Goal: Book appointment/travel/reservation

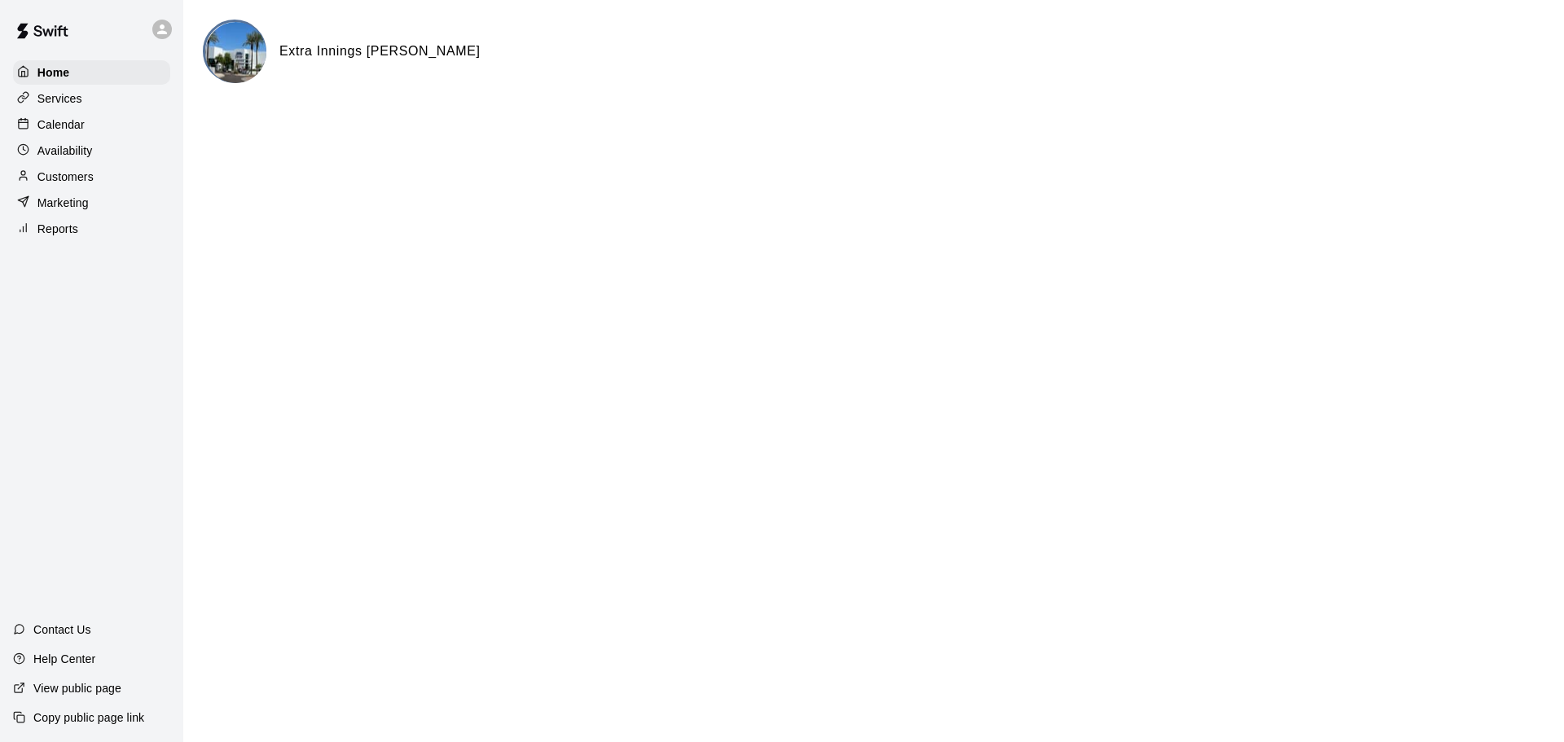
click at [63, 128] on p "Calendar" at bounding box center [60, 124] width 47 height 16
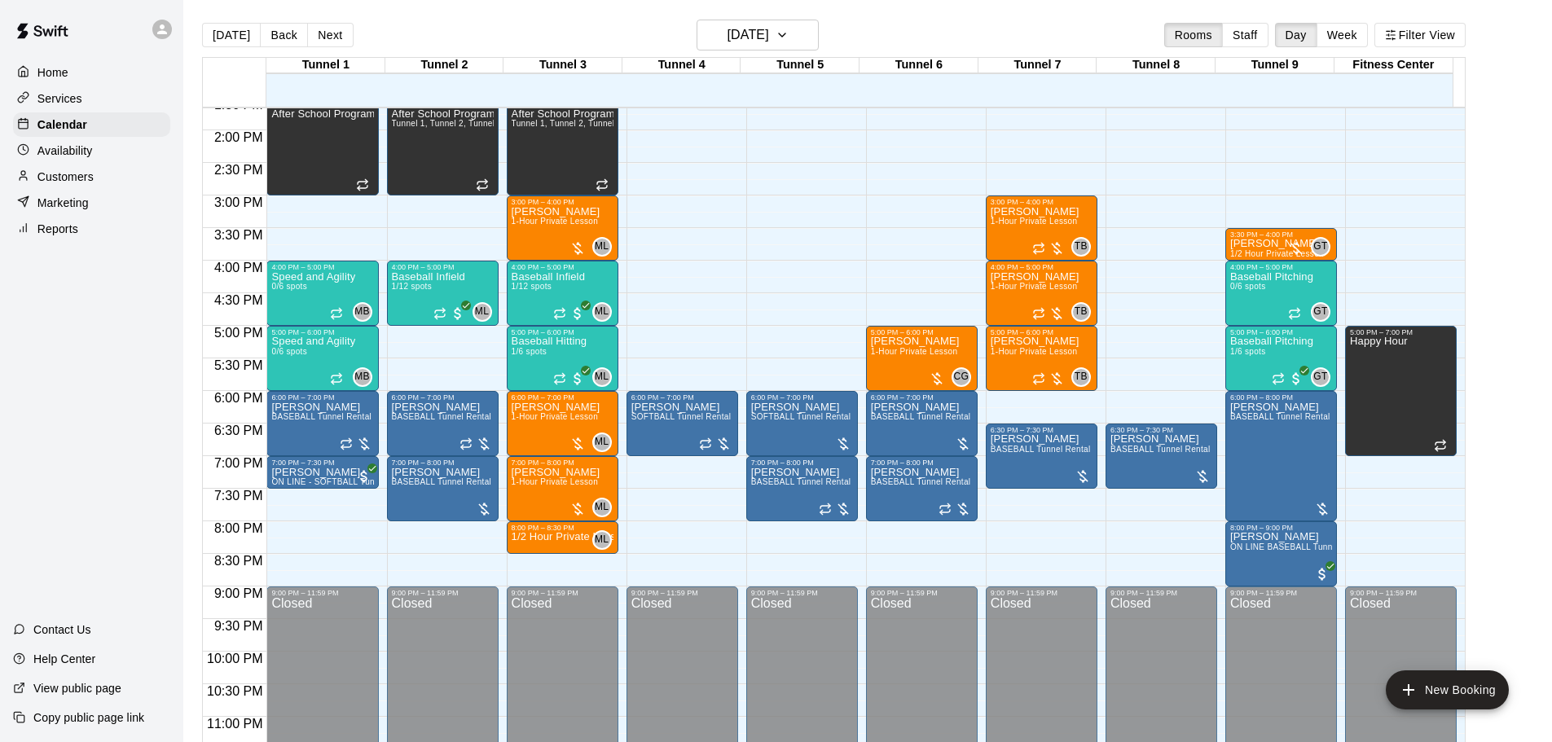
scroll to position [906, 0]
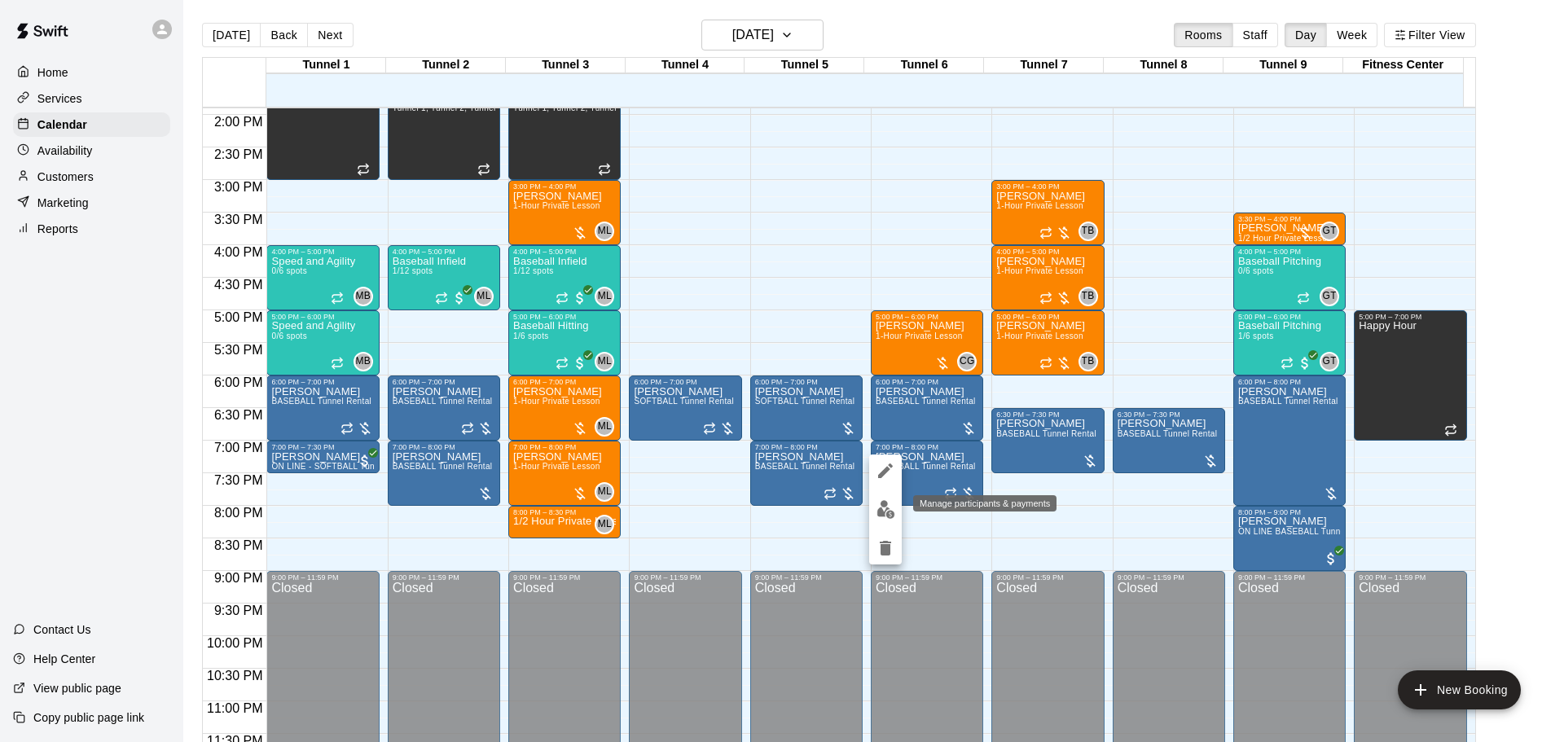
click at [889, 509] on img "edit" at bounding box center [886, 509] width 19 height 19
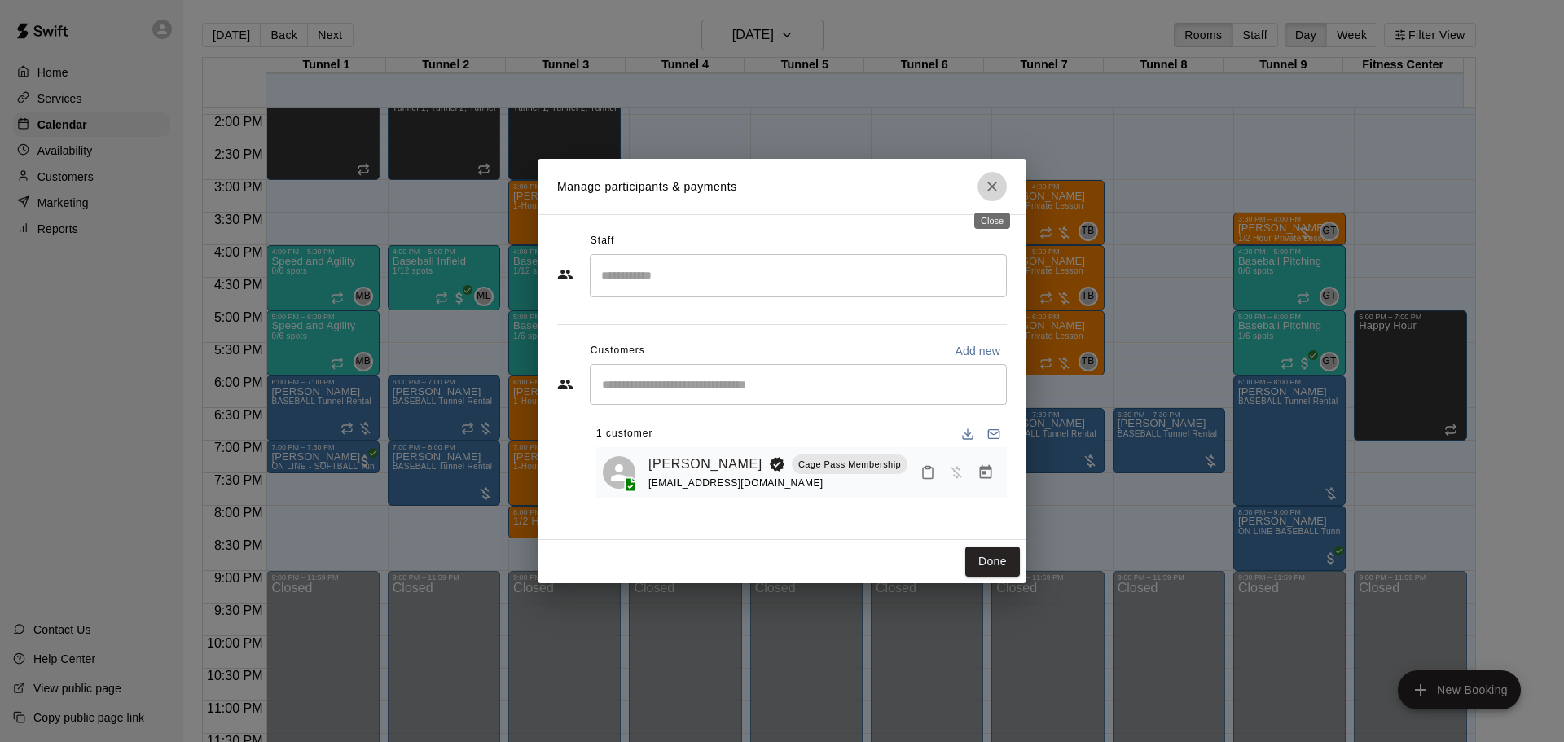
click at [986, 189] on icon "Close" at bounding box center [992, 186] width 16 height 16
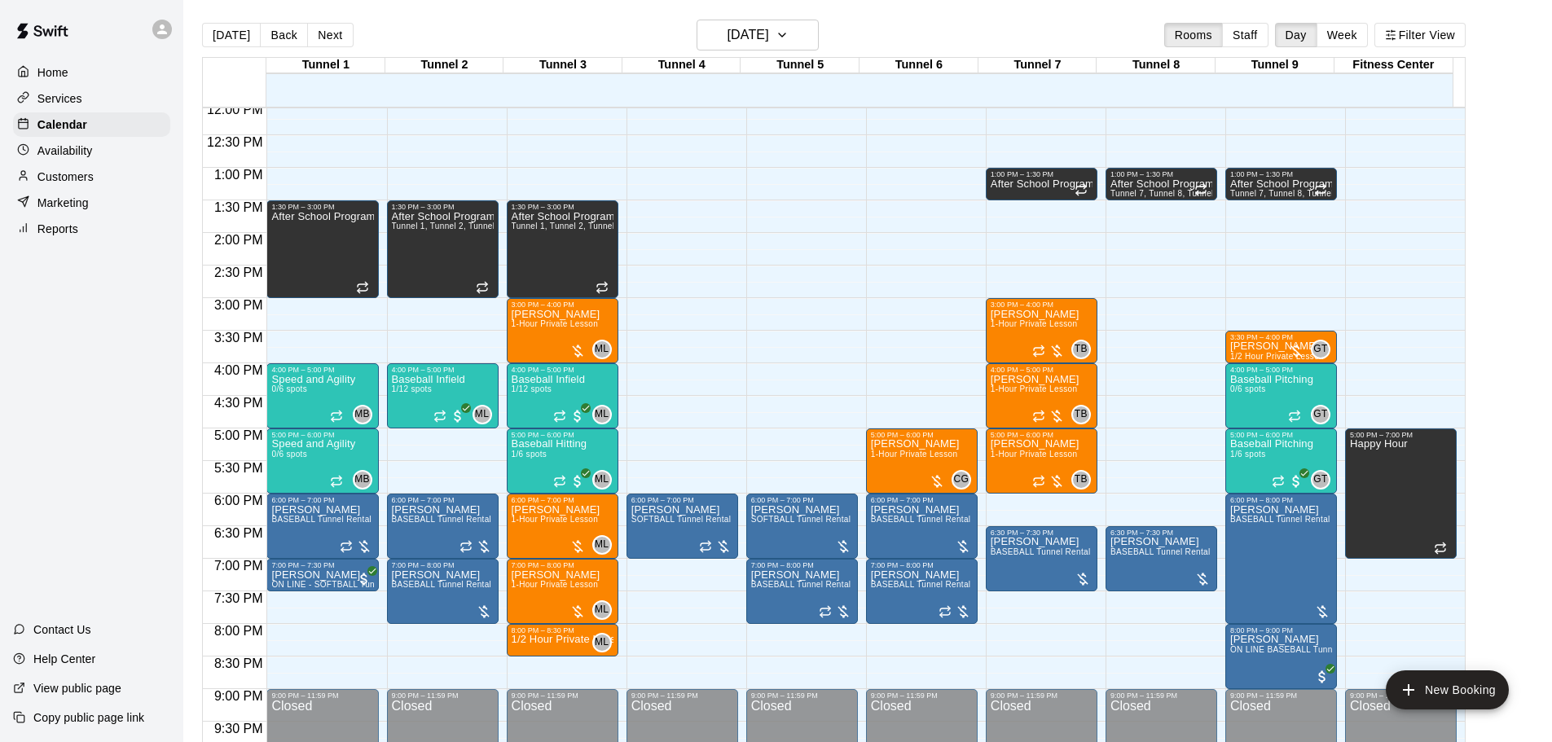
scroll to position [827, 0]
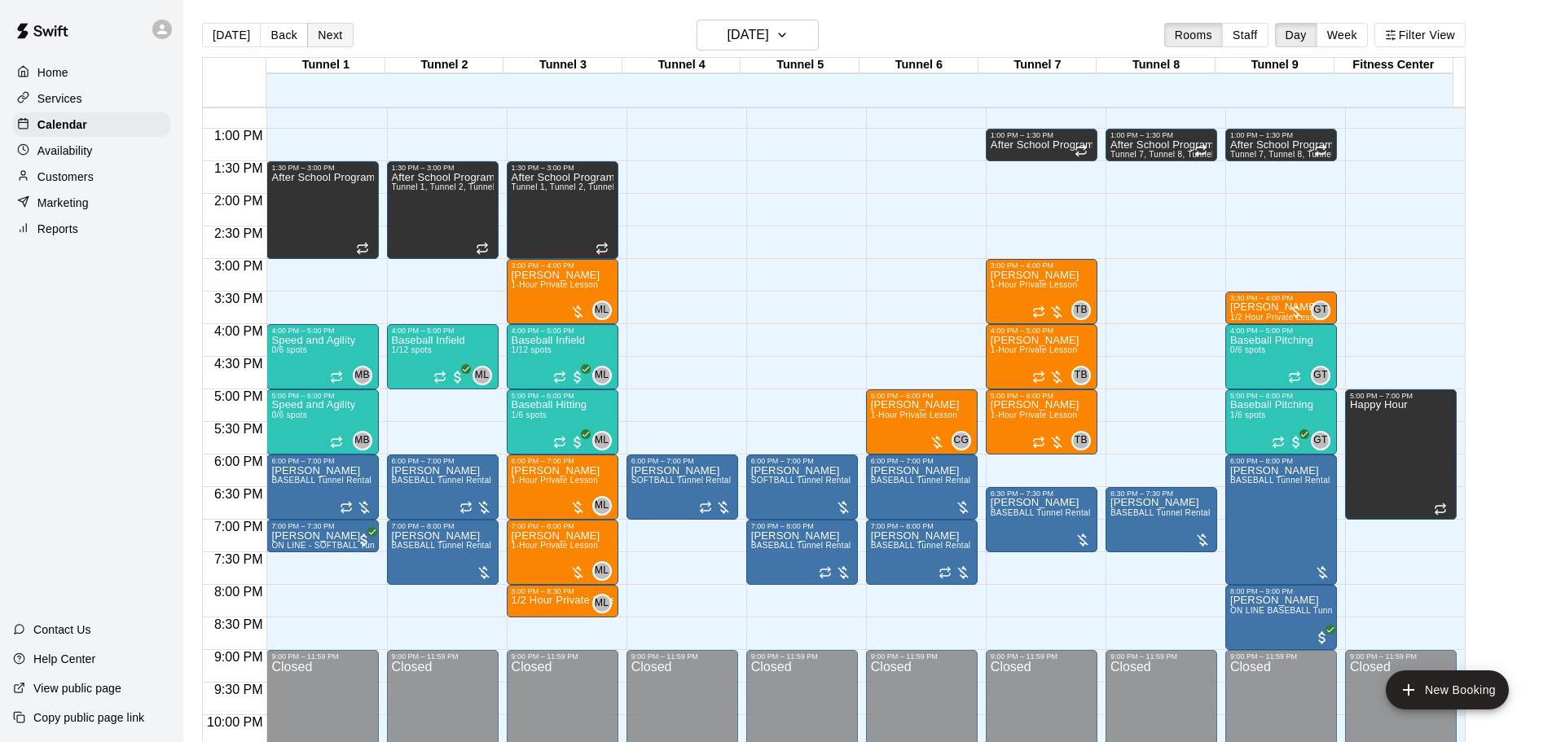
click at [333, 29] on button "Next" at bounding box center [330, 35] width 46 height 24
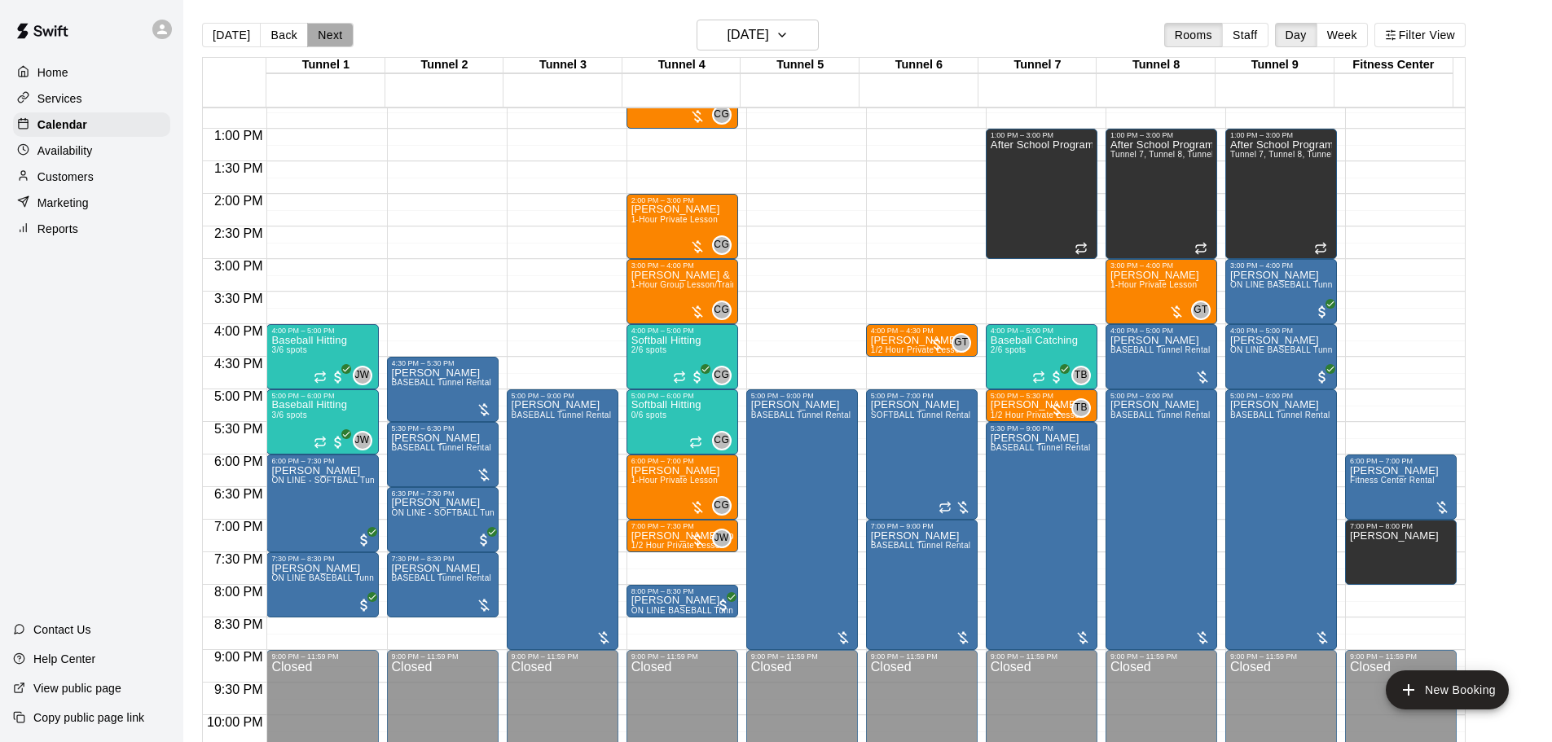
click at [333, 29] on button "Next" at bounding box center [330, 35] width 46 height 24
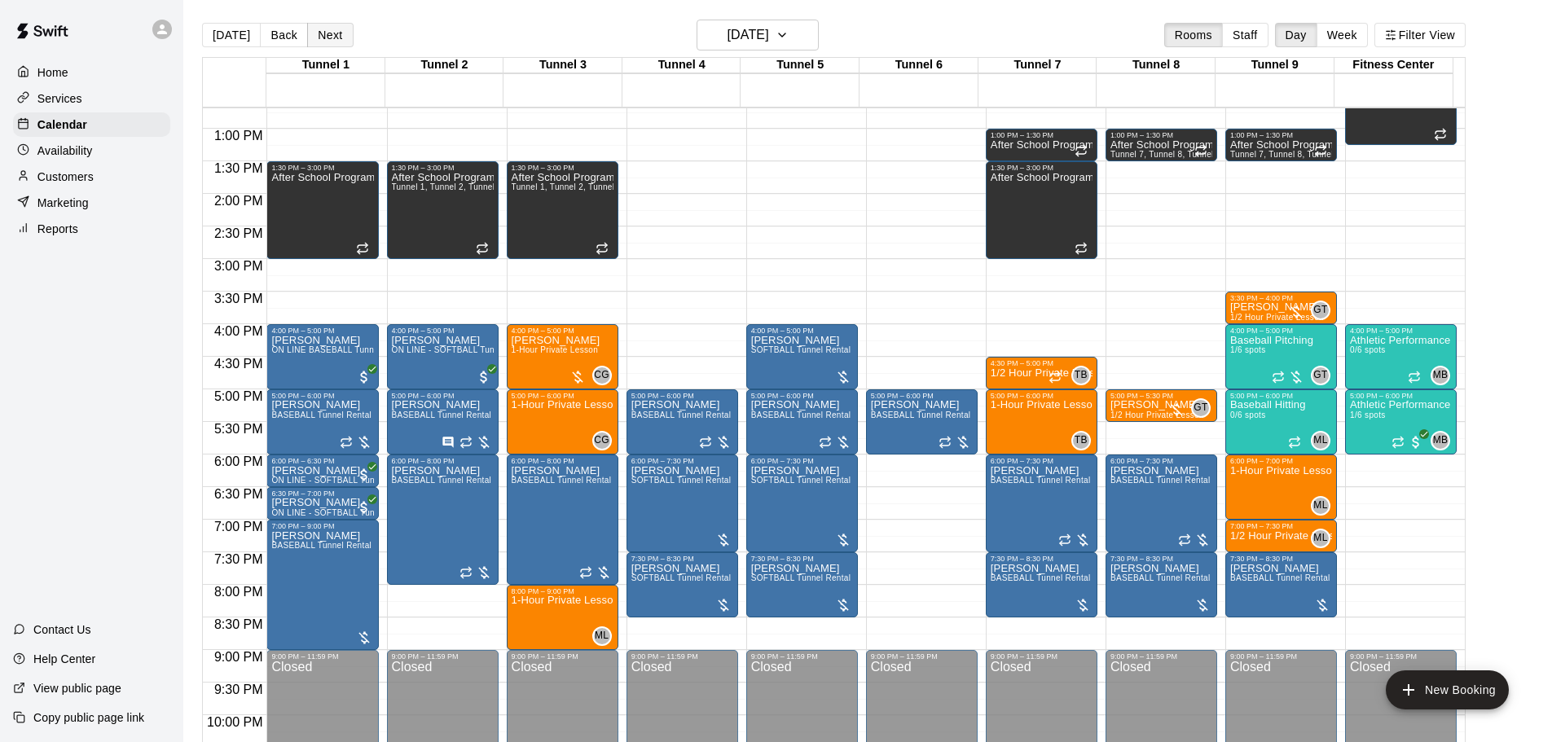
click at [333, 29] on button "Next" at bounding box center [330, 35] width 46 height 24
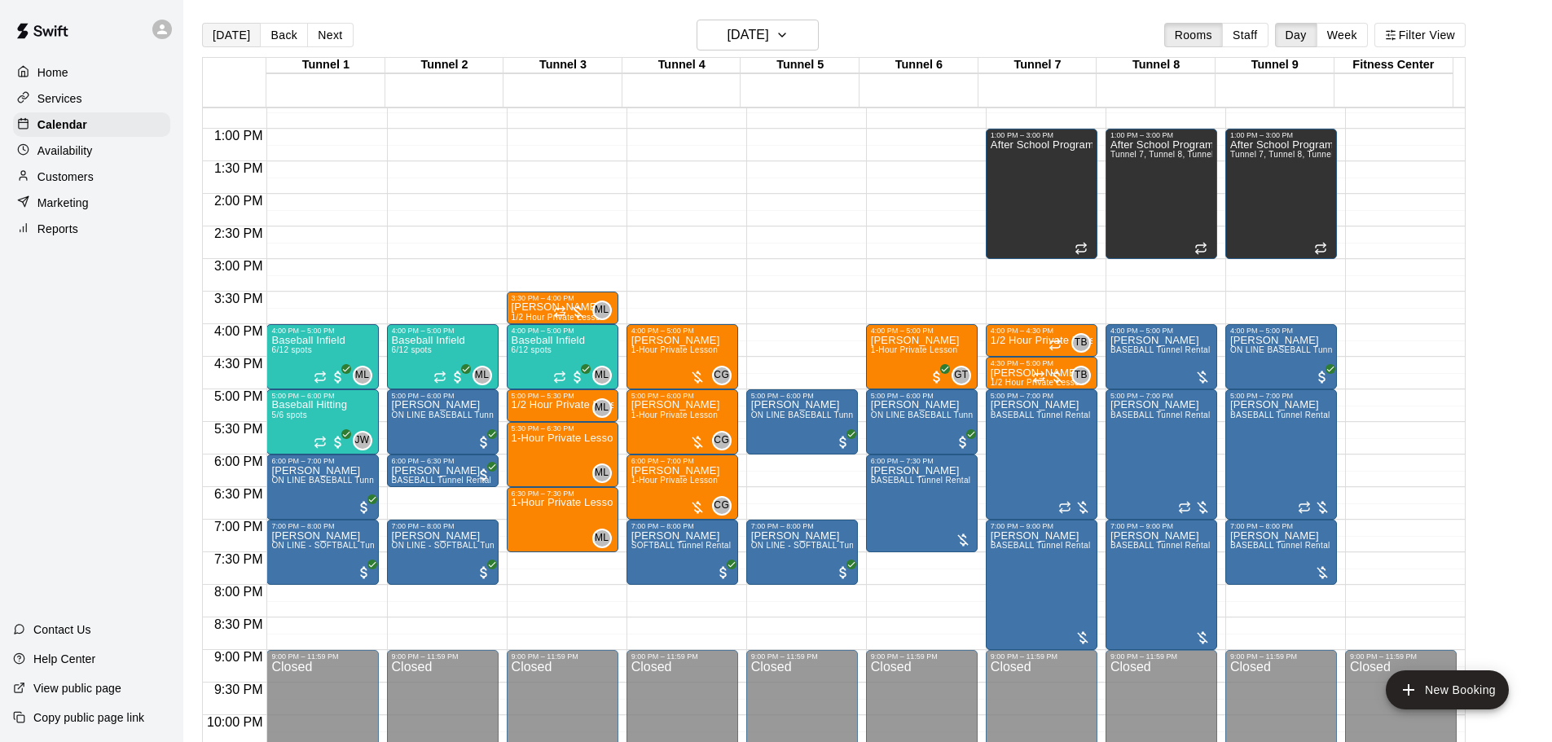
click at [235, 35] on button "[DATE]" at bounding box center [231, 35] width 59 height 24
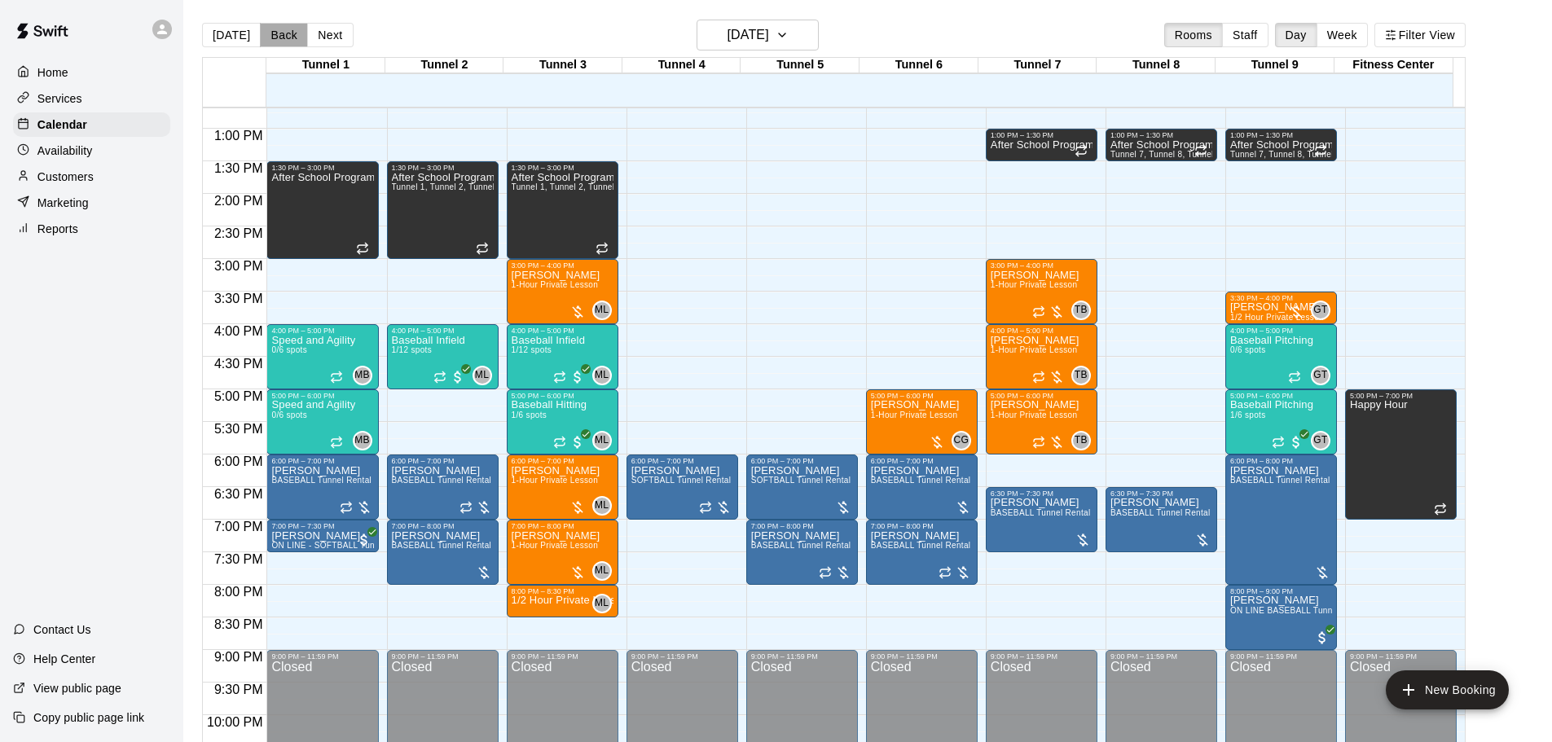
click at [262, 37] on button "Back" at bounding box center [284, 35] width 48 height 24
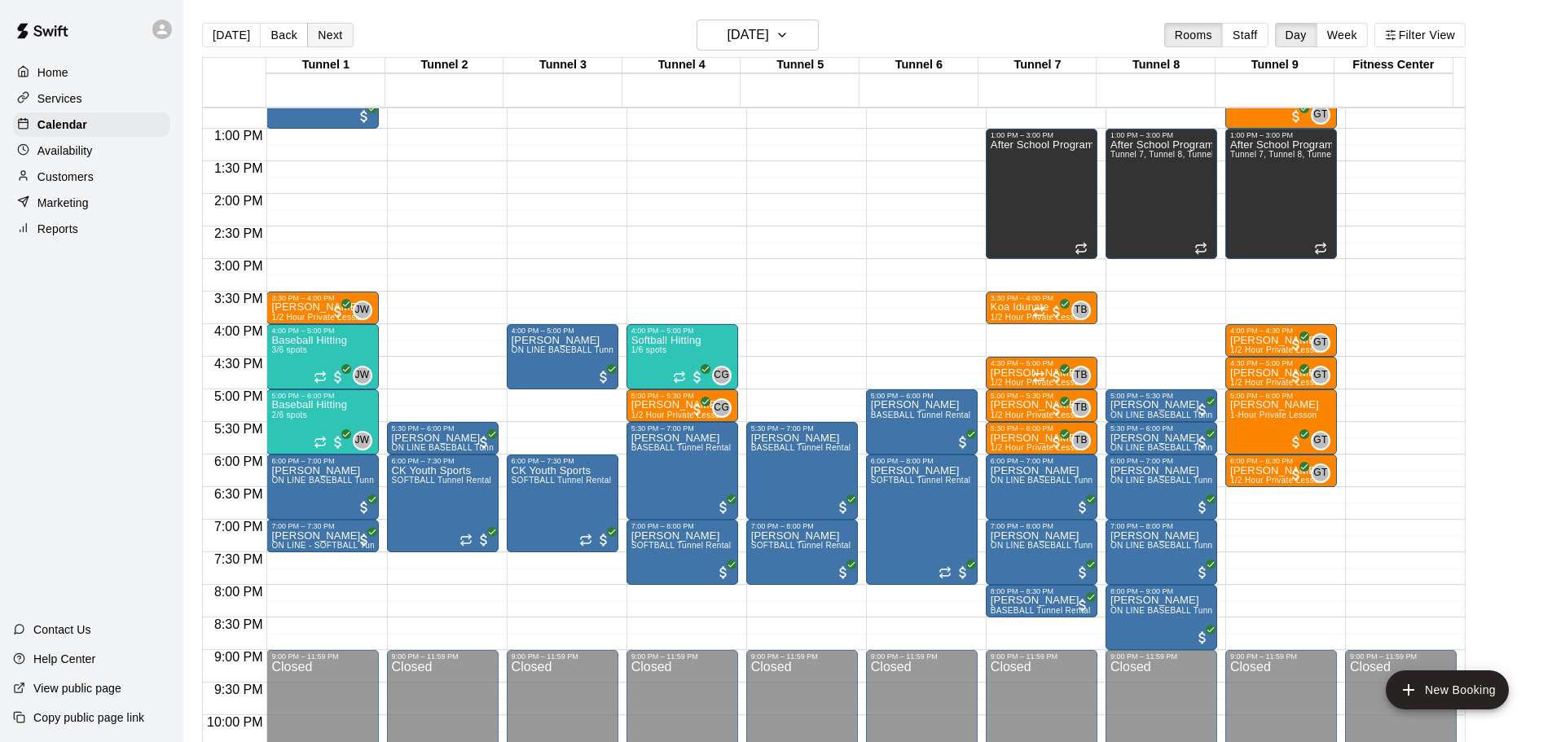
click at [333, 37] on button "Next" at bounding box center [330, 35] width 46 height 24
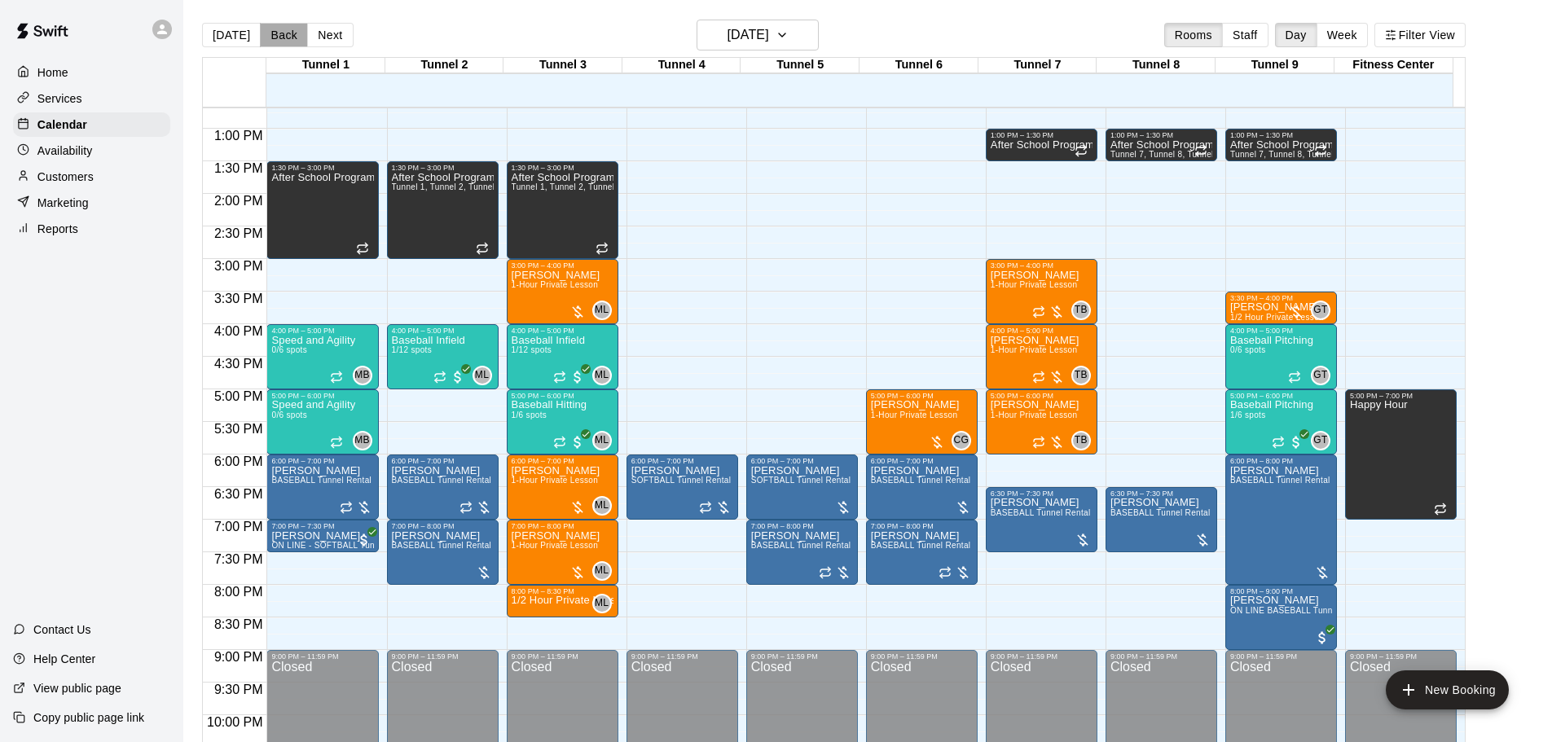
click at [288, 25] on button "Back" at bounding box center [284, 35] width 48 height 24
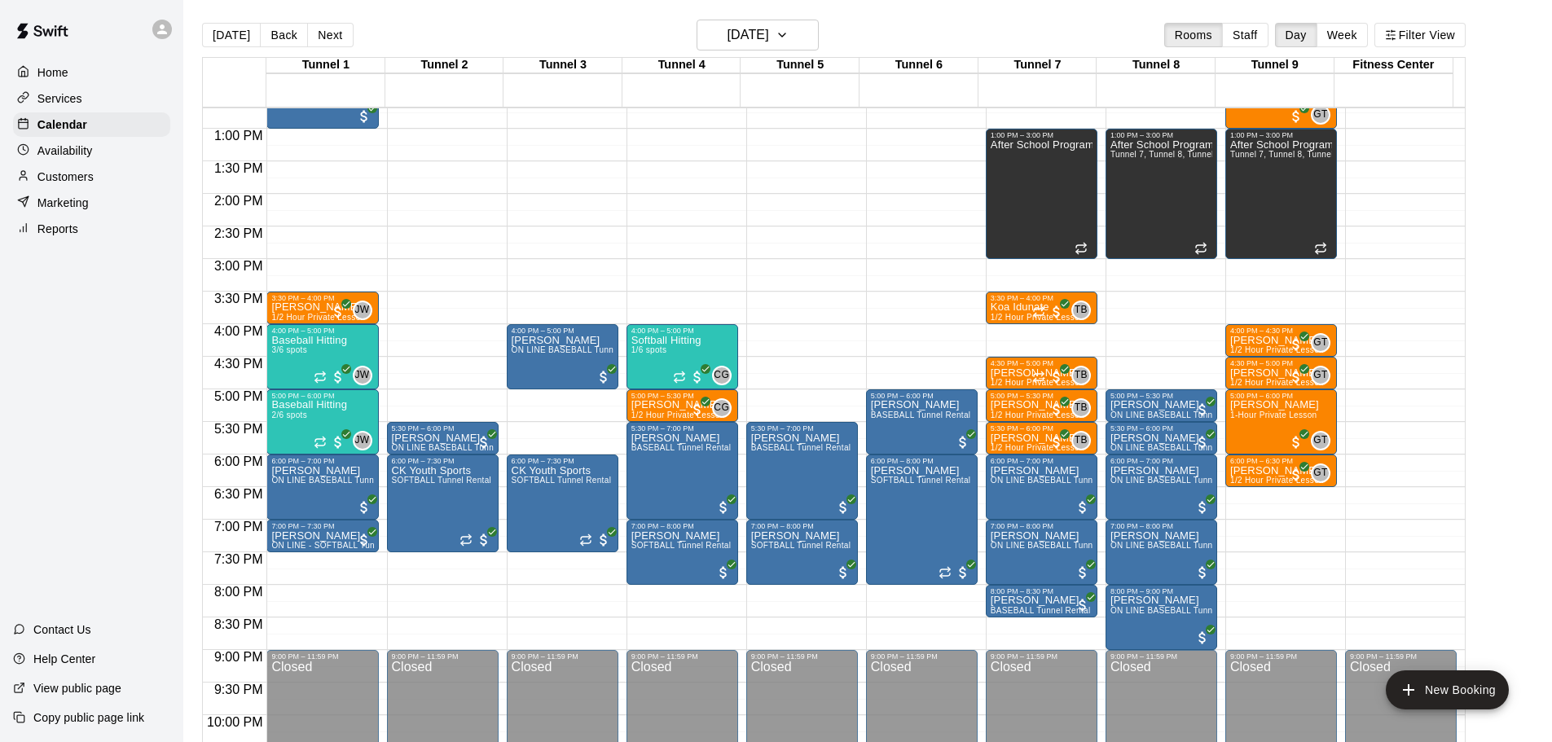
click at [237, 32] on button "[DATE]" at bounding box center [231, 35] width 59 height 24
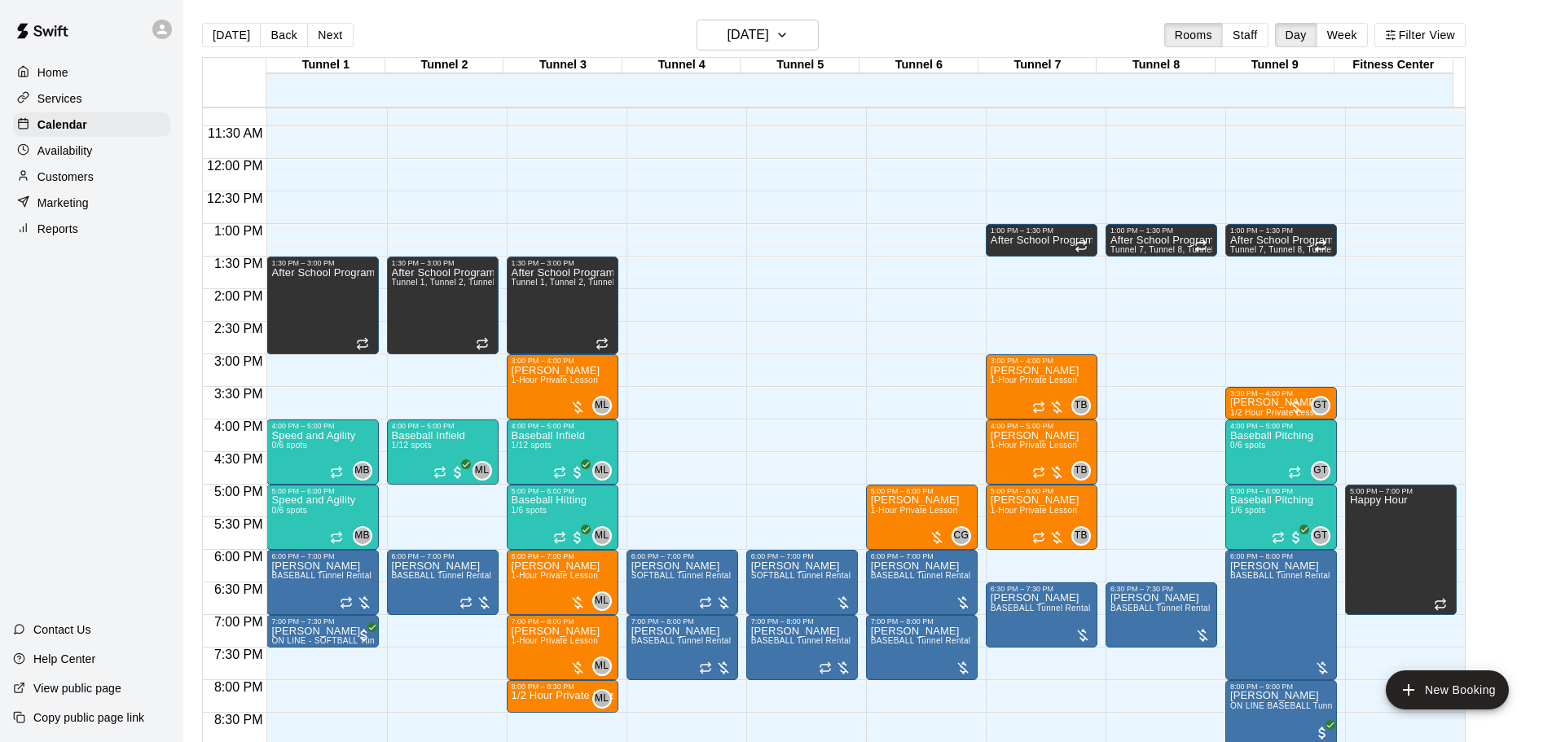
scroll to position [745, 0]
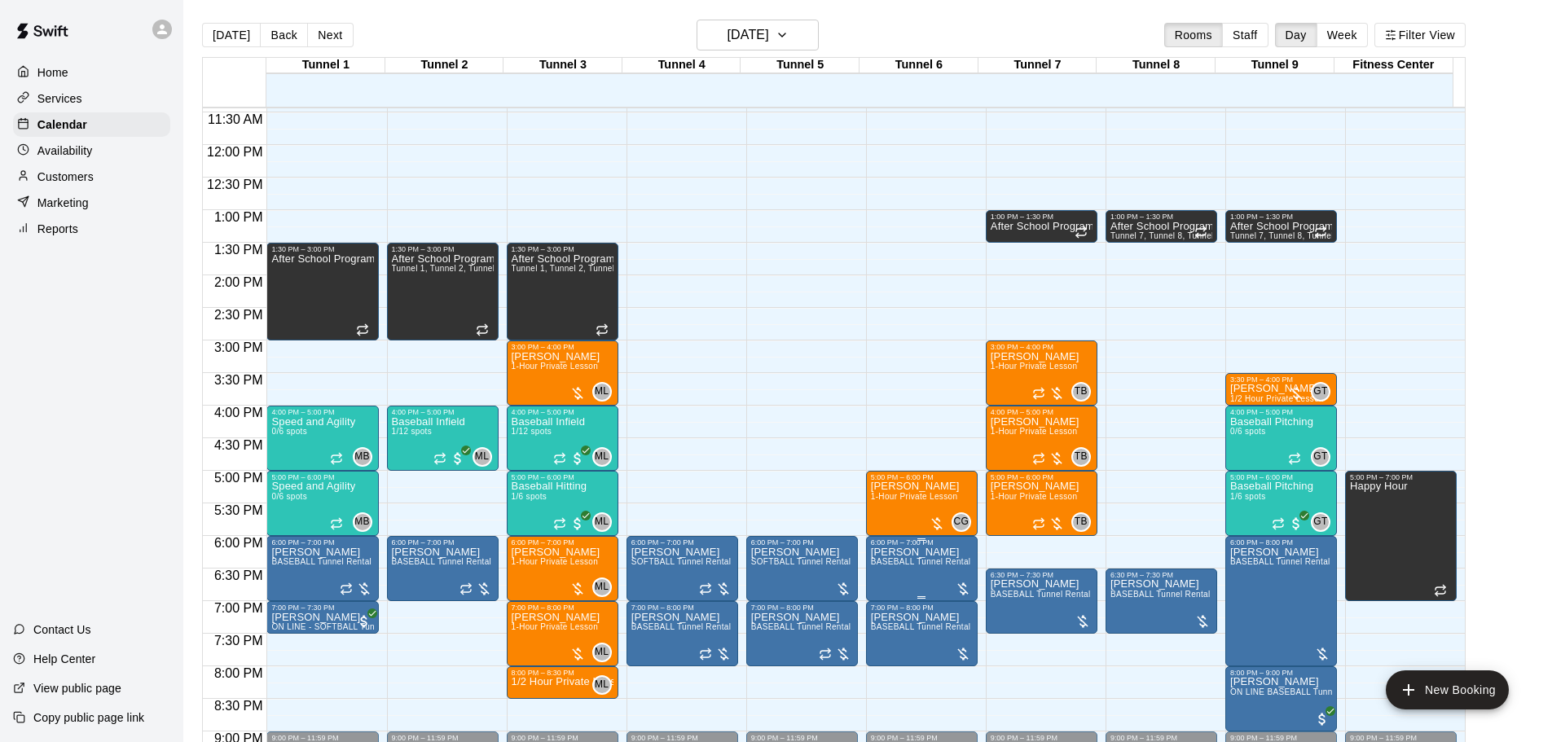
click at [884, 566] on span "BASEBALL Tunnel Rental" at bounding box center [921, 561] width 100 height 9
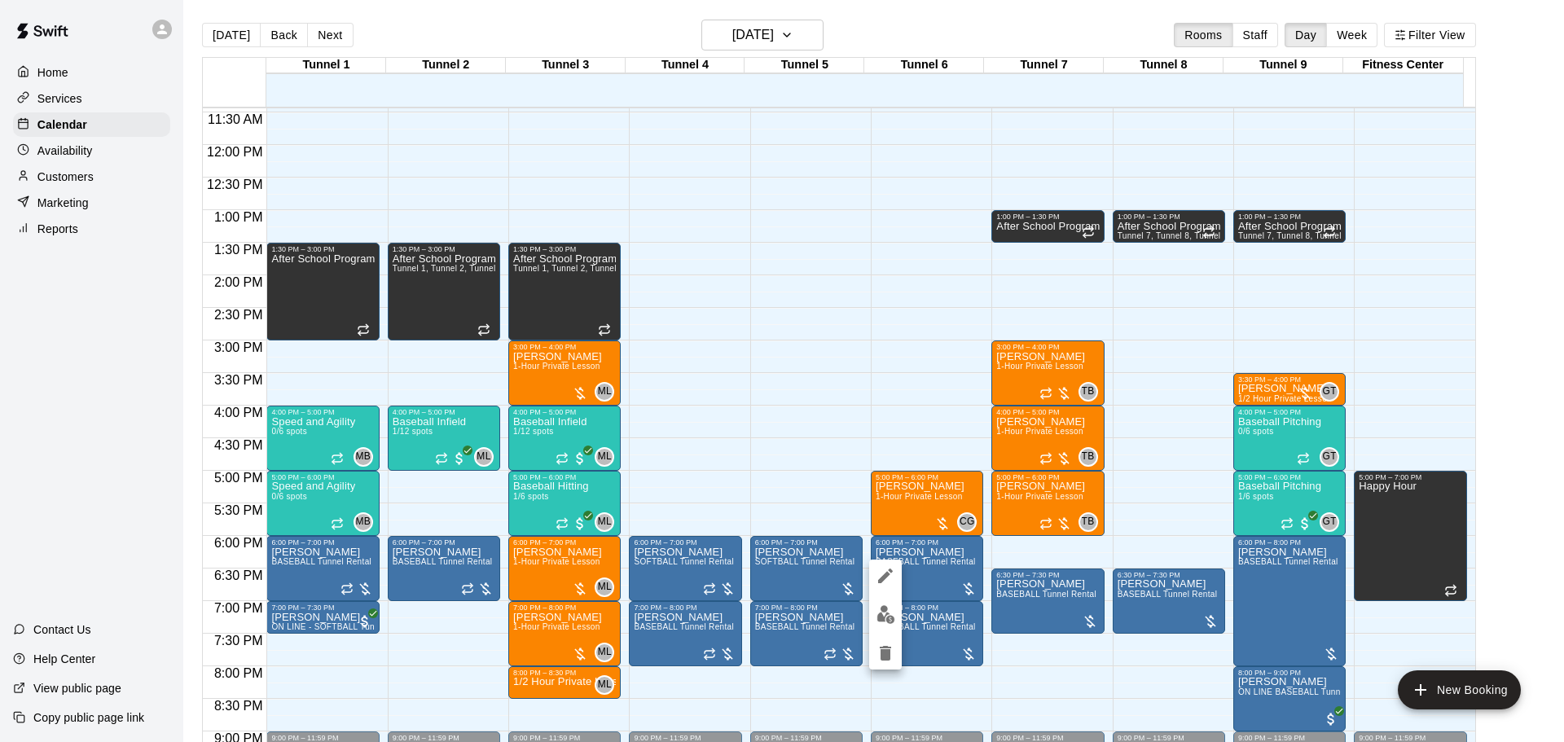
click at [1348, 600] on div at bounding box center [782, 371] width 1564 height 742
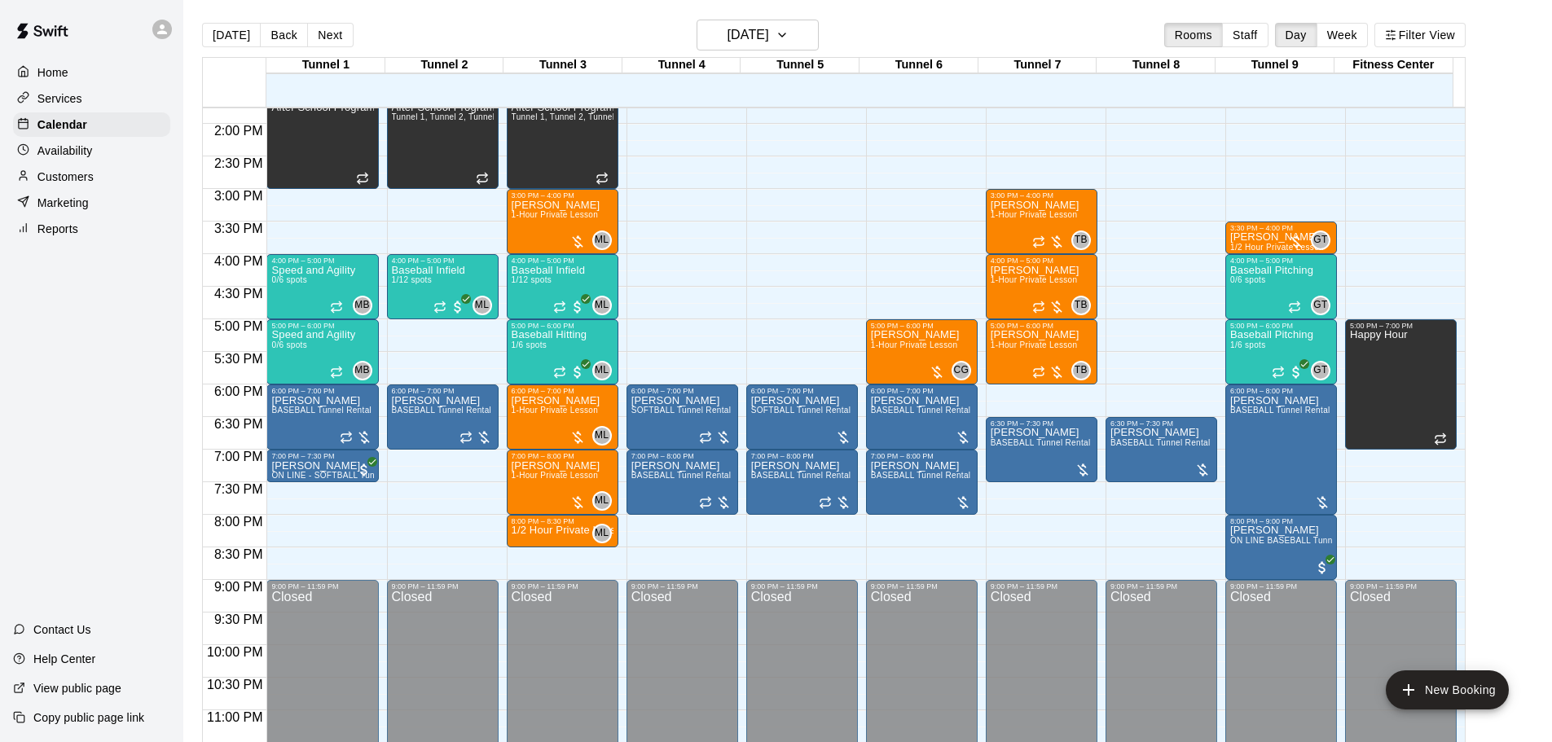
scroll to position [908, 0]
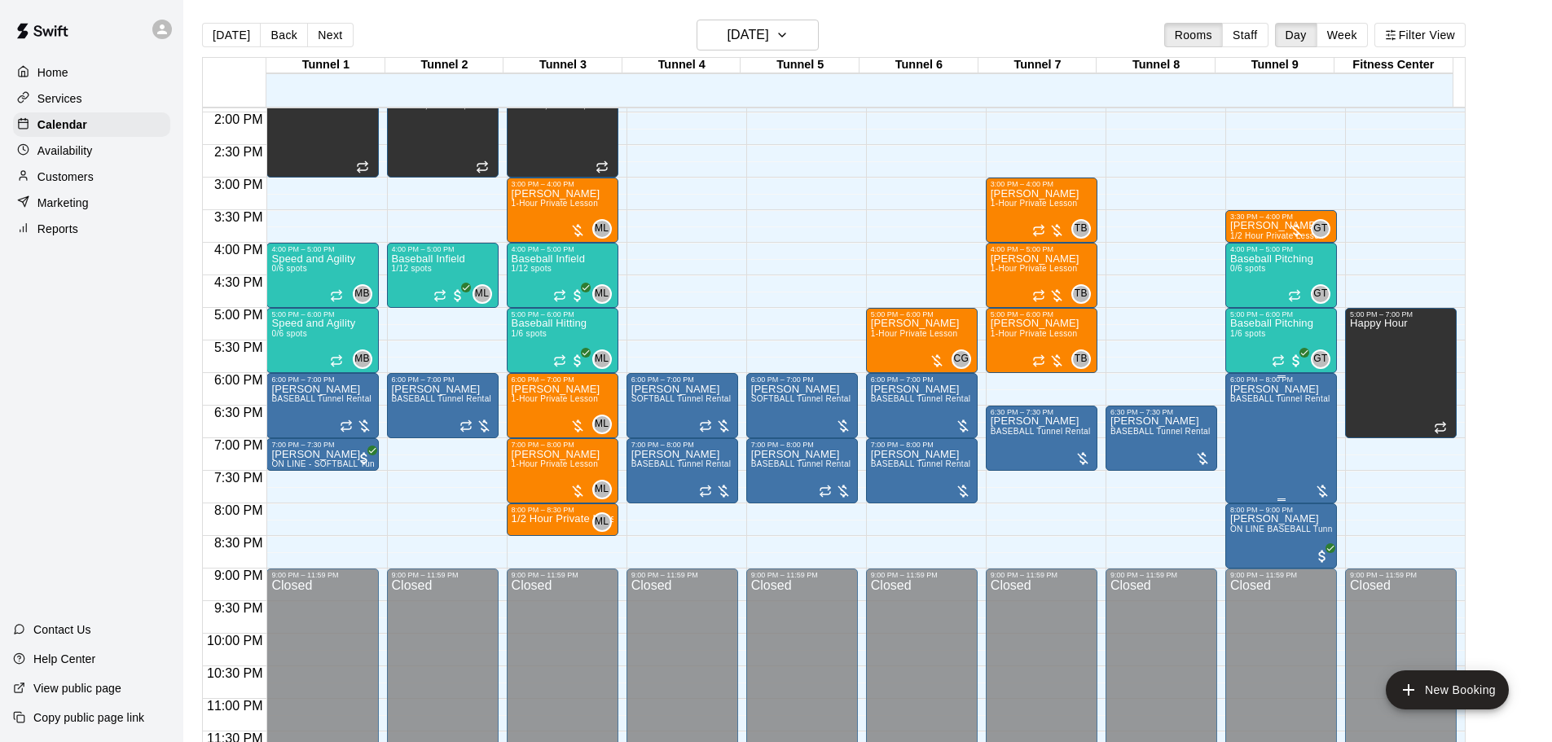
click at [1253, 424] on div "Chris Dempsey BASEBALL Tunnel Rental" at bounding box center [1280, 755] width 100 height 742
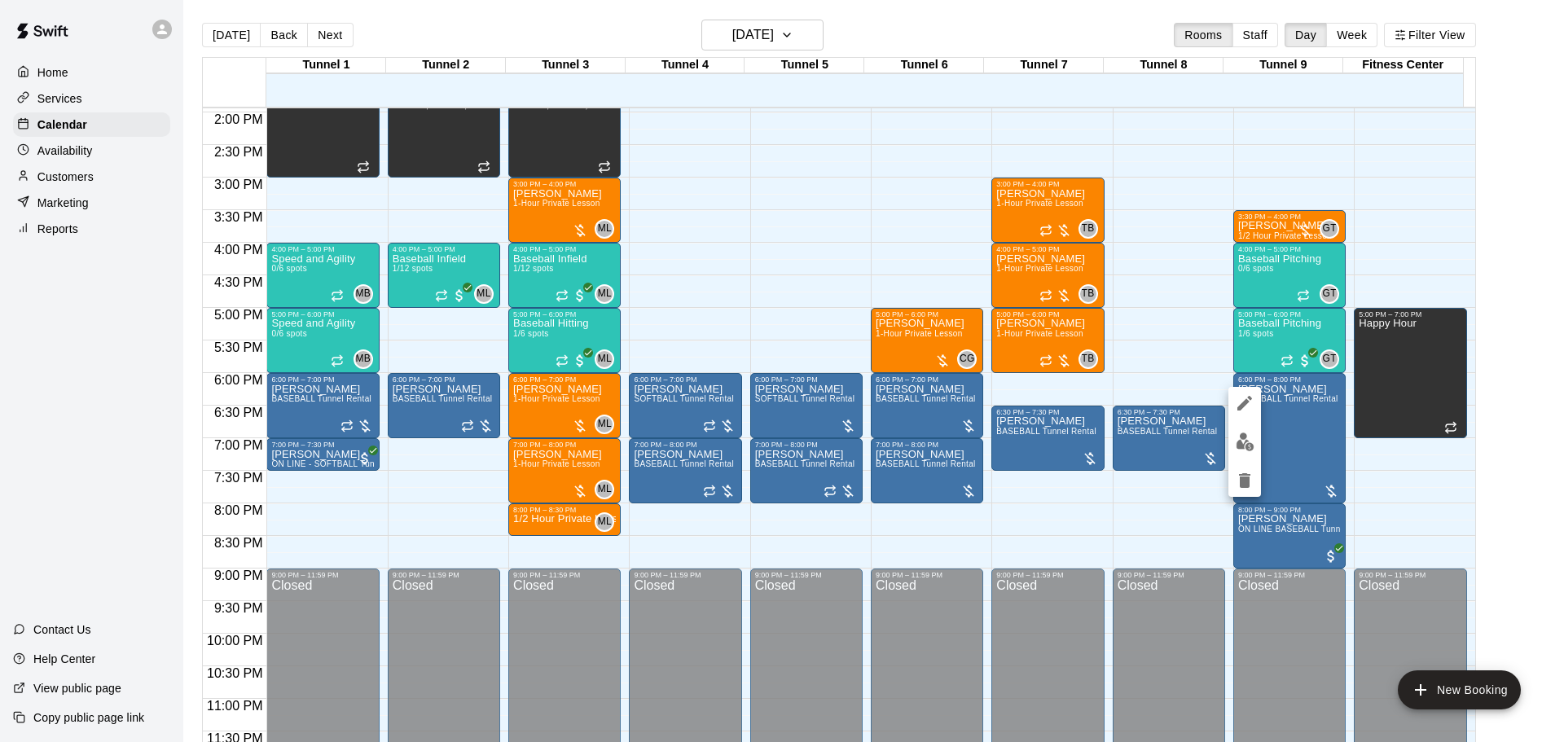
click at [1240, 440] on img "edit" at bounding box center [1245, 442] width 19 height 19
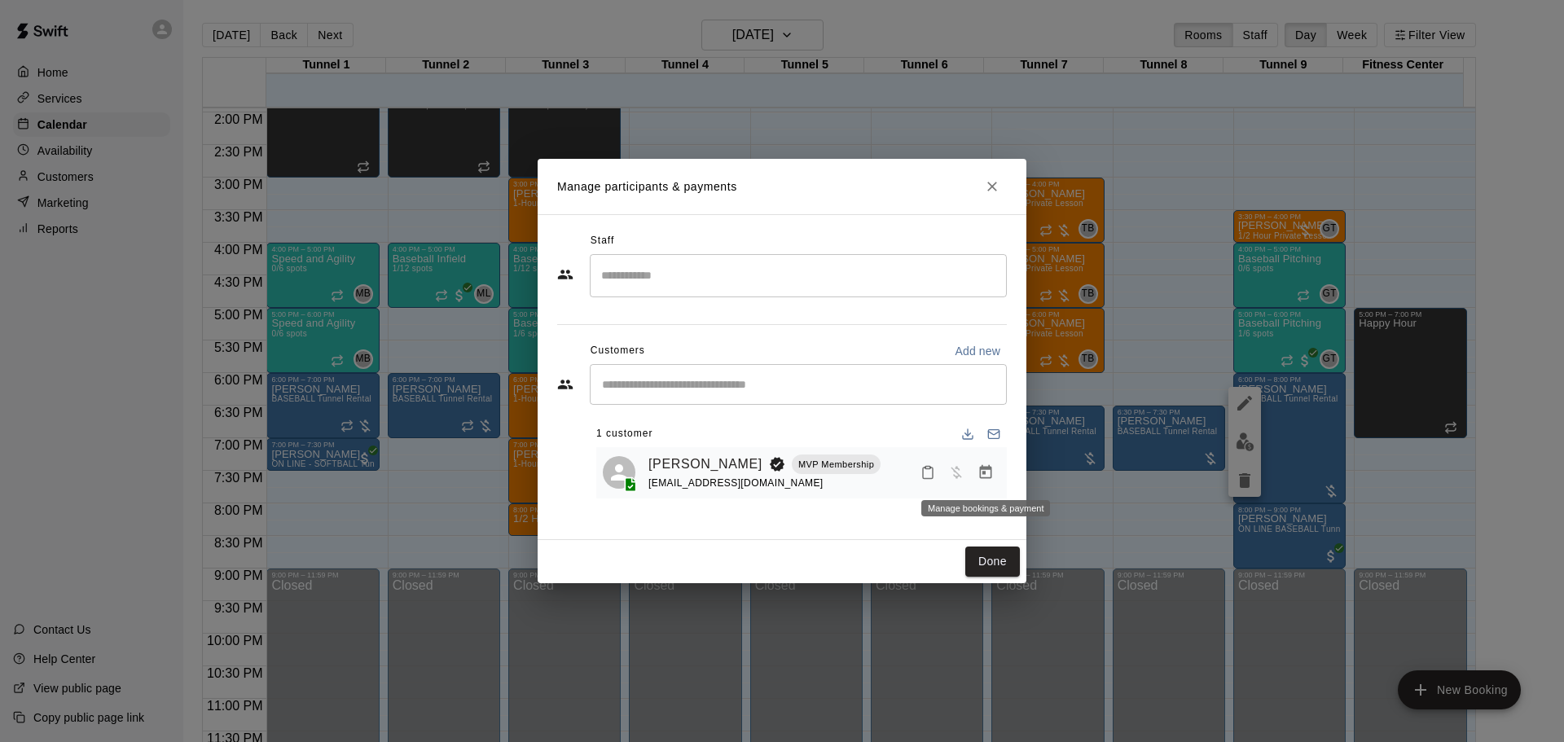
click at [989, 473] on icon "Manage bookings & payment" at bounding box center [986, 472] width 16 height 16
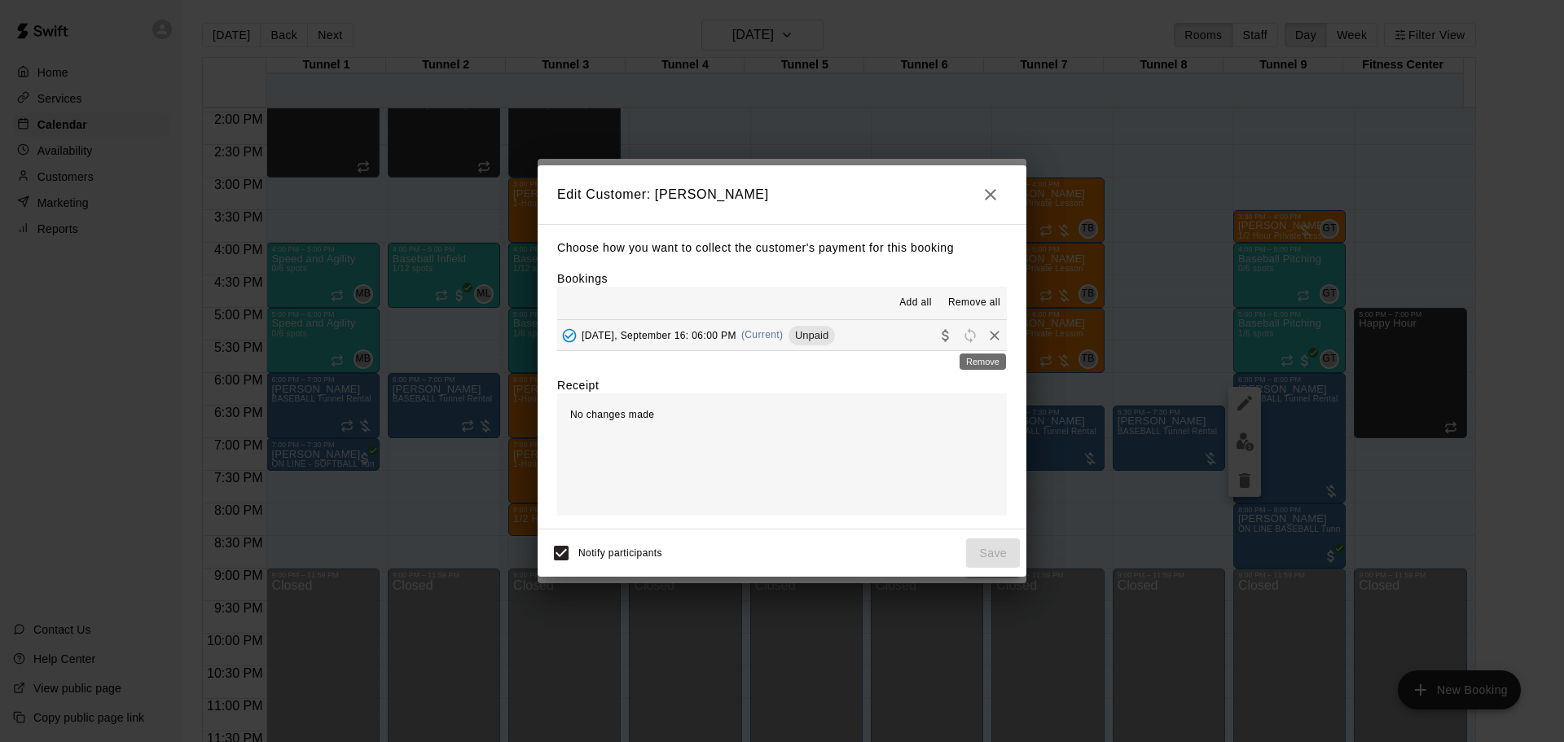
click at [987, 336] on icon "Remove" at bounding box center [995, 335] width 16 height 16
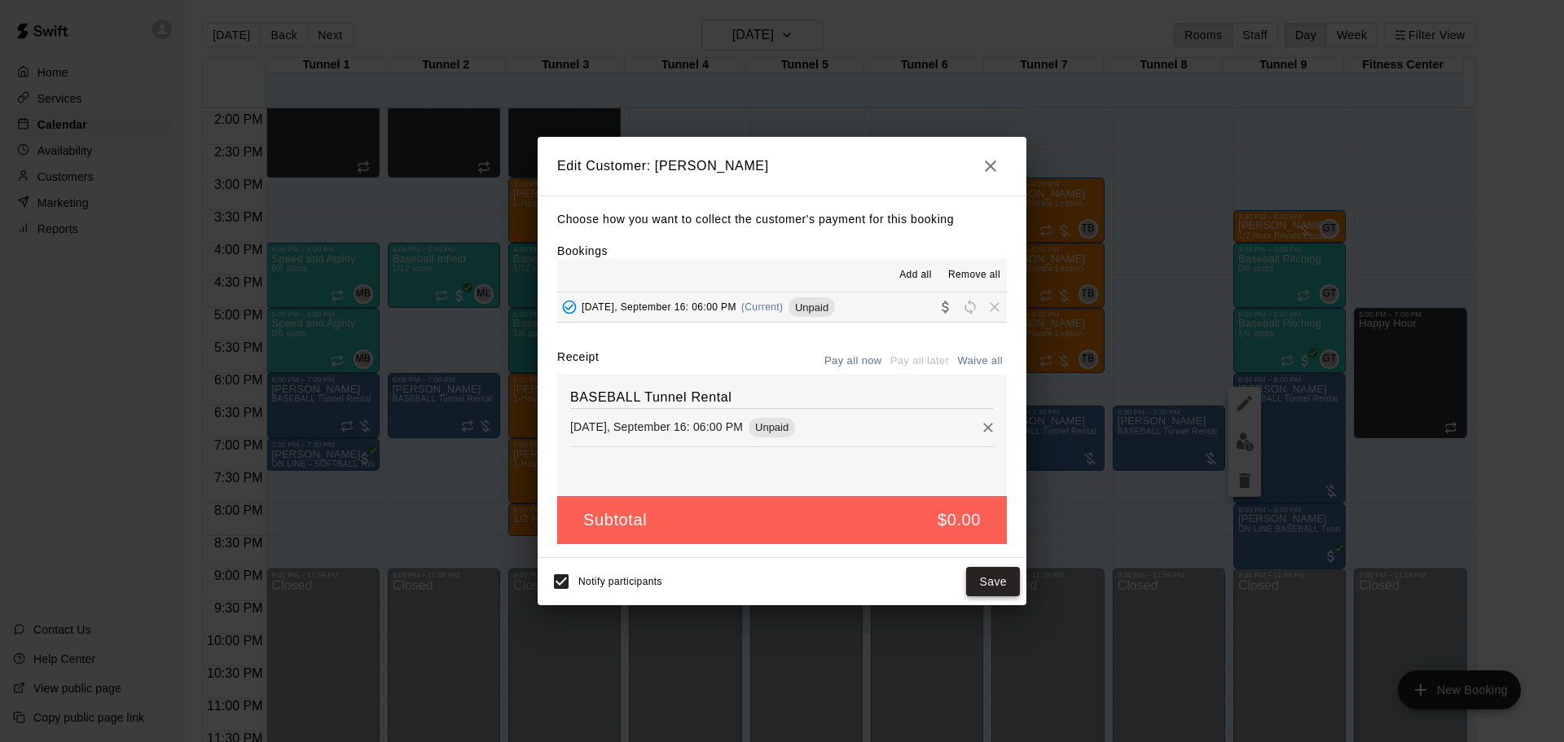
click at [1000, 578] on button "Save" at bounding box center [993, 582] width 54 height 30
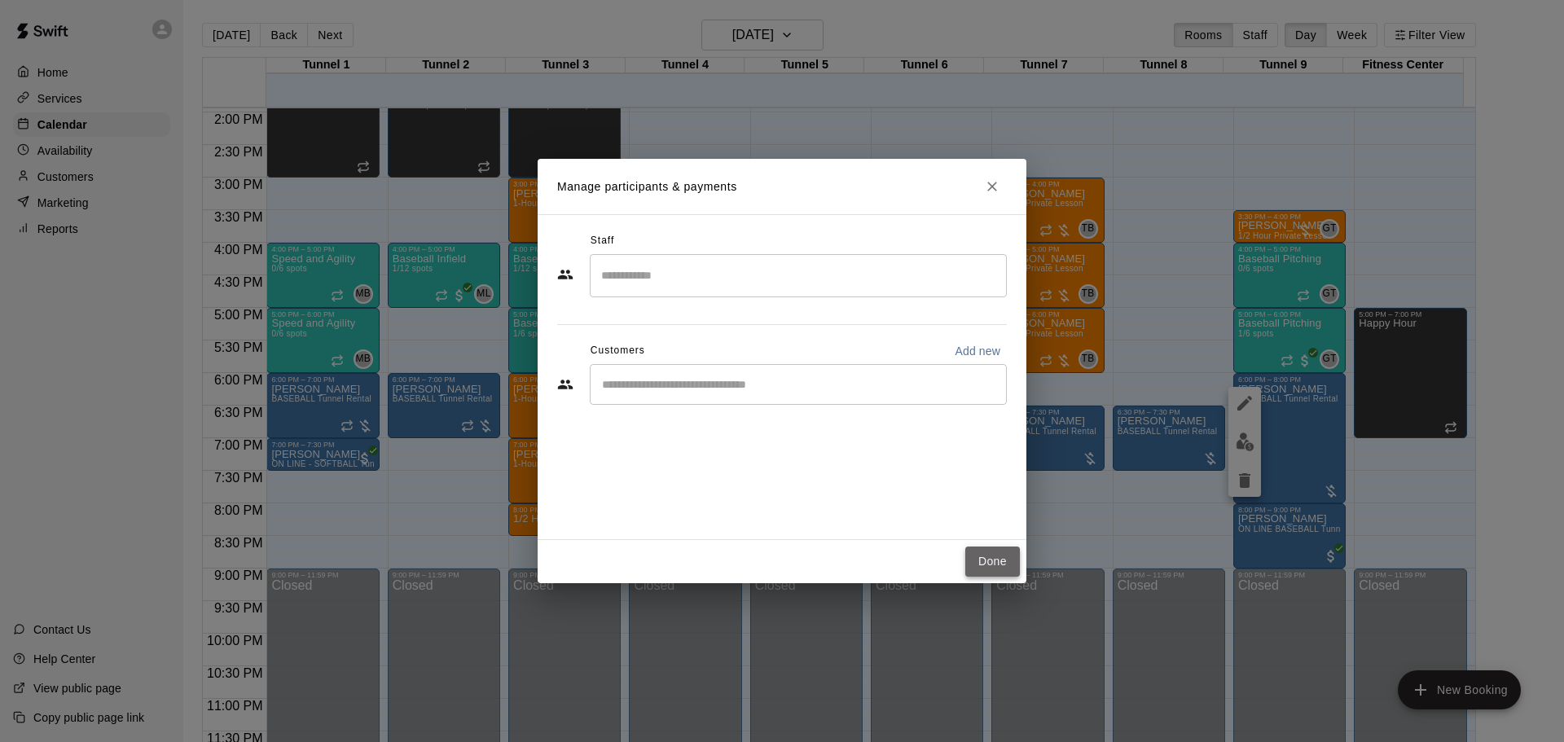
click at [999, 565] on button "Done" at bounding box center [992, 562] width 55 height 30
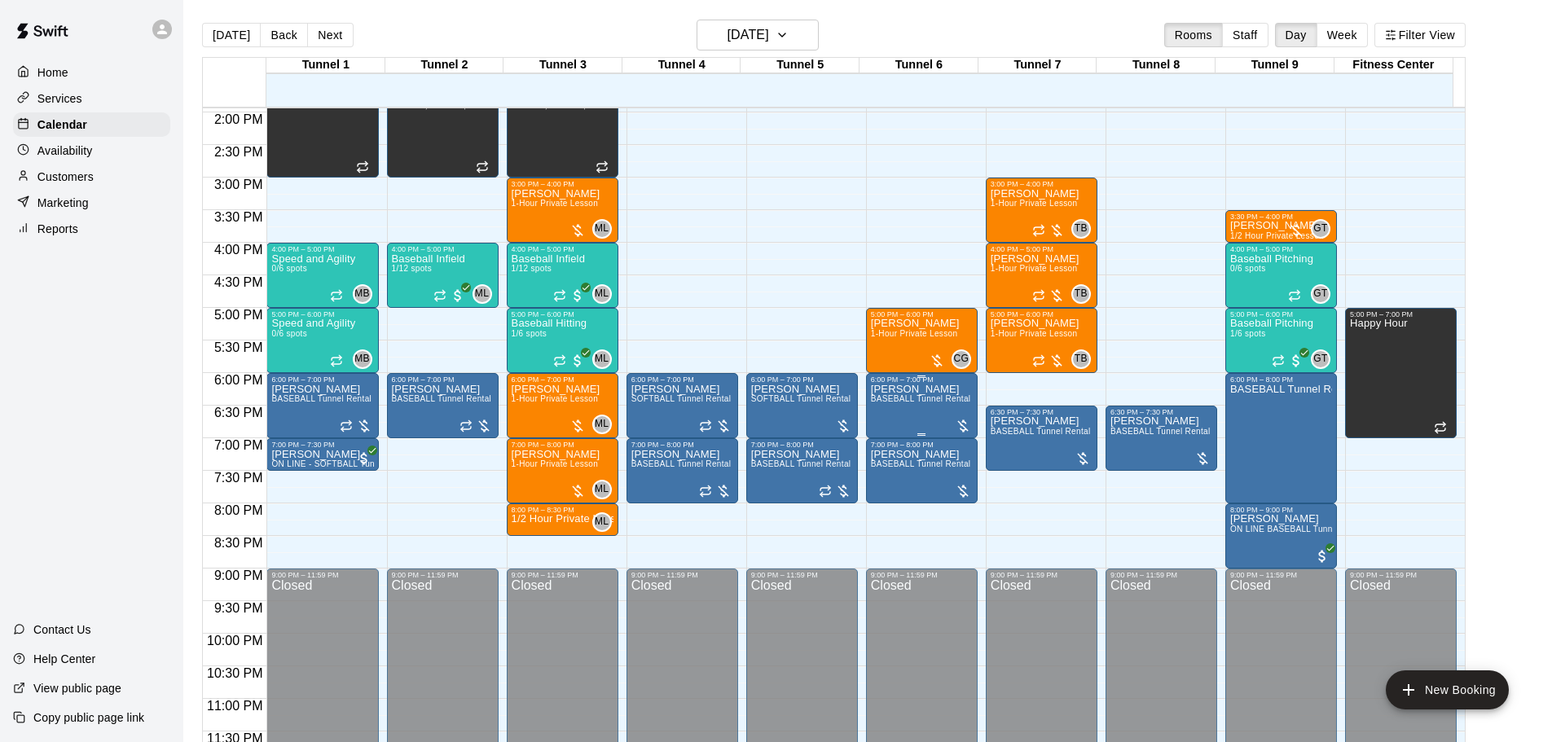
click at [908, 412] on div "Chris Dempsey BASEBALL Tunnel Rental" at bounding box center [921, 755] width 100 height 742
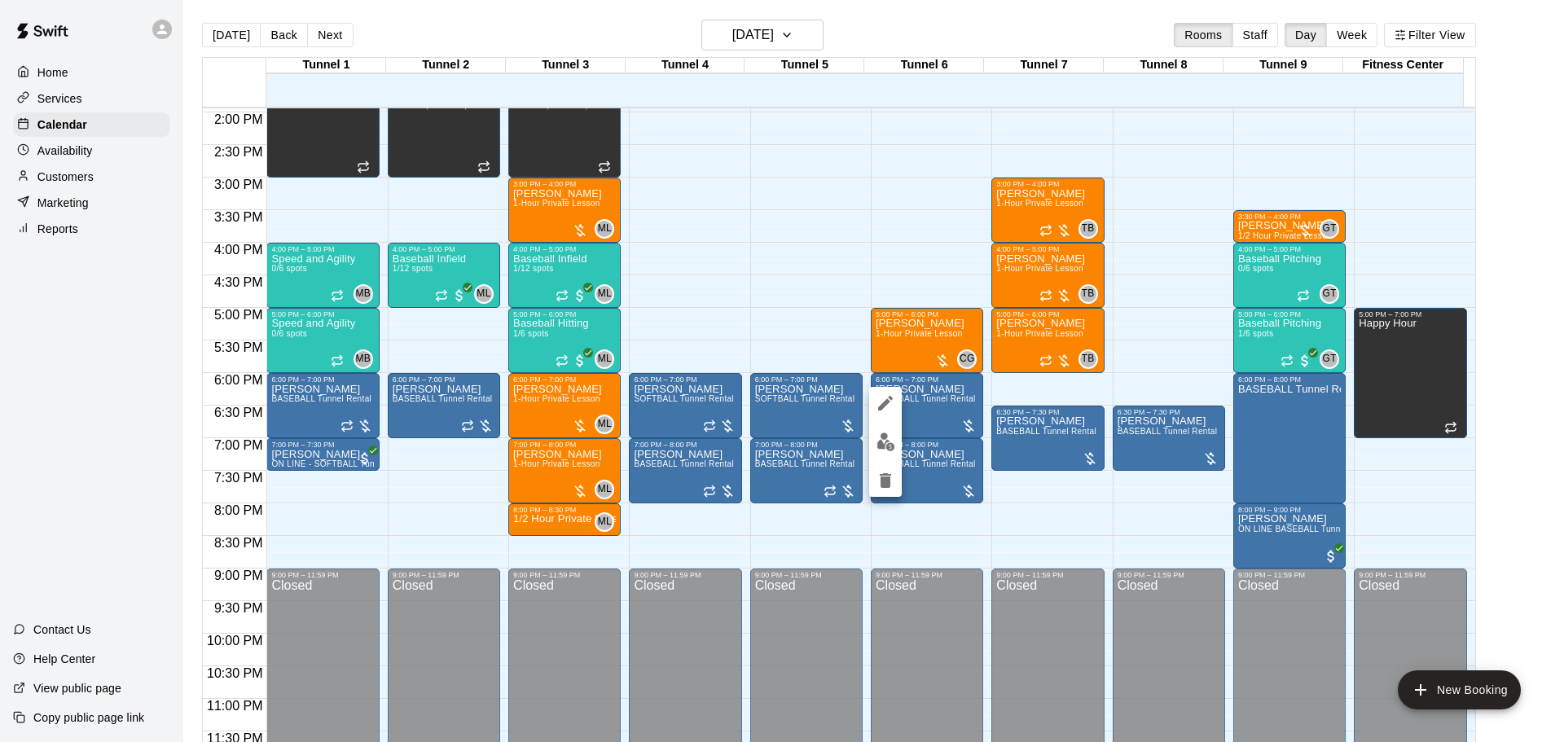
click at [883, 447] on img "edit" at bounding box center [886, 442] width 19 height 19
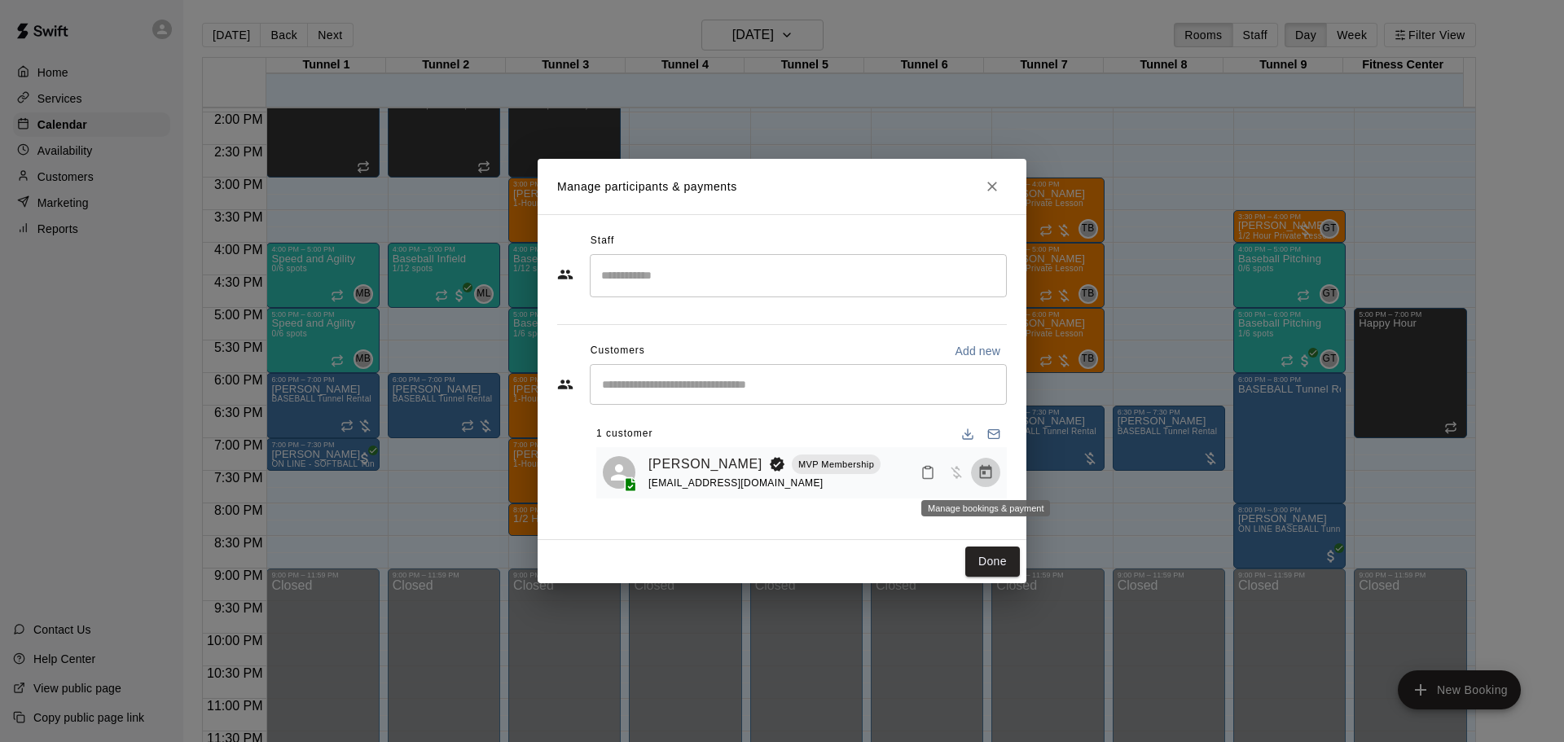
click at [995, 474] on button "Manage bookings & payment" at bounding box center [985, 472] width 29 height 29
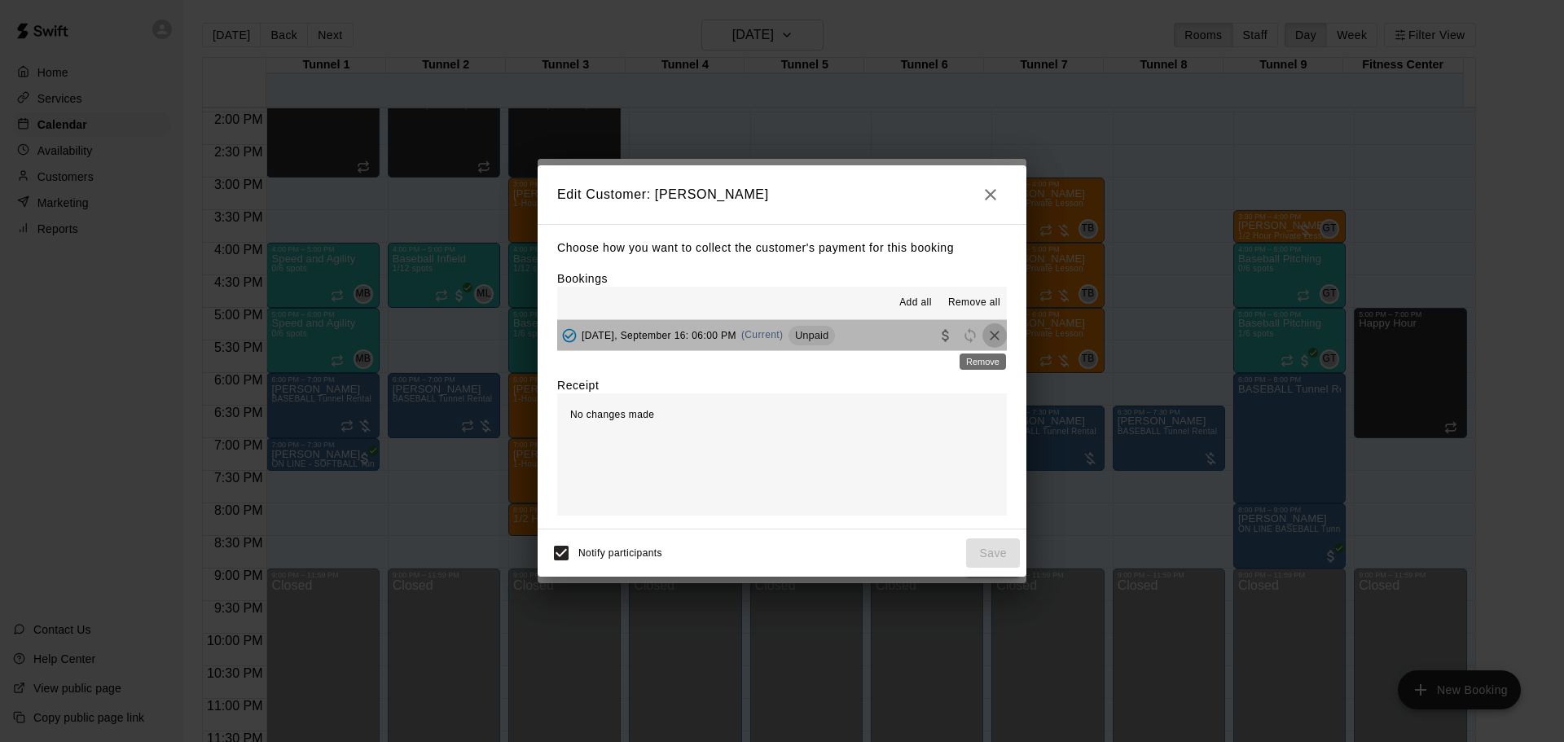
click at [988, 339] on icon "Remove" at bounding box center [995, 335] width 16 height 16
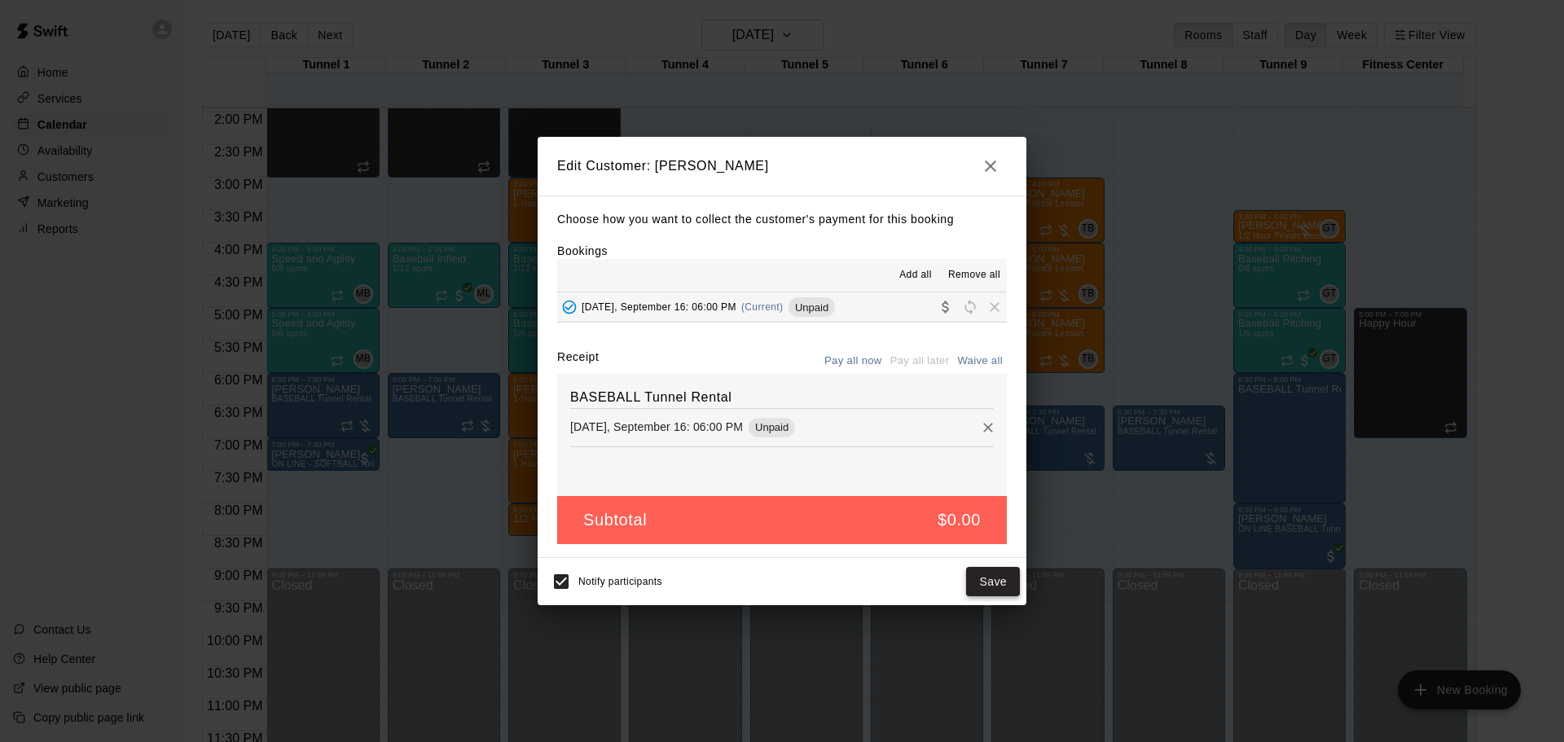
click at [996, 587] on button "Save" at bounding box center [993, 582] width 54 height 30
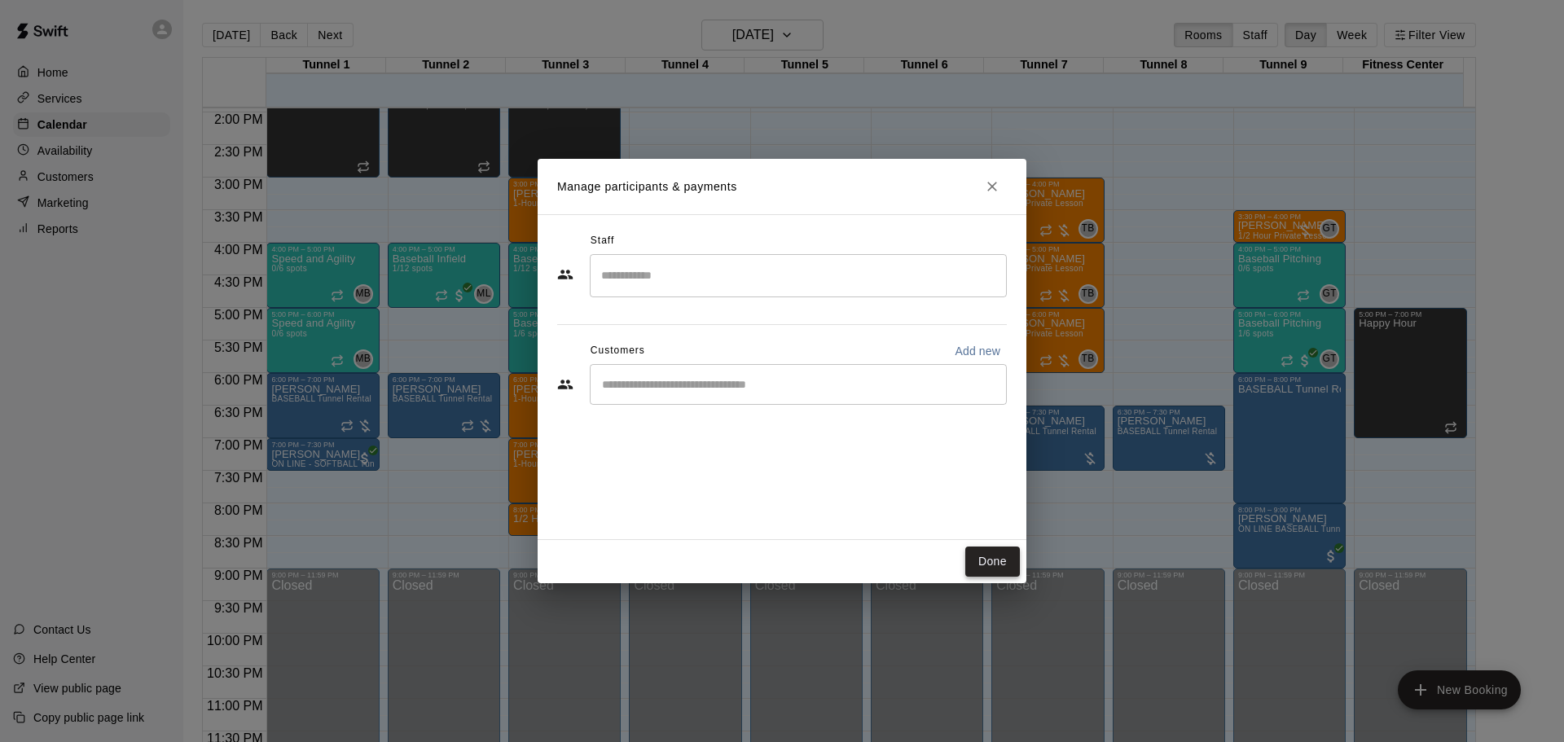
click at [991, 560] on button "Done" at bounding box center [992, 562] width 55 height 30
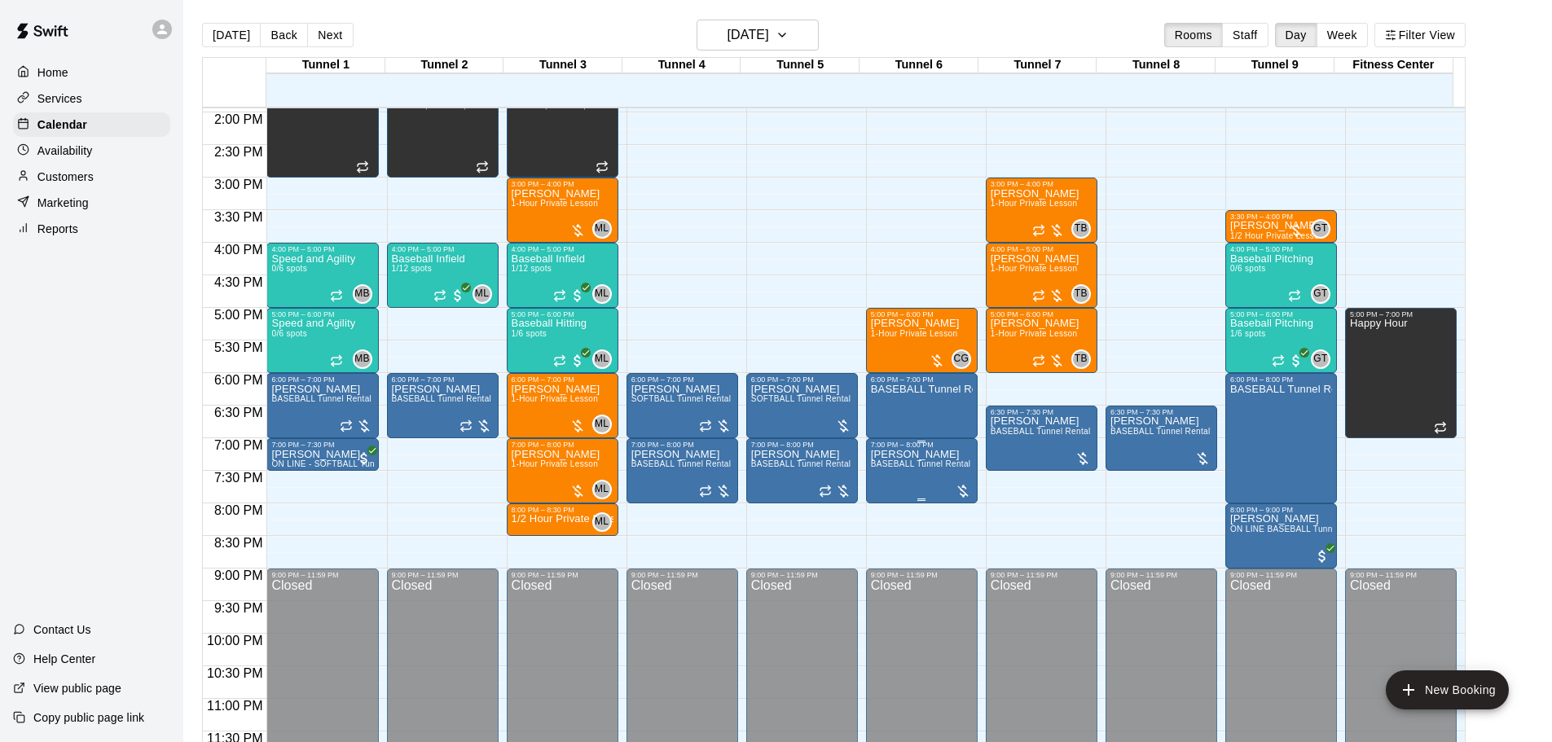
click at [926, 468] on span "BASEBALL Tunnel Rental" at bounding box center [921, 463] width 100 height 9
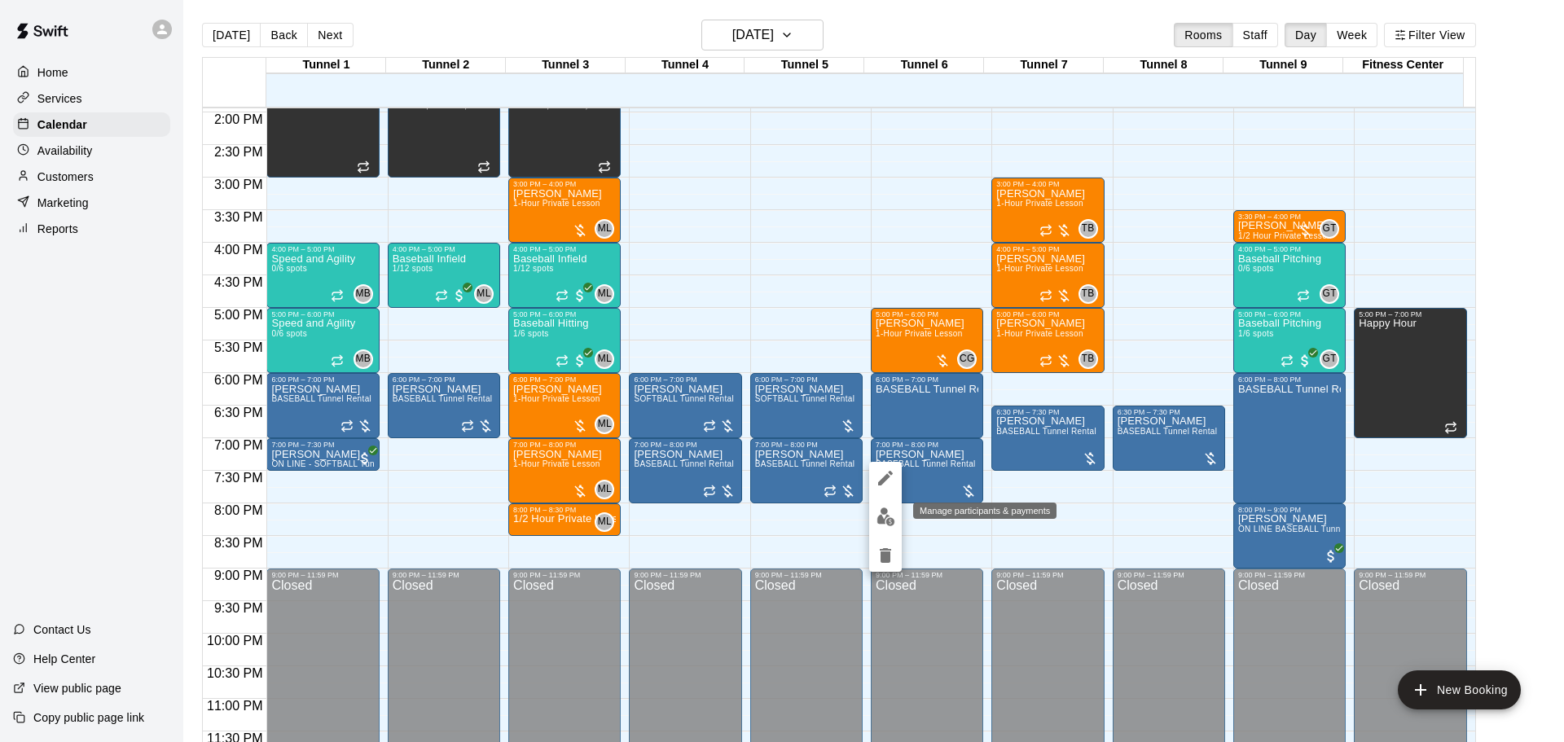
click at [884, 520] on img "edit" at bounding box center [886, 517] width 19 height 19
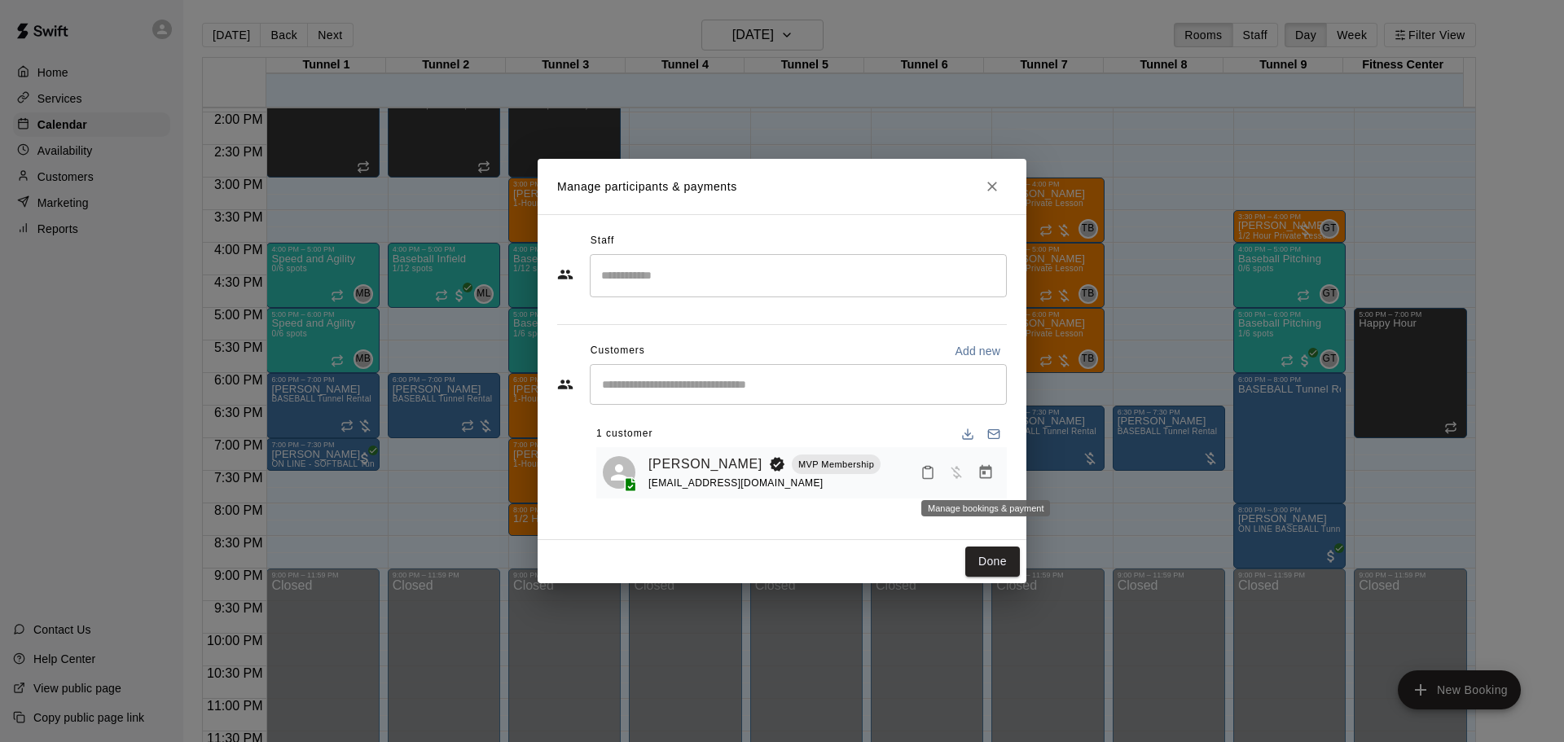
click at [983, 469] on icon "Manage bookings & payment" at bounding box center [986, 472] width 12 height 14
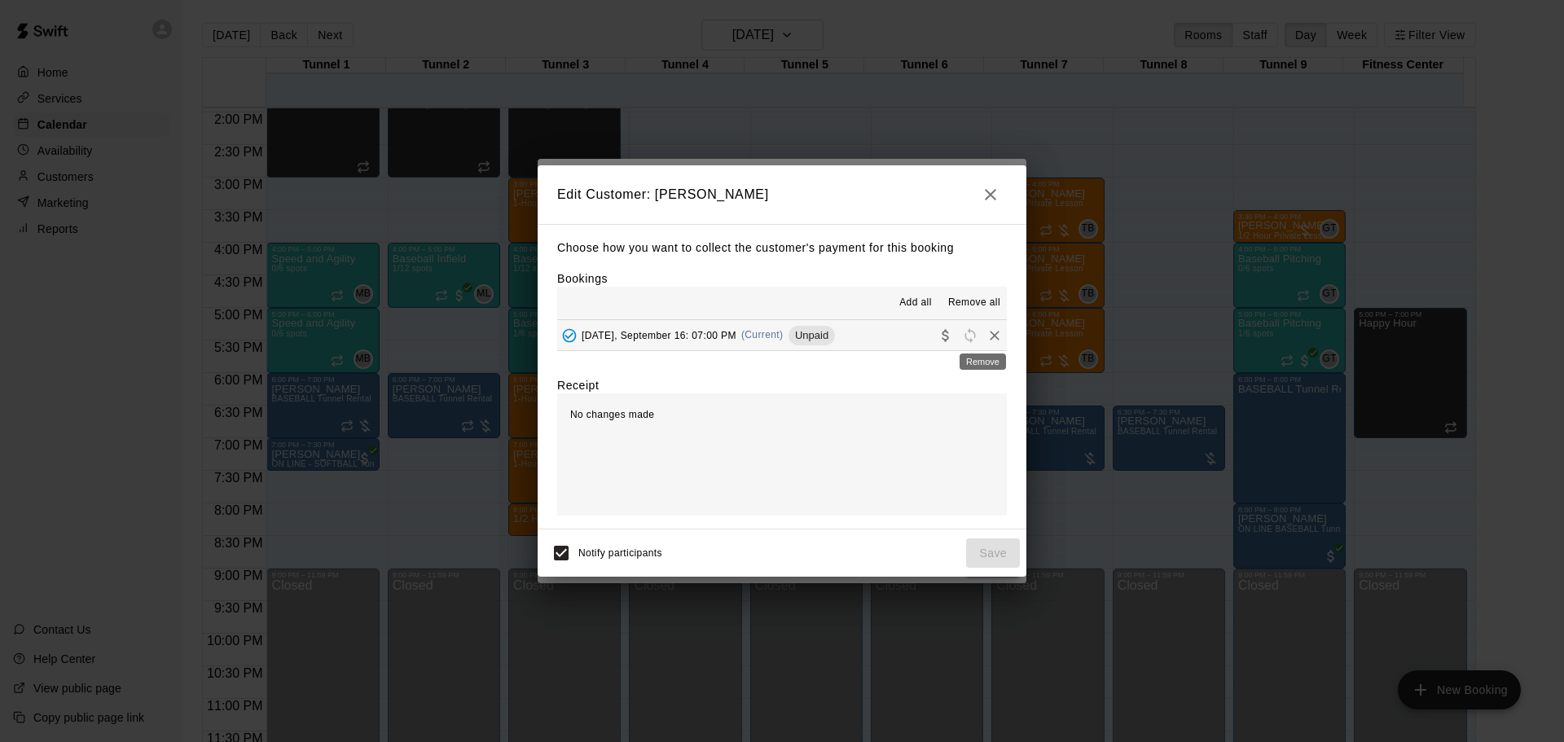
click at [987, 343] on div "Remove" at bounding box center [983, 356] width 50 height 29
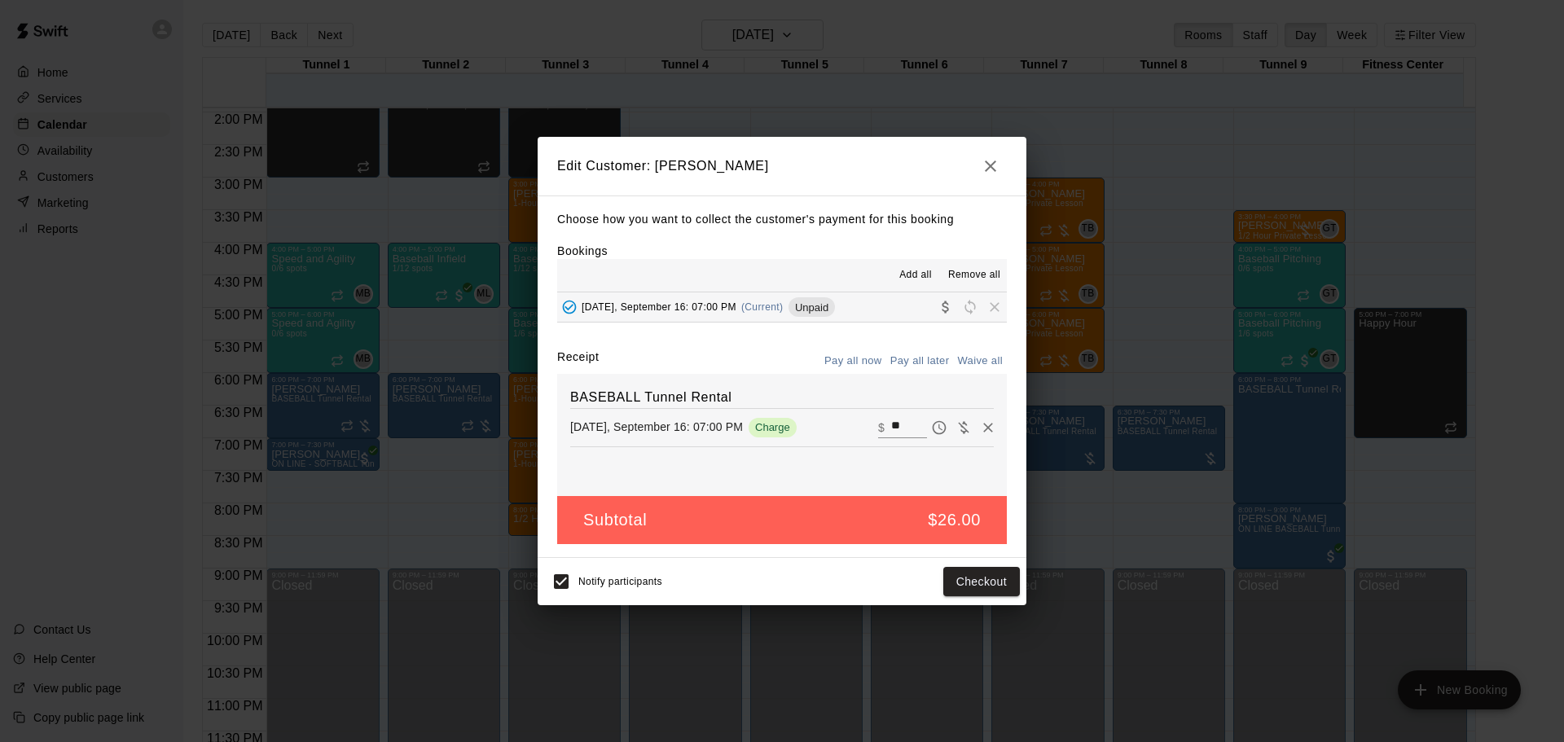
click at [982, 308] on span "Remove" at bounding box center [994, 307] width 24 height 12
click at [980, 420] on icon "Remove" at bounding box center [988, 428] width 16 height 16
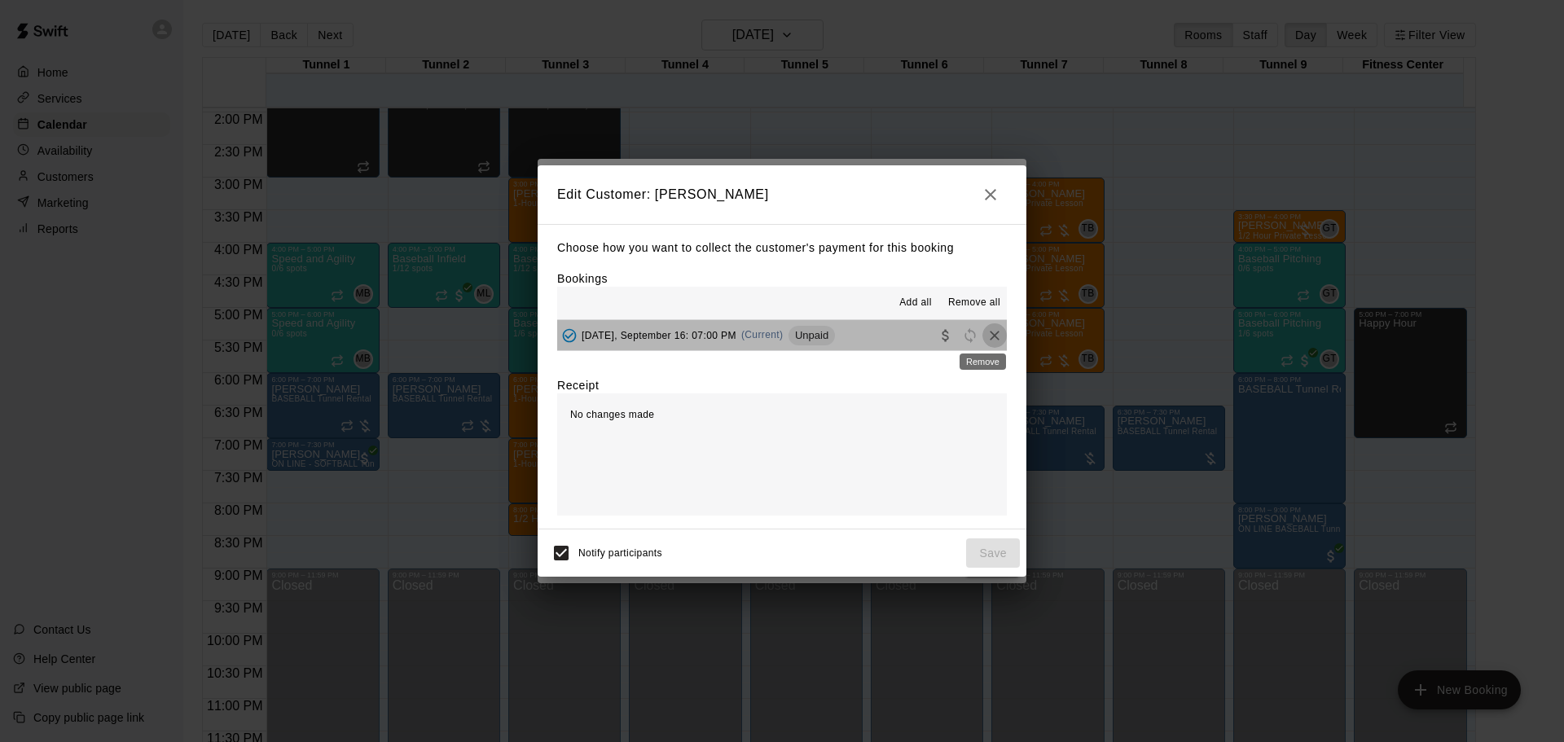
click at [987, 339] on icon "Remove" at bounding box center [995, 335] width 16 height 16
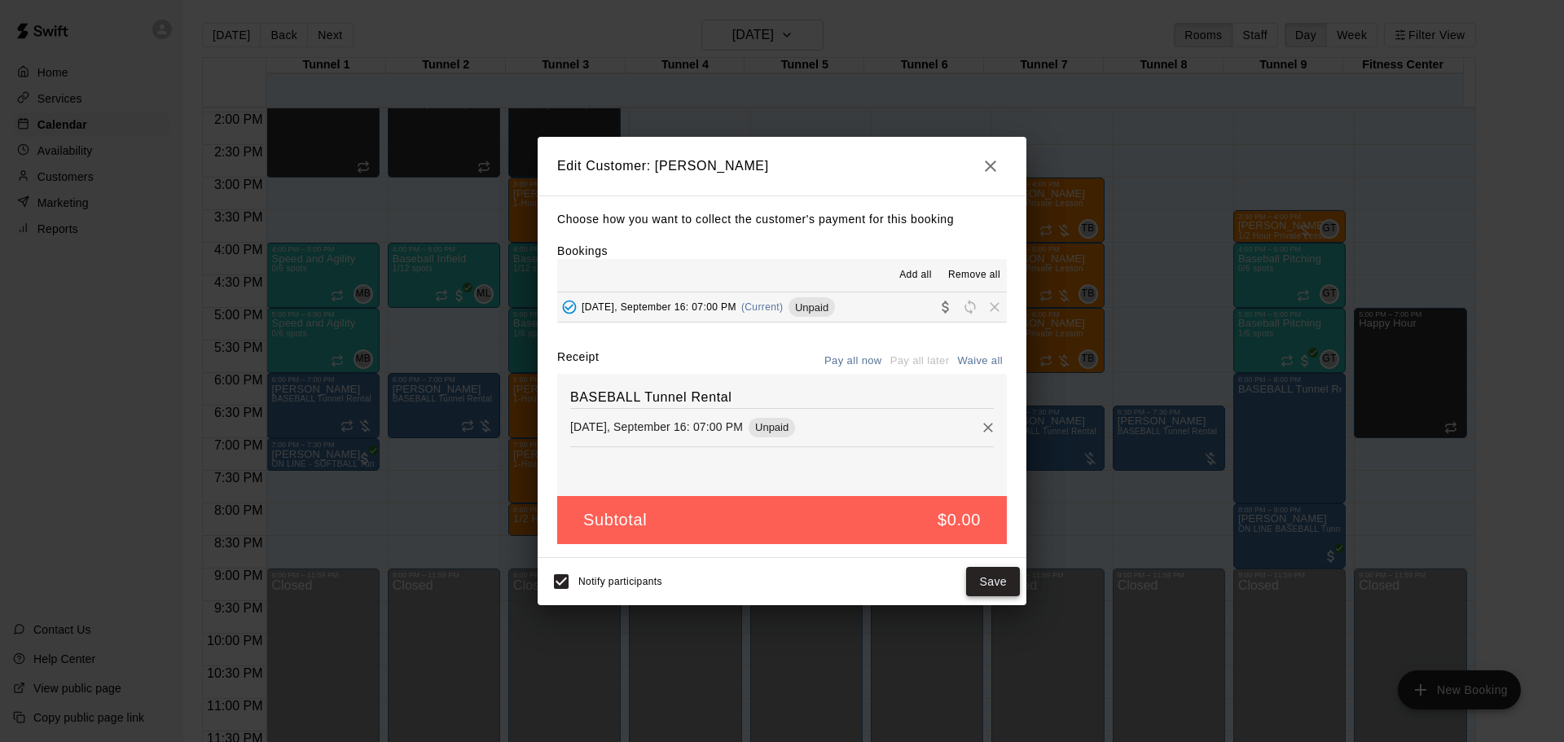
click at [990, 575] on button "Save" at bounding box center [993, 582] width 54 height 30
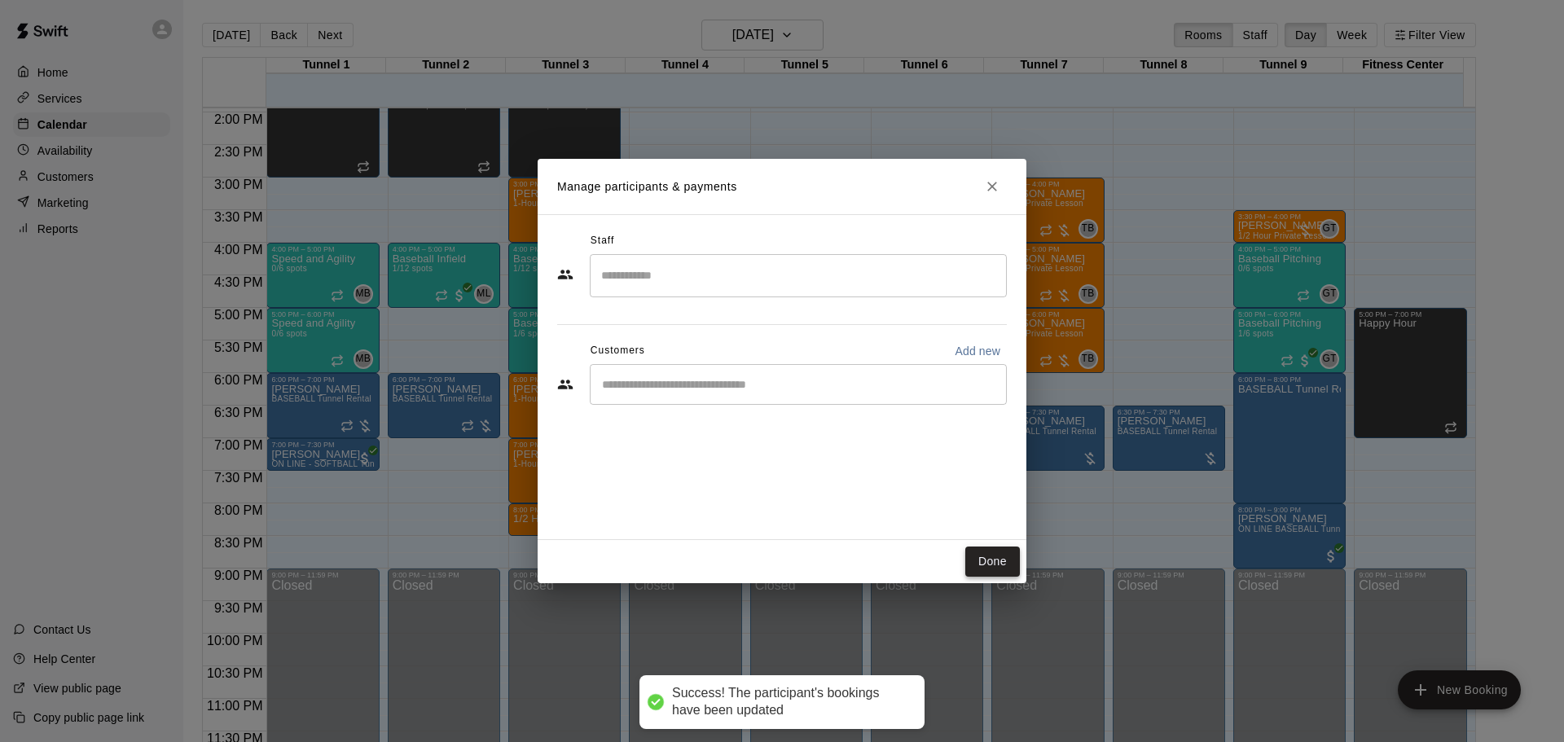
click at [986, 550] on button "Done" at bounding box center [992, 562] width 55 height 30
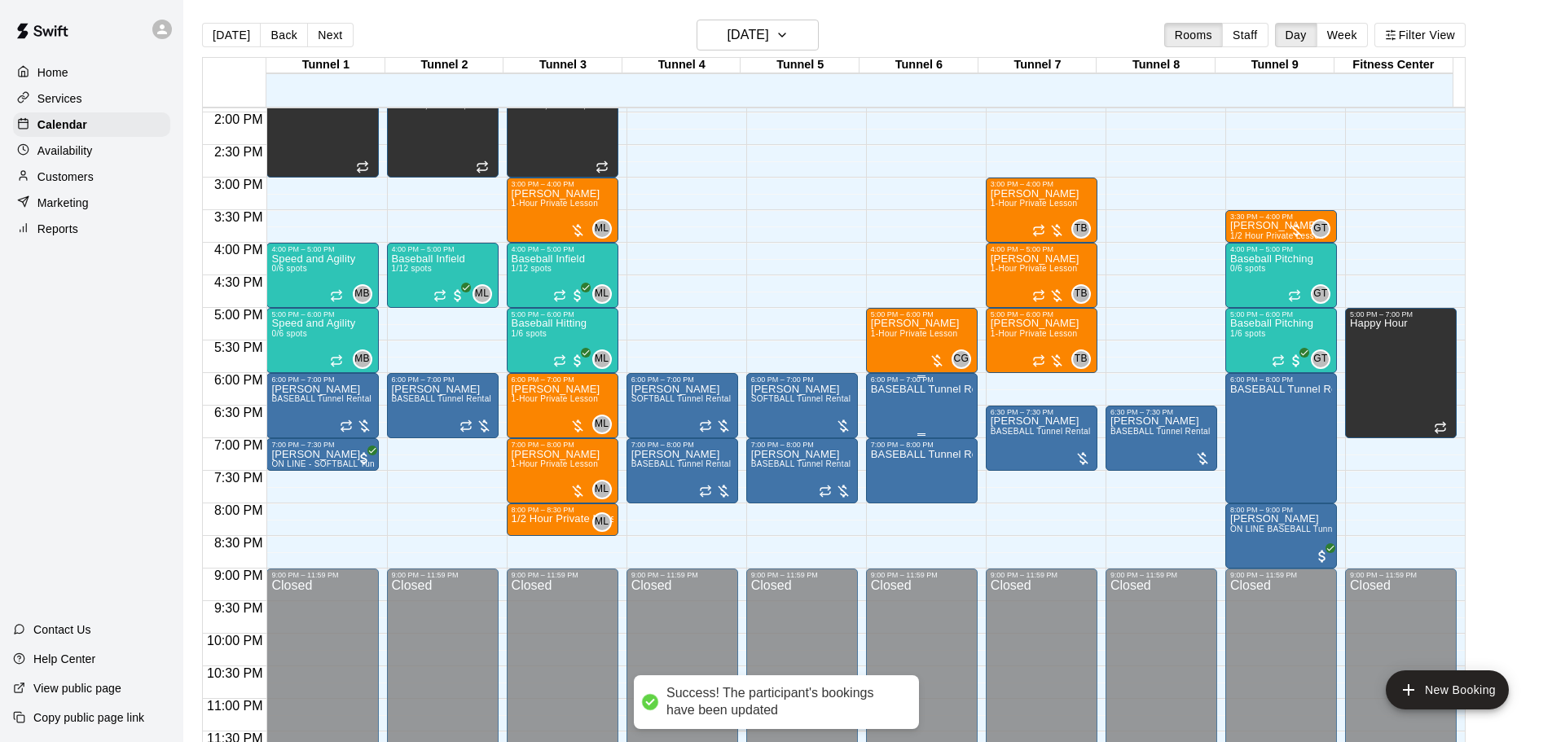
click at [922, 411] on div "BASEBALL Tunnel Rental" at bounding box center [922, 755] width 102 height 742
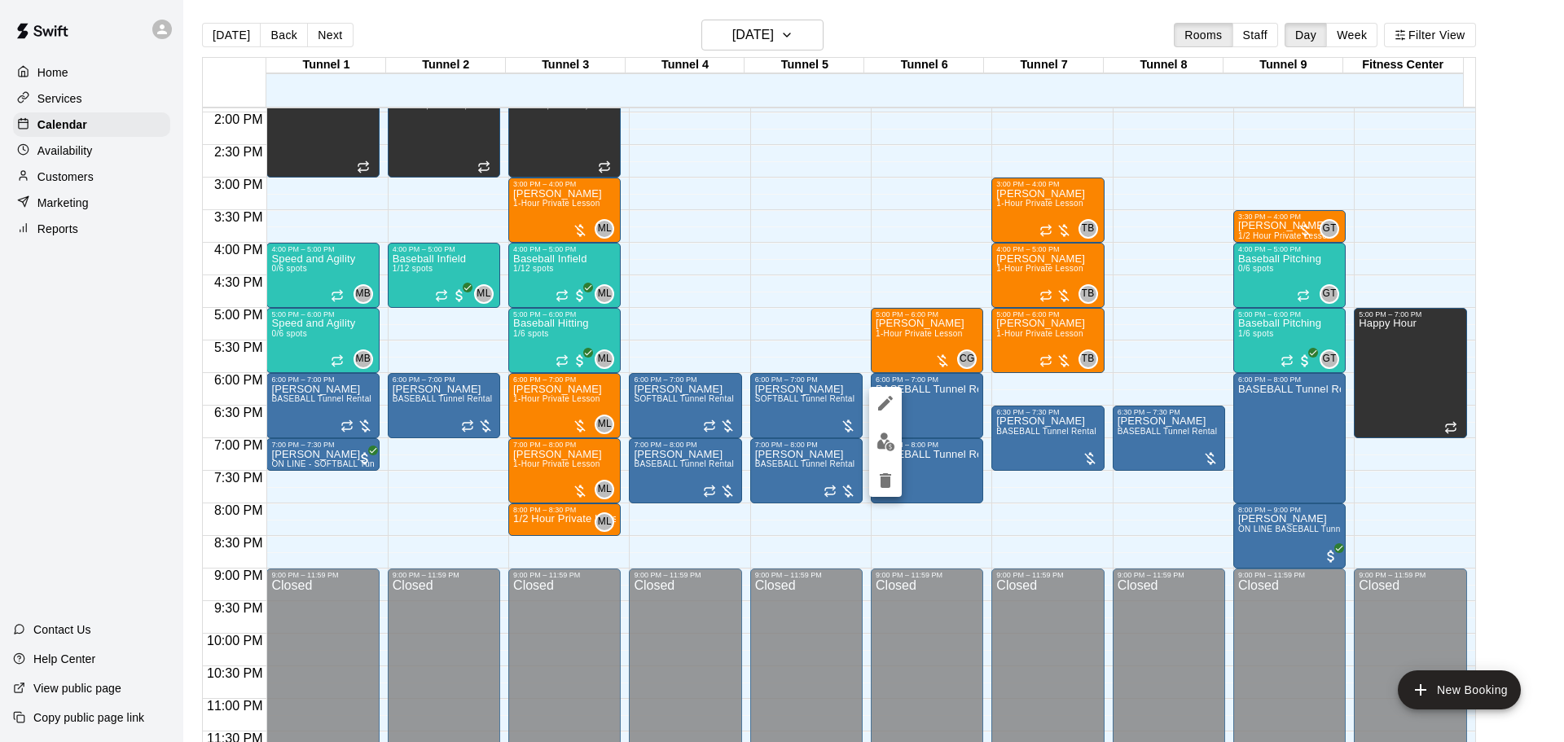
click at [887, 472] on icon "delete" at bounding box center [886, 481] width 20 height 20
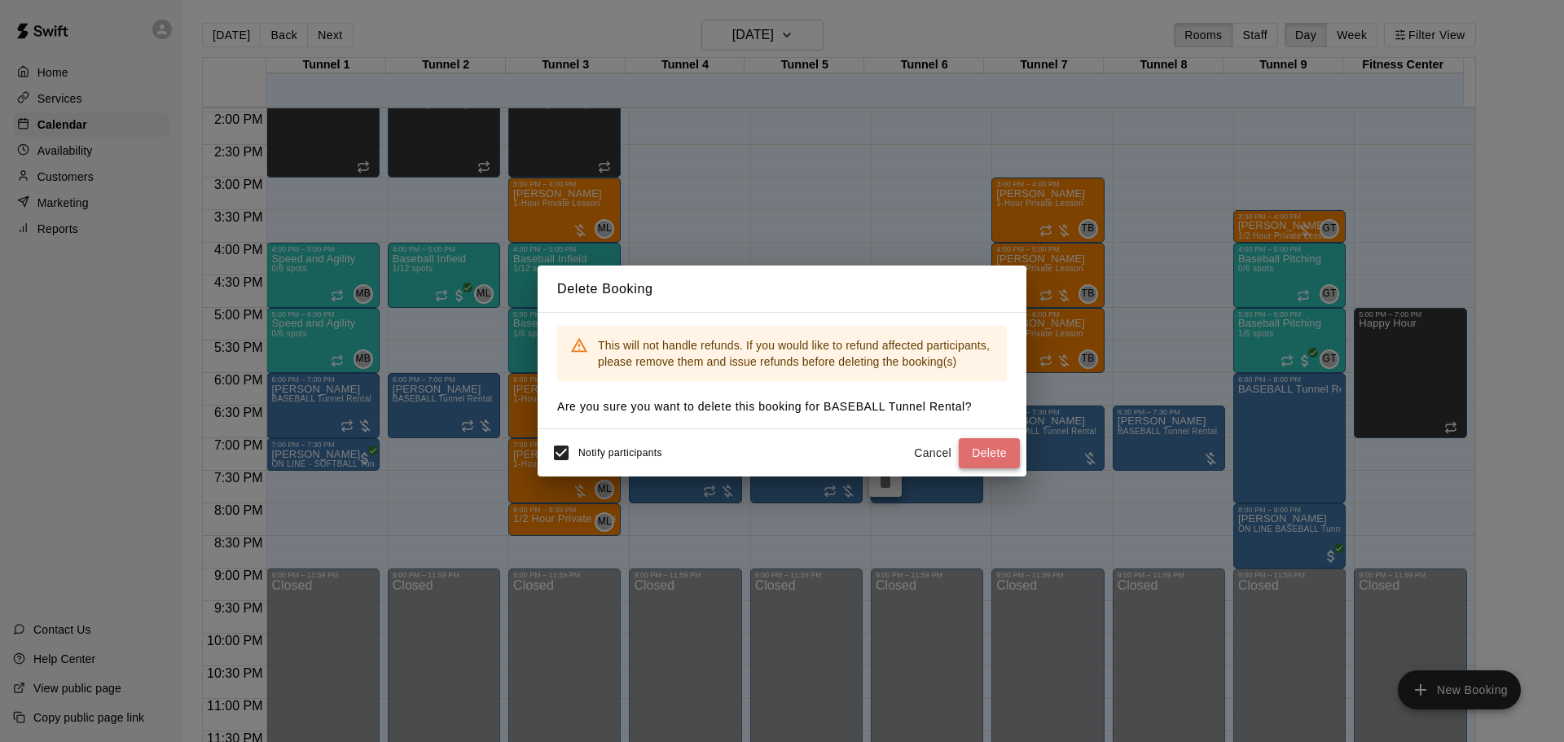
click at [998, 446] on button "Delete" at bounding box center [989, 453] width 61 height 30
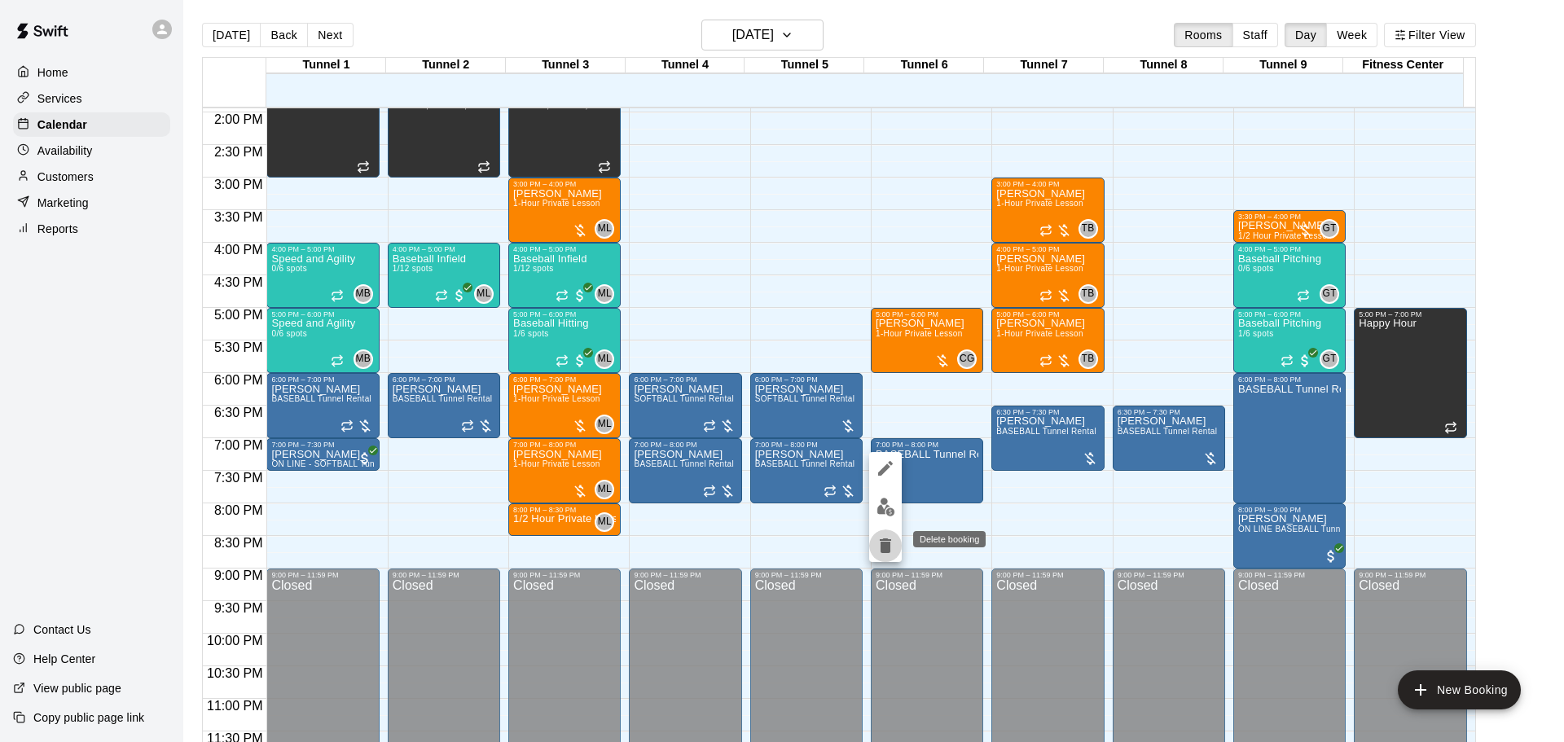
click at [888, 540] on icon "delete" at bounding box center [885, 545] width 11 height 15
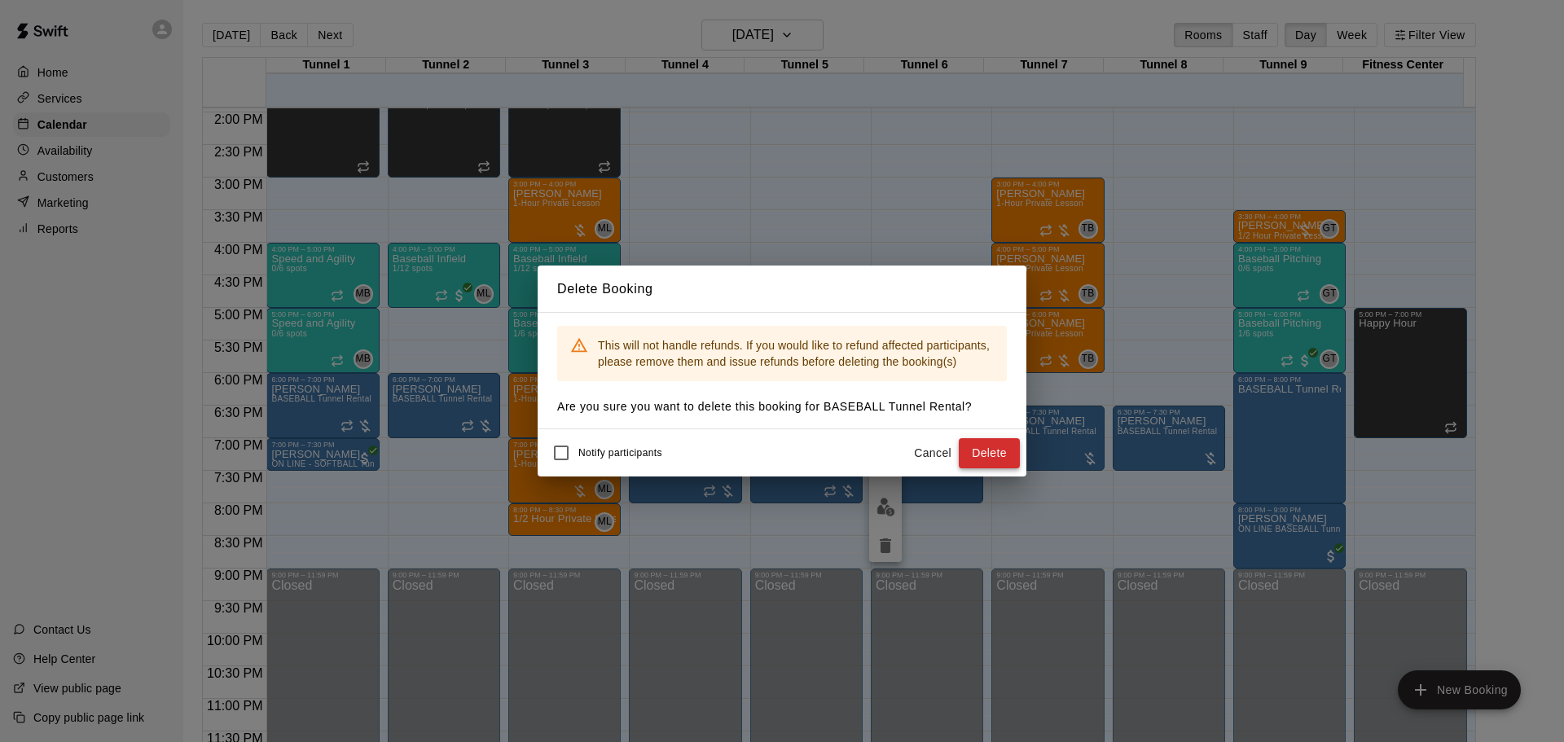
click at [988, 446] on button "Delete" at bounding box center [989, 453] width 61 height 30
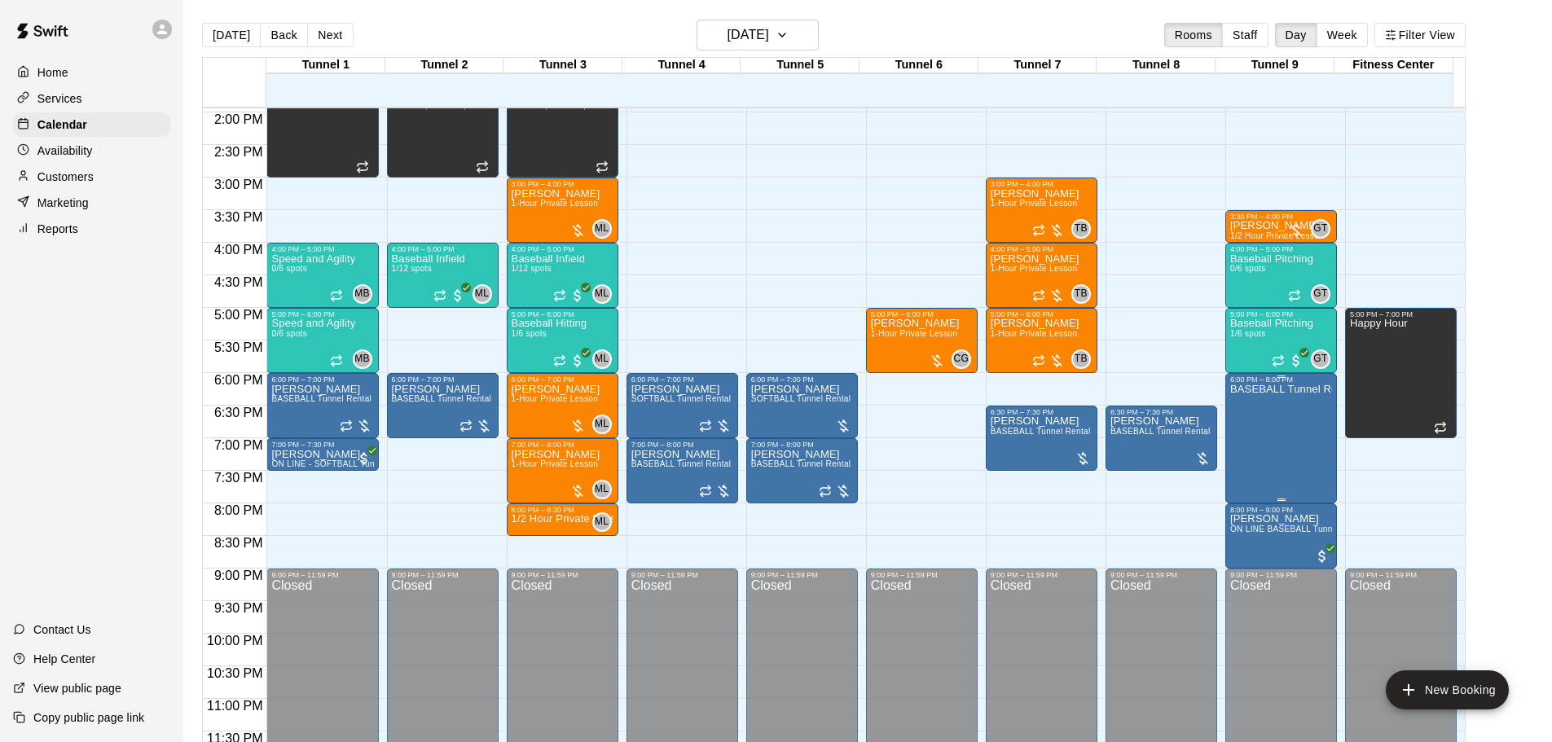
click at [1293, 446] on div "BASEBALL Tunnel Rental" at bounding box center [1281, 755] width 102 height 742
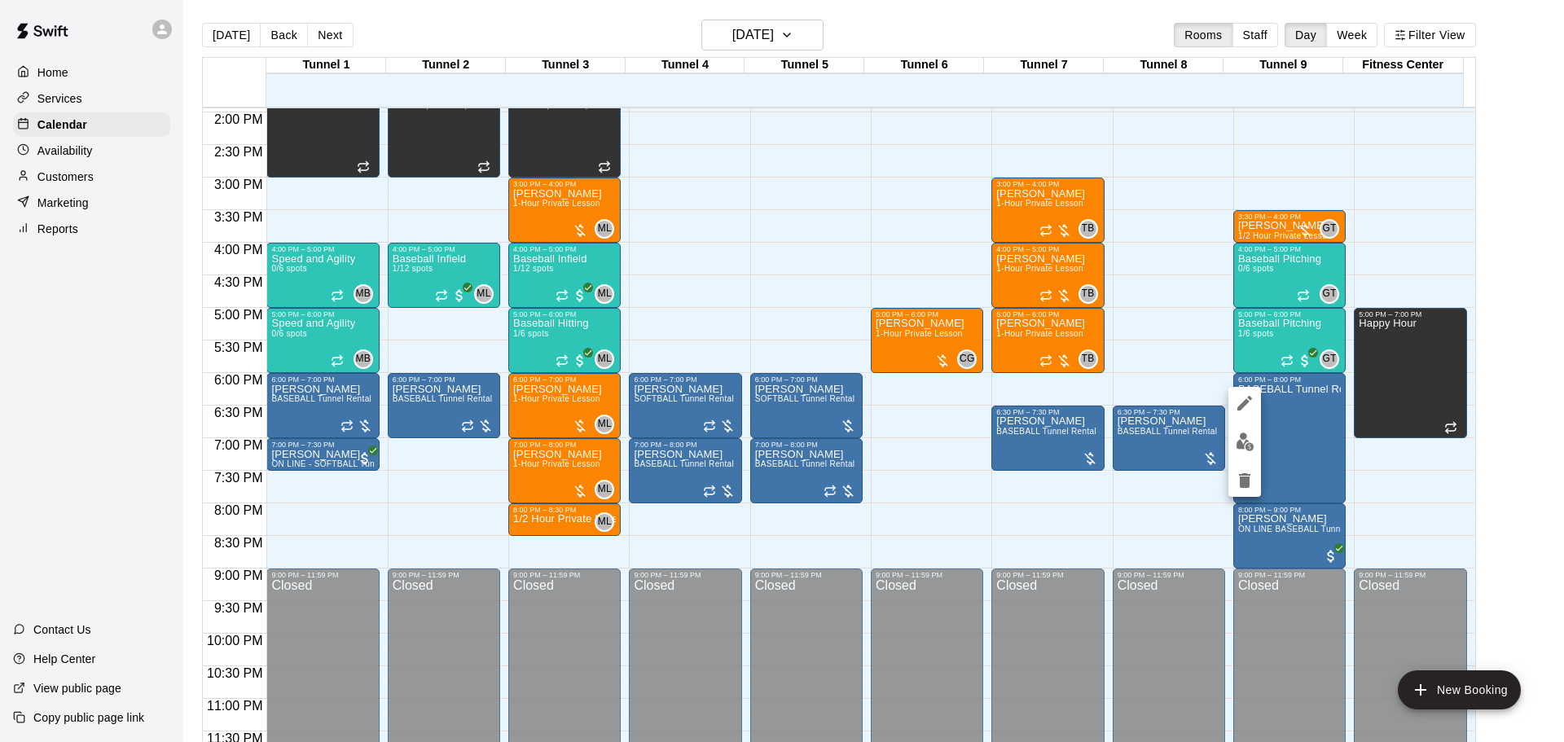
click at [1251, 486] on icon "delete" at bounding box center [1245, 481] width 20 height 20
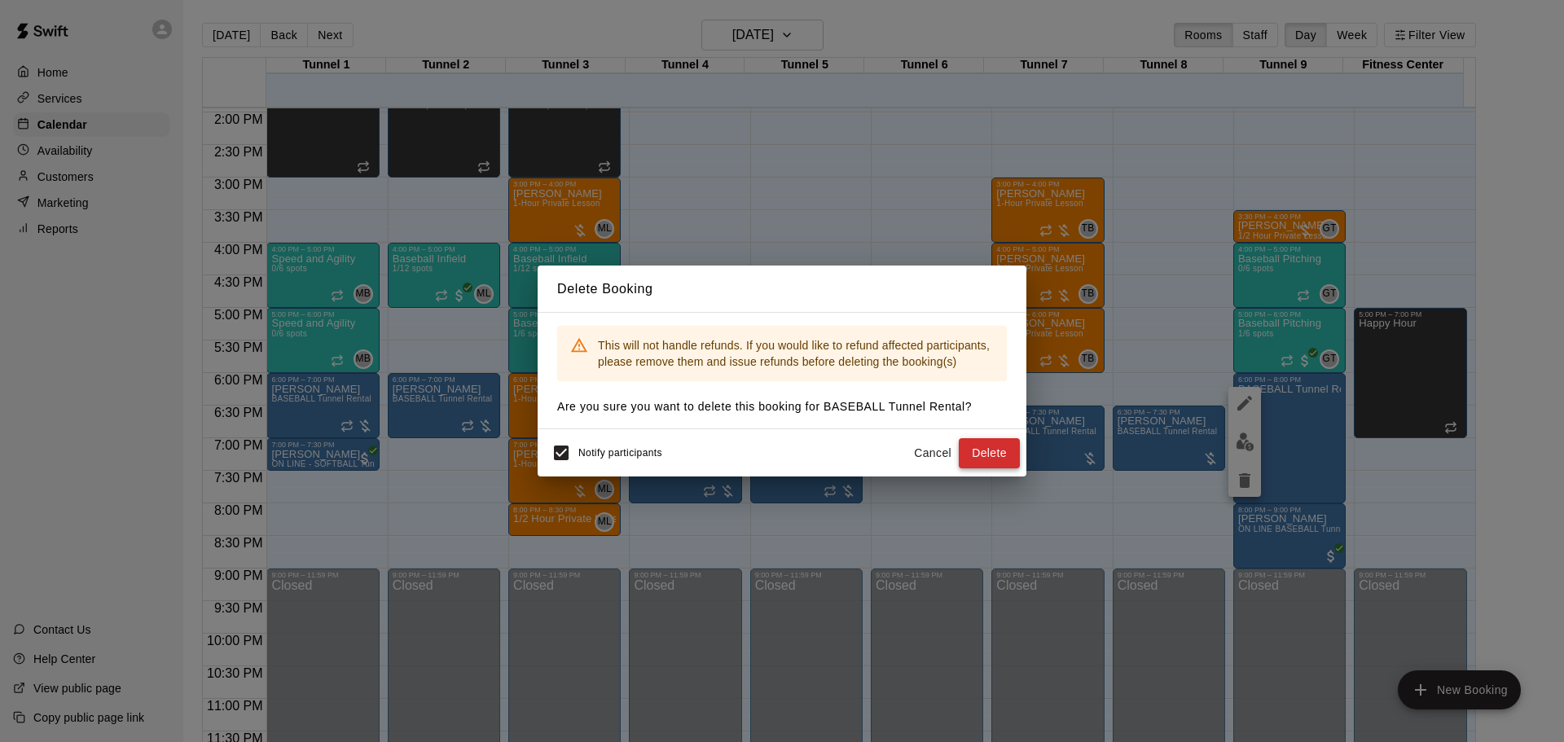
click at [997, 455] on button "Delete" at bounding box center [989, 453] width 61 height 30
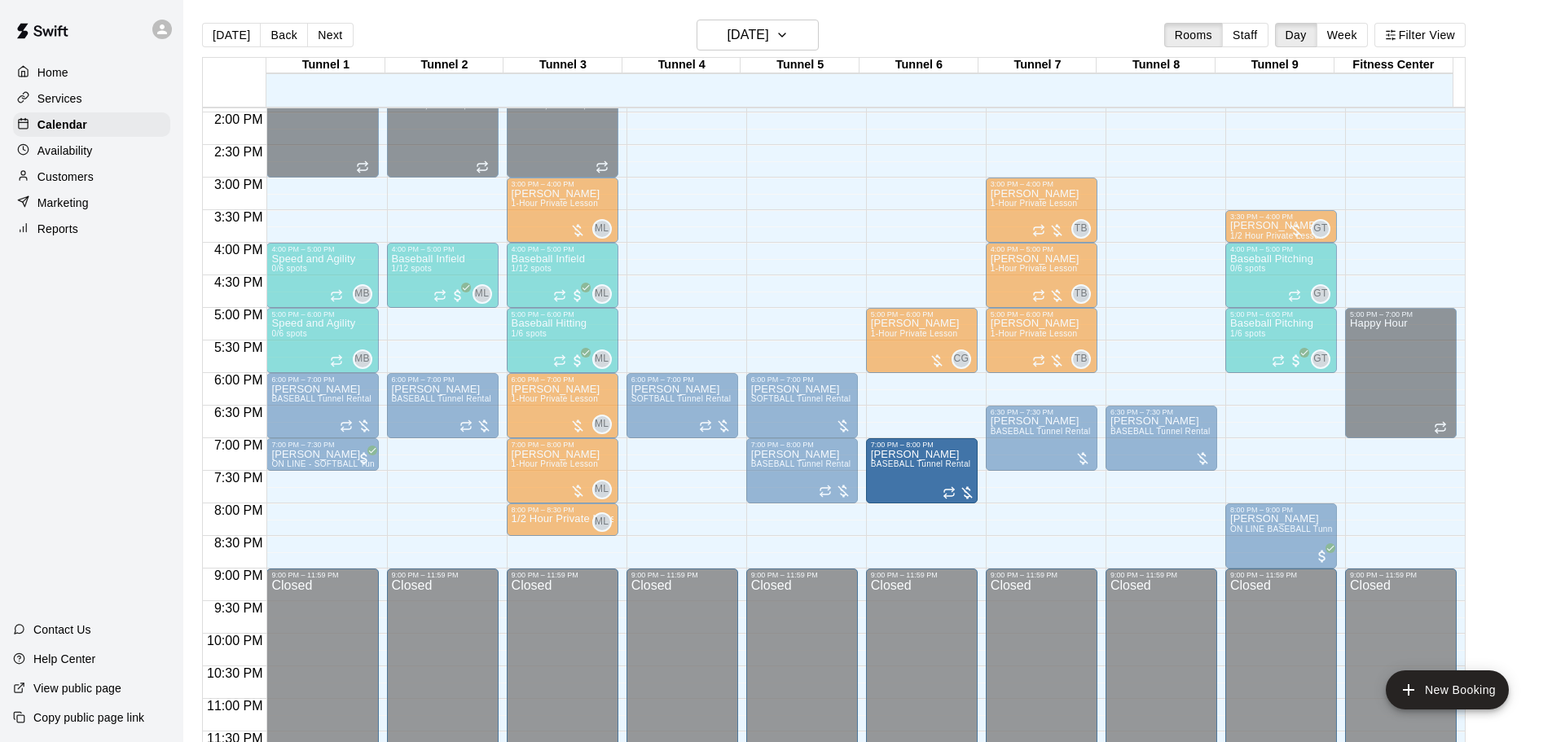
drag, startPoint x: 748, startPoint y: 481, endPoint x: 912, endPoint y: 481, distance: 163.8
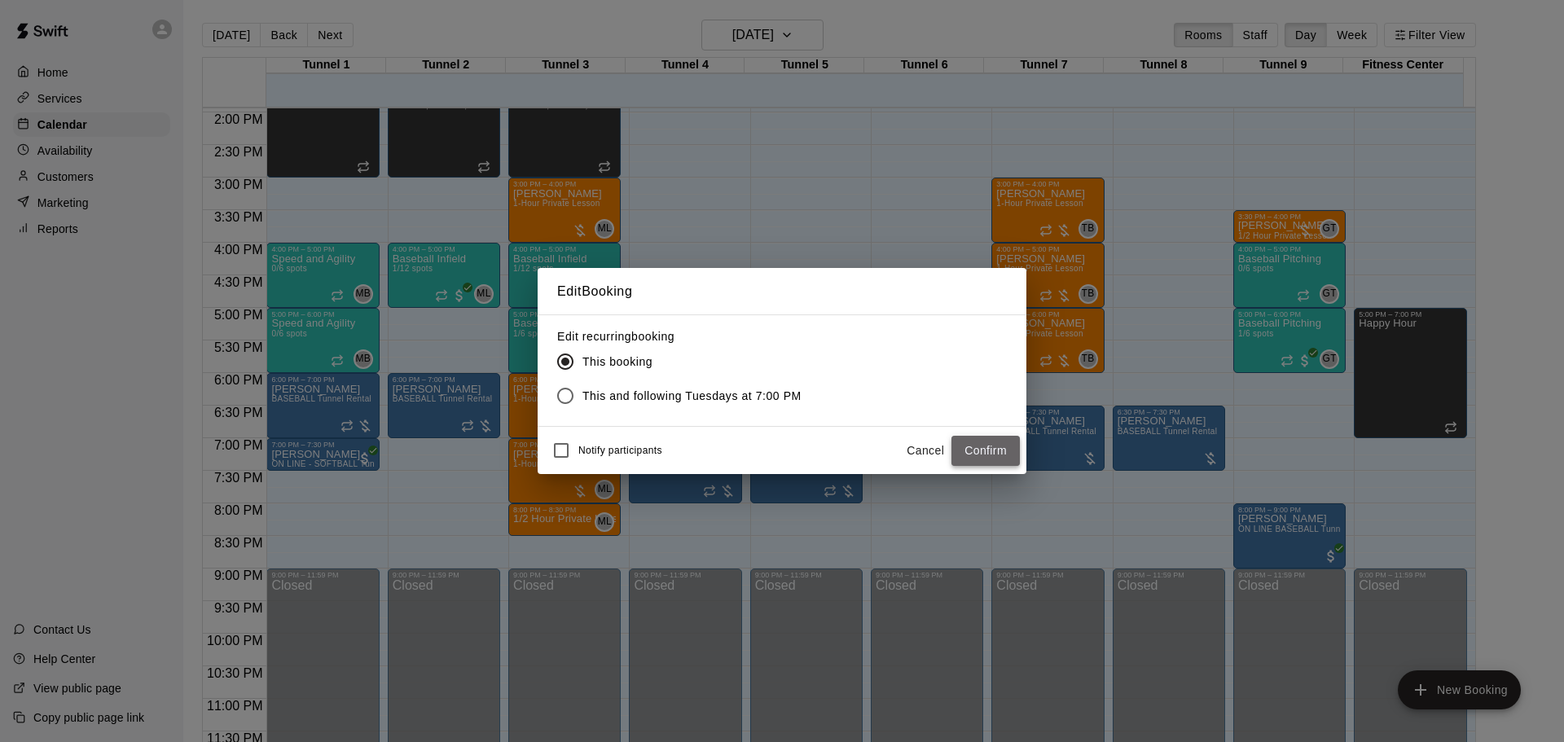
click at [981, 456] on button "Confirm" at bounding box center [986, 451] width 68 height 30
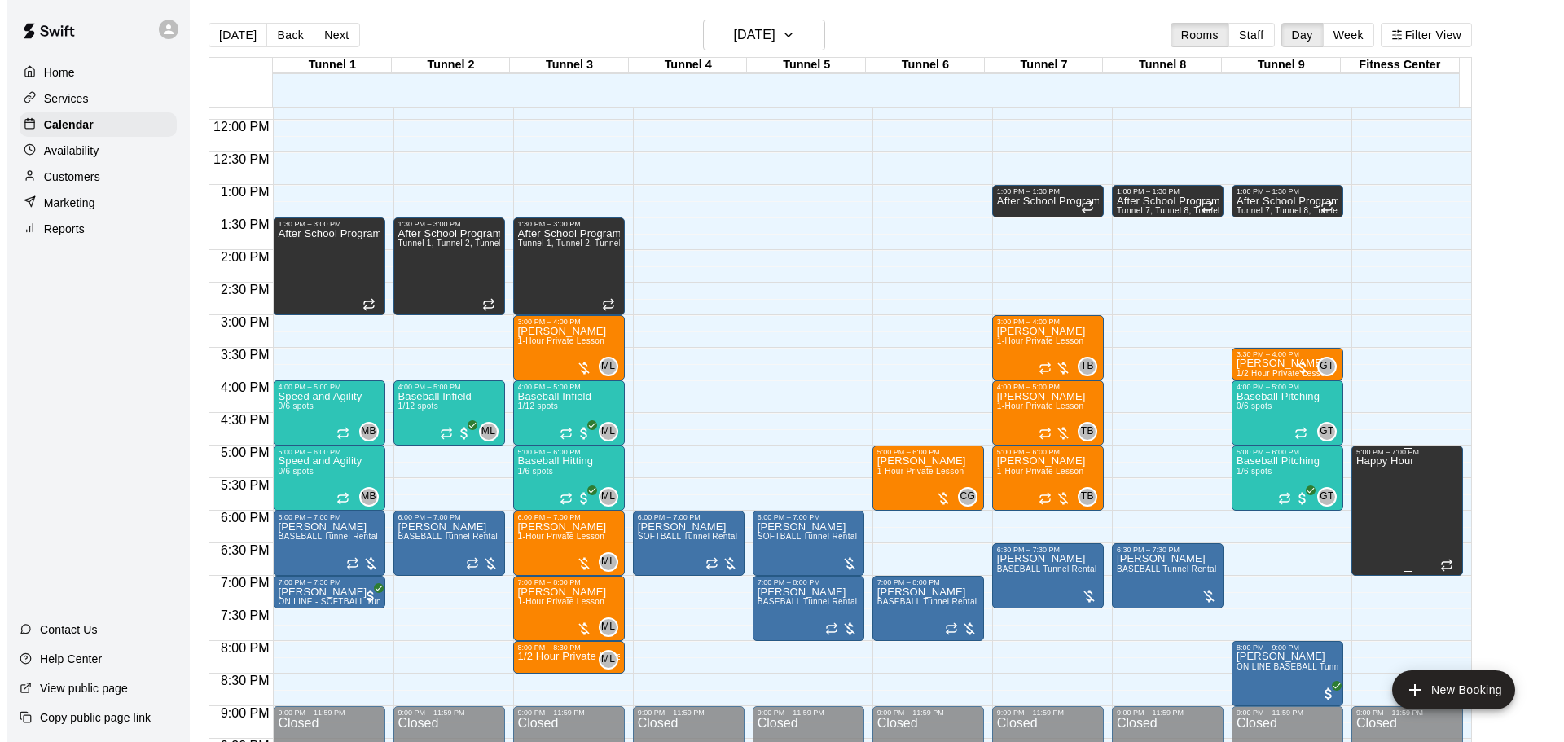
scroll to position [745, 0]
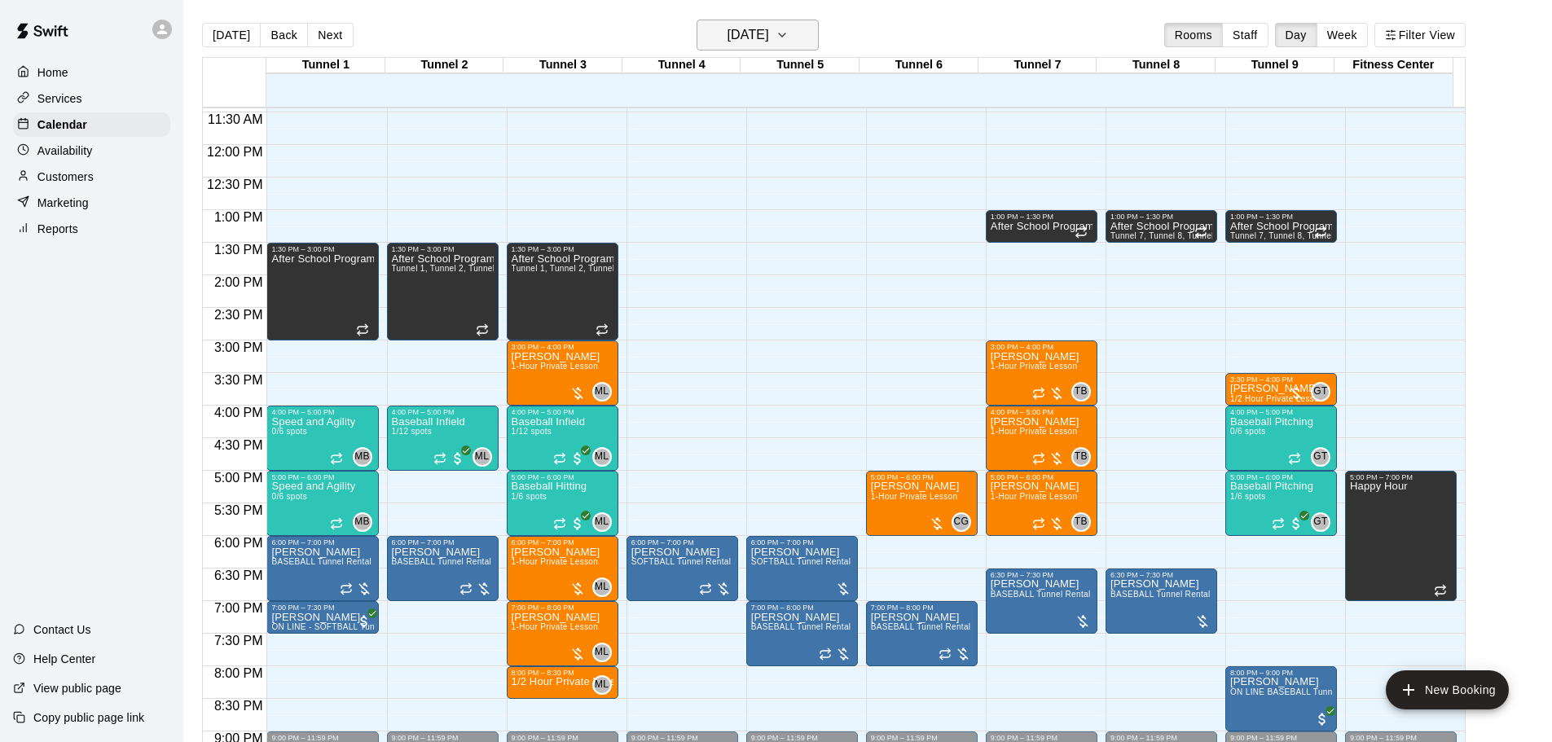
click at [735, 47] on button "[DATE]" at bounding box center [758, 35] width 122 height 31
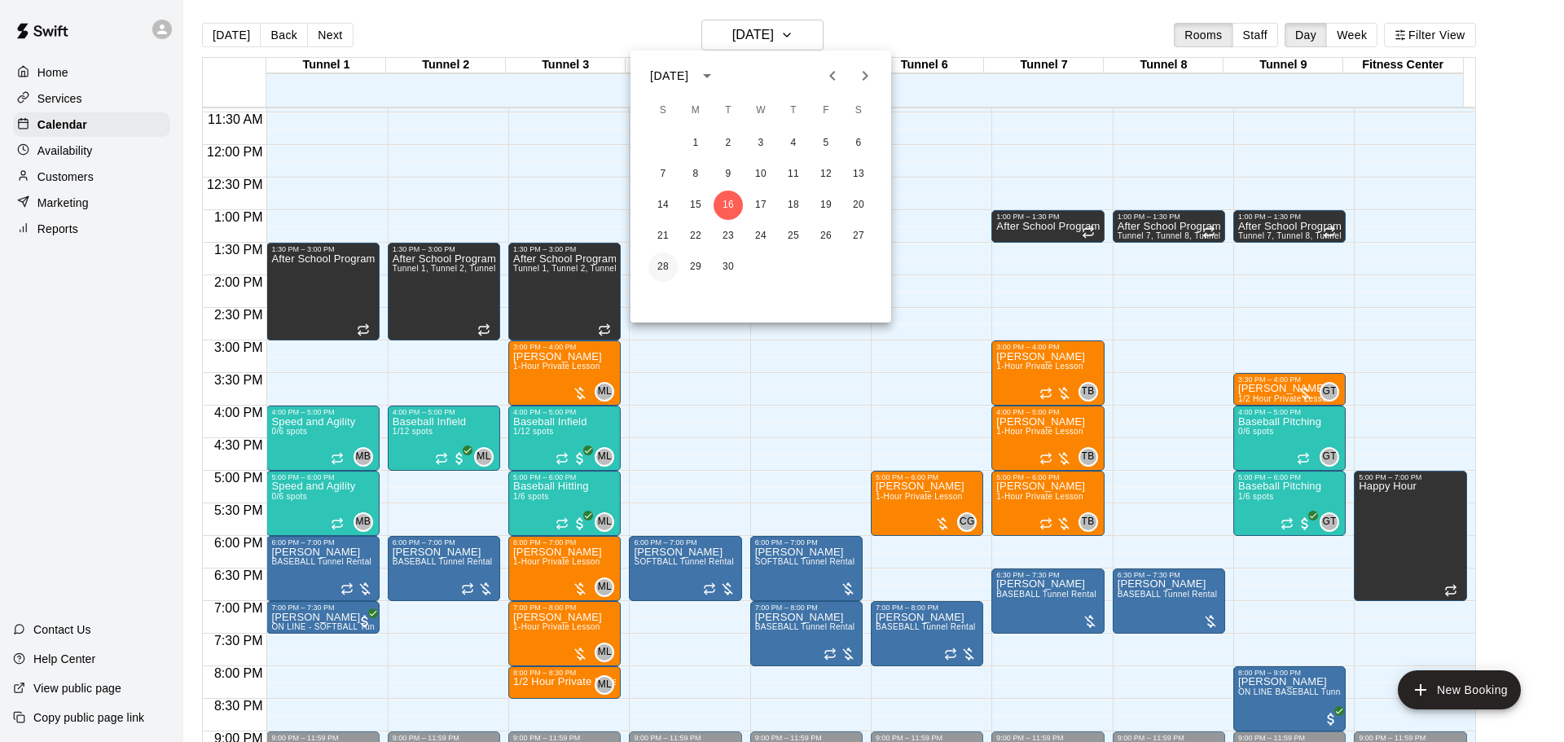
click at [658, 264] on button "28" at bounding box center [662, 267] width 29 height 29
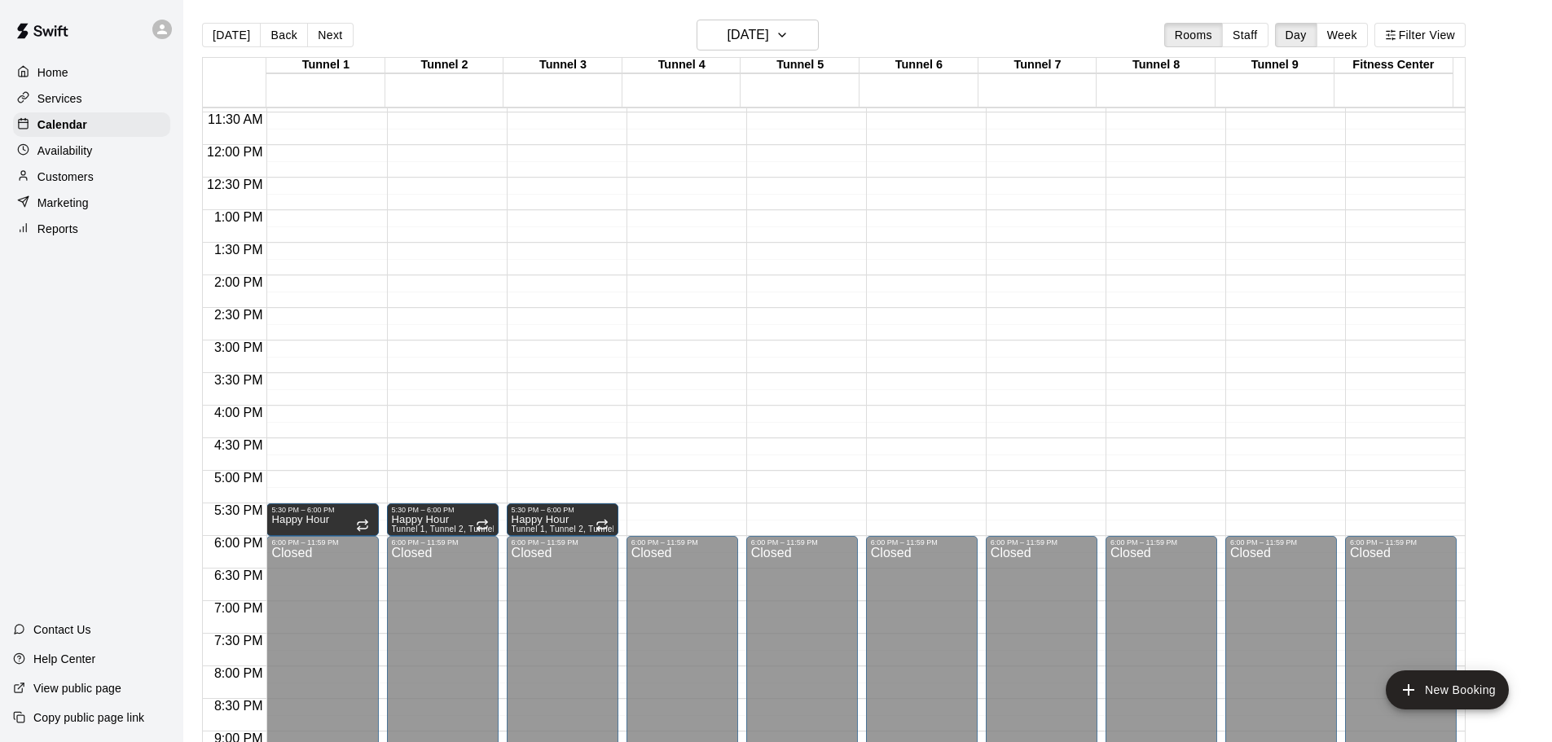
click at [81, 182] on p "Customers" at bounding box center [65, 177] width 56 height 16
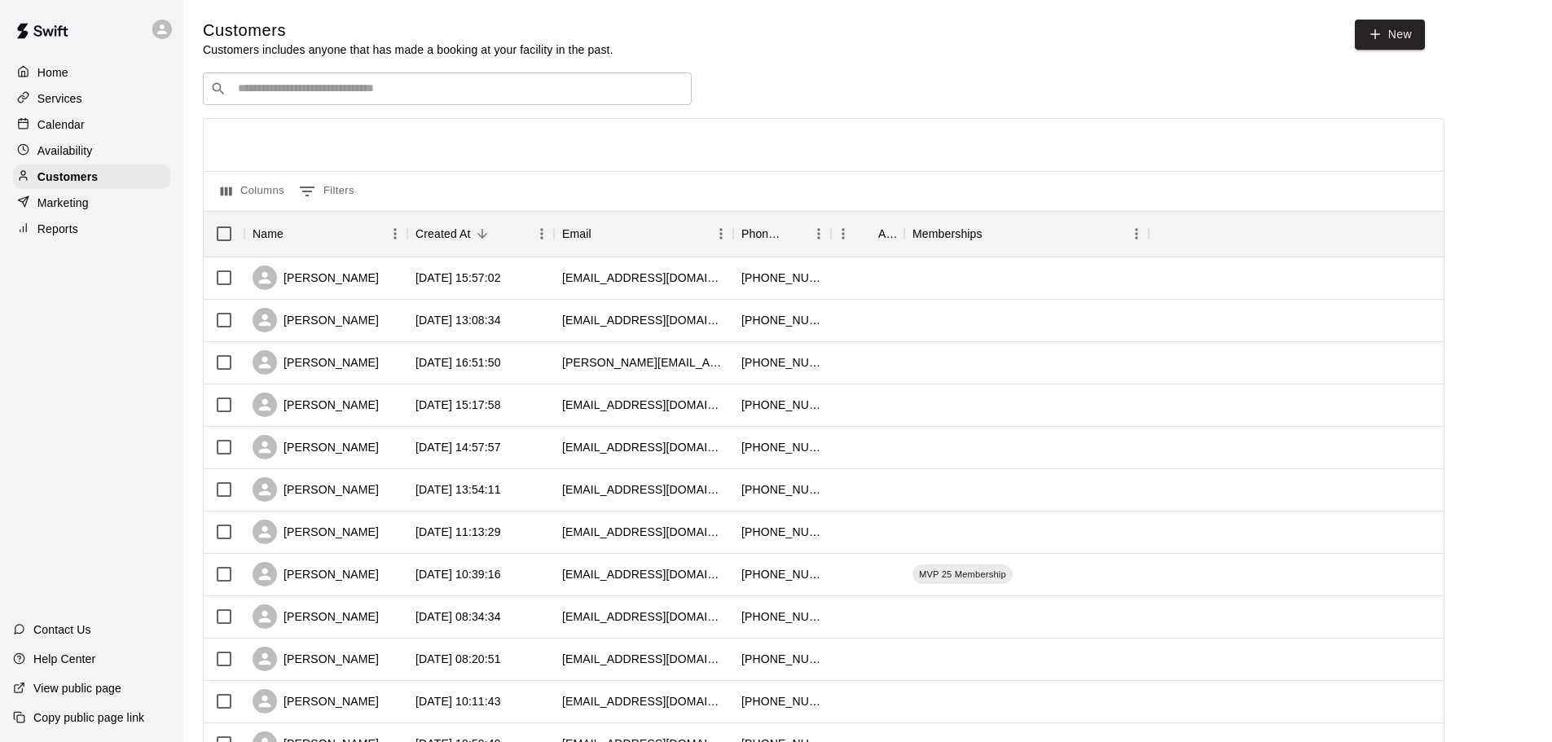
click at [303, 89] on input "Search customers by name or email" at bounding box center [458, 89] width 451 height 16
paste input "*******"
type input "*******"
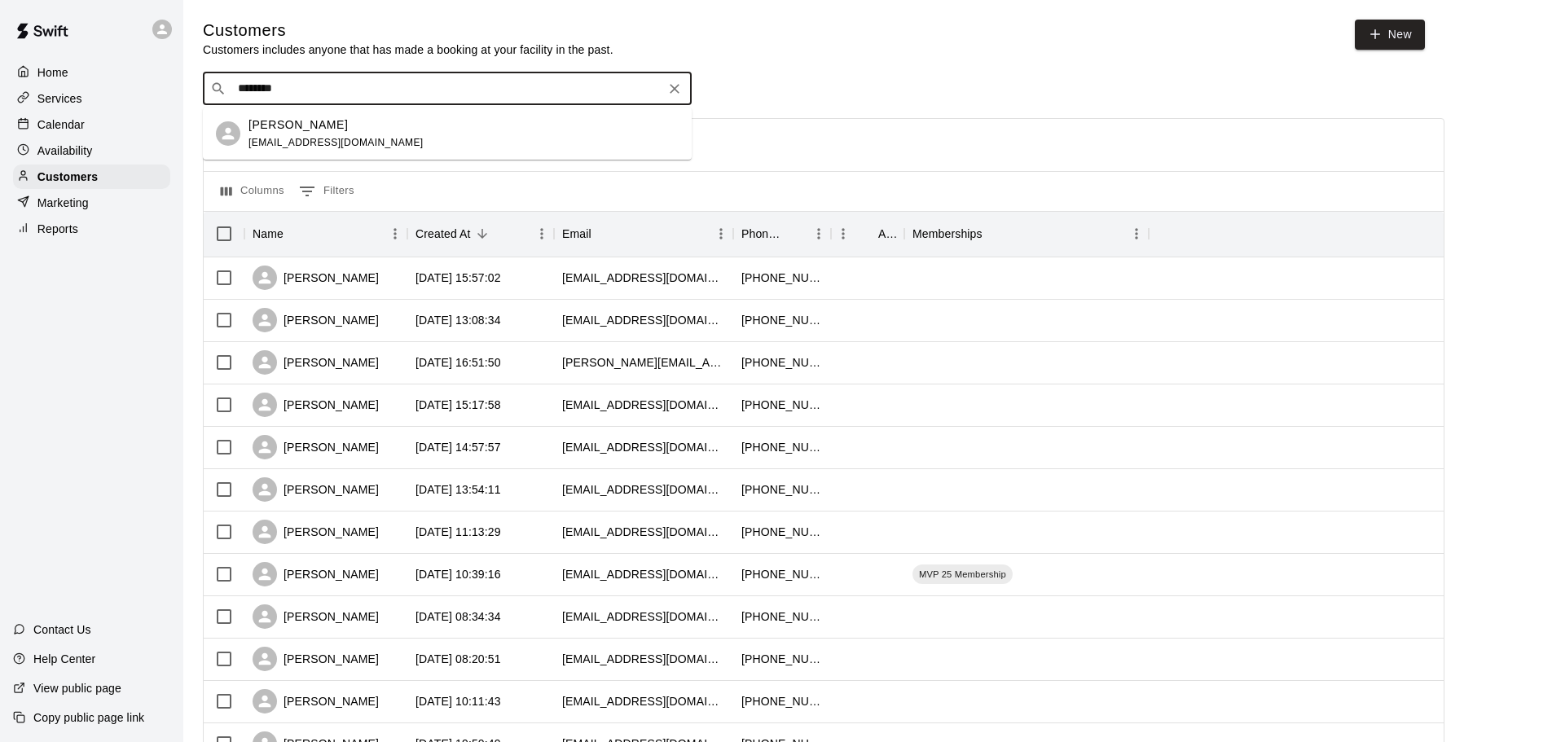
click at [337, 130] on div "Dora Mirzaie" at bounding box center [335, 124] width 175 height 17
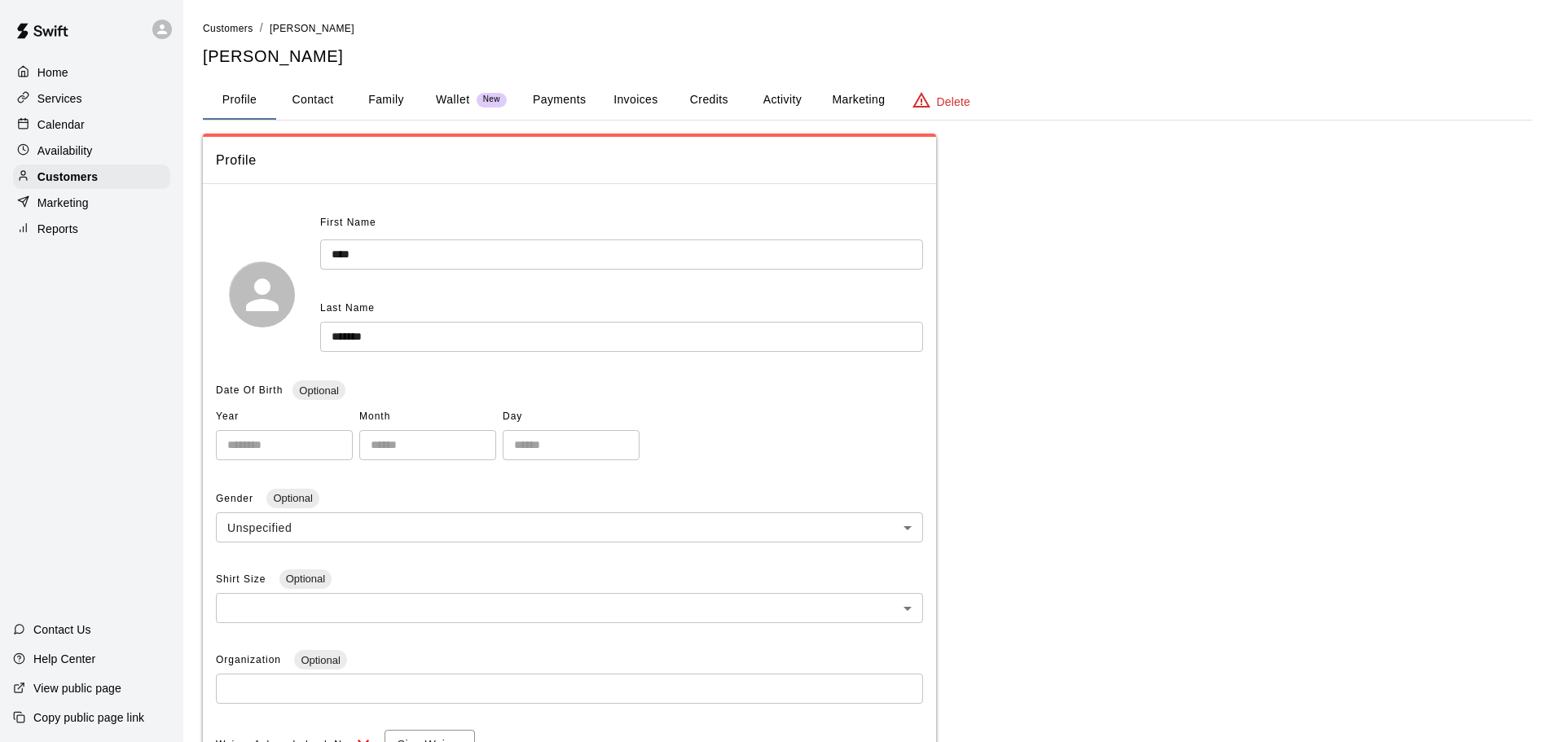
click at [617, 99] on button "Invoices" at bounding box center [635, 100] width 73 height 39
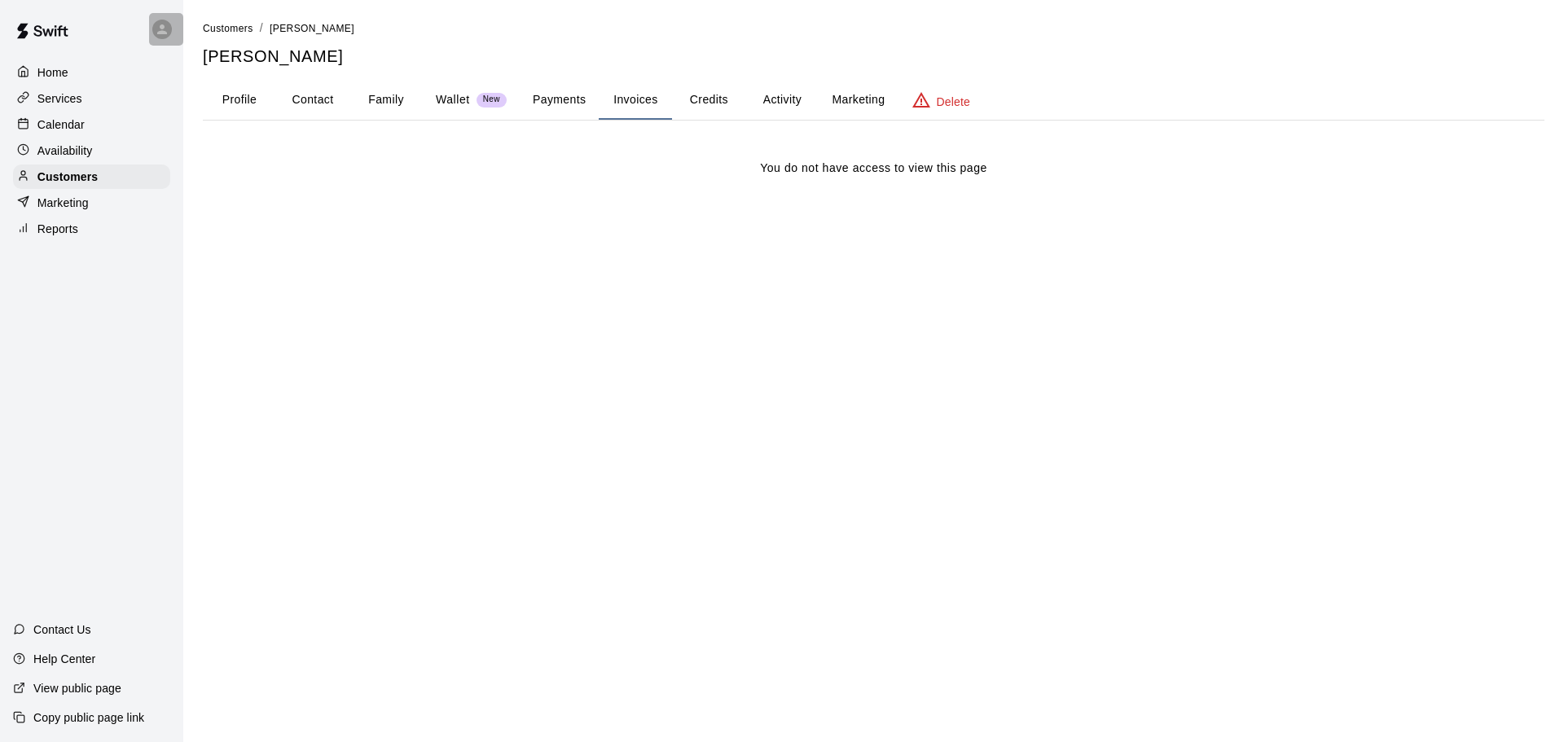
click at [160, 23] on icon at bounding box center [162, 29] width 15 height 15
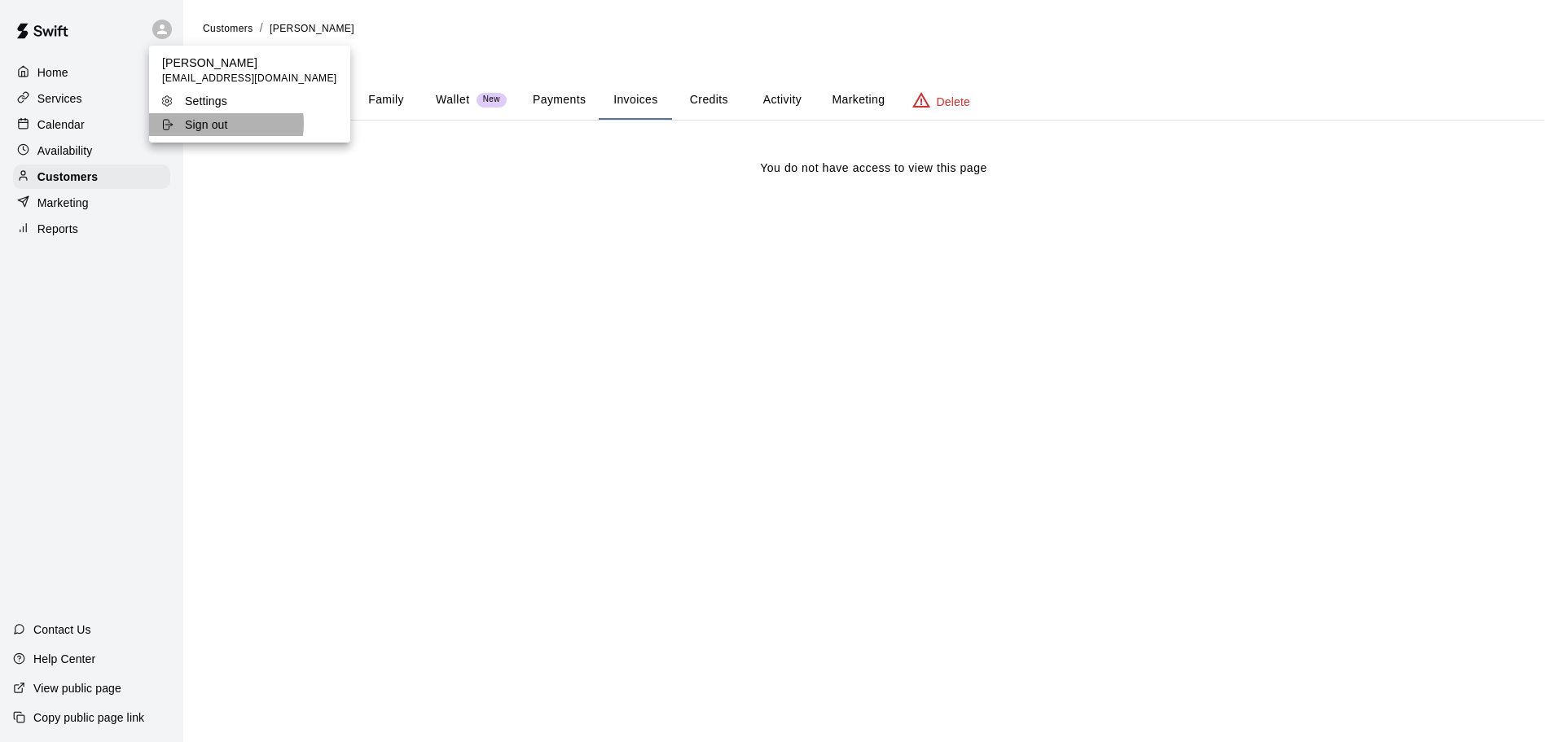
click at [226, 124] on p "Sign out" at bounding box center [206, 124] width 43 height 16
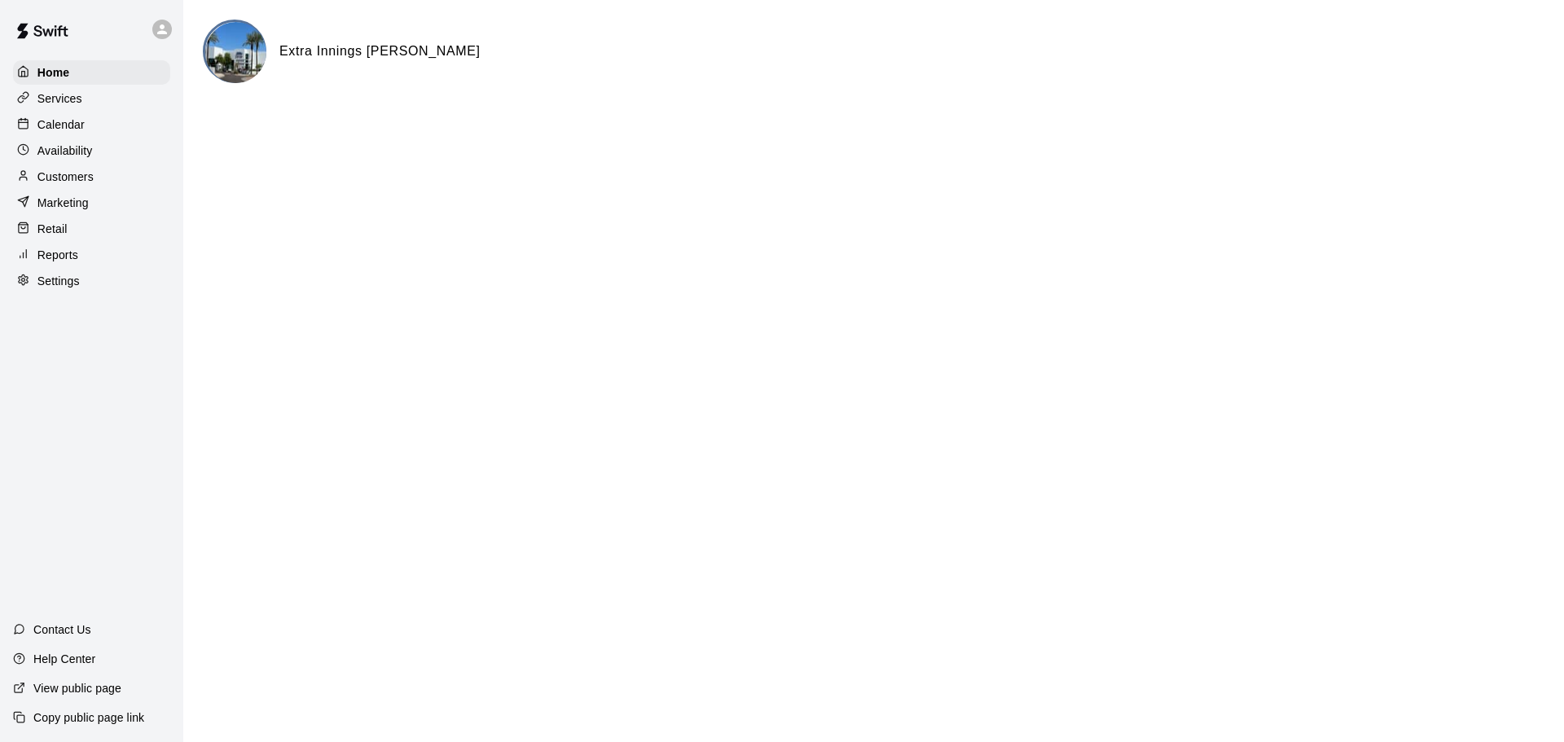
click at [71, 156] on p "Availability" at bounding box center [64, 151] width 55 height 16
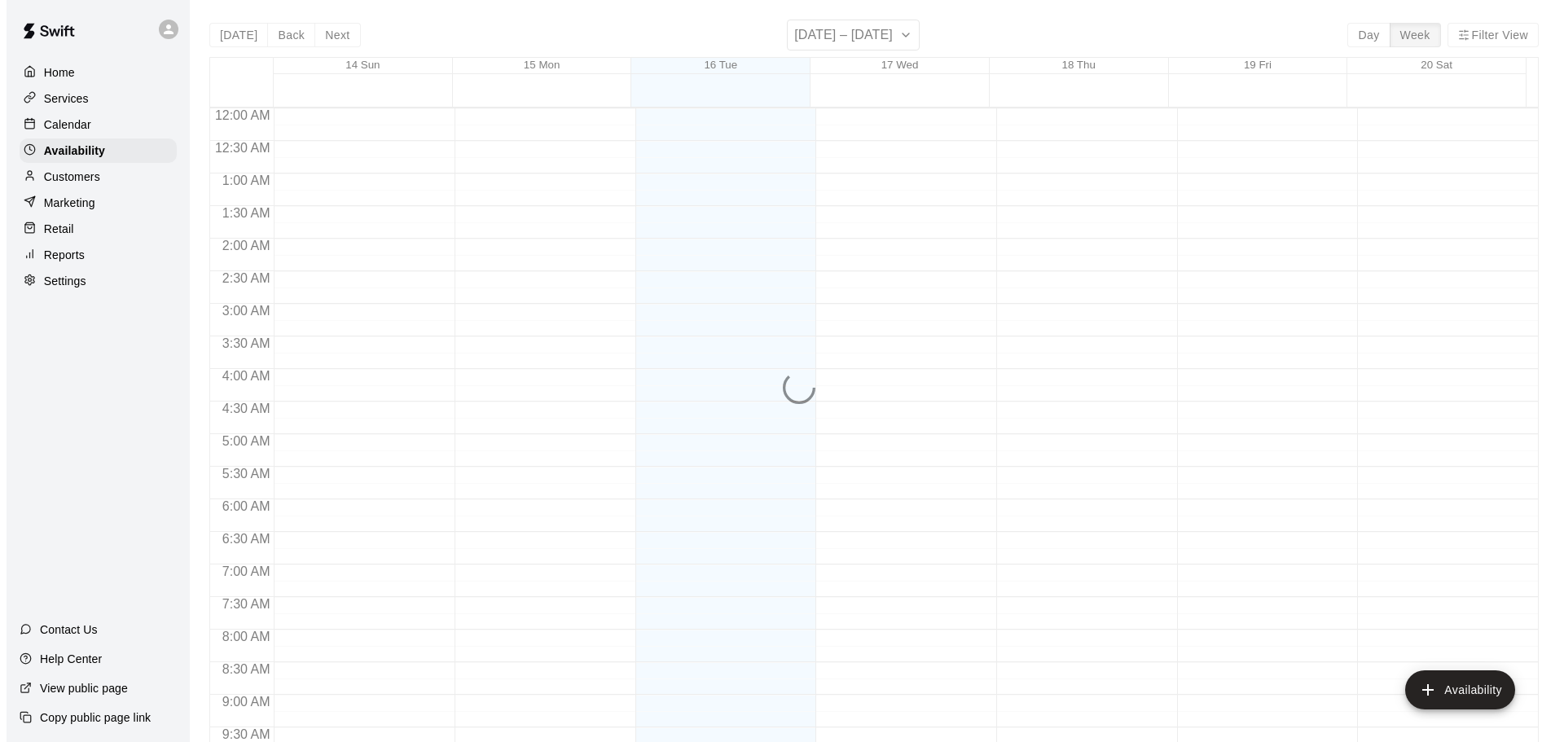
scroll to position [677, 0]
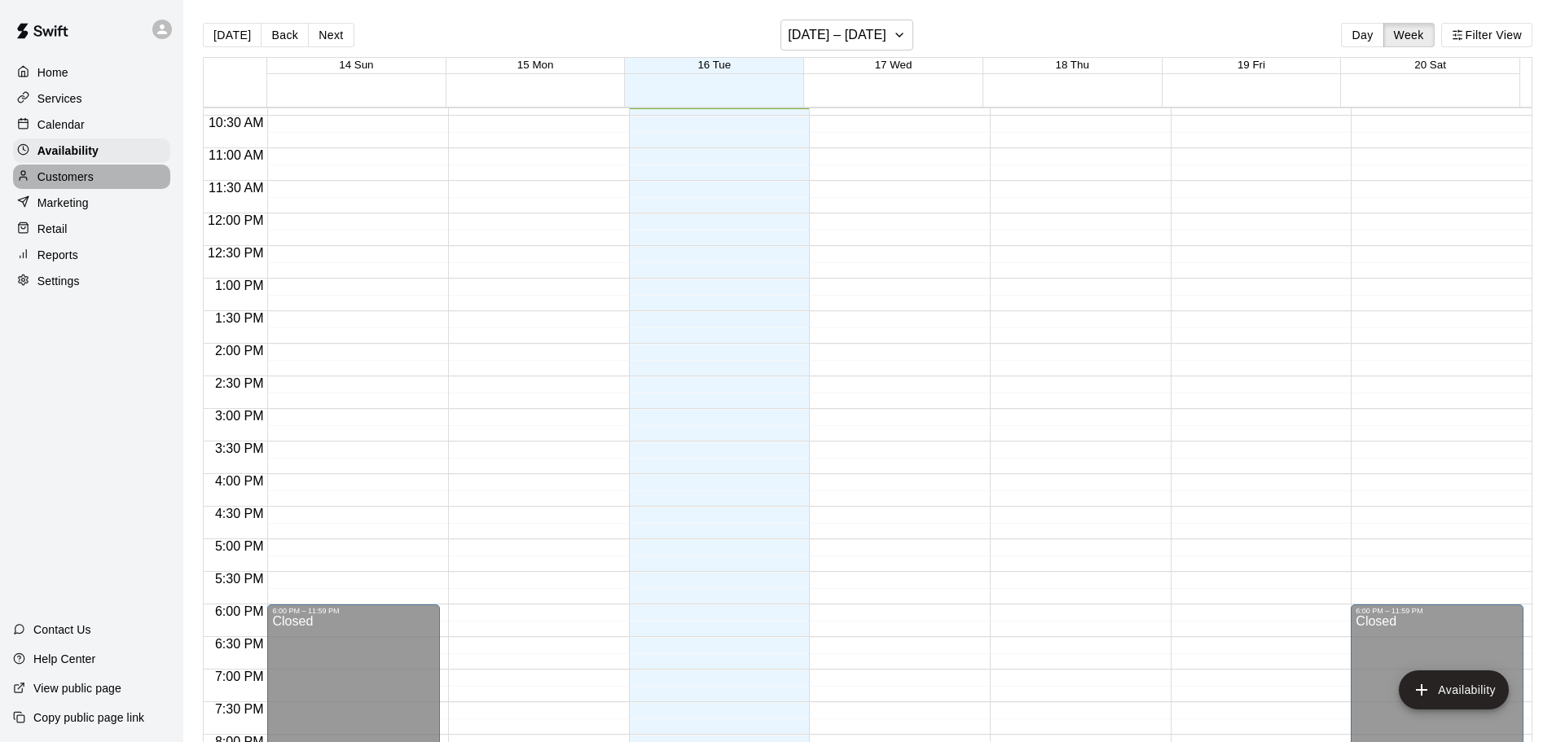
click at [75, 189] on div "Customers" at bounding box center [91, 177] width 157 height 24
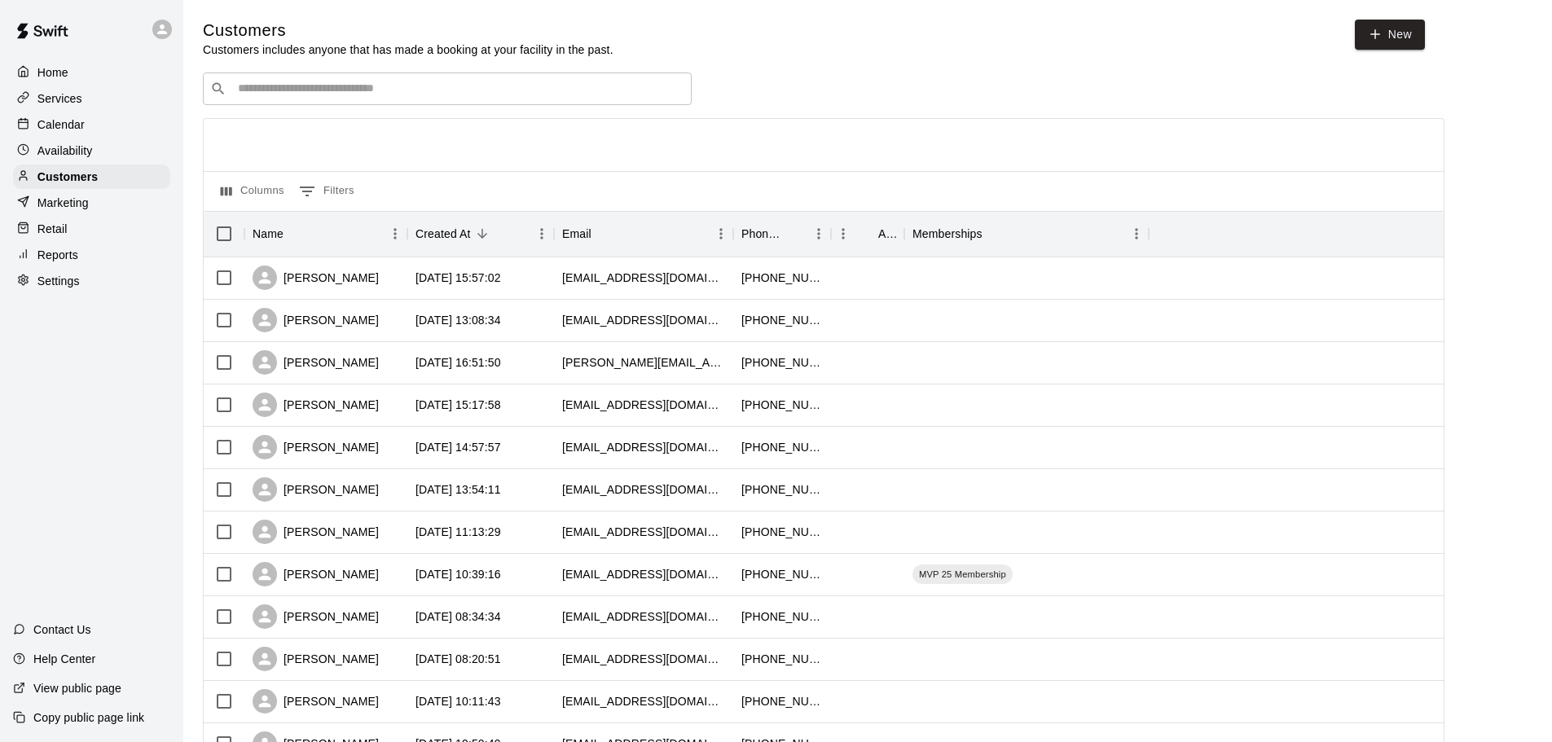
click at [343, 86] on input "Search customers by name or email" at bounding box center [458, 89] width 451 height 16
paste input "*******"
type input "*******"
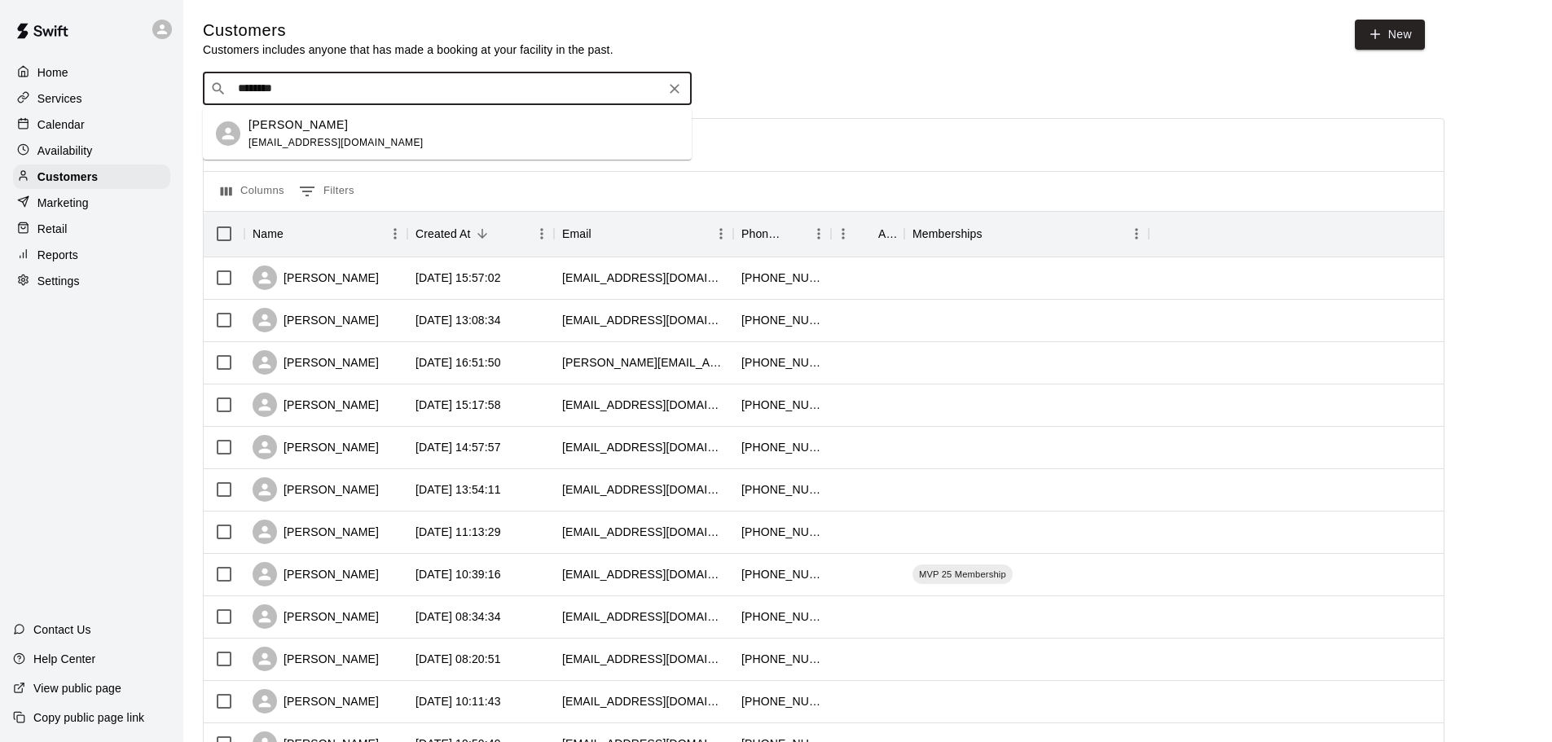
click at [364, 129] on div "[PERSON_NAME]" at bounding box center [335, 124] width 175 height 17
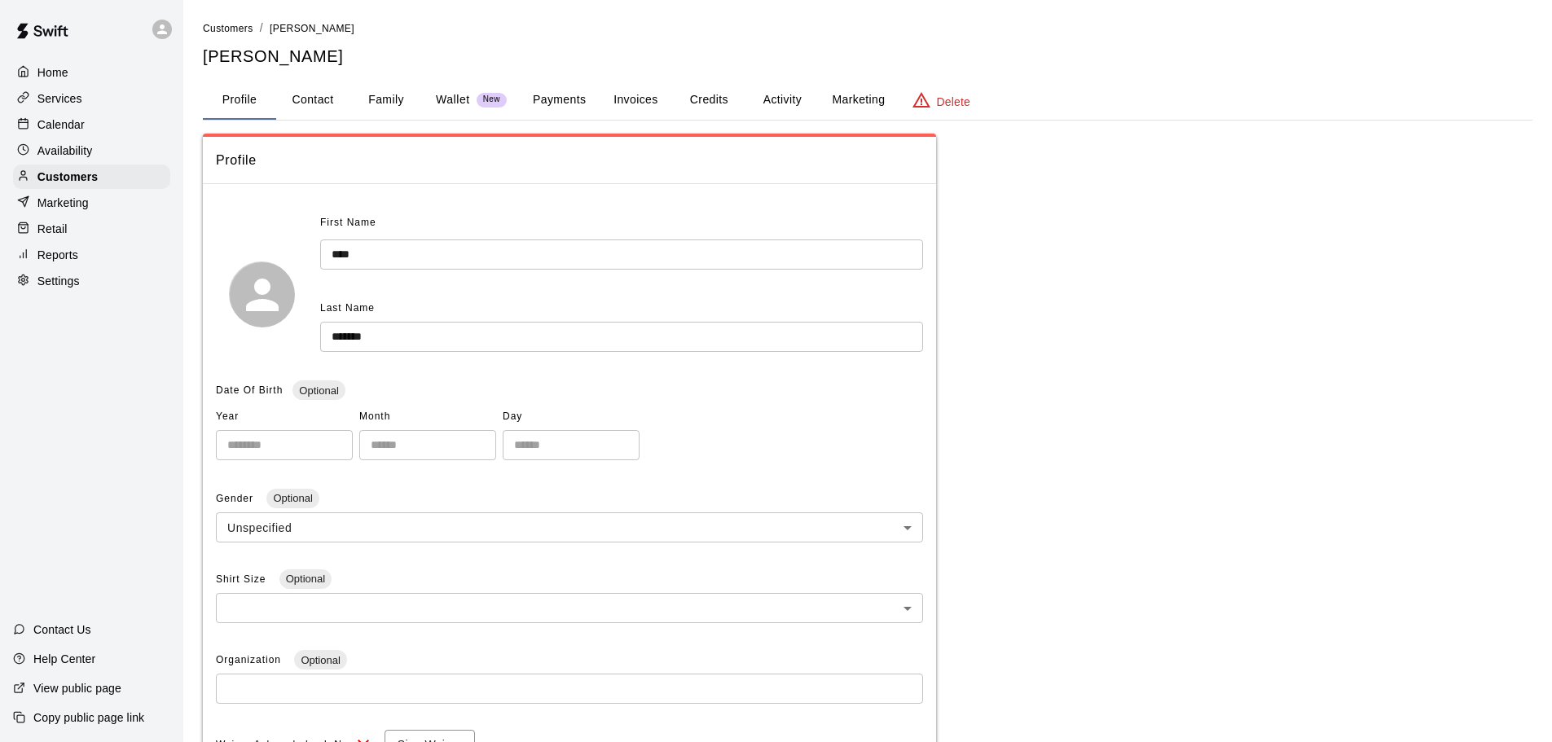
click at [645, 90] on button "Invoices" at bounding box center [635, 100] width 73 height 39
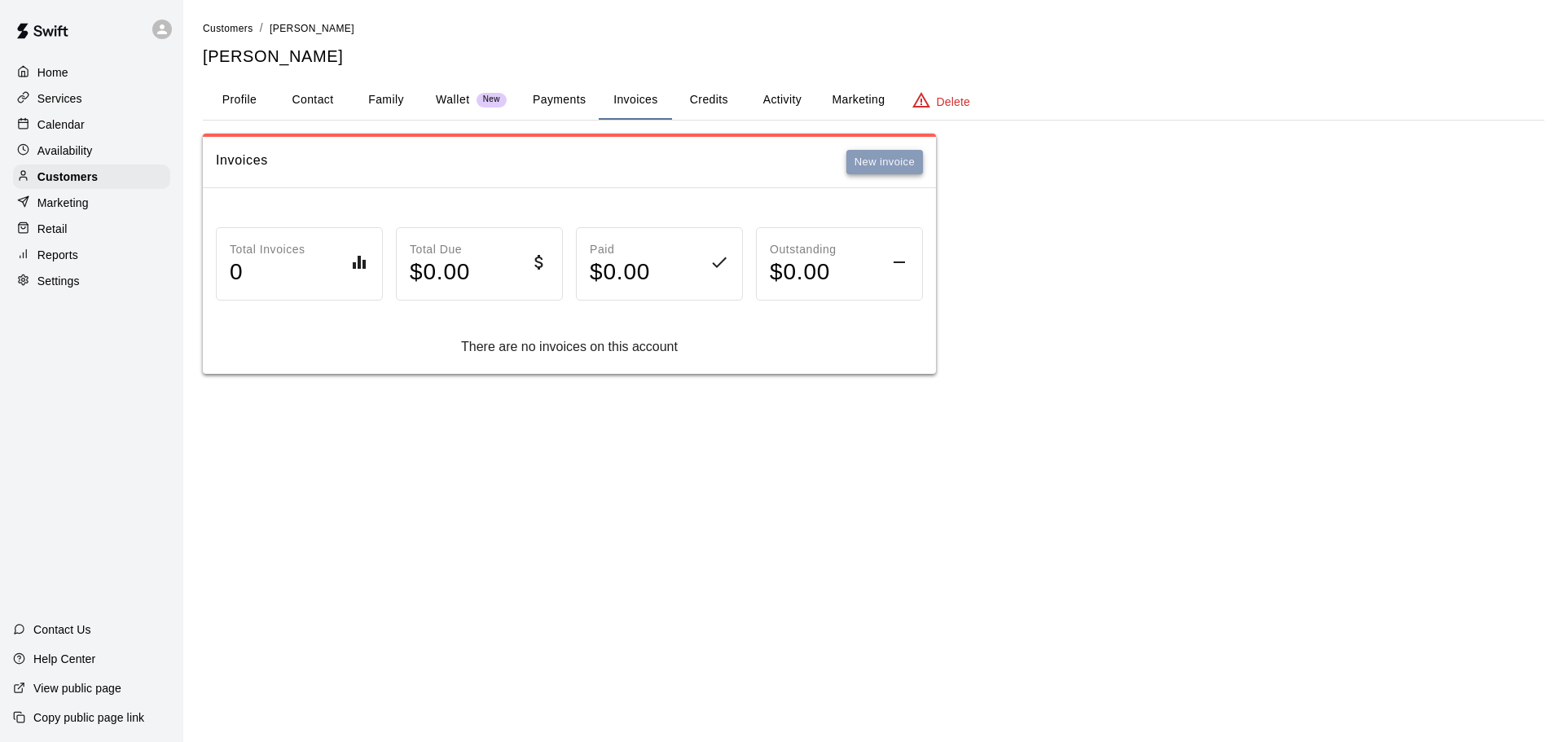
click at [891, 160] on button "New invoice" at bounding box center [884, 162] width 77 height 25
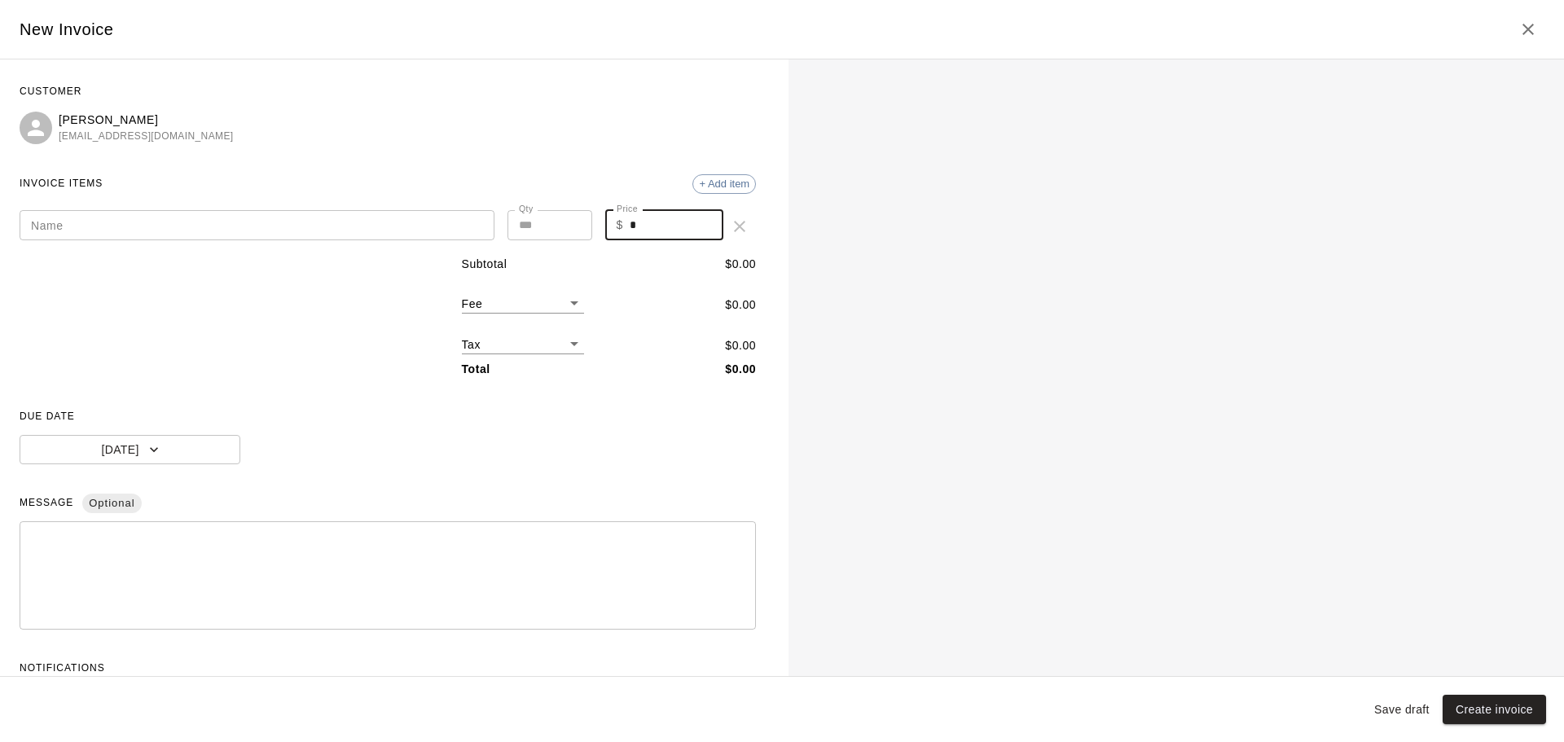
click at [630, 220] on input "*" at bounding box center [677, 225] width 94 height 30
type input "***"
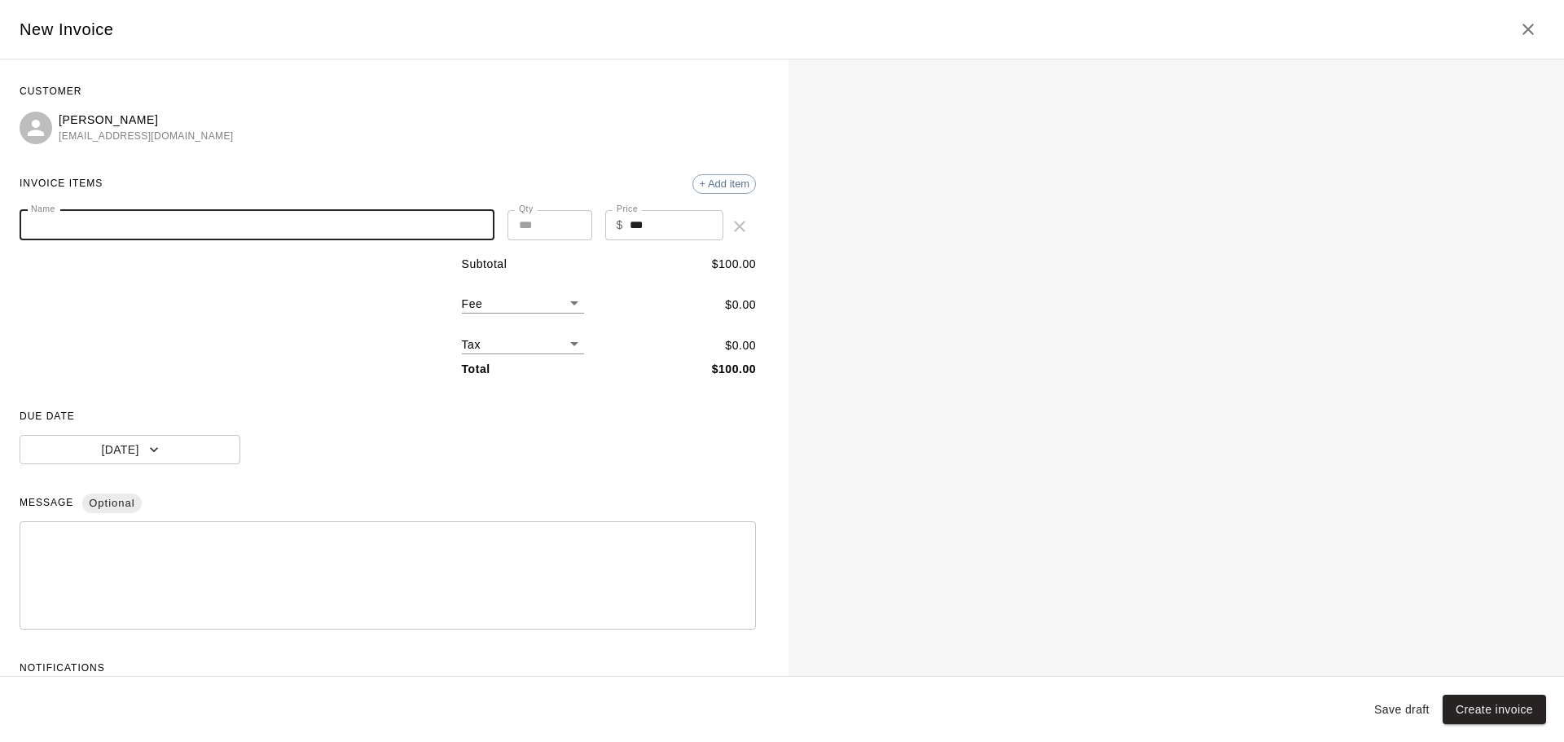
click at [265, 226] on input "Name" at bounding box center [257, 225] width 475 height 30
type input "**********"
click at [162, 445] on button "[DATE]" at bounding box center [130, 450] width 221 height 30
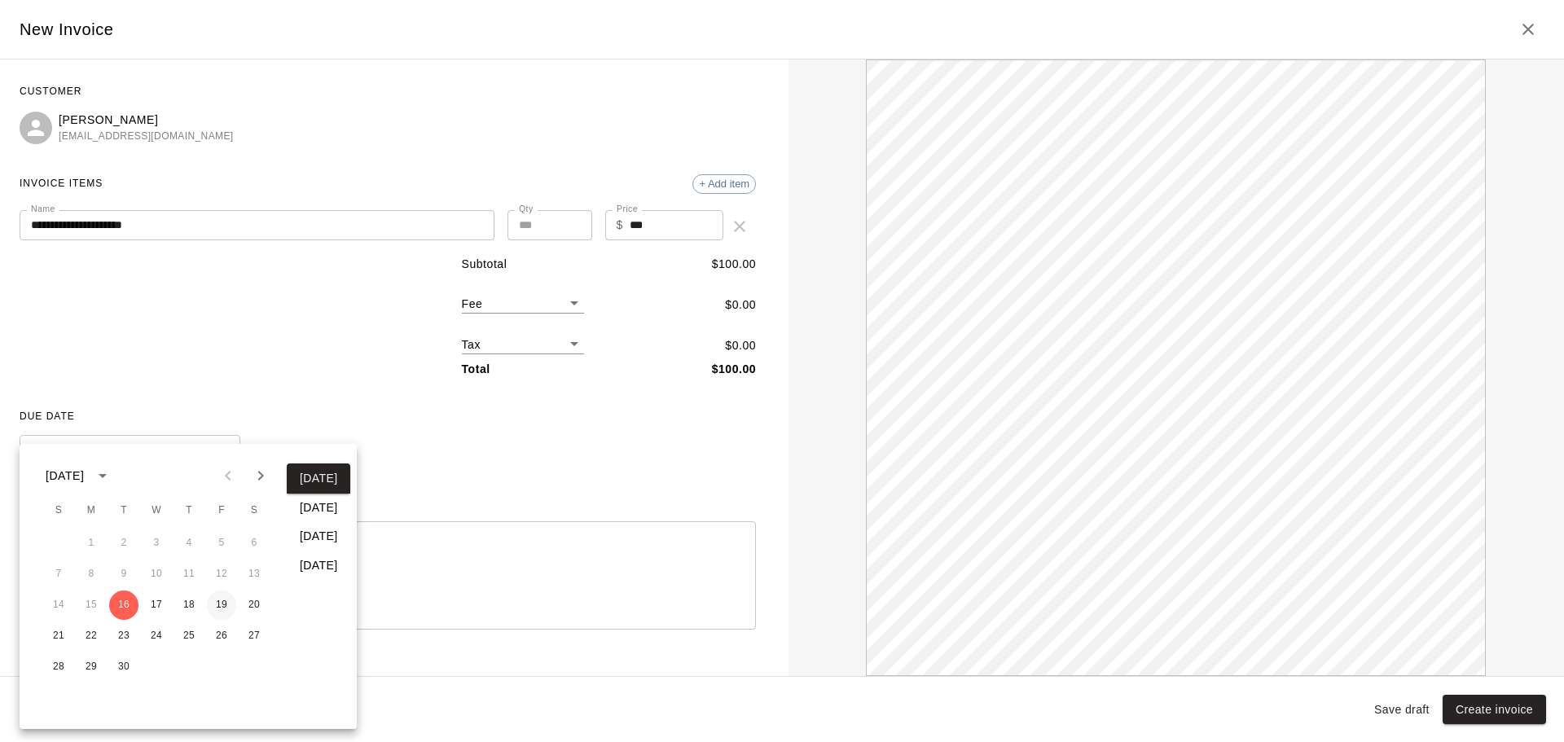
click at [226, 606] on button "19" at bounding box center [221, 605] width 29 height 29
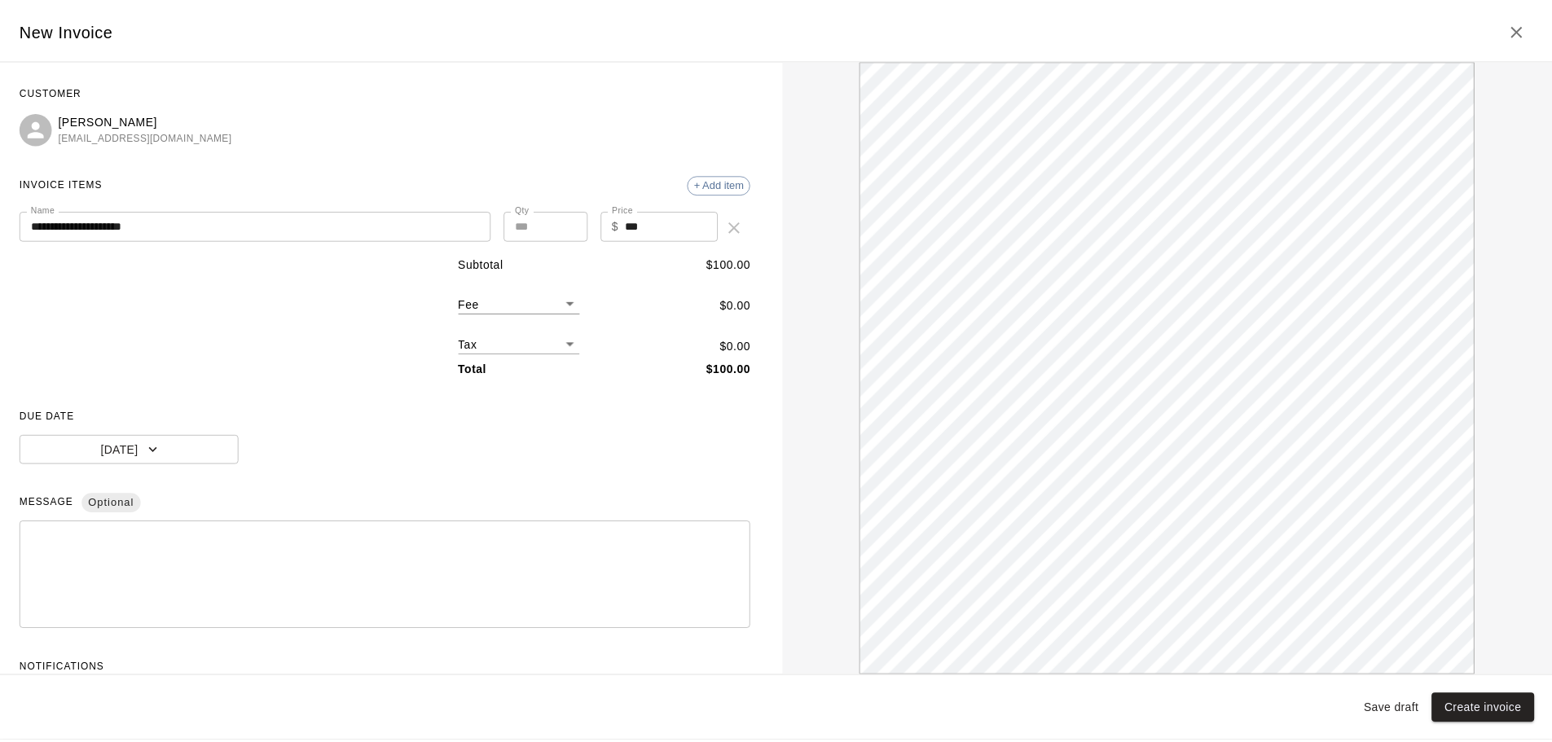
scroll to position [61, 0]
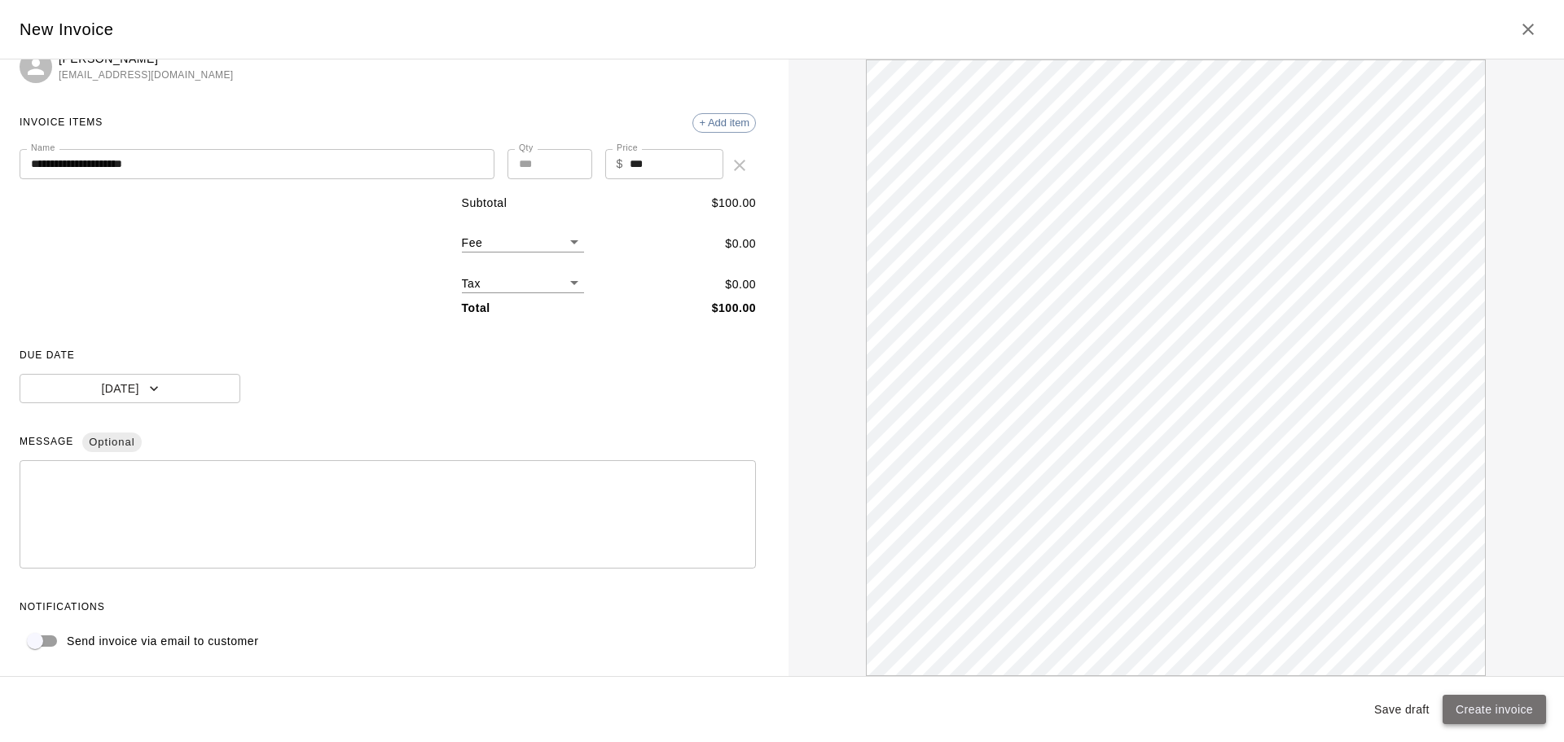
click at [1470, 710] on button "Create invoice" at bounding box center [1494, 710] width 103 height 30
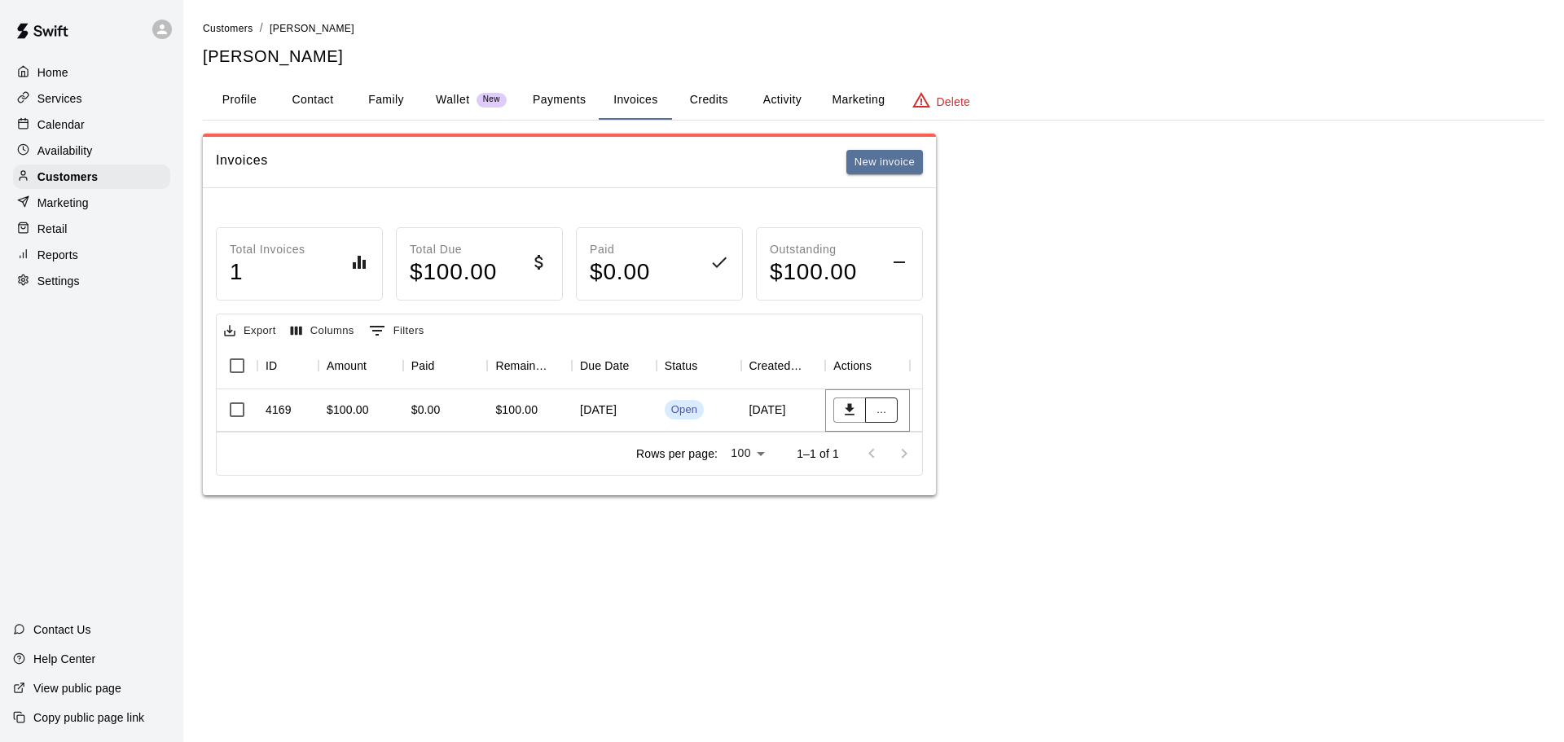
click at [879, 411] on button "..." at bounding box center [881, 410] width 33 height 25
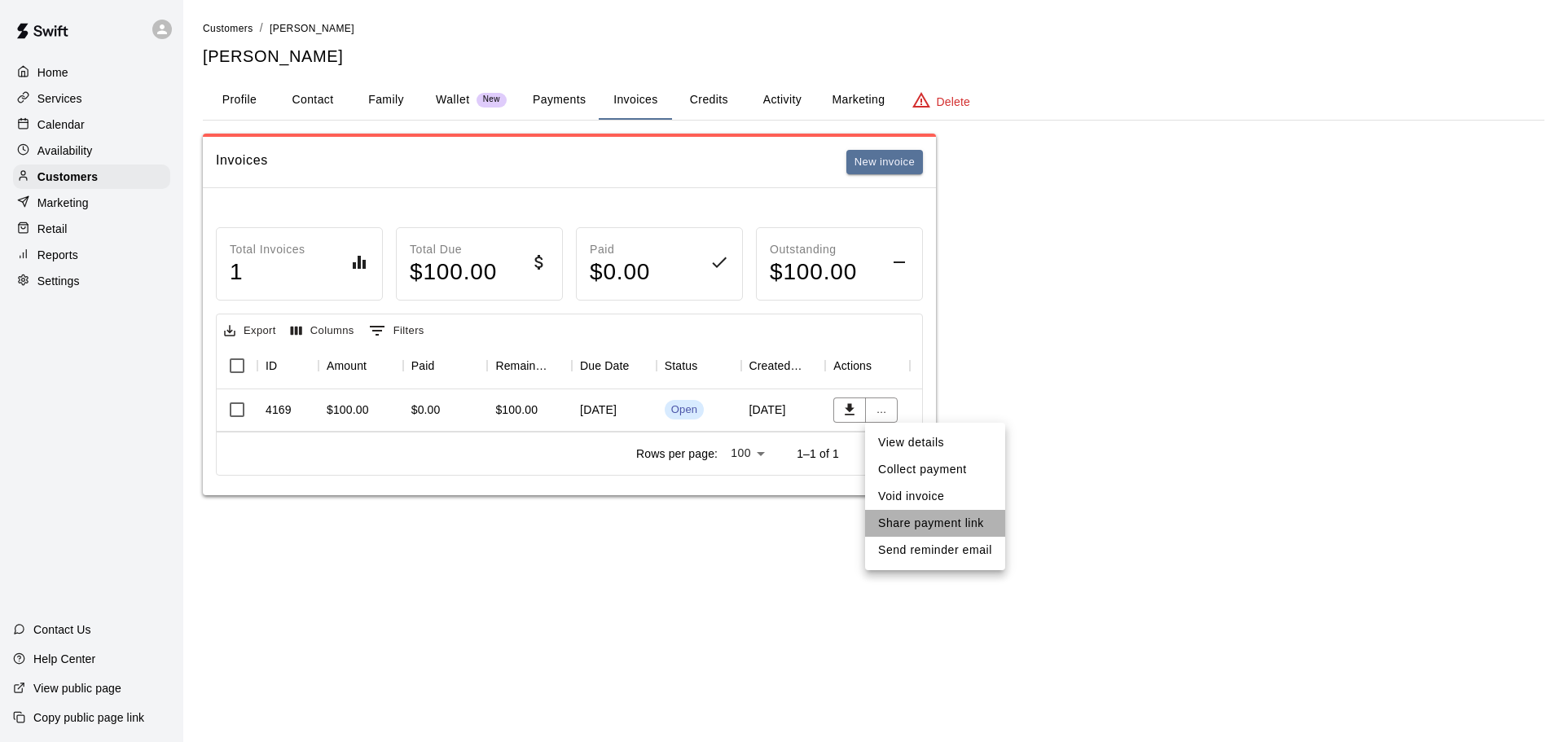
click at [944, 512] on li "Share payment link" at bounding box center [935, 523] width 140 height 27
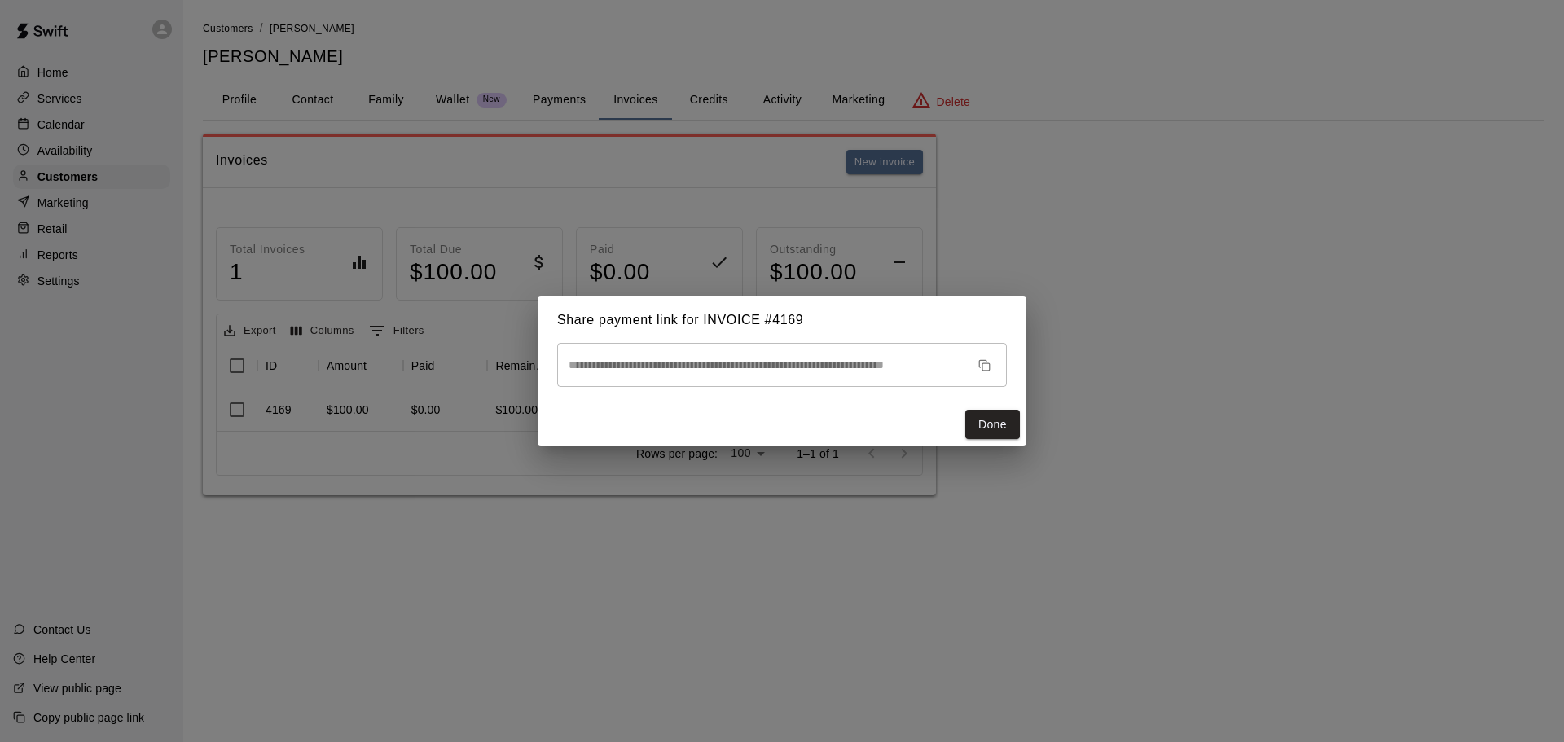
click at [980, 367] on icon "button" at bounding box center [982, 363] width 7 height 7
click at [1008, 430] on button "Done" at bounding box center [992, 425] width 55 height 30
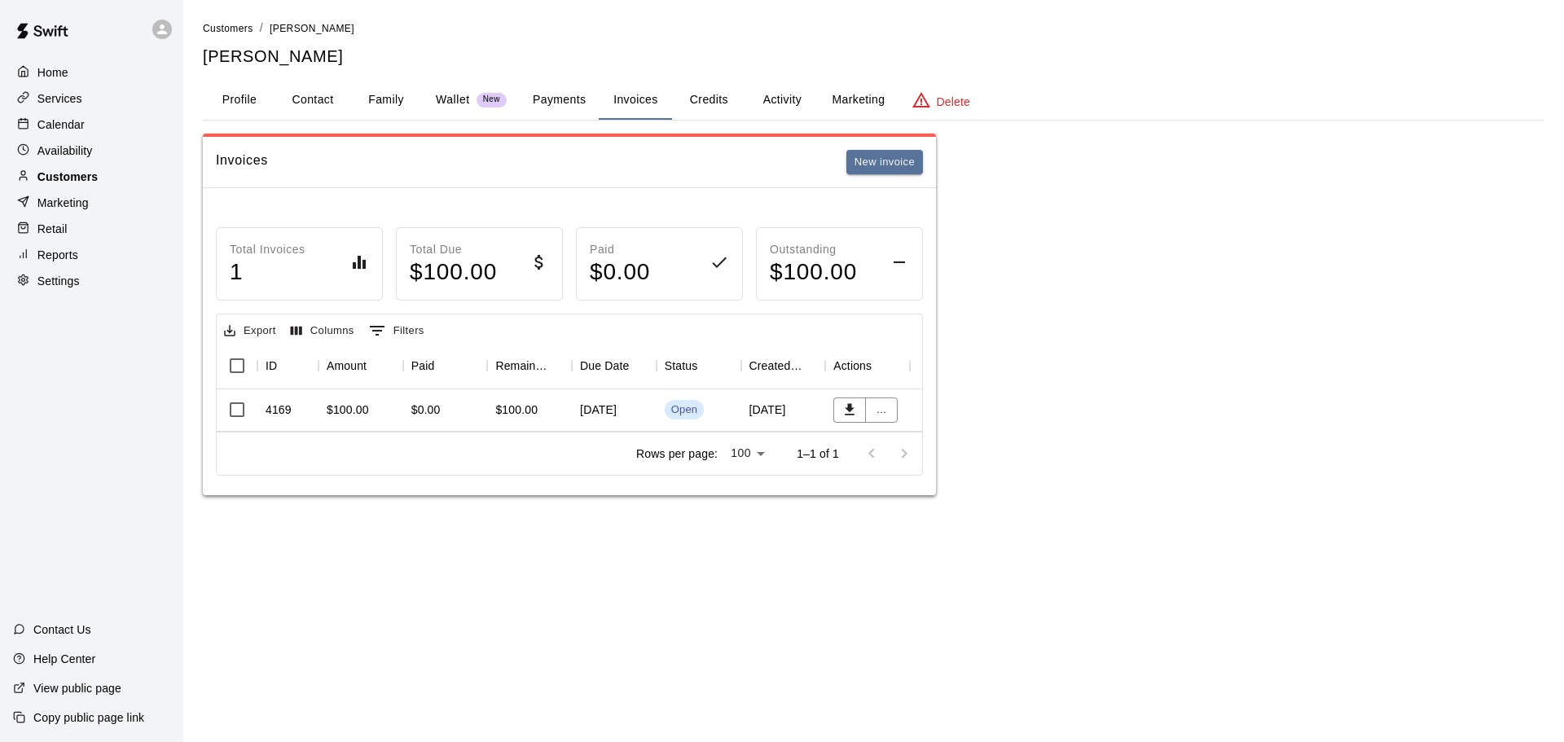
click at [75, 173] on p "Customers" at bounding box center [67, 177] width 60 height 16
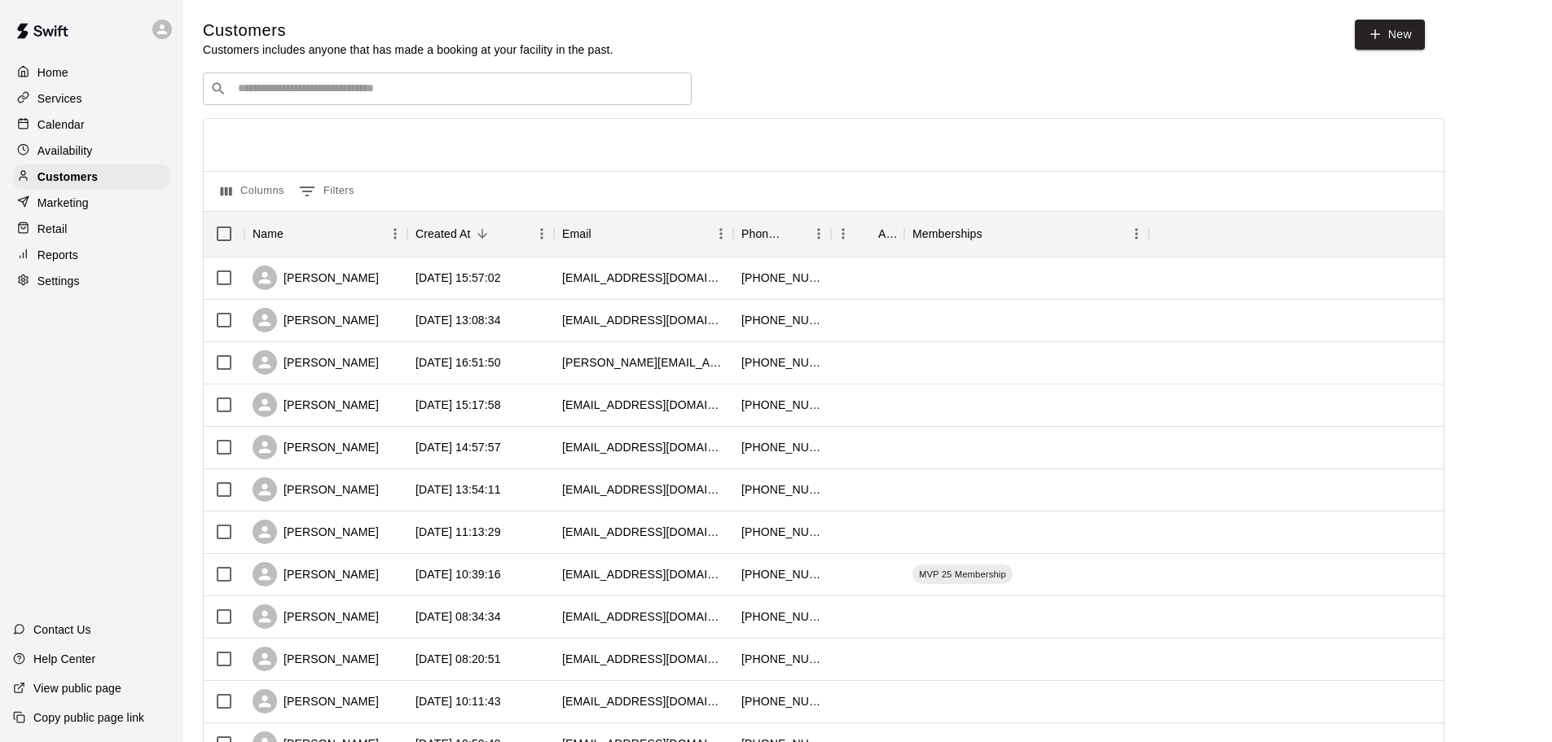
click at [332, 90] on input "Search customers by name or email" at bounding box center [458, 89] width 451 height 16
paste input "**********"
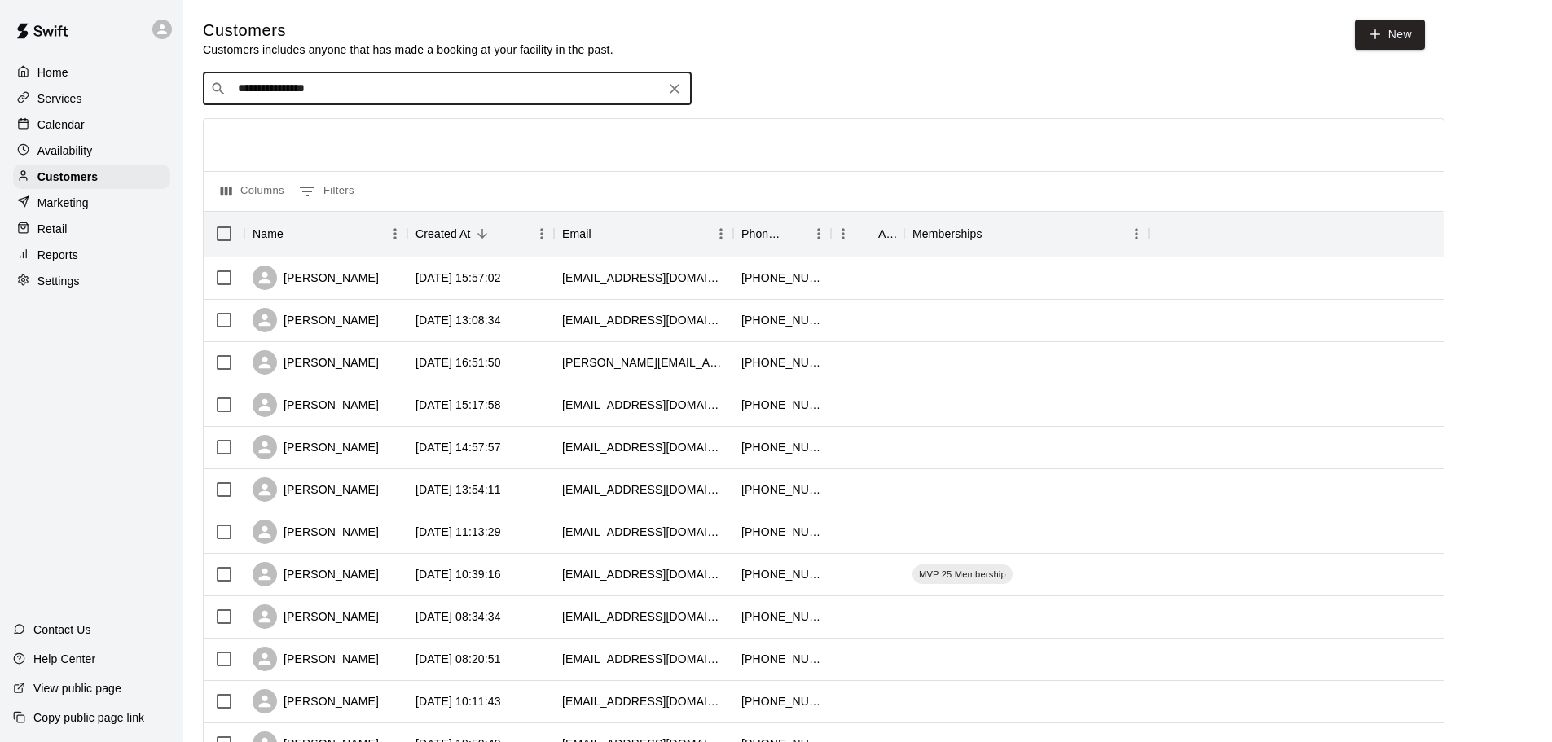
drag, startPoint x: 291, startPoint y: 86, endPoint x: 135, endPoint y: 75, distance: 156.0
click at [135, 75] on div "**********" at bounding box center [776, 703] width 1552 height 1406
type input "*******"
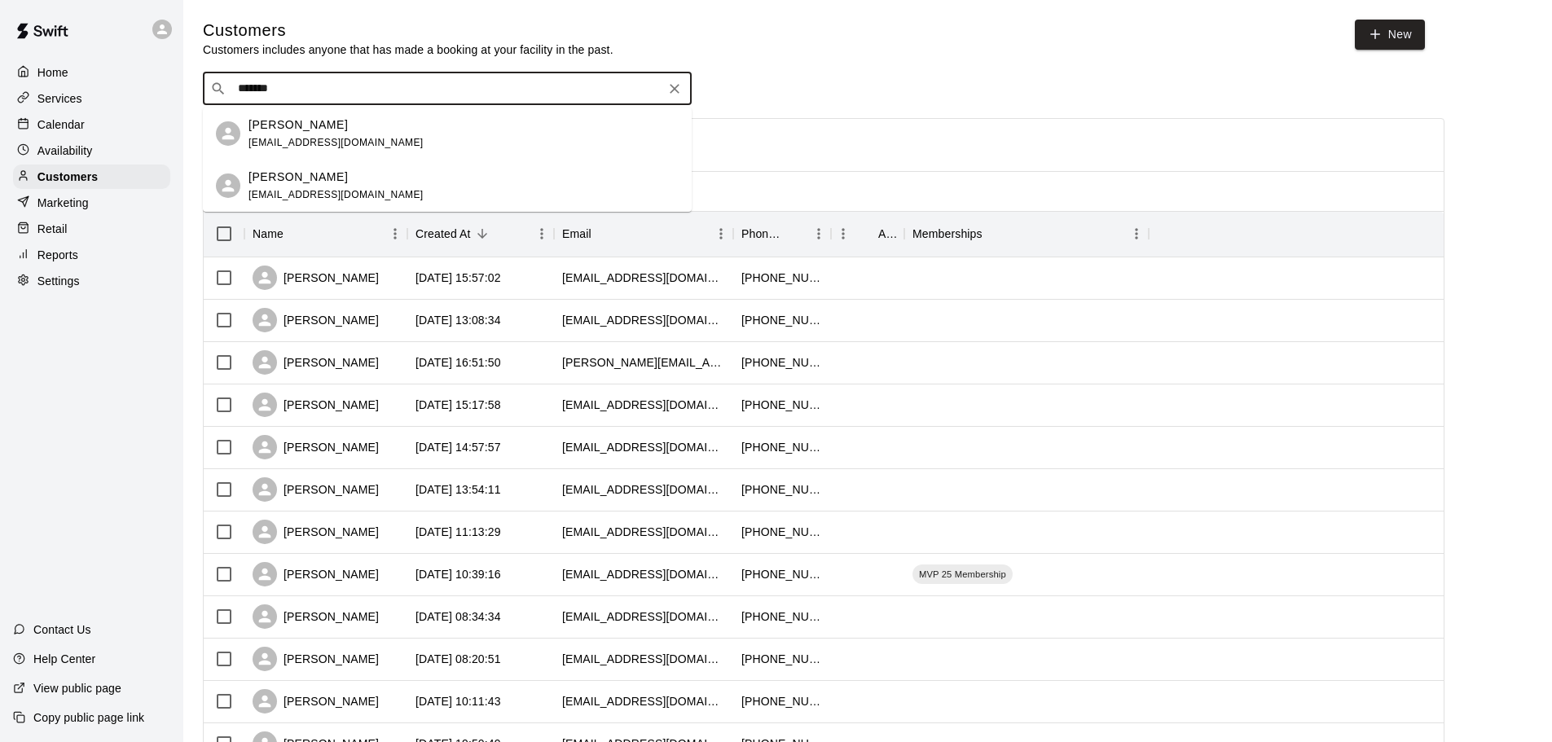
click at [360, 132] on div "[PERSON_NAME]" at bounding box center [335, 124] width 175 height 17
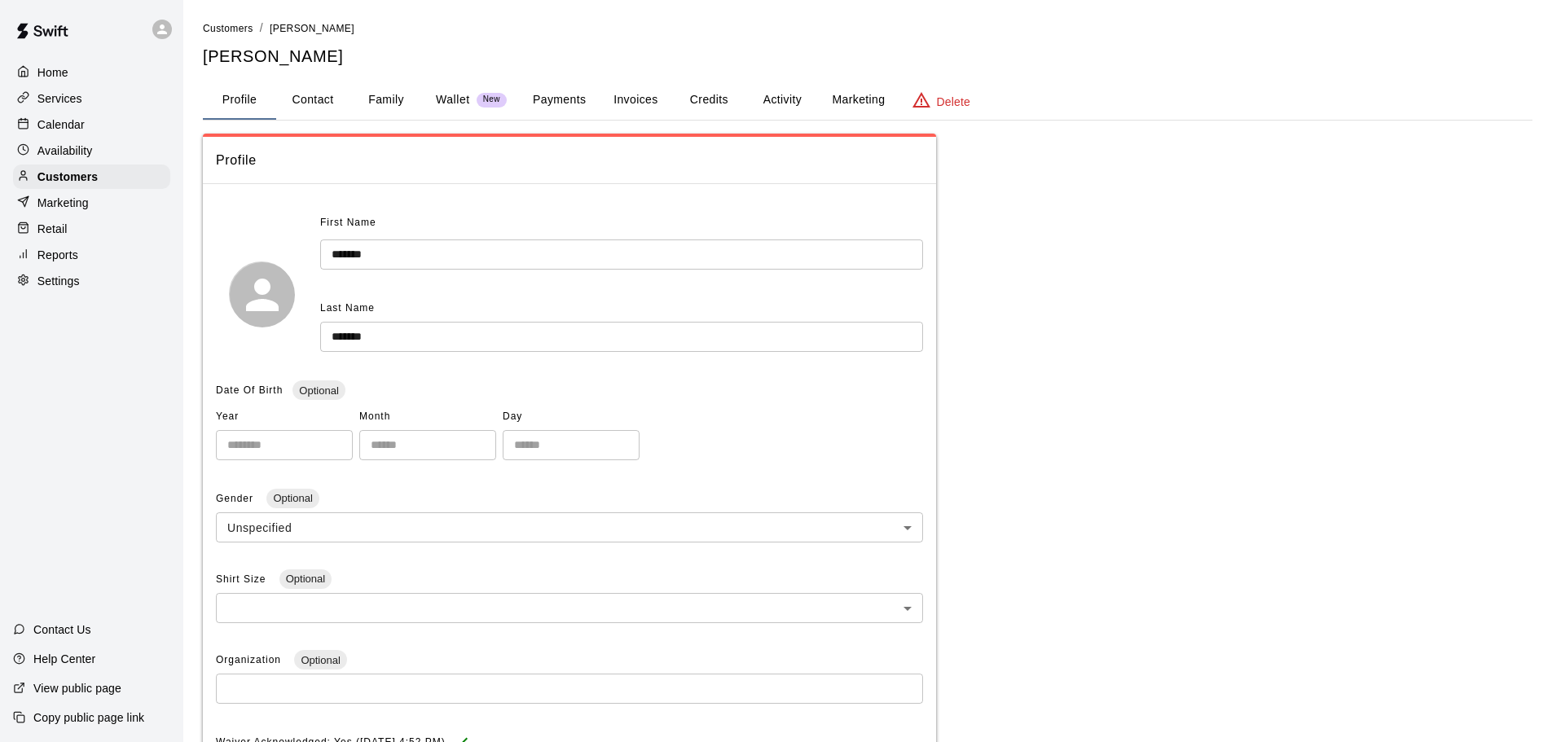
click at [557, 98] on button "Payments" at bounding box center [559, 100] width 79 height 39
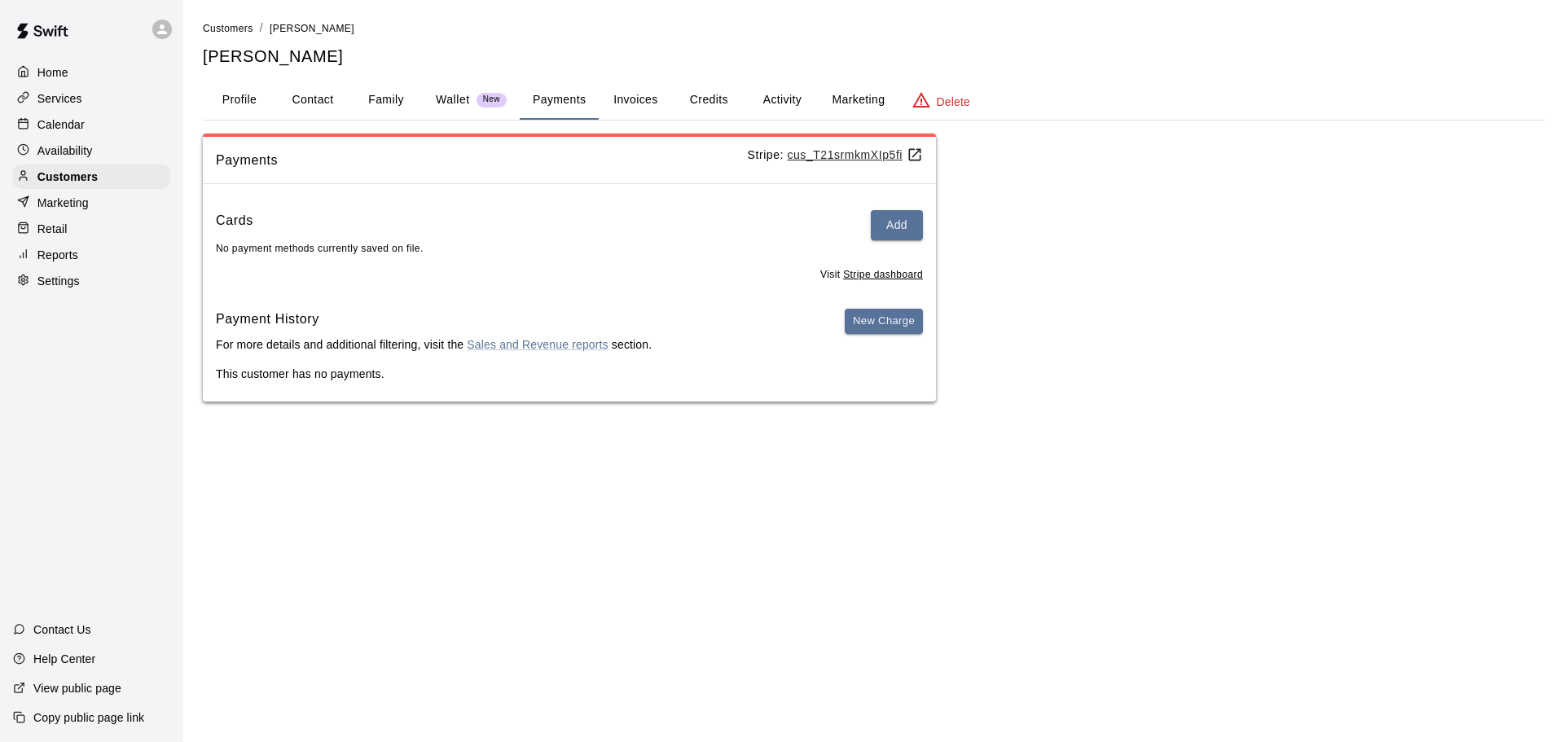
click at [640, 96] on button "Invoices" at bounding box center [635, 100] width 73 height 39
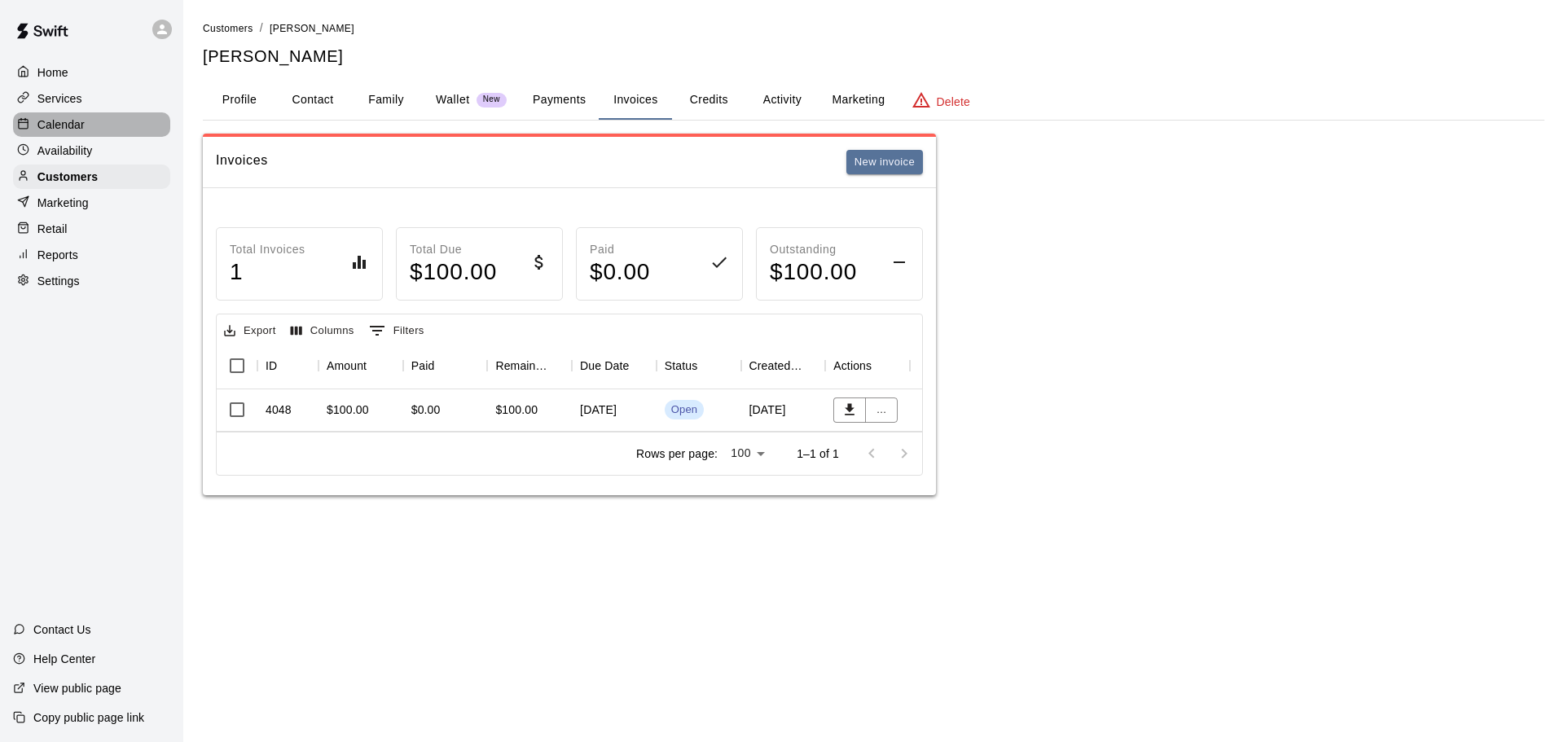
click at [106, 136] on div "Calendar" at bounding box center [91, 124] width 157 height 24
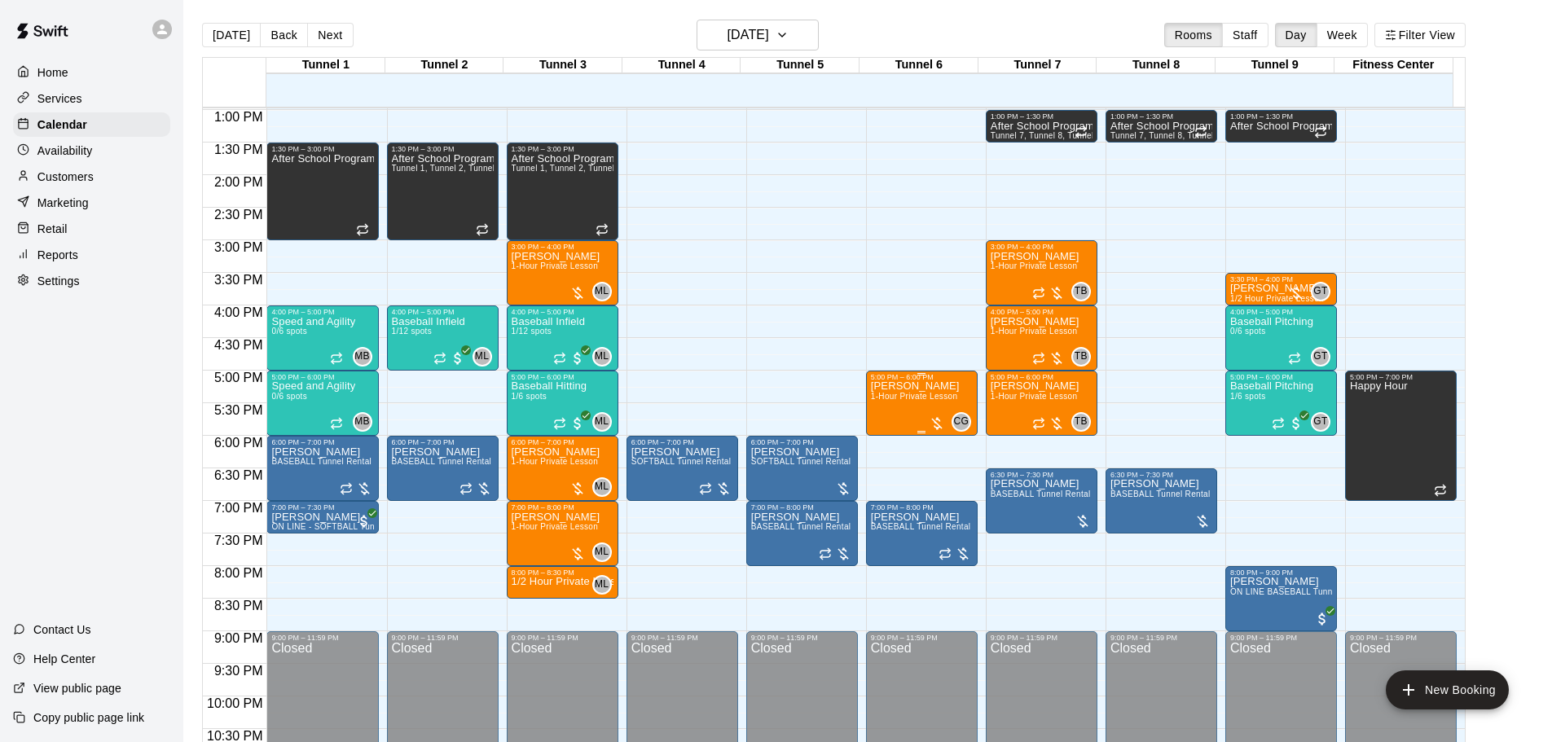
scroll to position [764, 0]
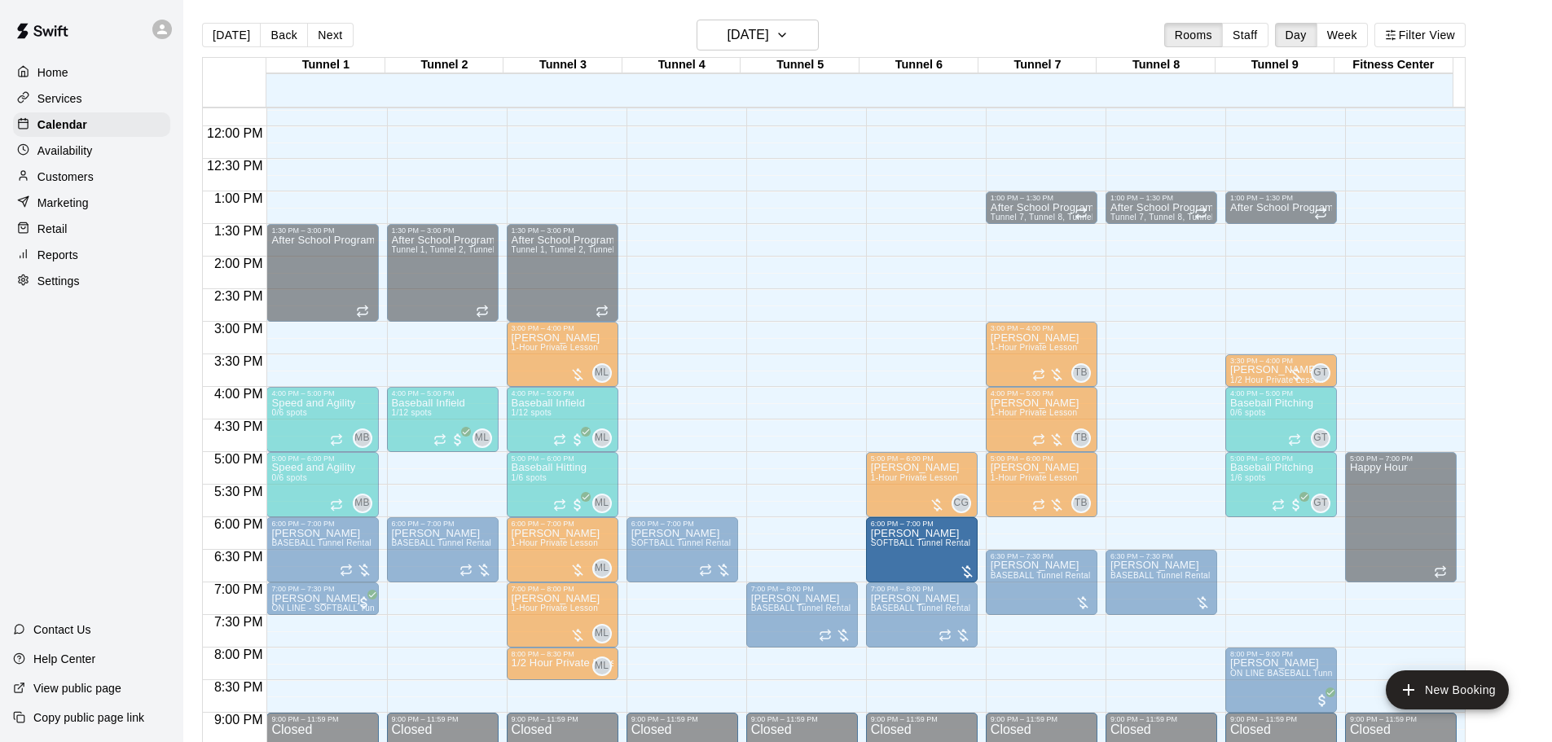
drag, startPoint x: 833, startPoint y: 543, endPoint x: 908, endPoint y: 554, distance: 76.5
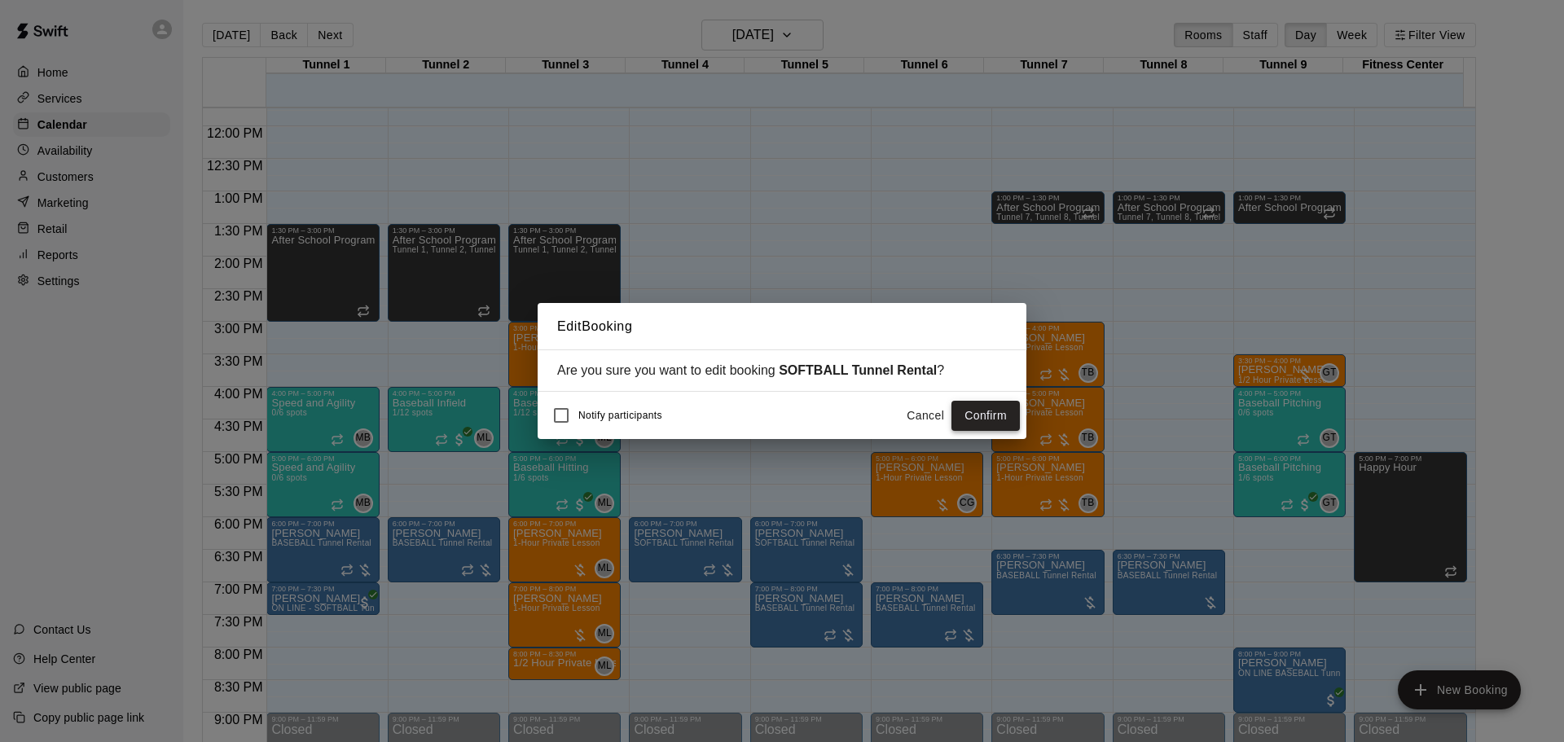
click at [999, 417] on button "Confirm" at bounding box center [986, 416] width 68 height 30
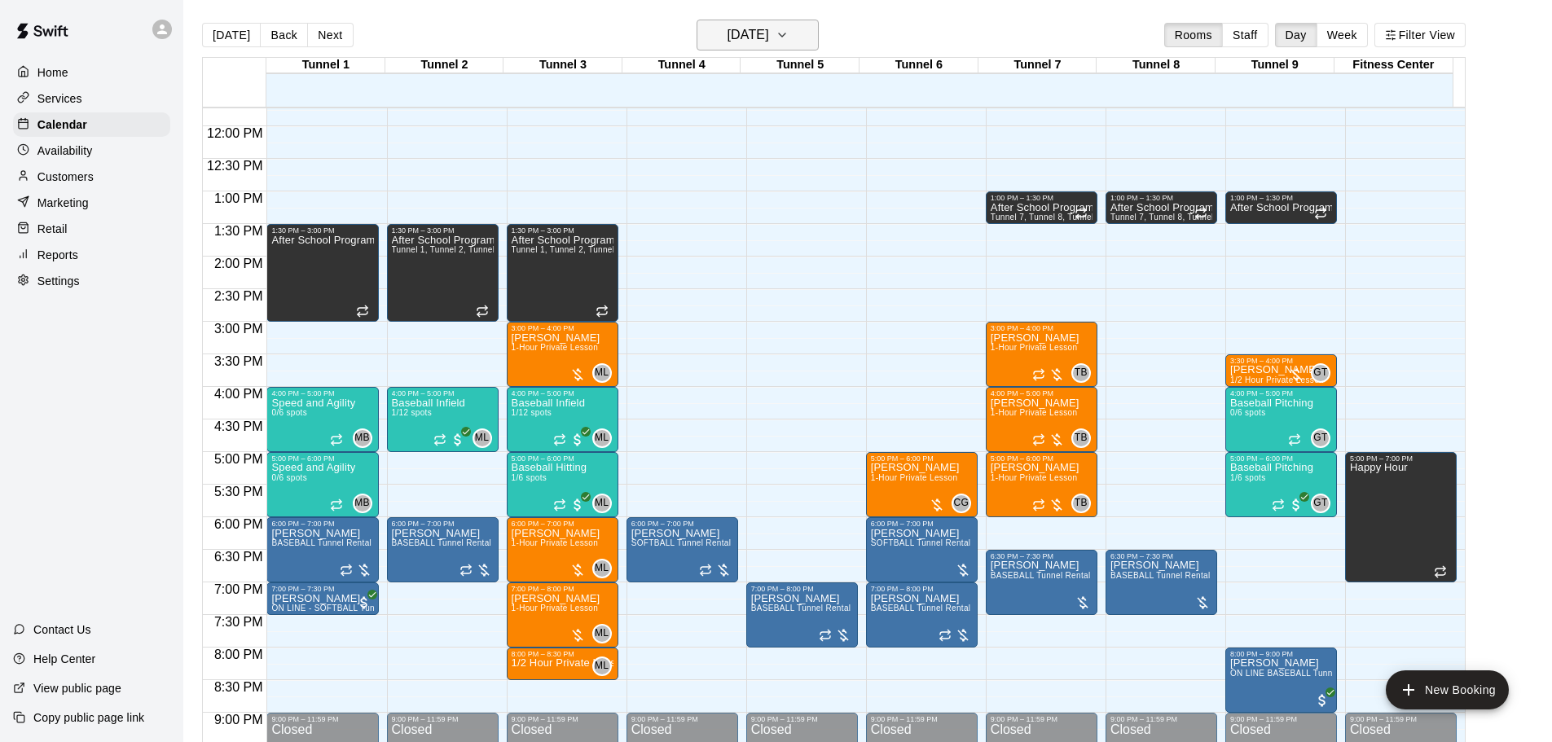
click at [762, 35] on h6 "[DATE]" at bounding box center [749, 35] width 42 height 23
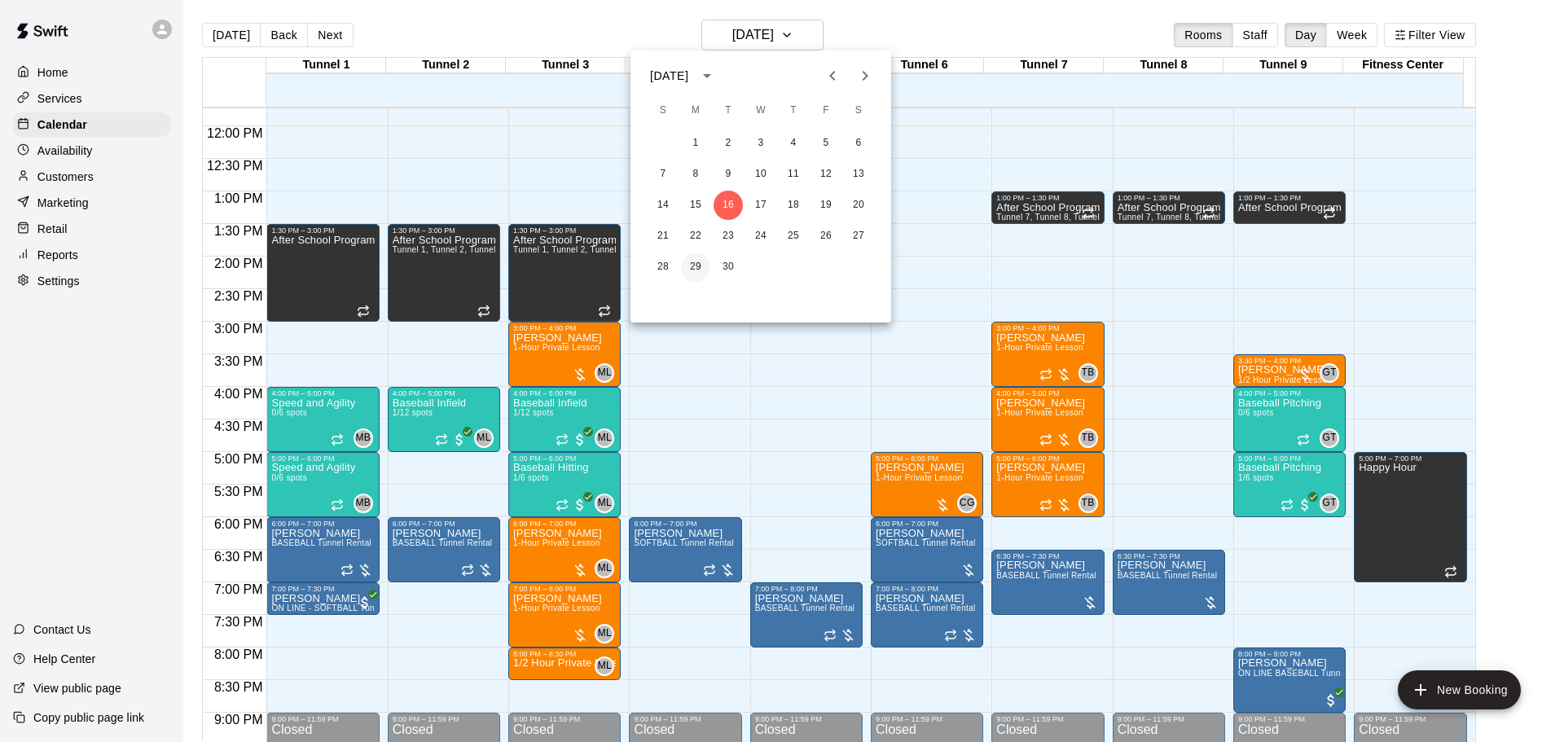
click at [697, 271] on button "29" at bounding box center [695, 267] width 29 height 29
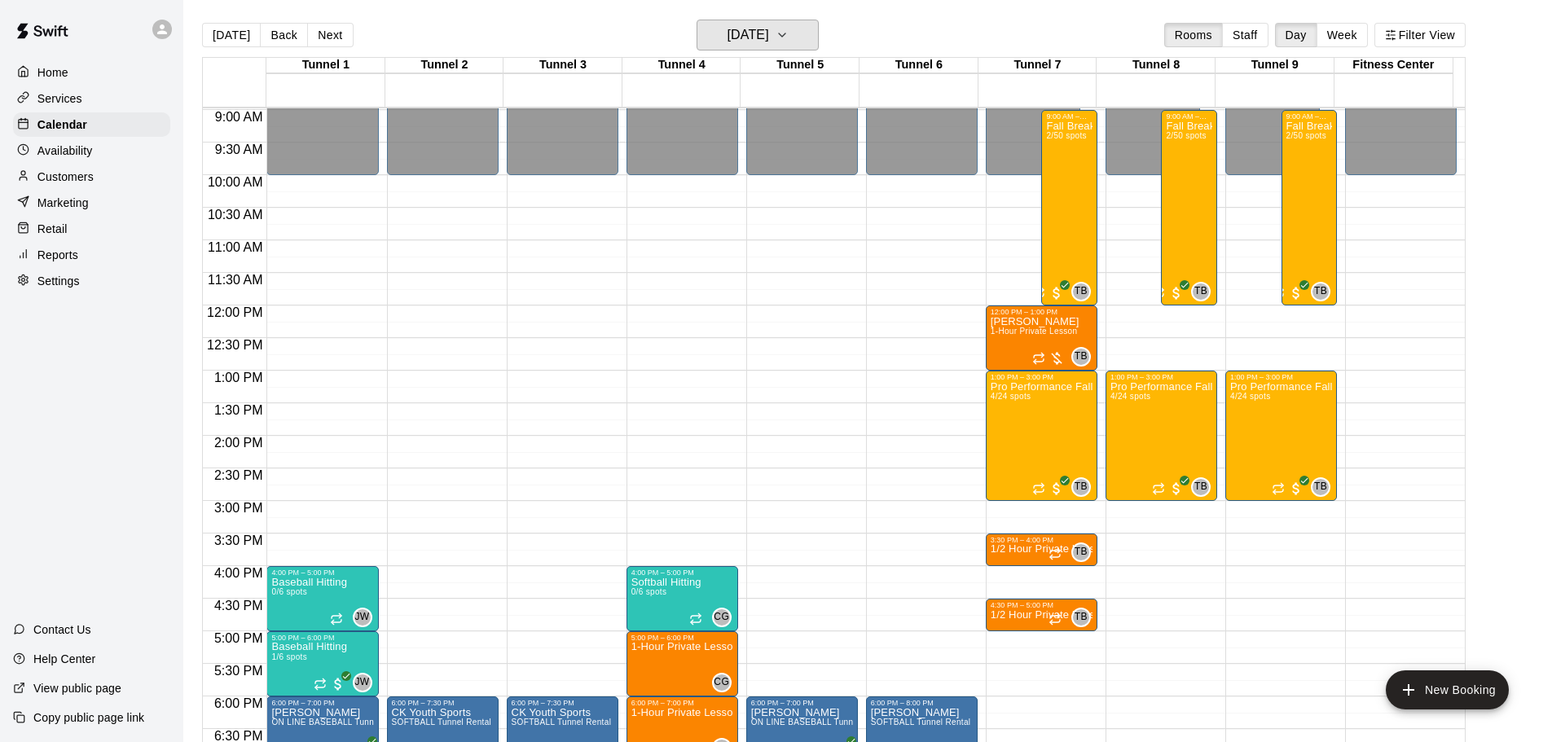
scroll to position [601, 0]
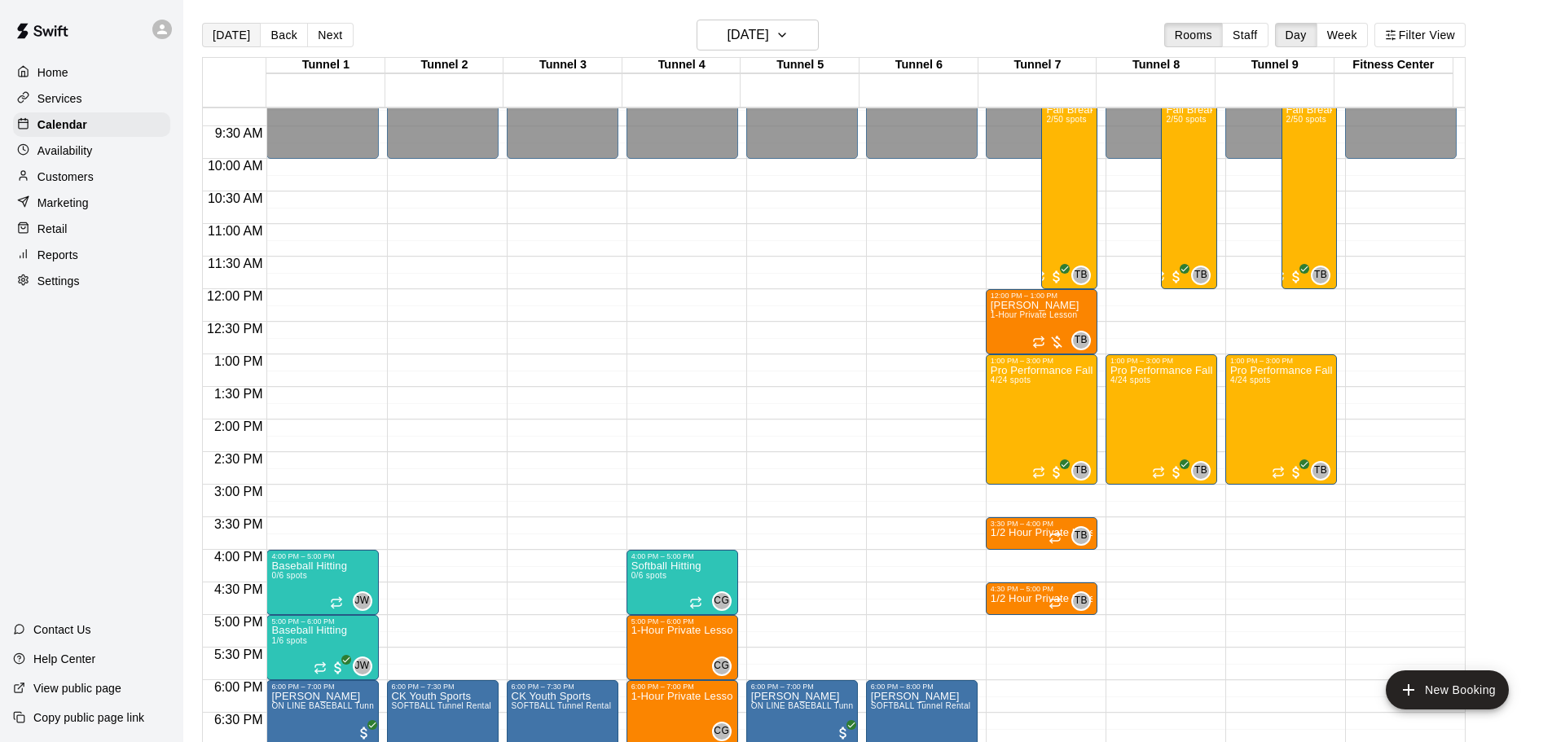
click at [222, 39] on button "[DATE]" at bounding box center [231, 35] width 59 height 24
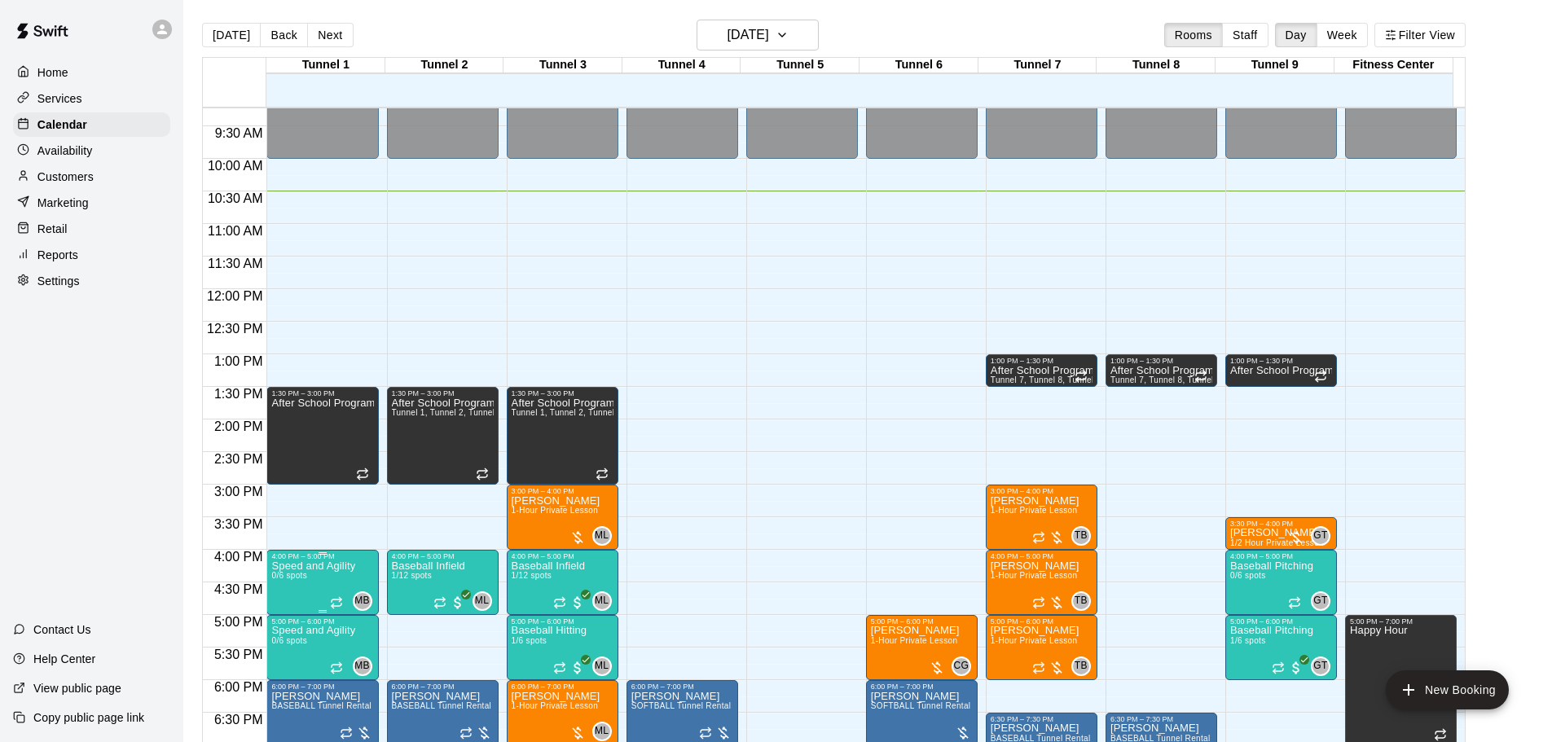
click at [294, 566] on p "Speed and Agility" at bounding box center [313, 566] width 84 height 0
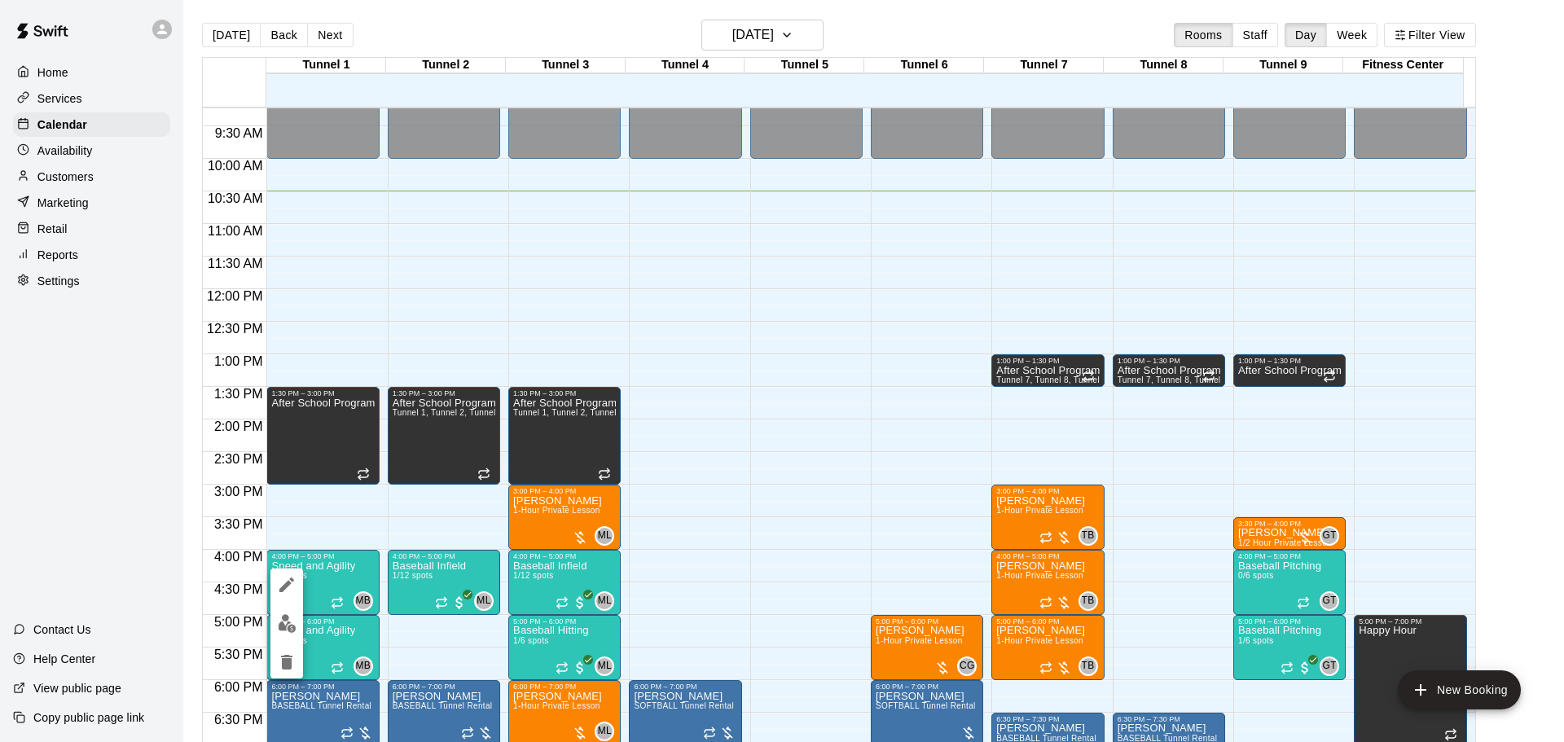
click at [283, 657] on icon "delete" at bounding box center [286, 662] width 11 height 15
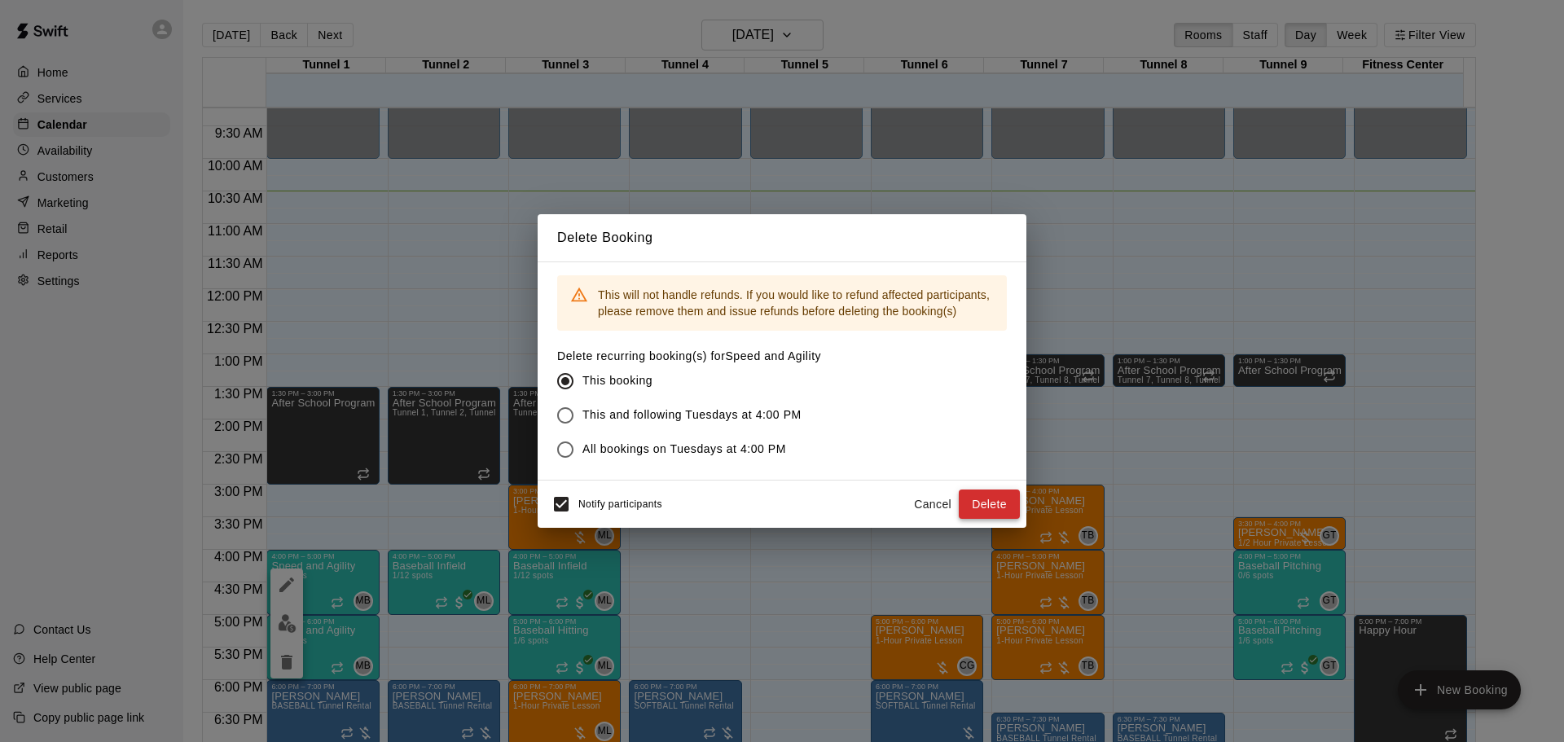
click at [973, 505] on button "Delete" at bounding box center [989, 505] width 61 height 30
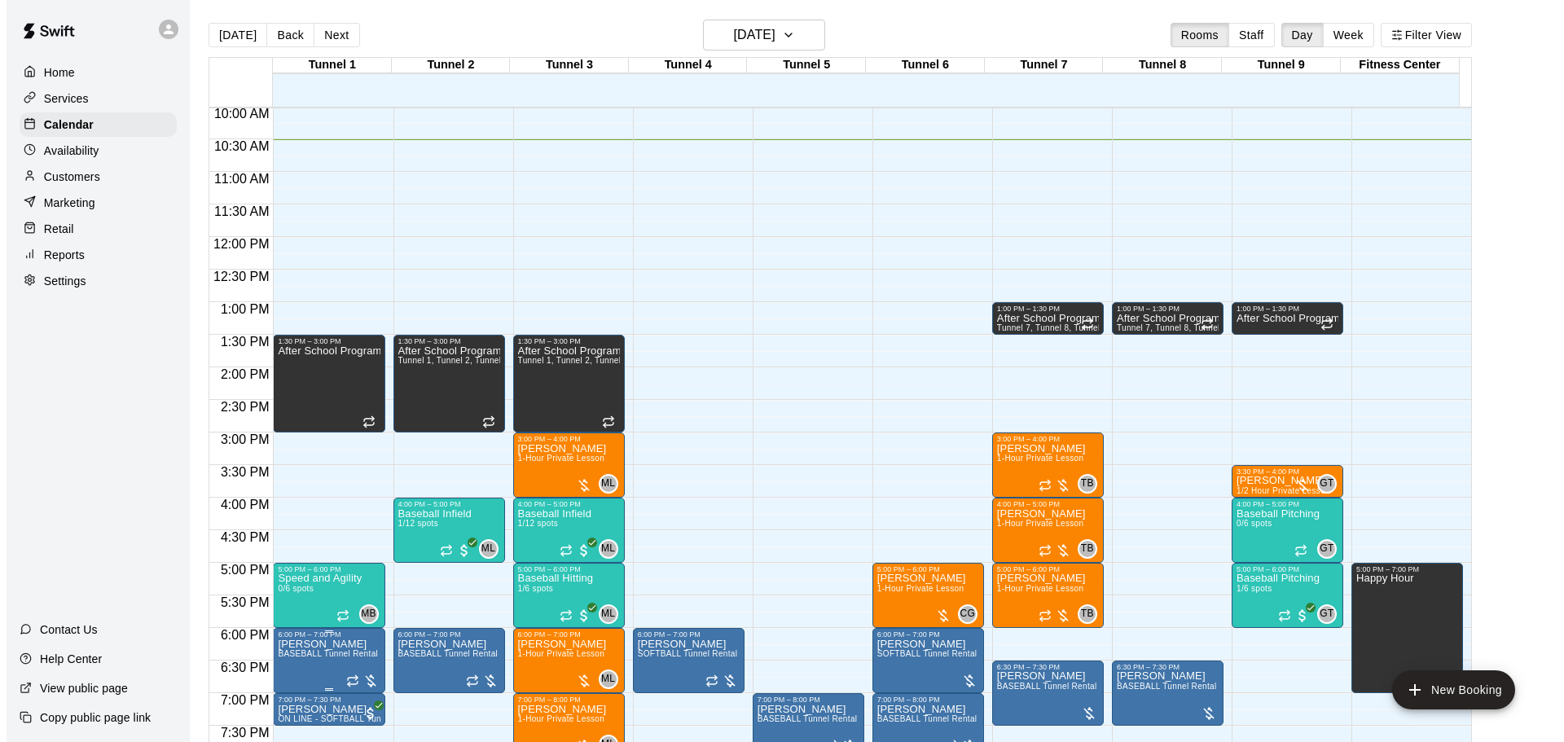
scroll to position [683, 0]
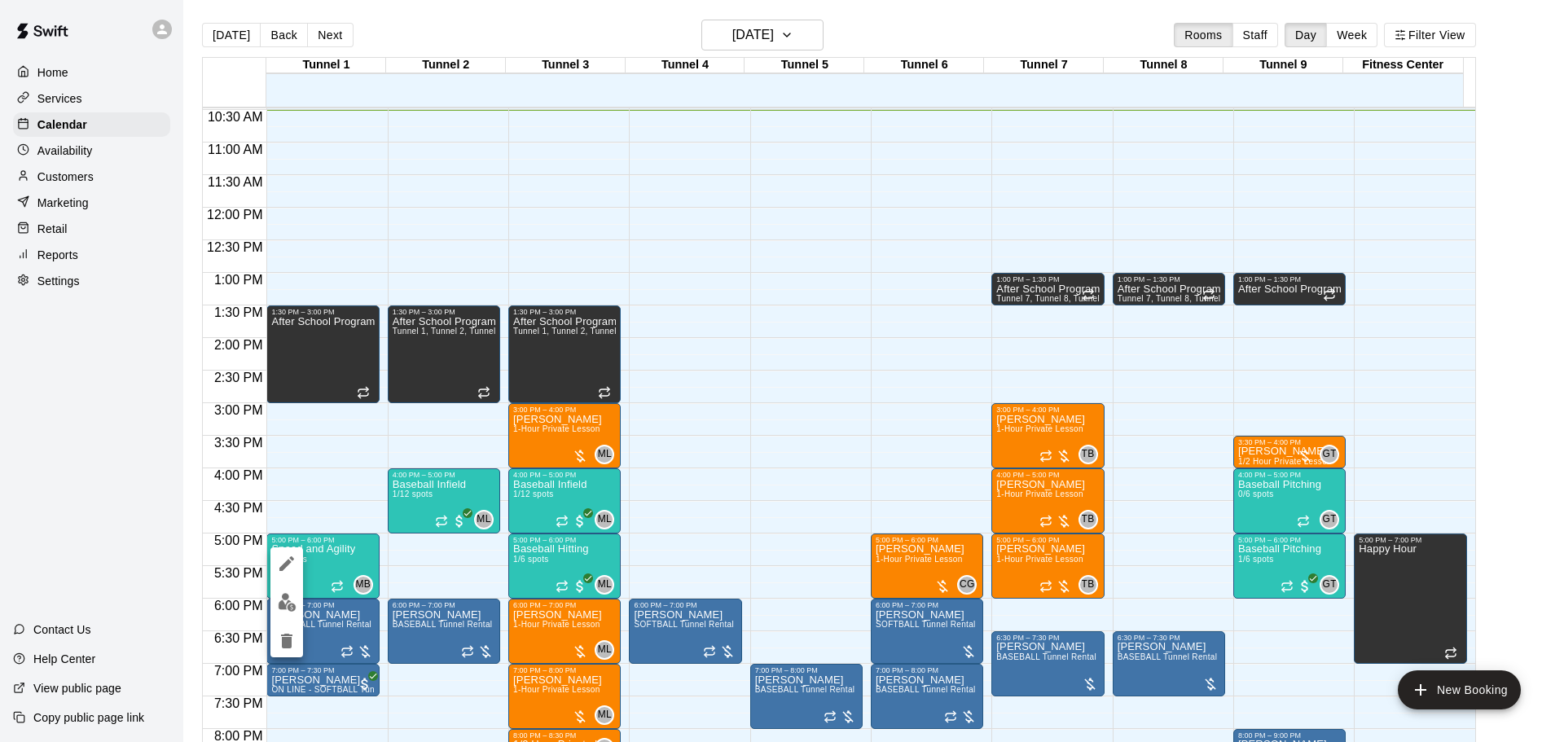
click at [288, 640] on icon "delete" at bounding box center [286, 641] width 11 height 15
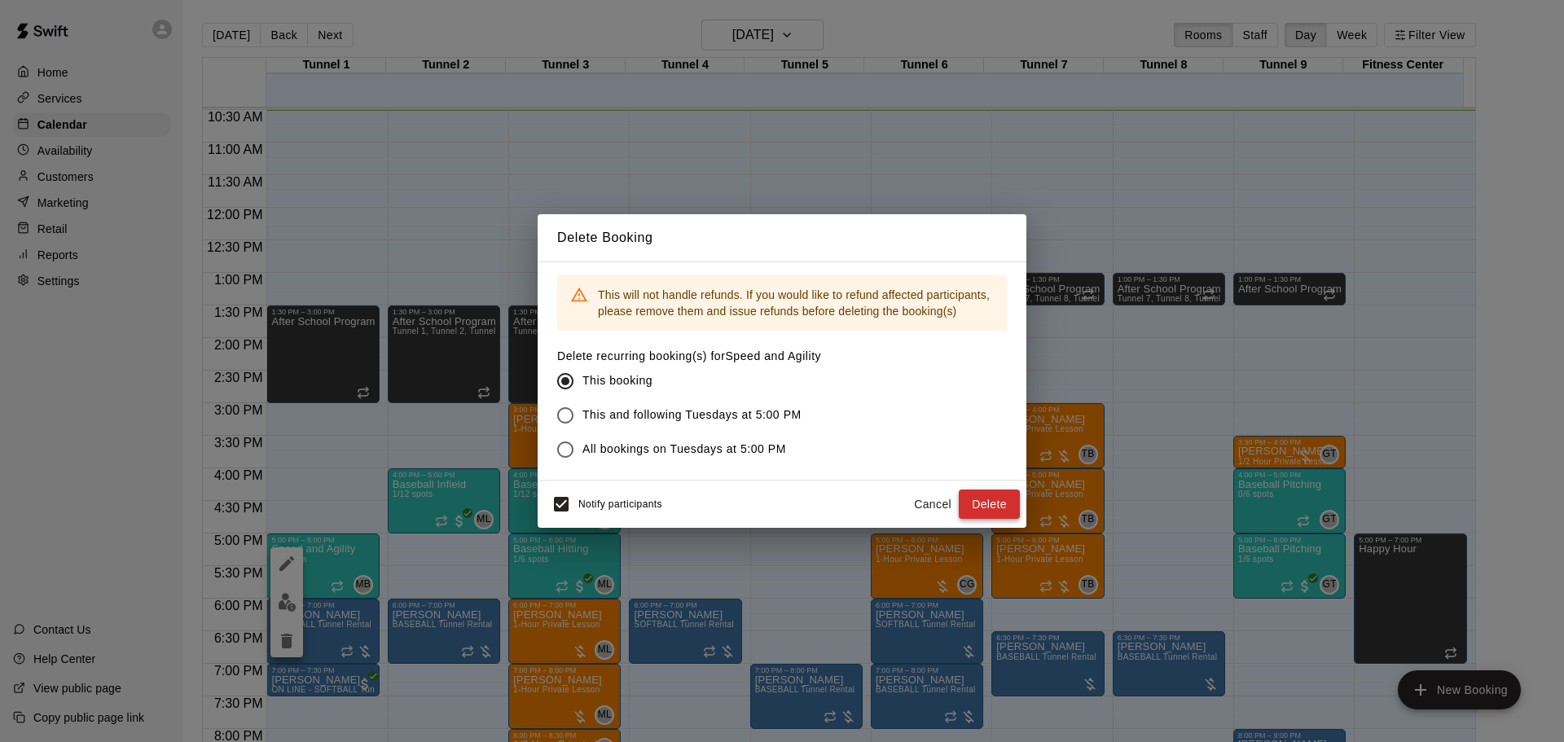
click at [977, 492] on button "Delete" at bounding box center [989, 505] width 61 height 30
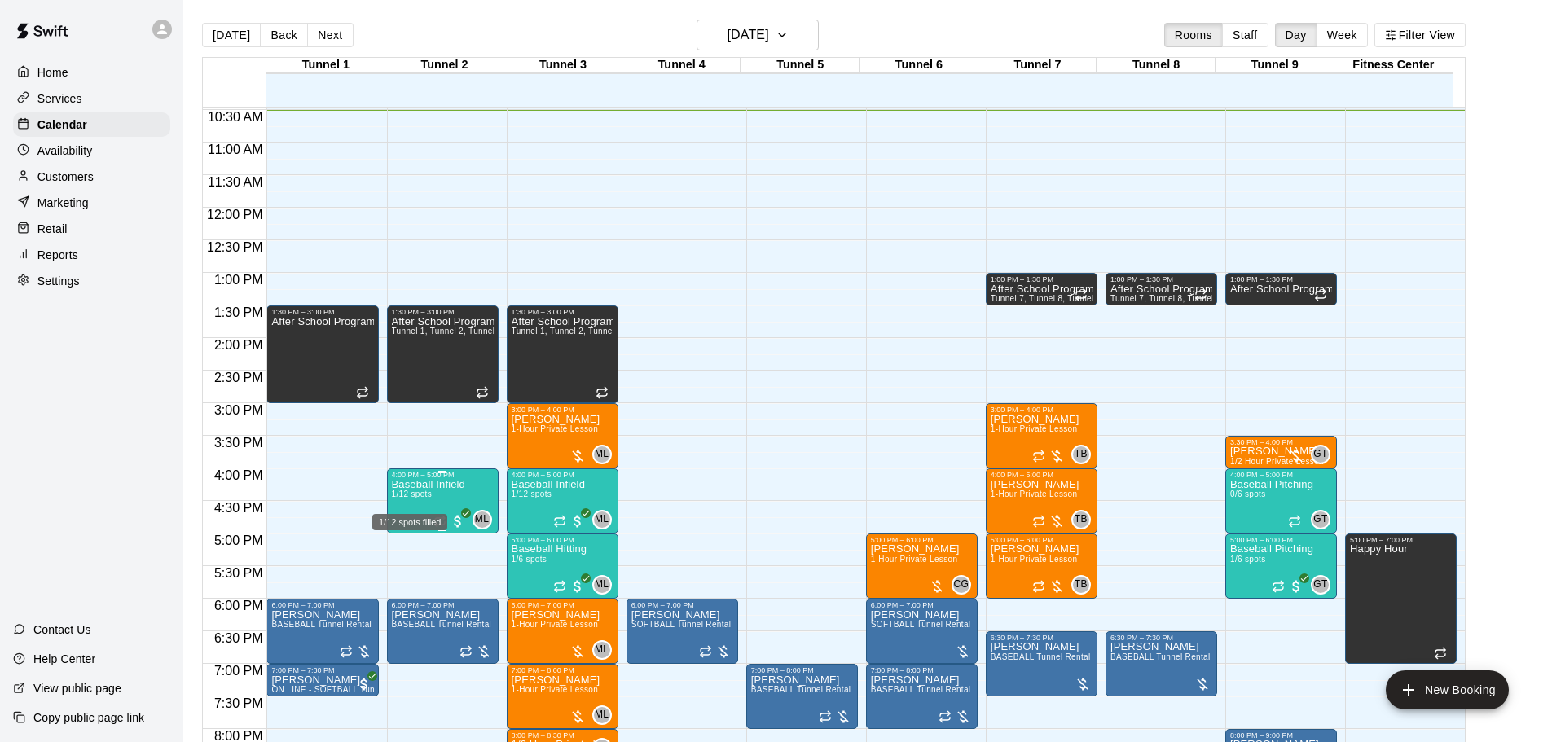
click at [424, 497] on span "1/12 spots" at bounding box center [412, 494] width 40 height 9
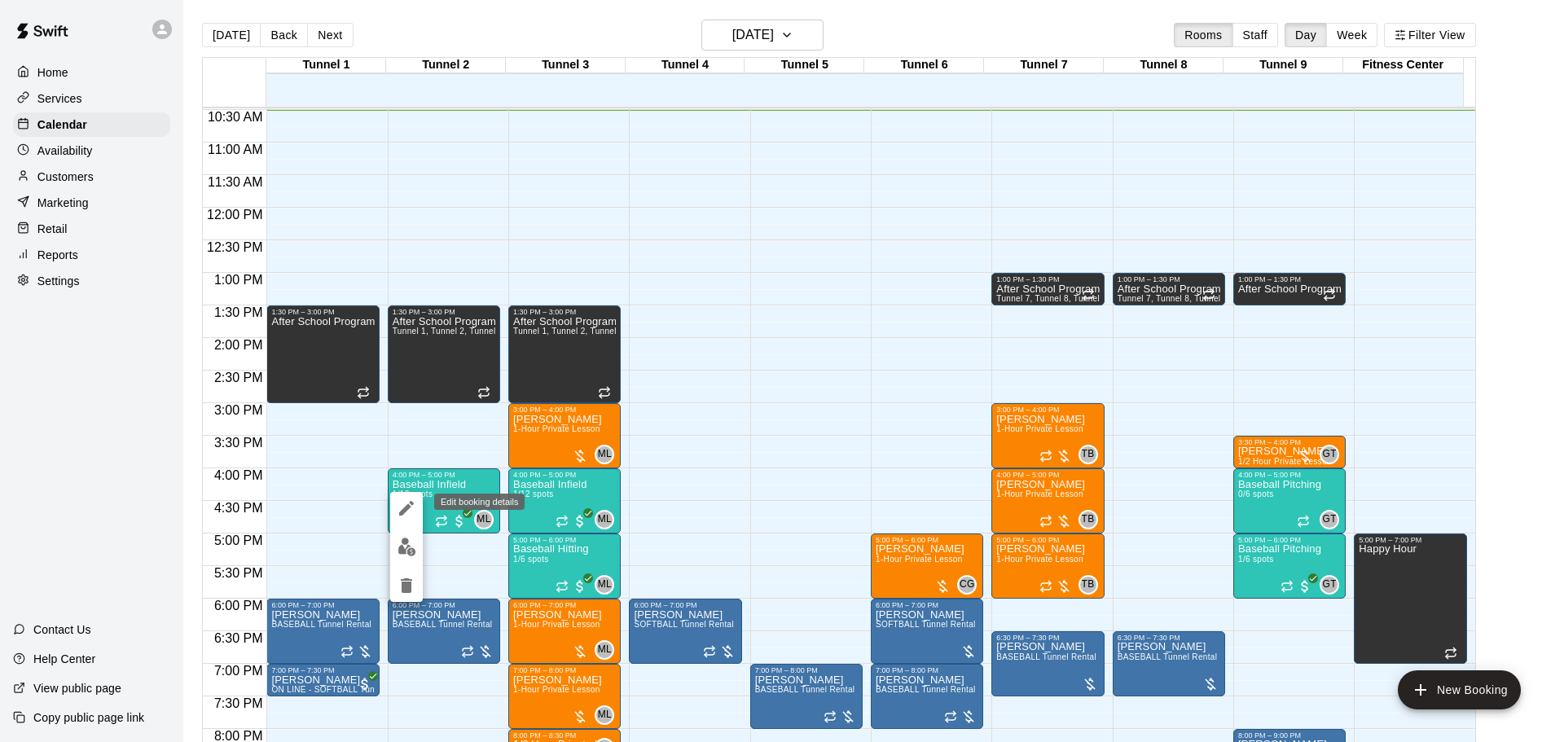
click at [407, 496] on button "edit" at bounding box center [406, 508] width 33 height 33
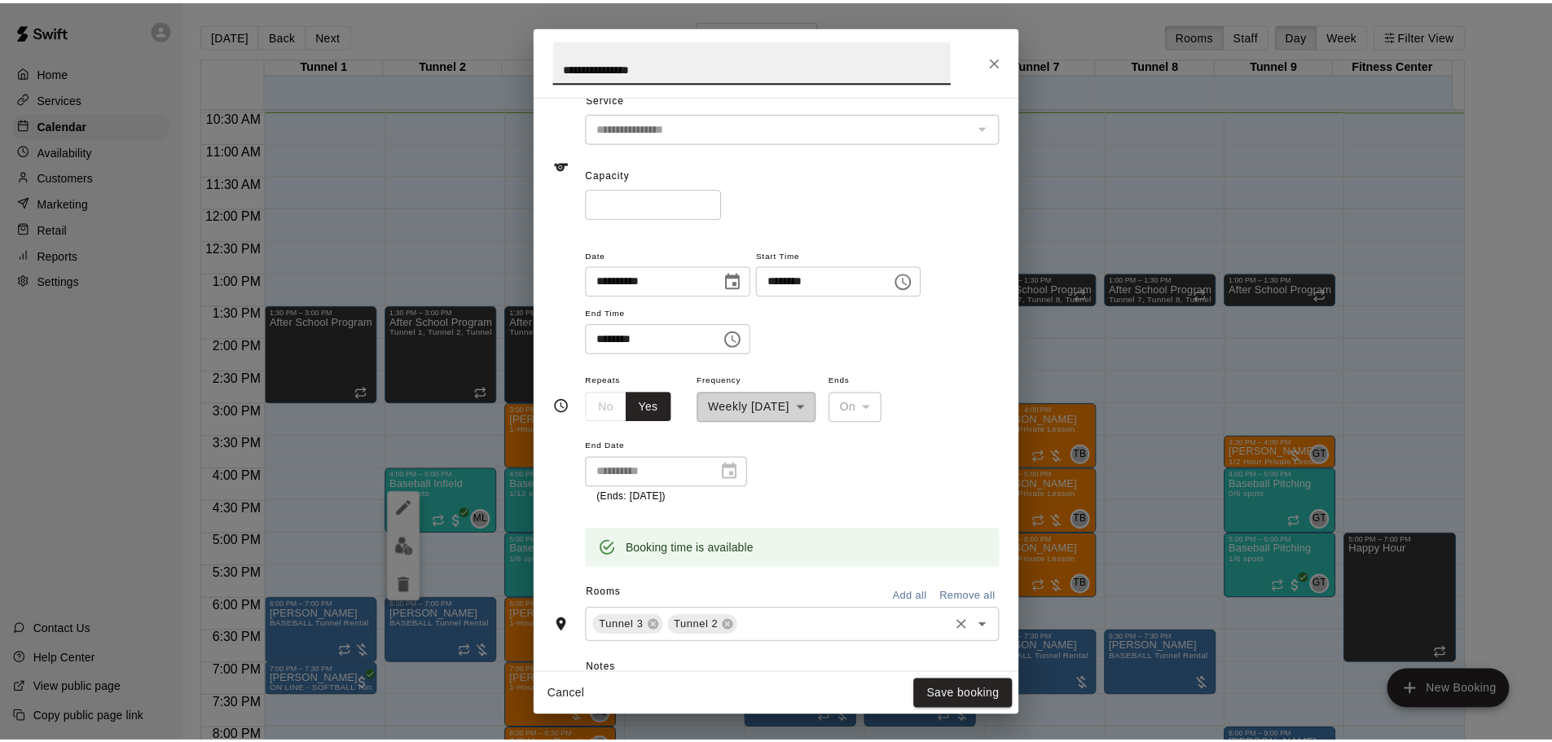
scroll to position [163, 0]
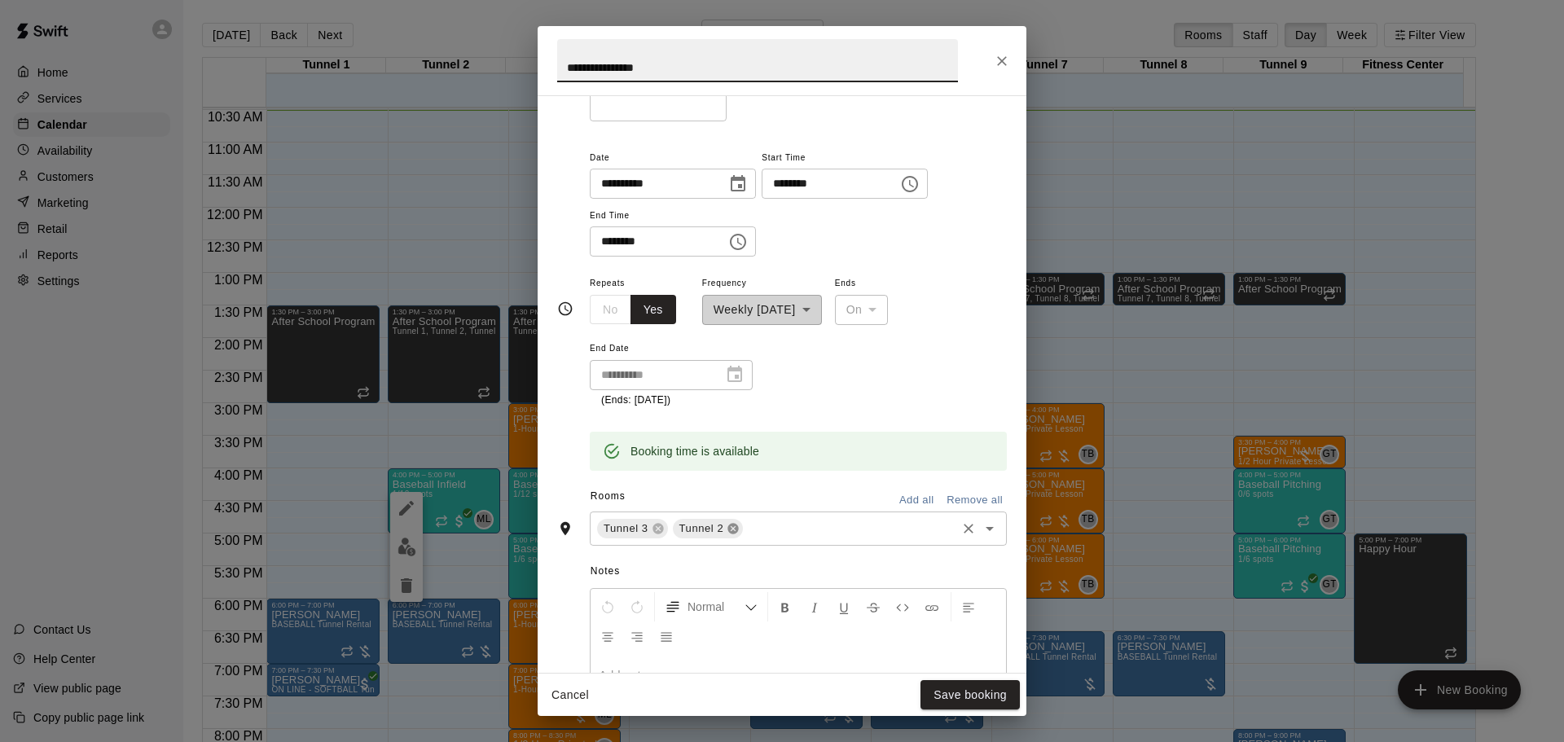
click at [733, 525] on icon at bounding box center [733, 528] width 11 height 11
click at [1001, 694] on button "Save booking" at bounding box center [970, 695] width 99 height 30
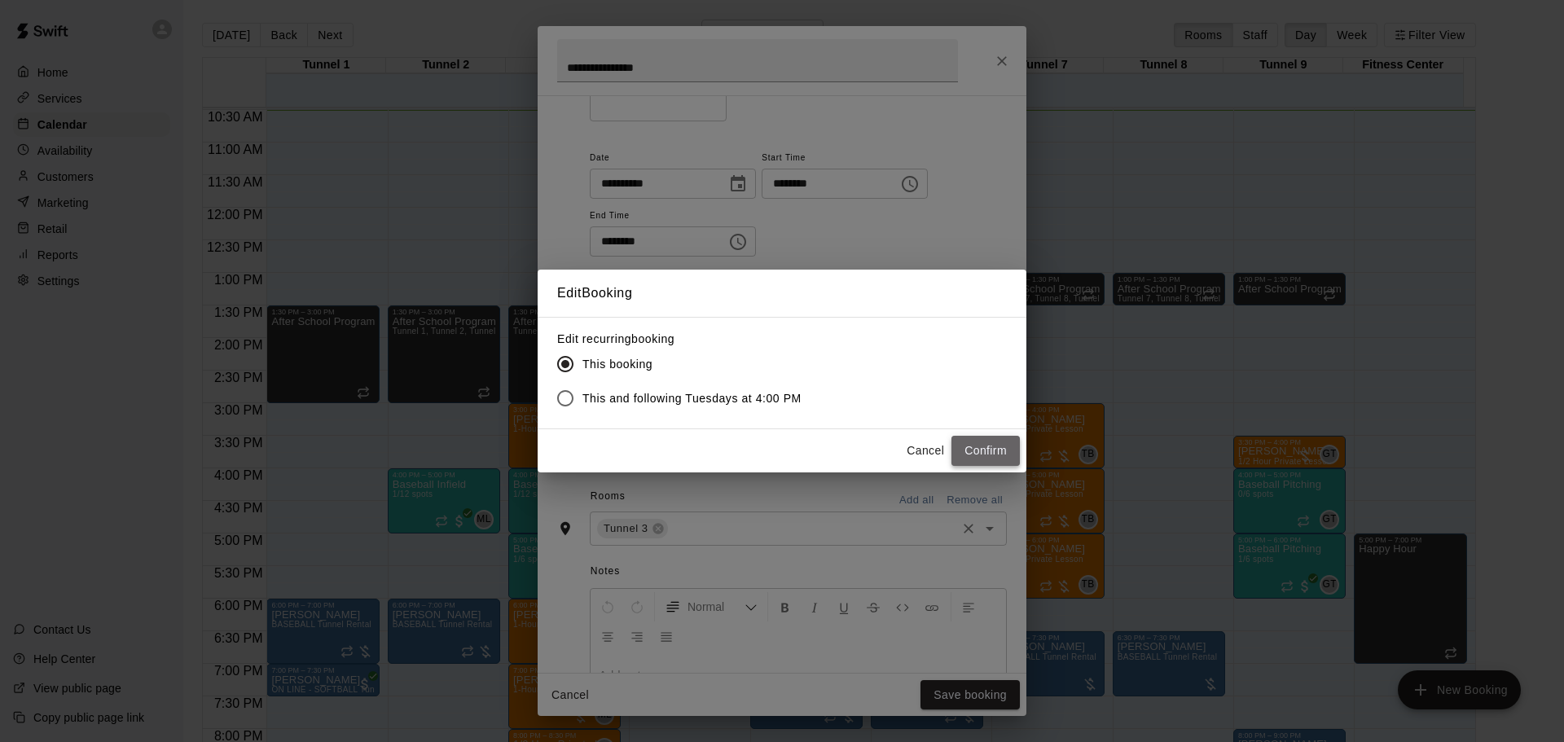
click at [1000, 458] on button "Confirm" at bounding box center [986, 451] width 68 height 30
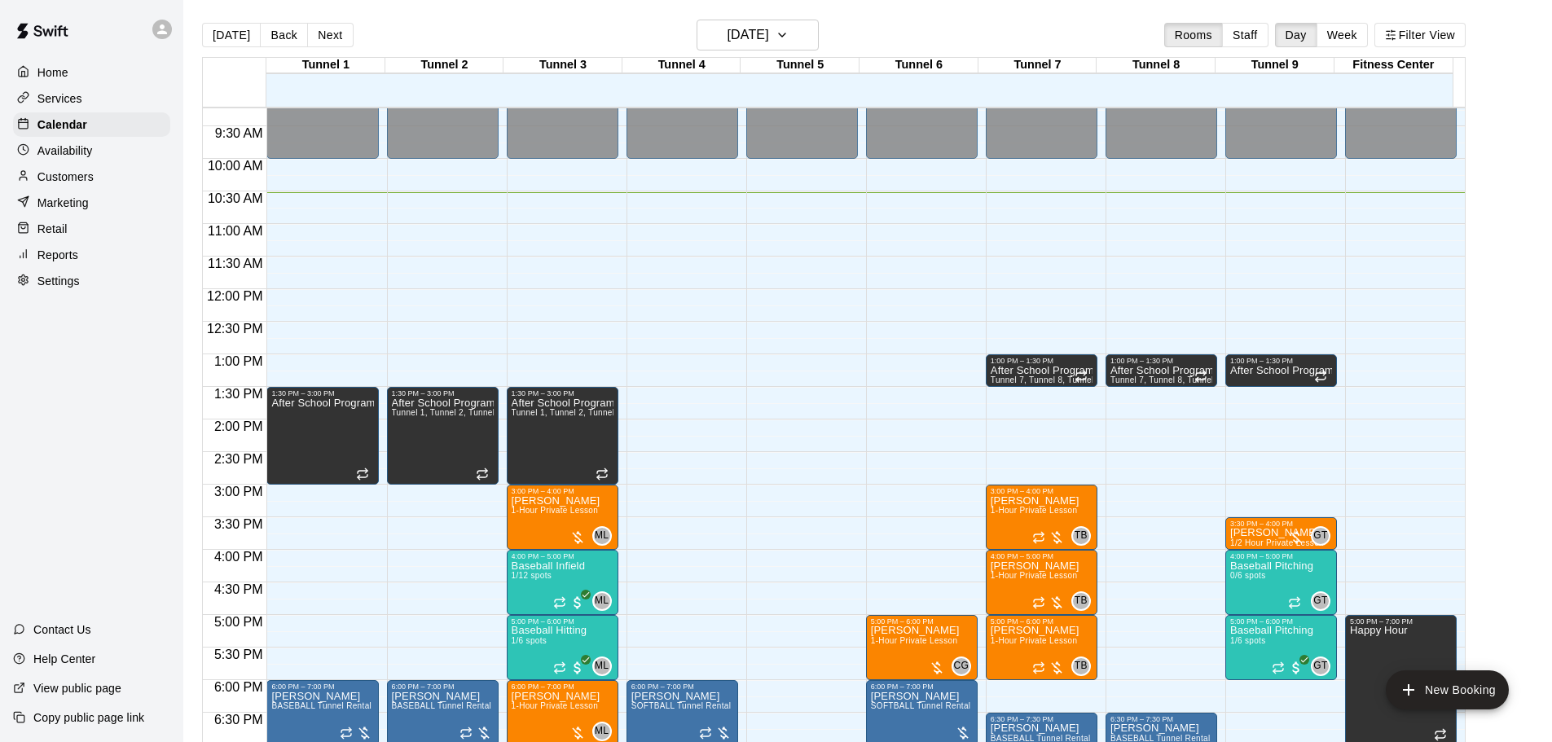
scroll to position [764, 0]
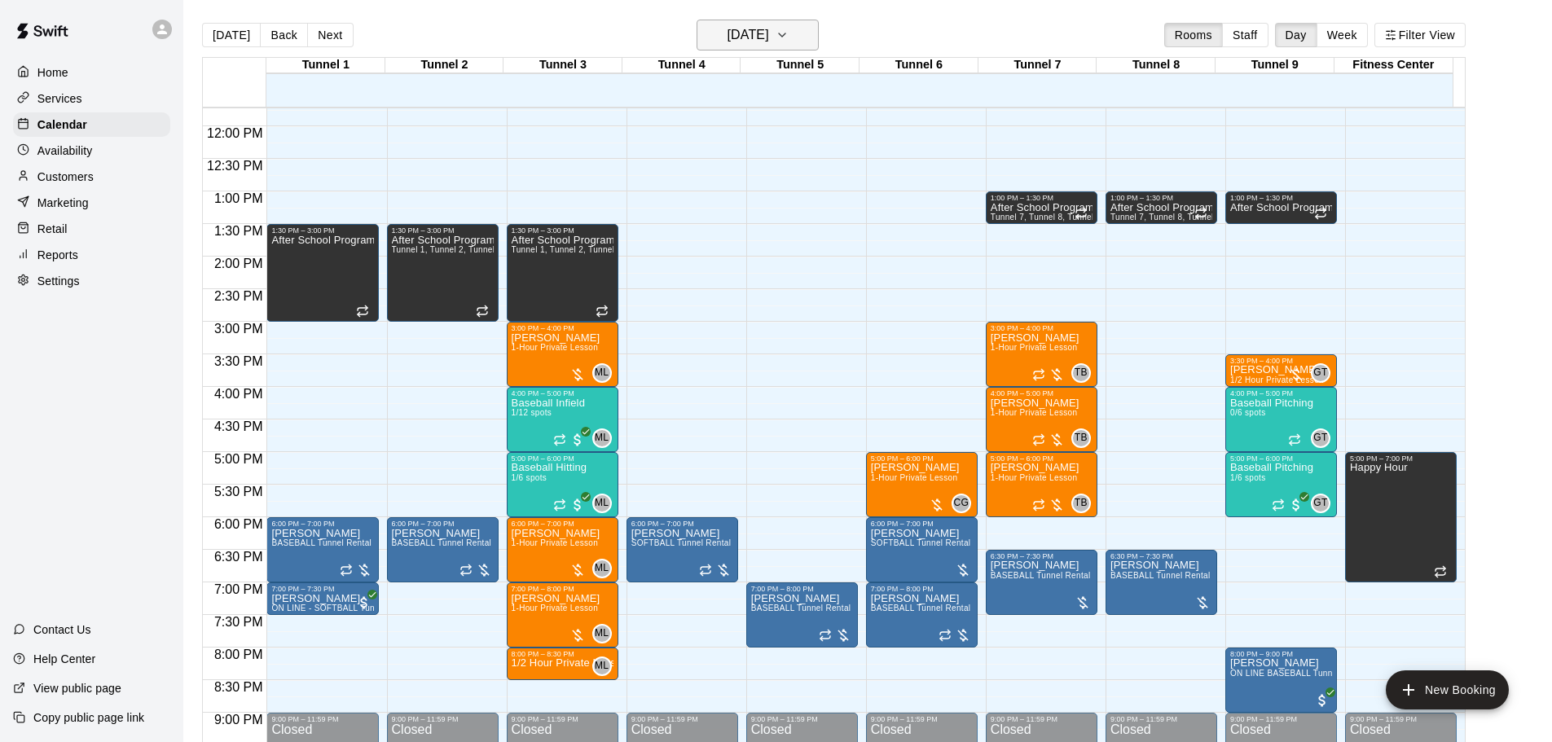
click at [748, 33] on h6 "[DATE]" at bounding box center [749, 35] width 42 height 23
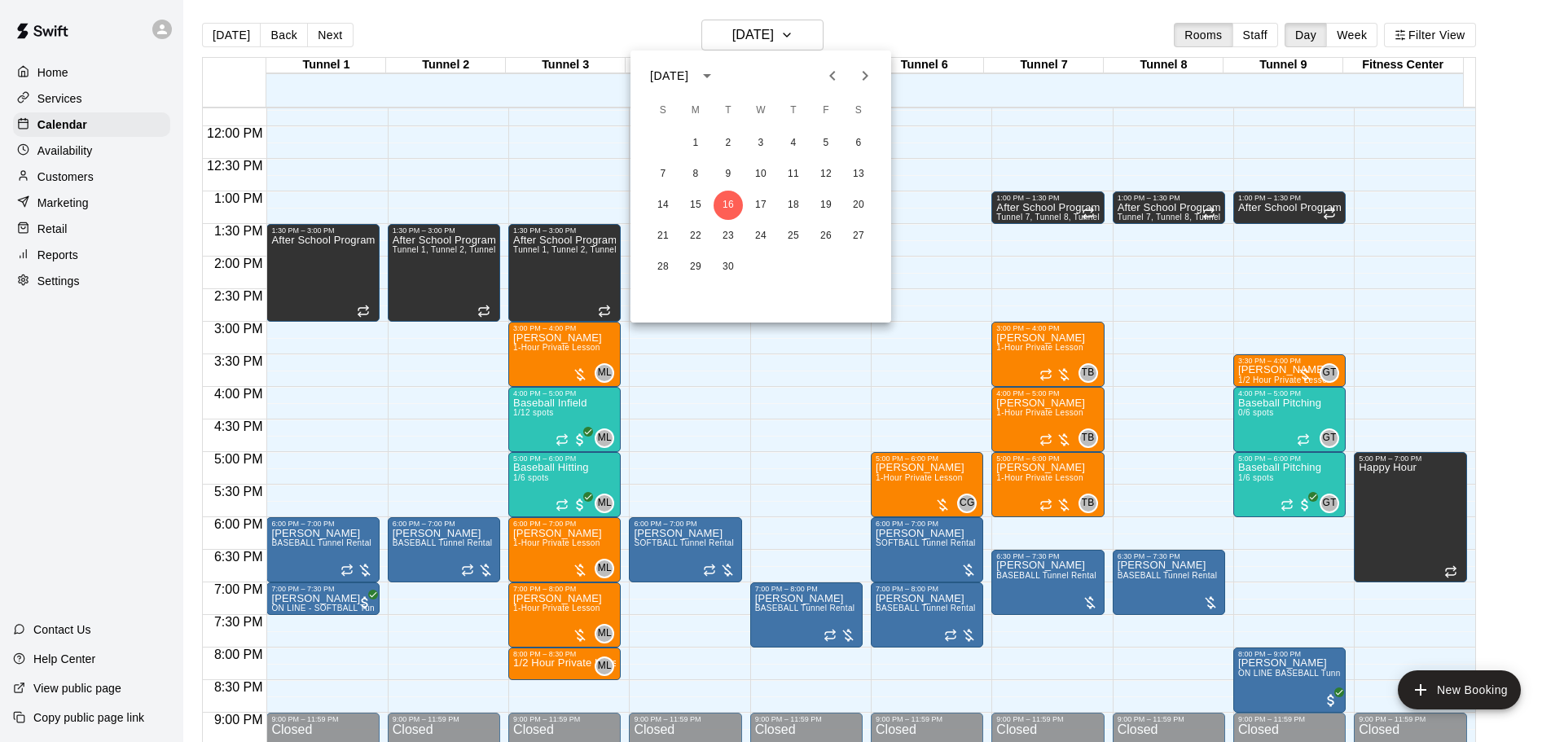
click at [224, 40] on div at bounding box center [782, 371] width 1564 height 742
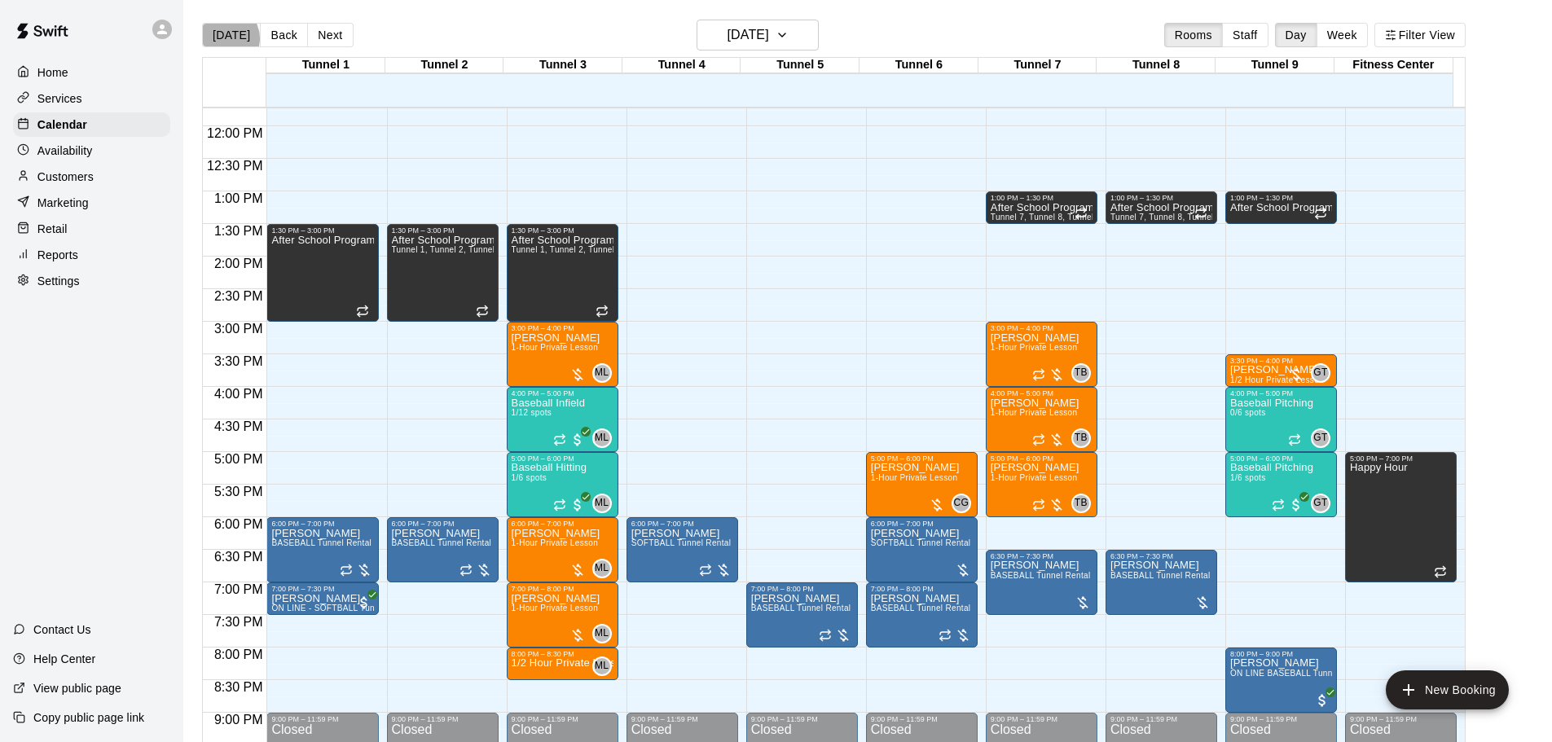
click at [226, 37] on button "[DATE]" at bounding box center [231, 35] width 59 height 24
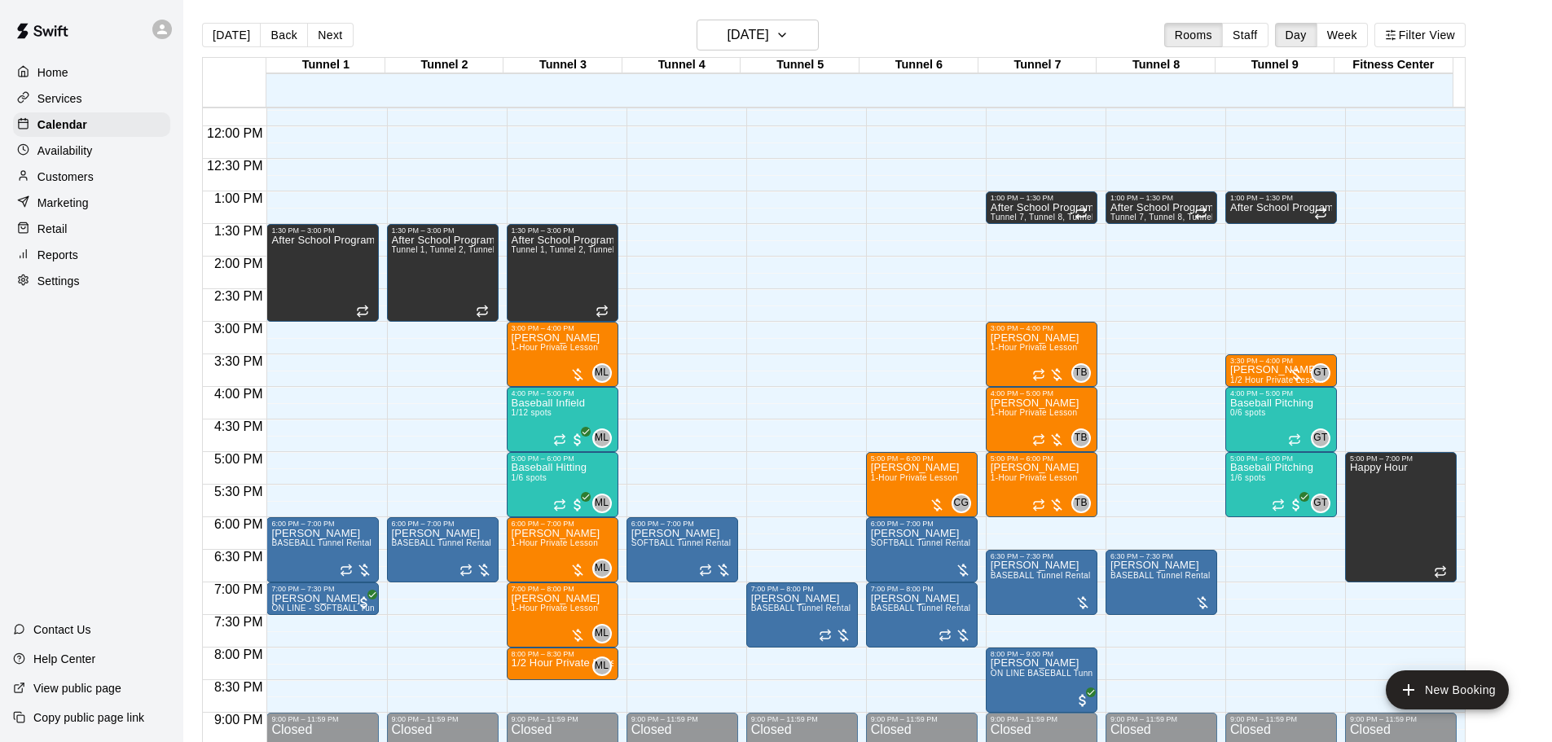
click at [609, 161] on div "12:00 AM – 10:00 AM Closed 1:30 PM – 3:00 PM After School Program Tunnel 1, Tun…" at bounding box center [563, 126] width 112 height 1564
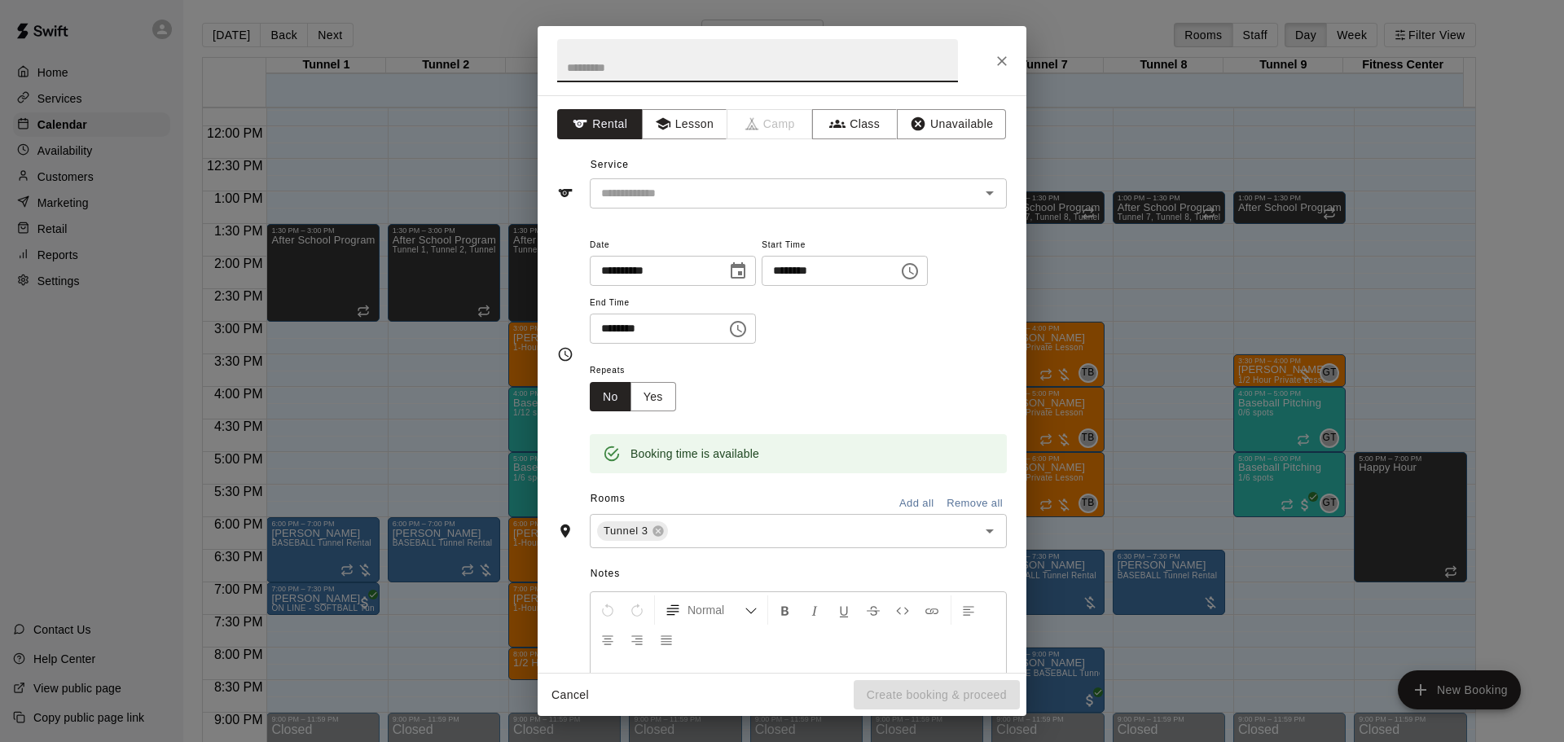
click at [1005, 56] on icon "Close" at bounding box center [1002, 61] width 16 height 16
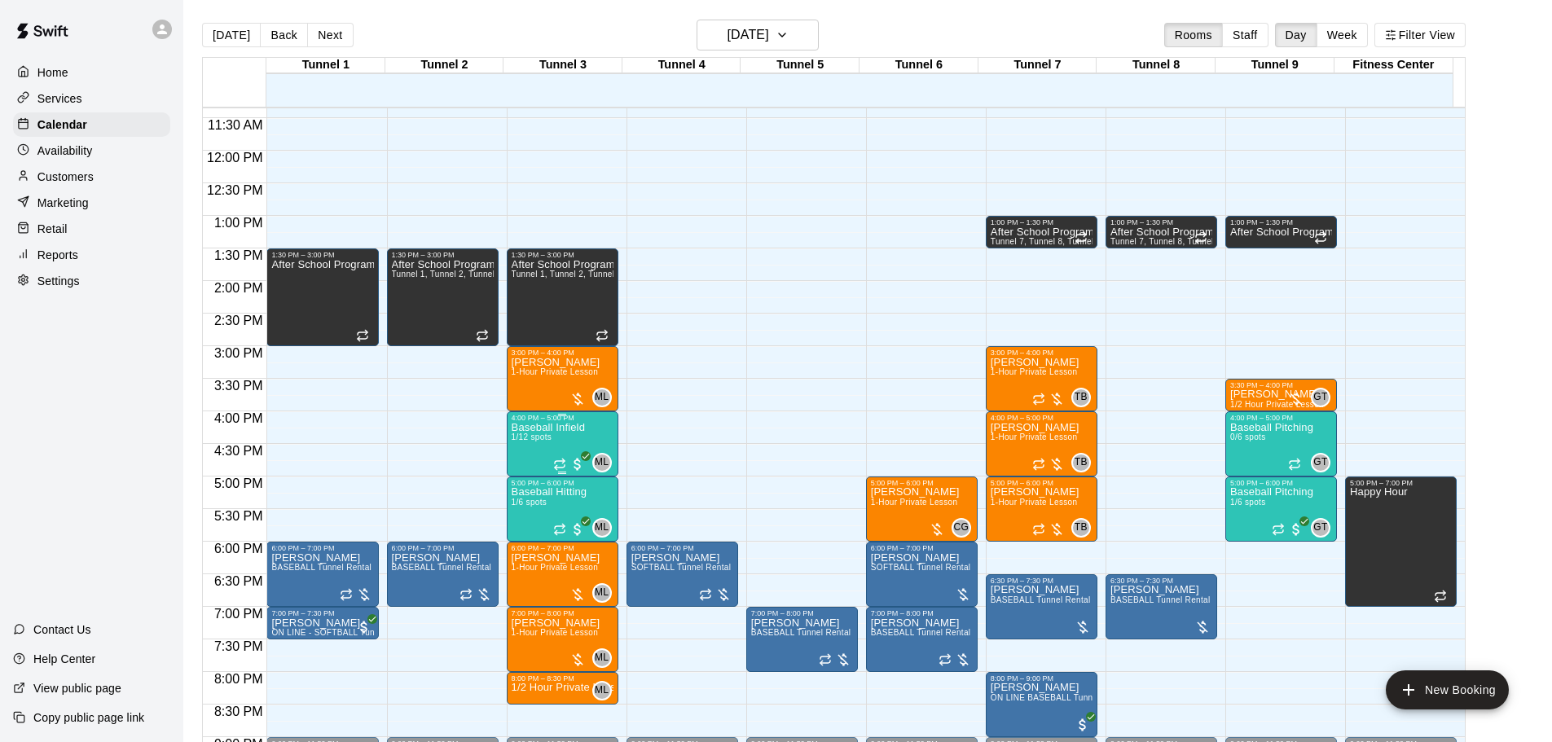
scroll to position [821, 0]
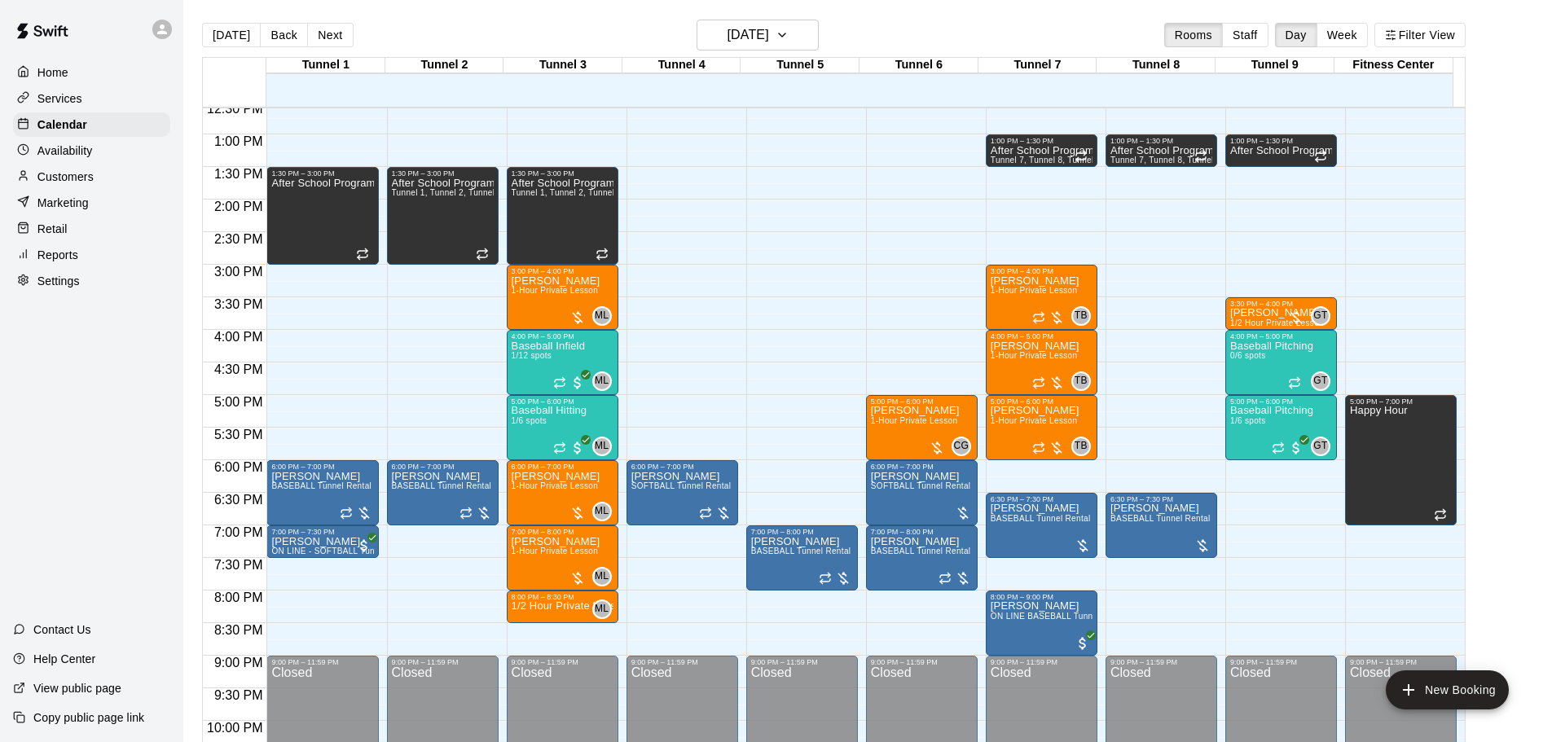
click at [101, 187] on div "Customers" at bounding box center [91, 177] width 157 height 24
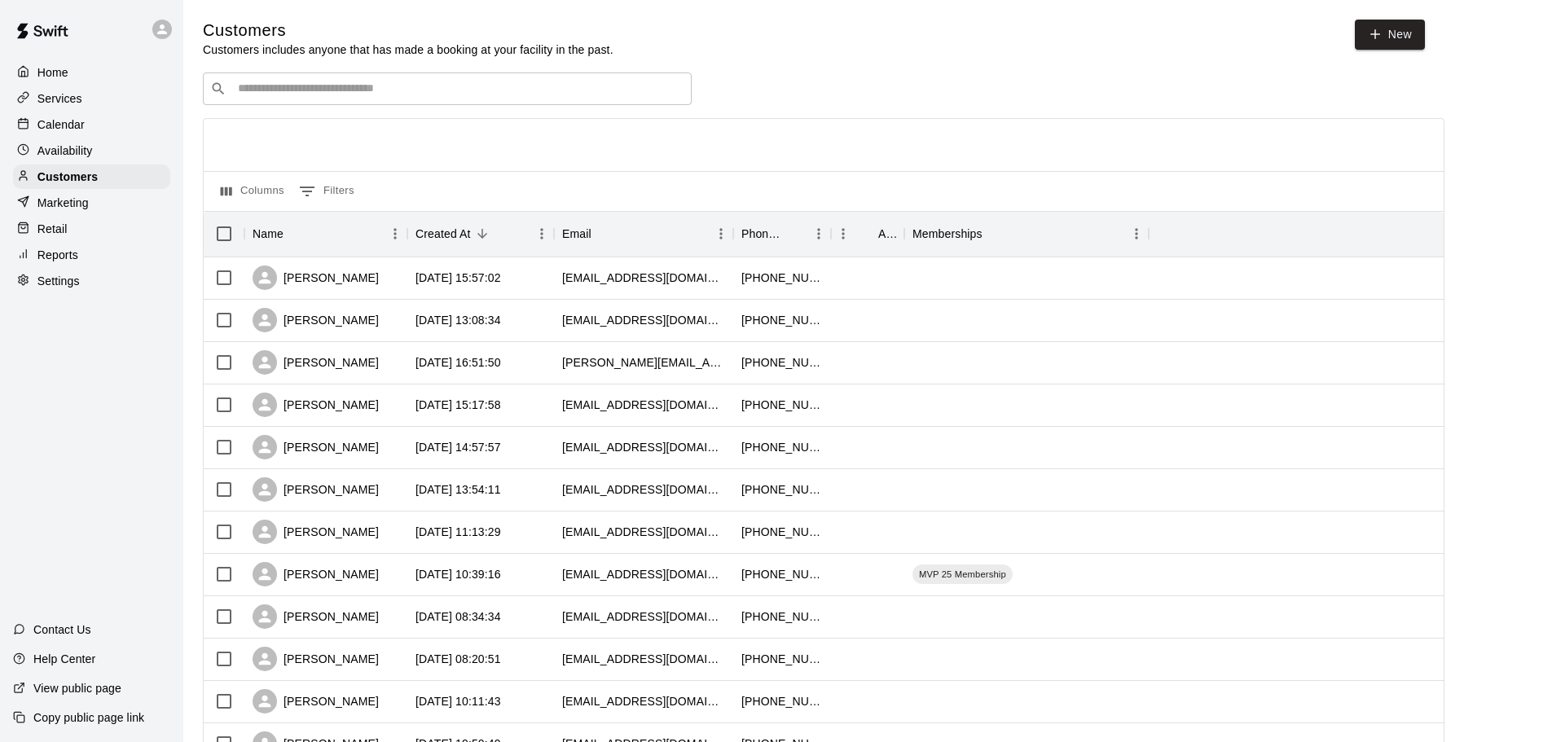
click at [431, 91] on input "Search customers by name or email" at bounding box center [458, 89] width 451 height 16
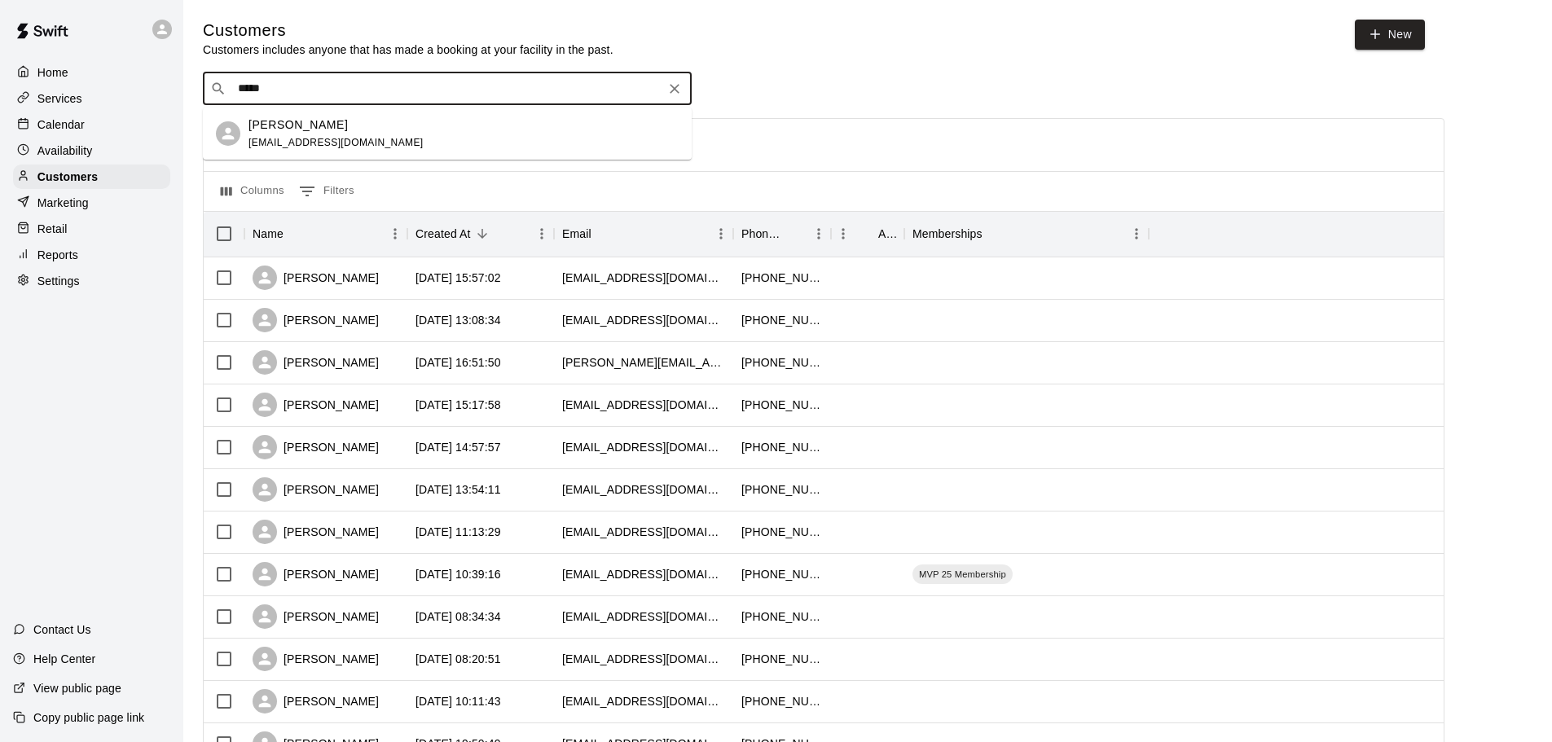
type input "******"
click at [417, 125] on div "Aubrey Forner aubreyforner@gmail.com" at bounding box center [463, 133] width 430 height 35
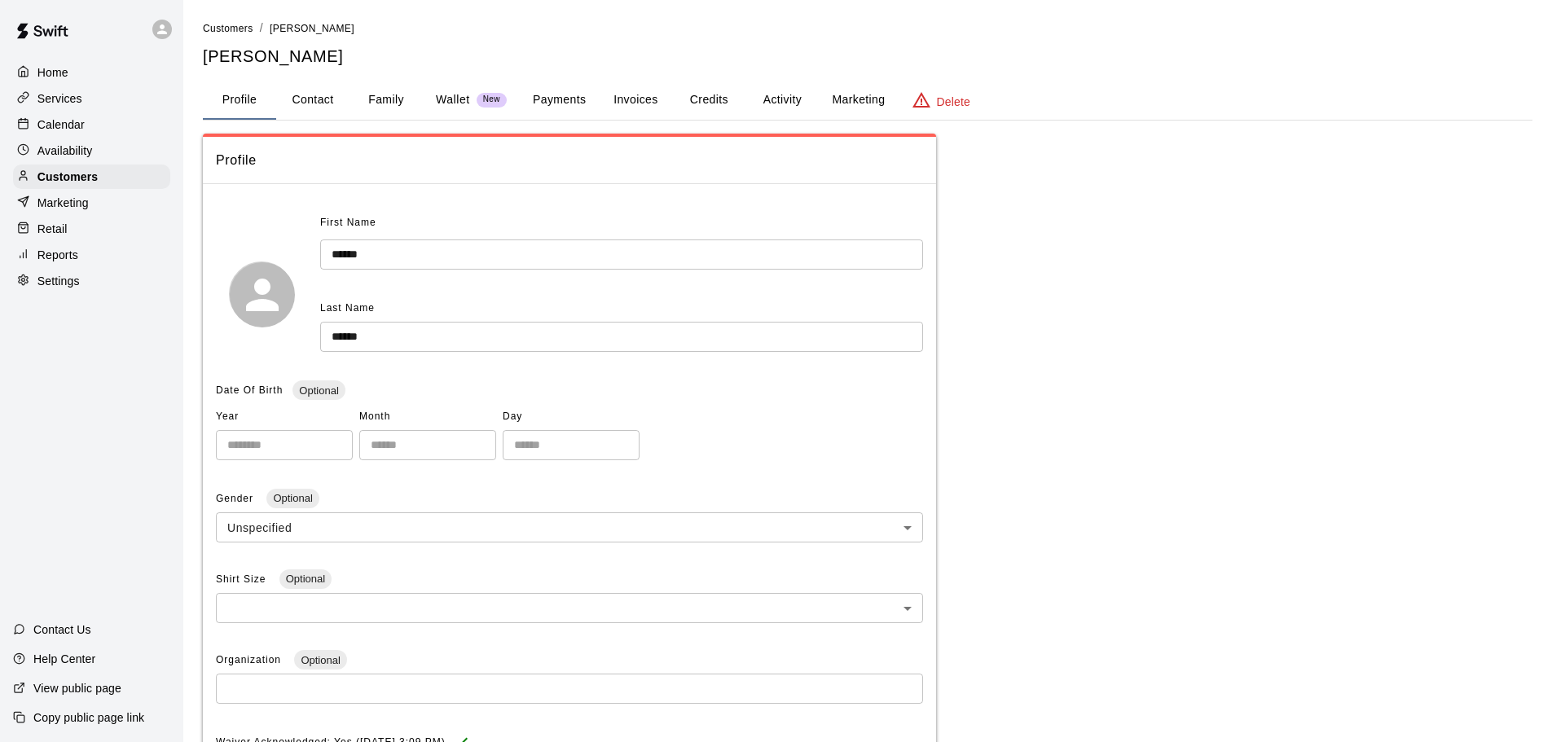
click at [719, 88] on button "Credits" at bounding box center [708, 100] width 73 height 39
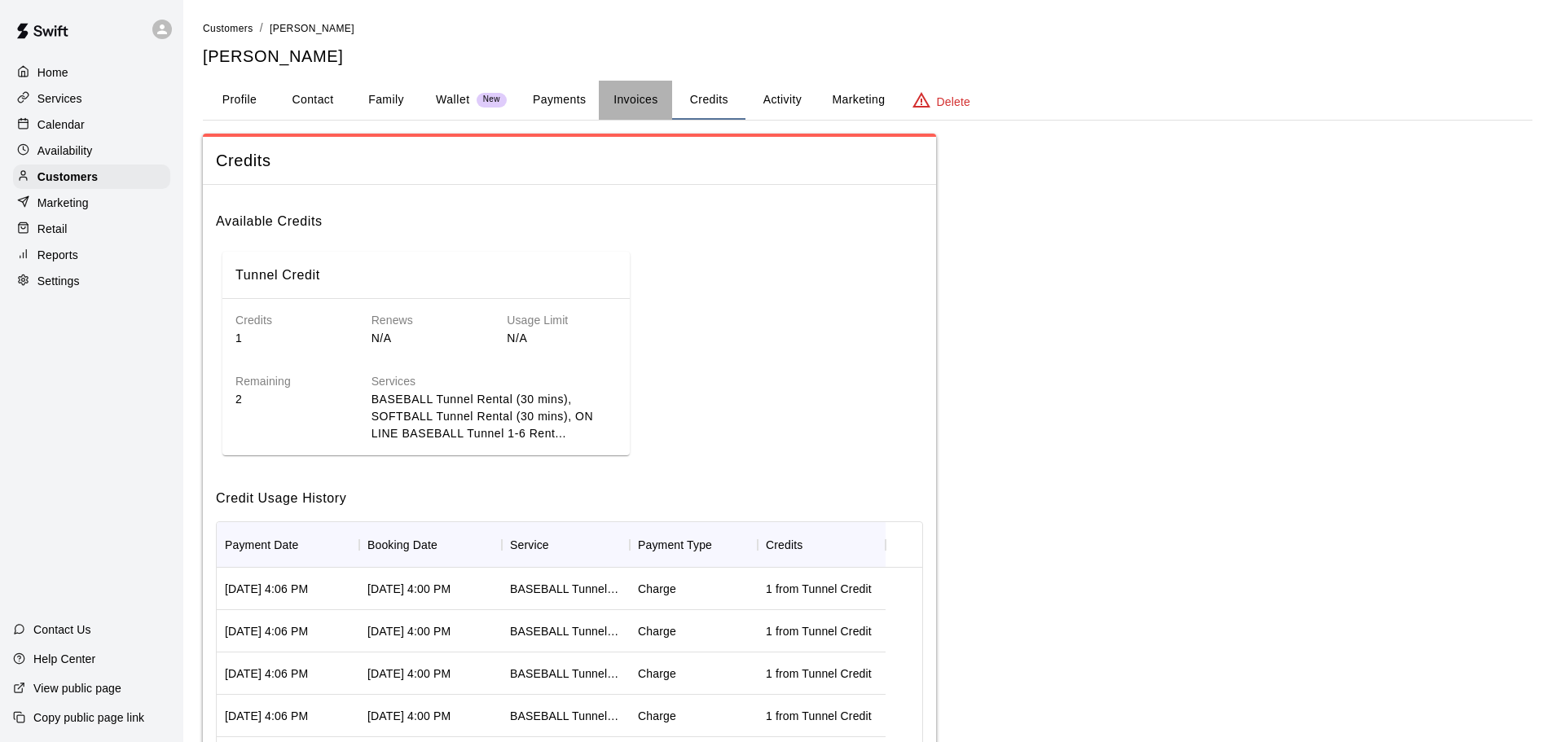
click at [653, 93] on button "Invoices" at bounding box center [635, 100] width 73 height 39
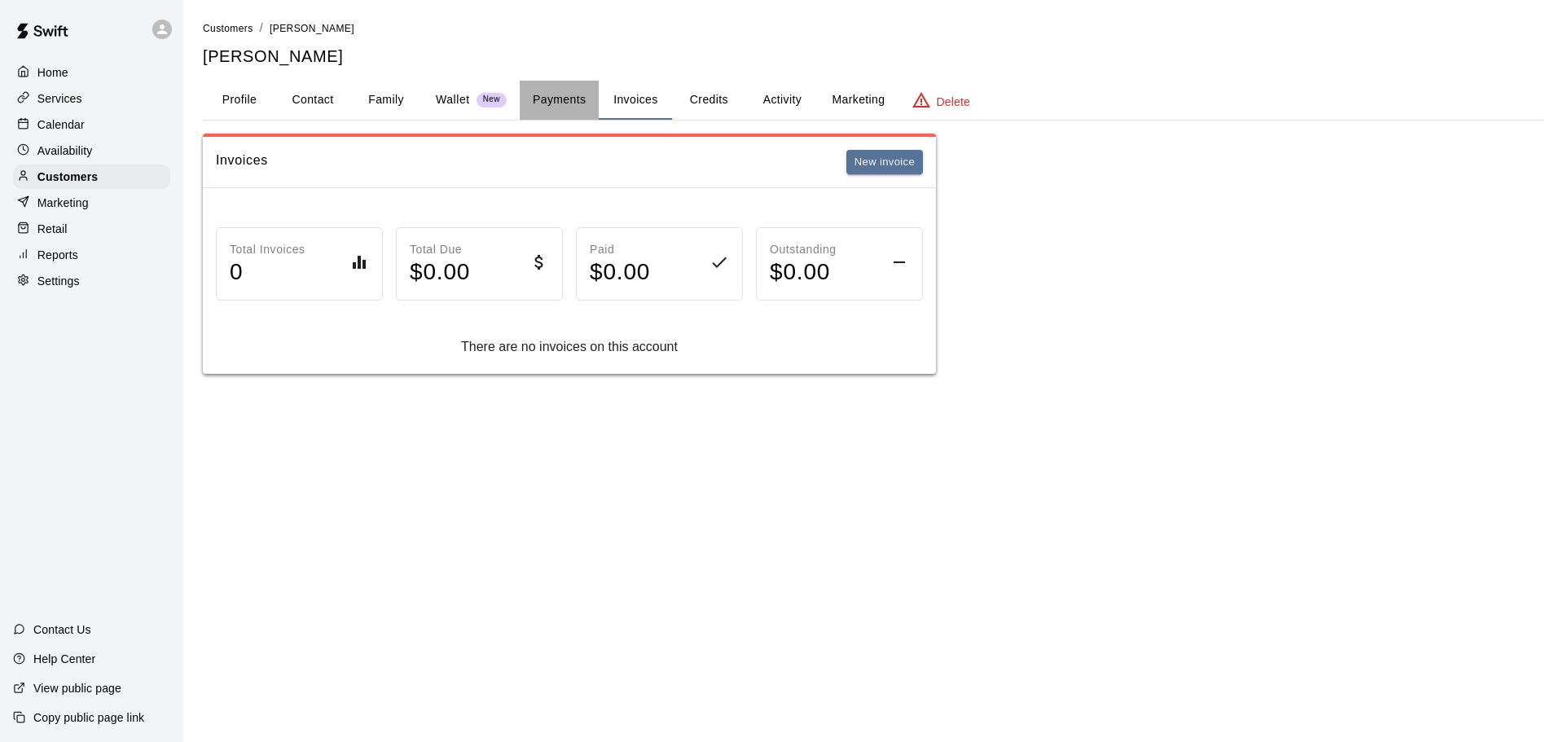
click at [549, 87] on button "Payments" at bounding box center [559, 100] width 79 height 39
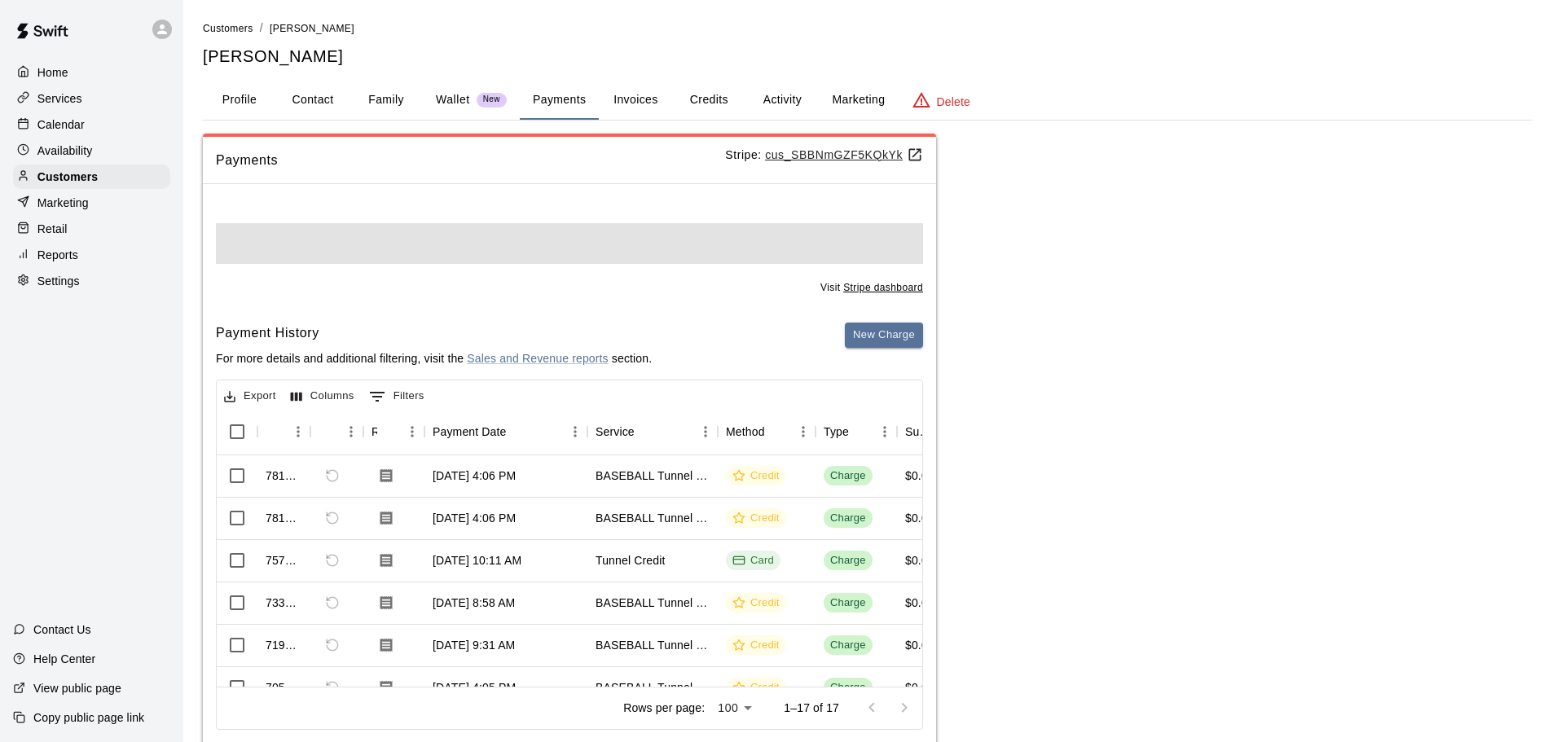
click at [785, 103] on button "Activity" at bounding box center [781, 100] width 73 height 39
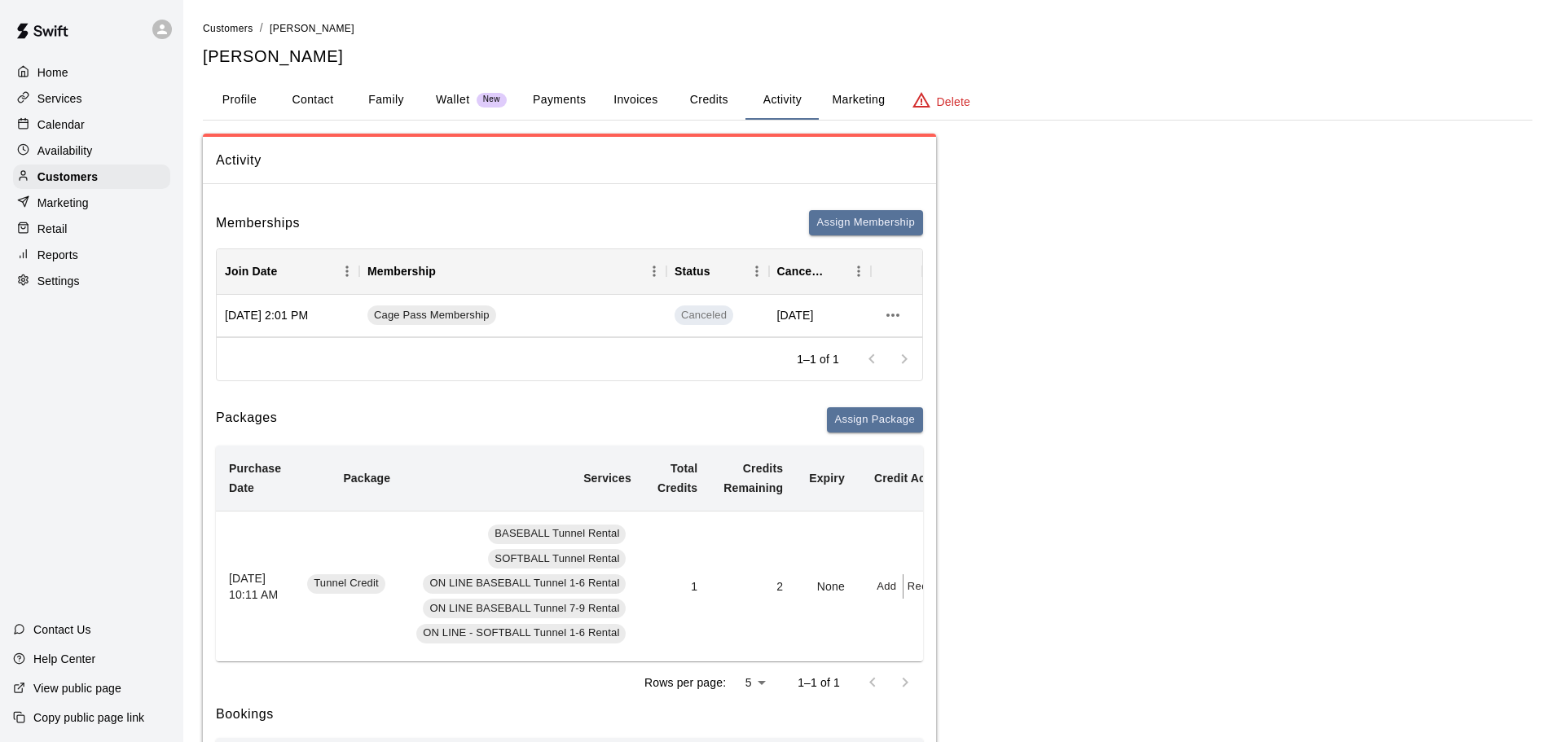
click at [78, 121] on p "Calendar" at bounding box center [60, 124] width 47 height 16
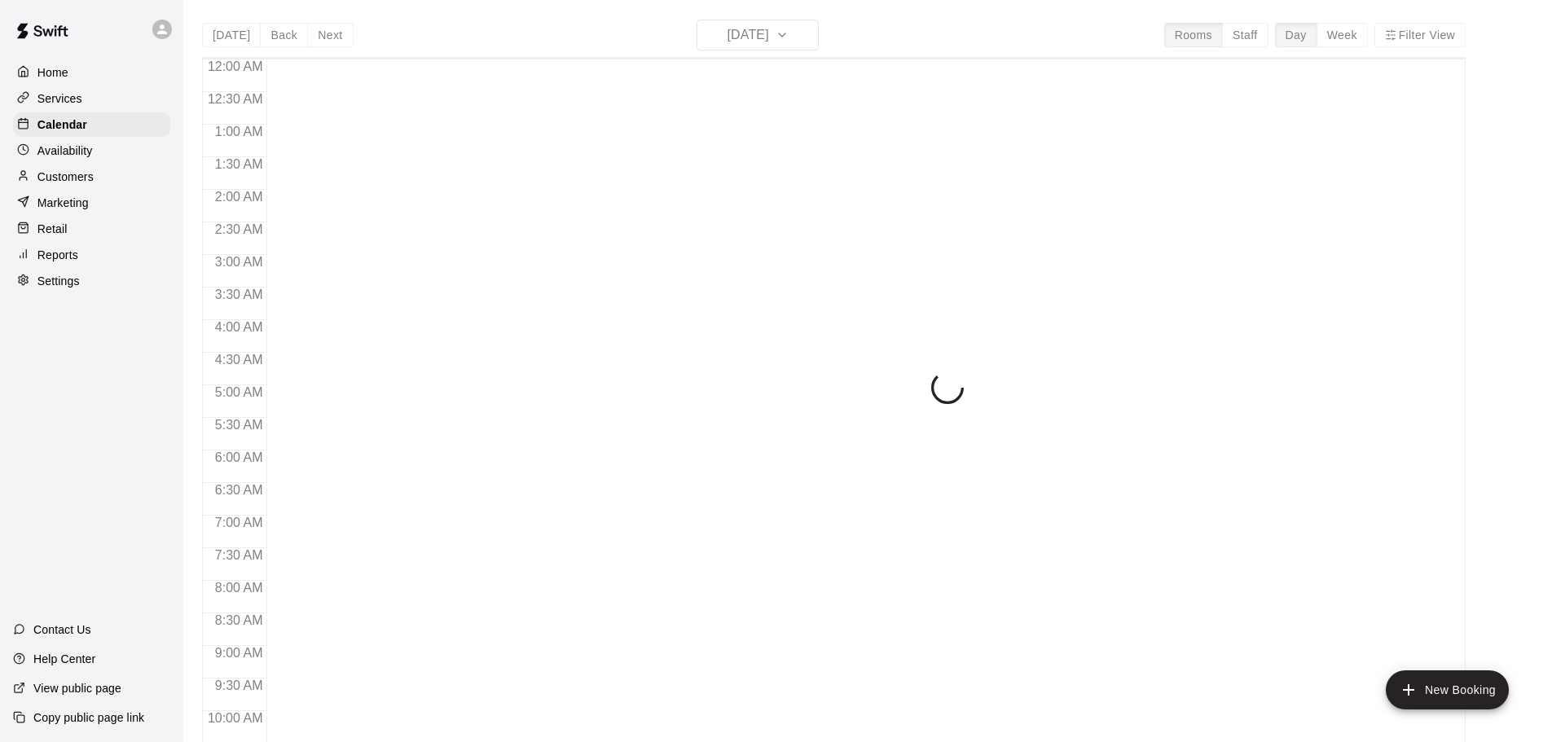
scroll to position [749, 0]
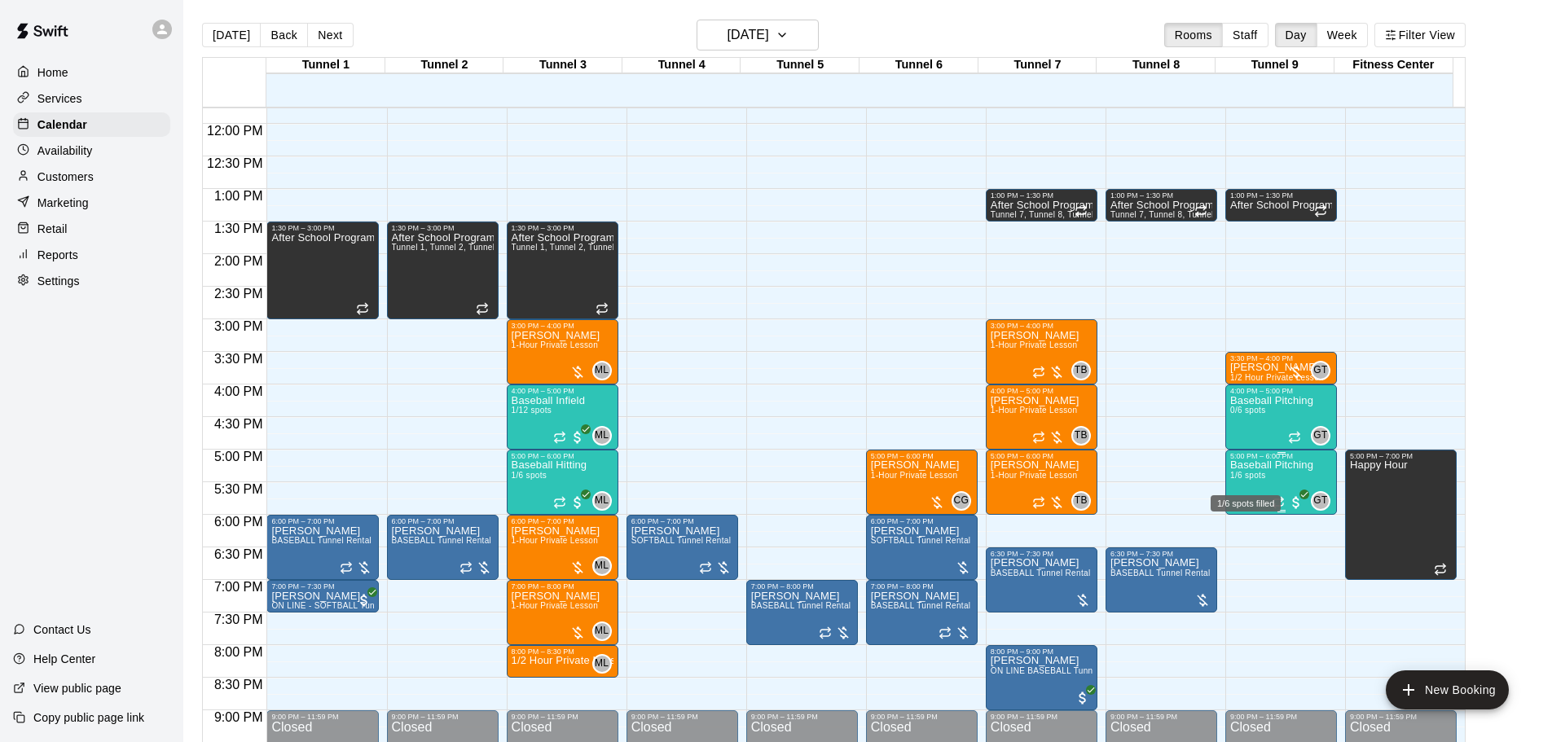
click at [1261, 480] on span "1/6 spots" at bounding box center [1248, 475] width 36 height 9
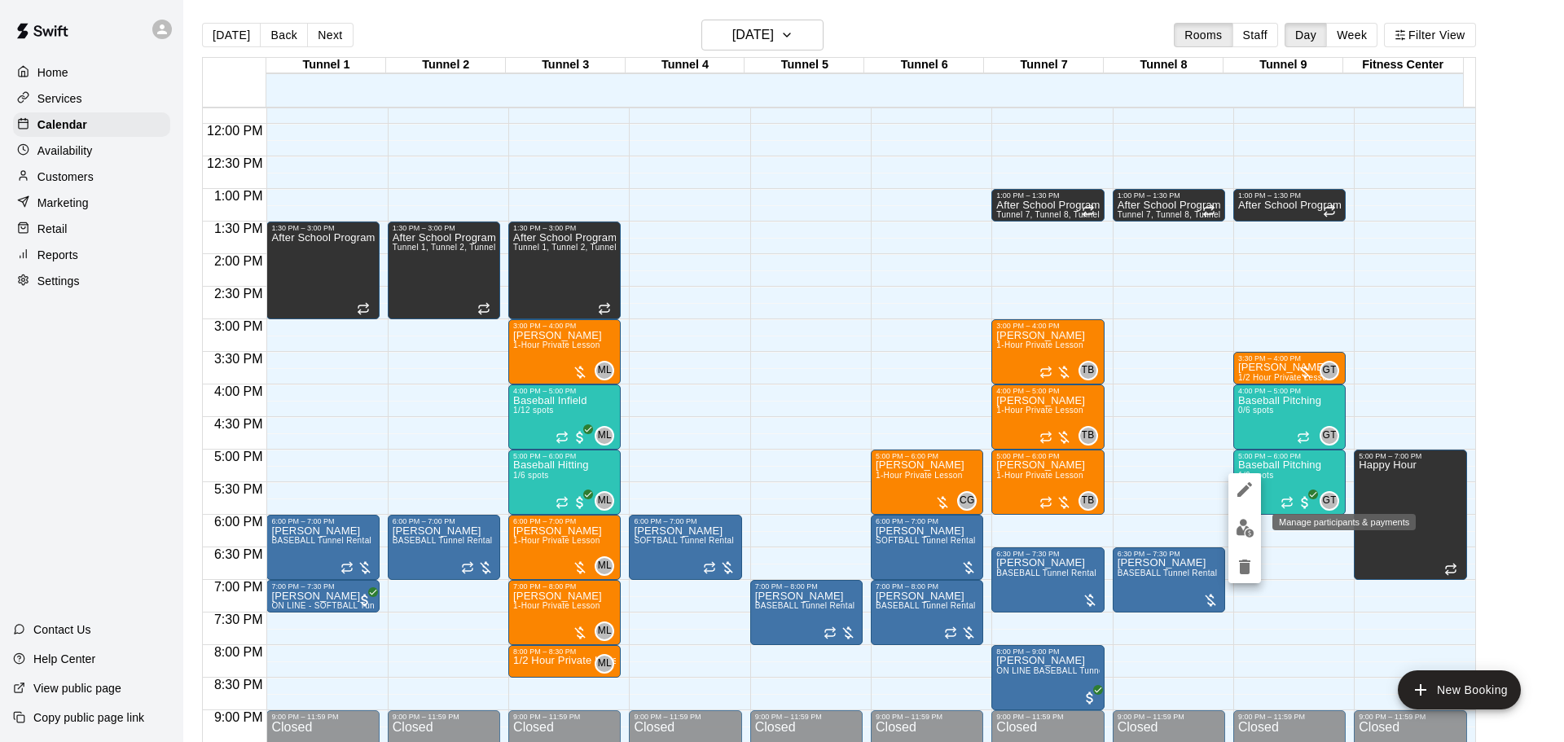
click at [1246, 525] on img "edit" at bounding box center [1245, 528] width 19 height 19
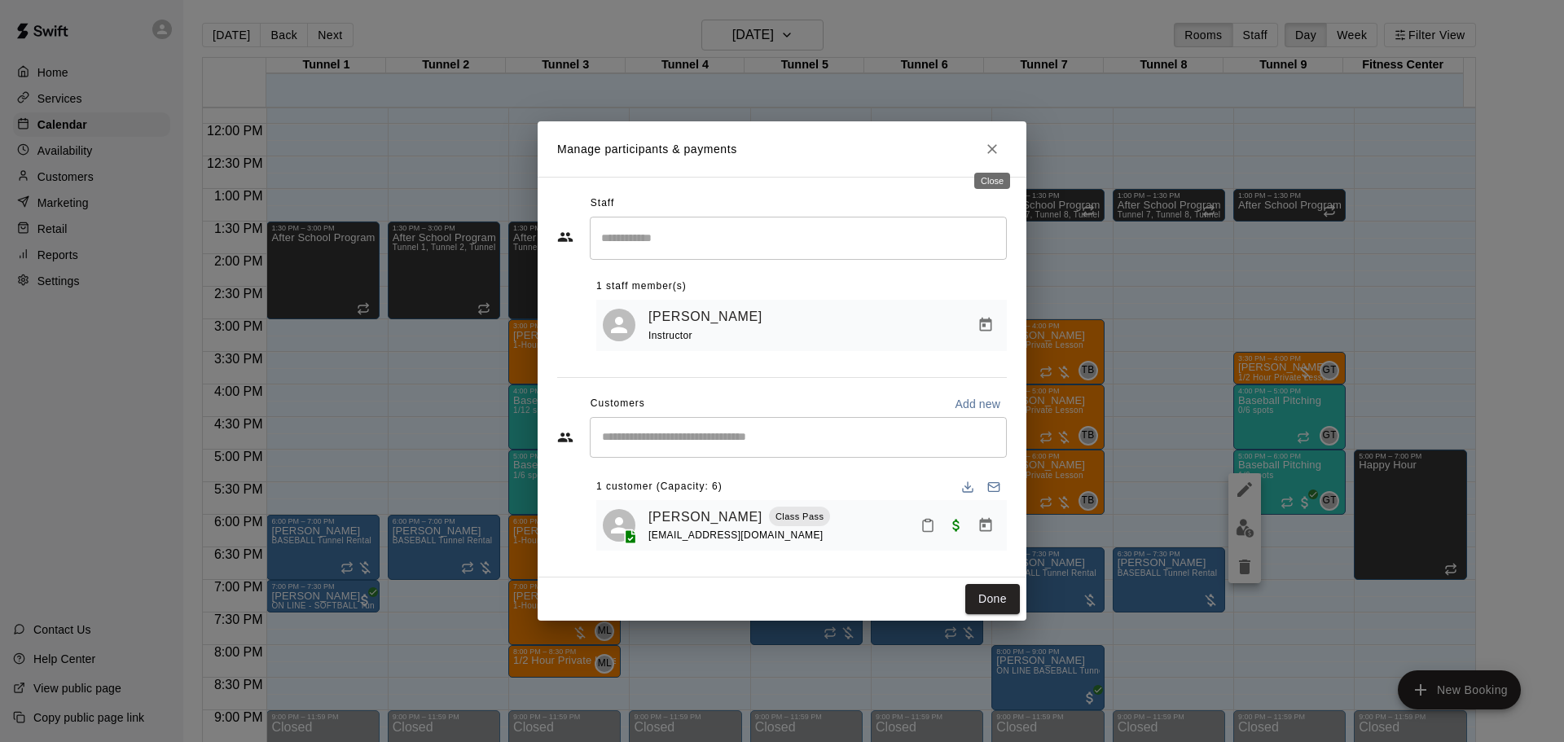
click at [992, 156] on button "Close" at bounding box center [992, 148] width 29 height 29
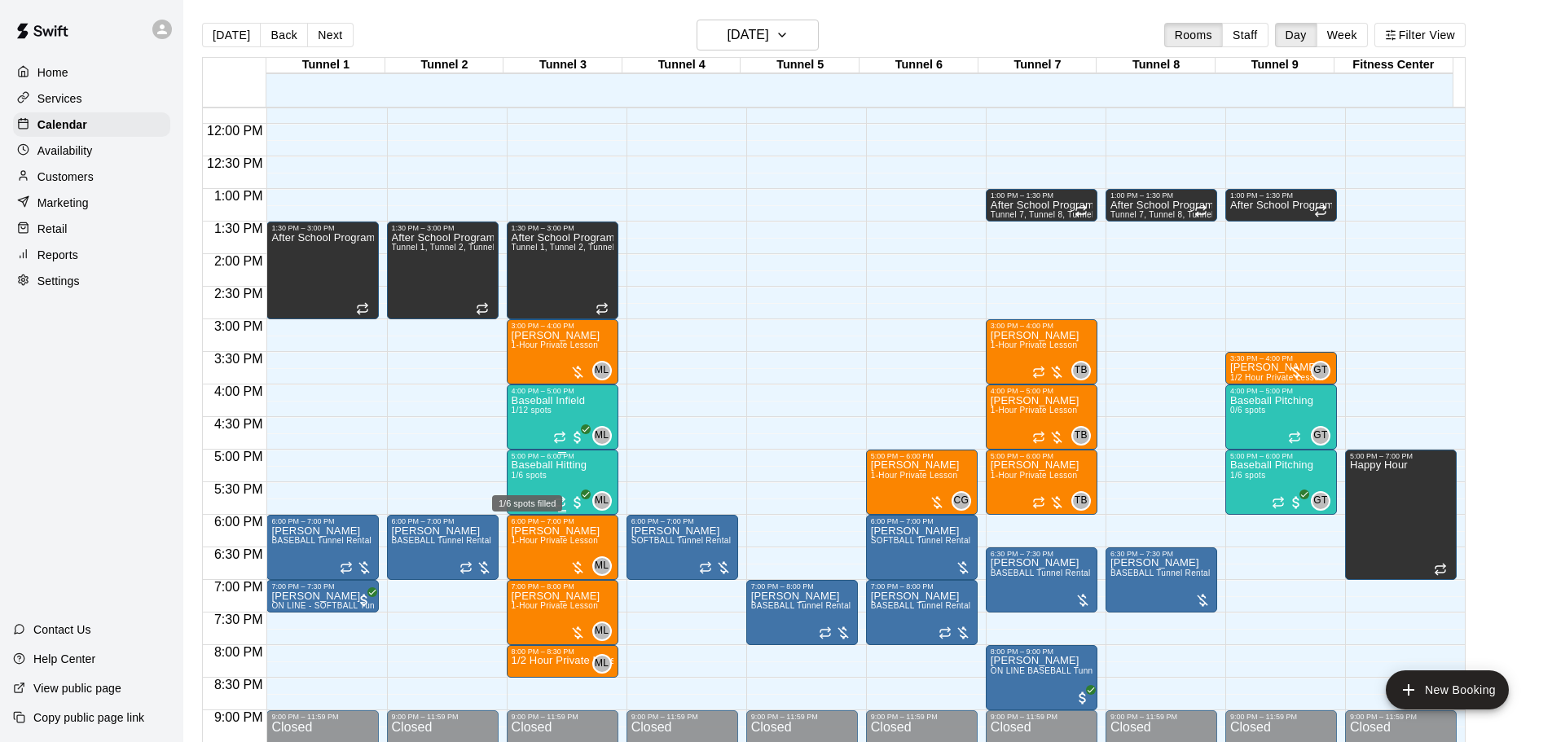
click at [541, 492] on div "1/6 spots filled" at bounding box center [526, 498] width 73 height 29
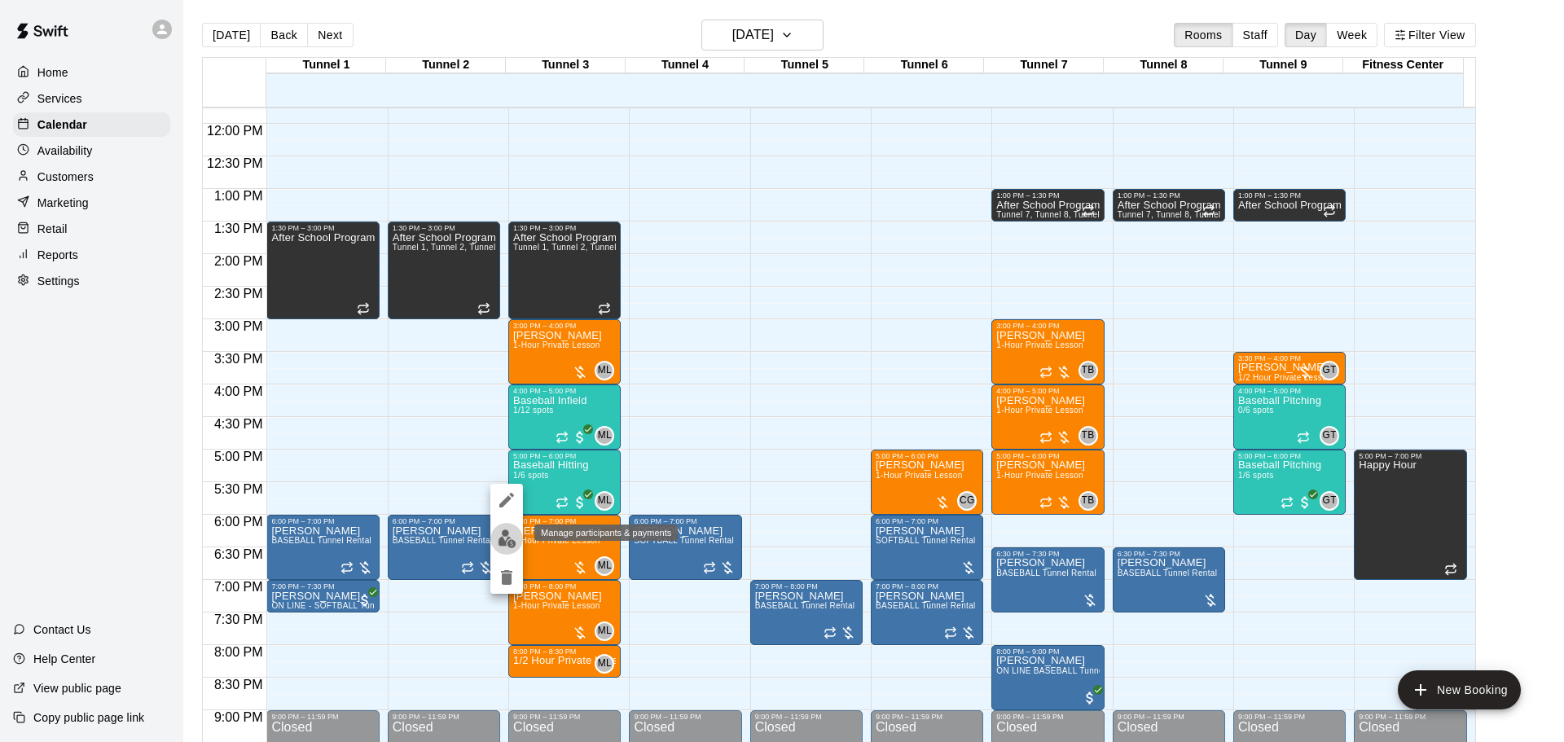
click at [509, 542] on img "edit" at bounding box center [507, 539] width 19 height 19
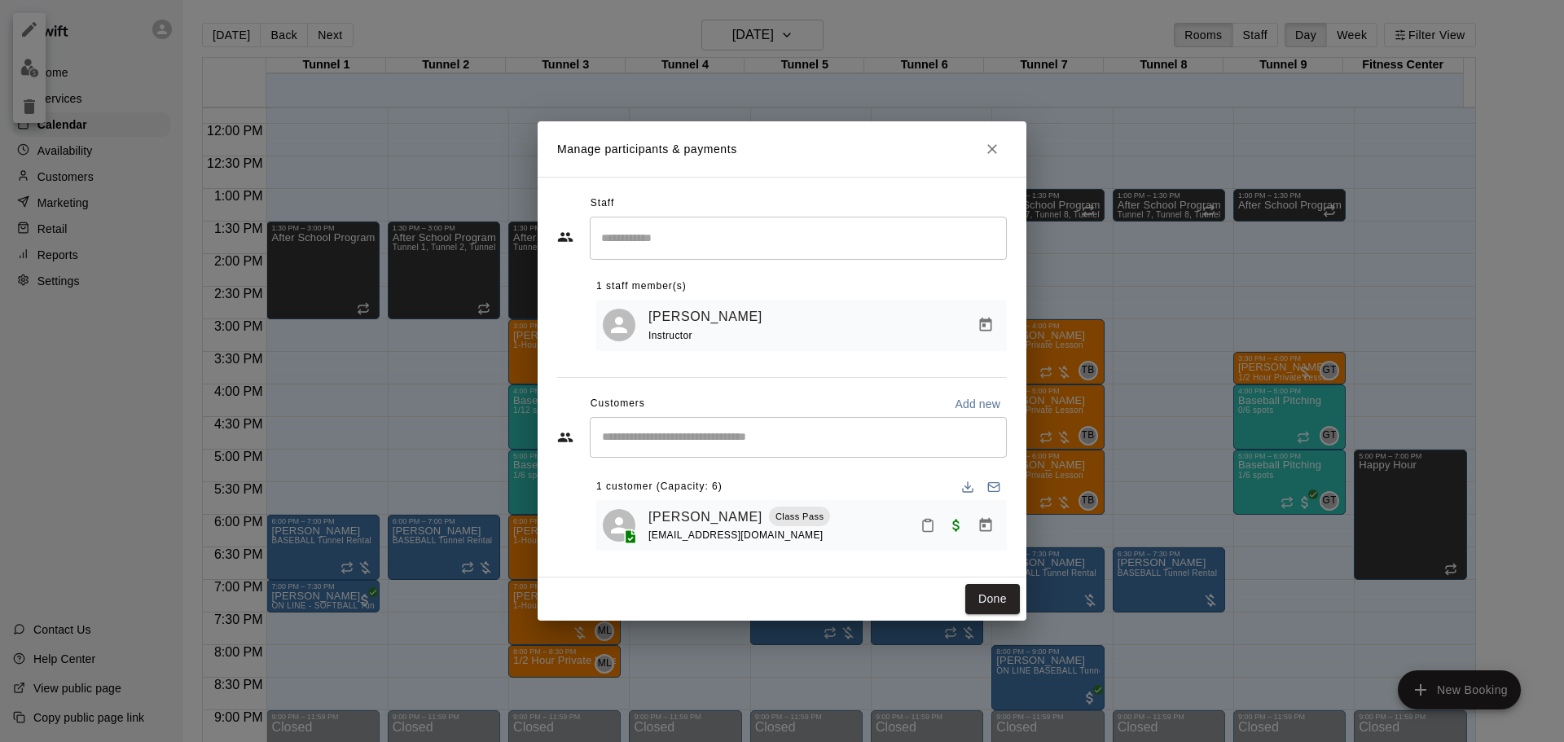
click at [993, 146] on icon "Close" at bounding box center [992, 149] width 10 height 10
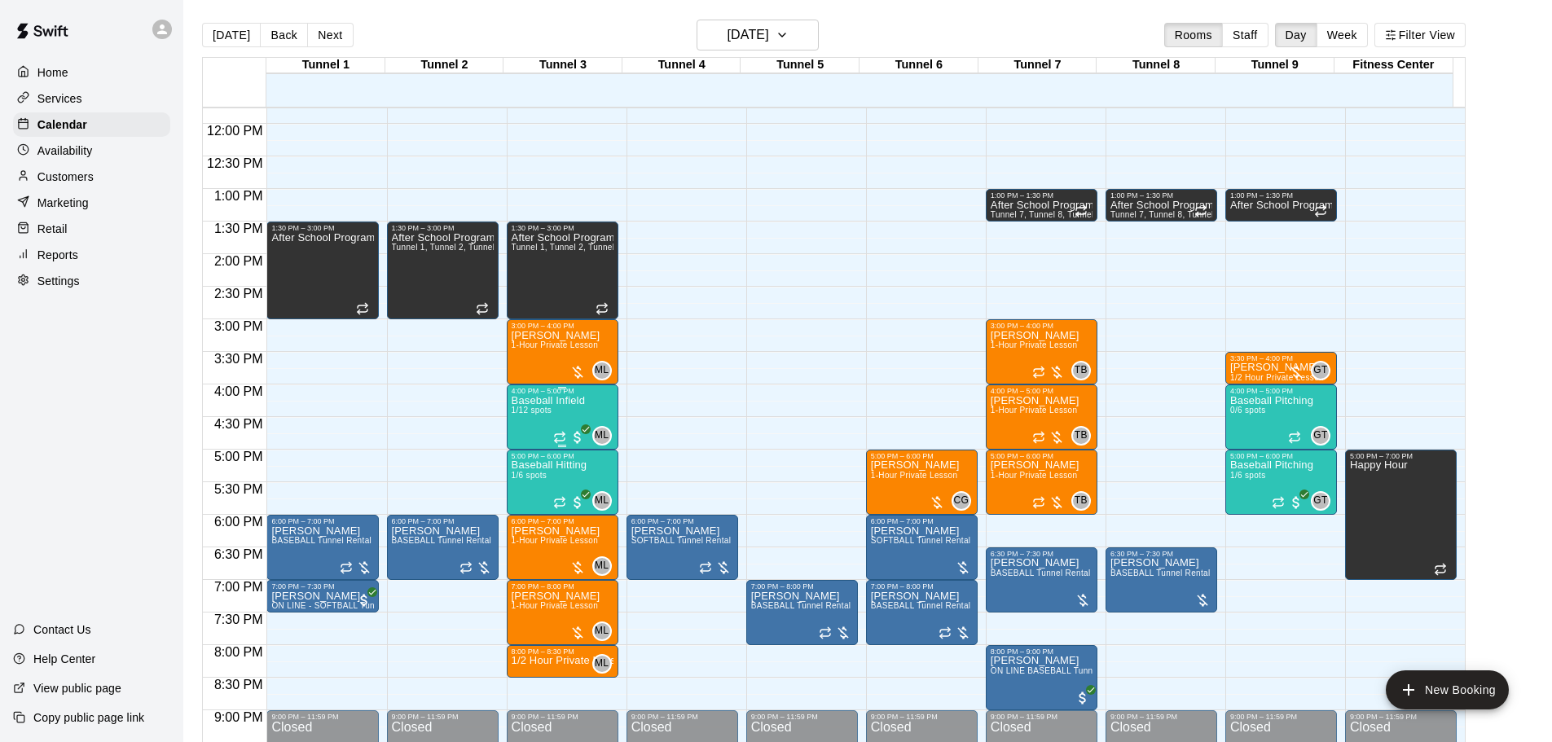
click at [537, 401] on p "Baseball Infield" at bounding box center [548, 401] width 73 height 0
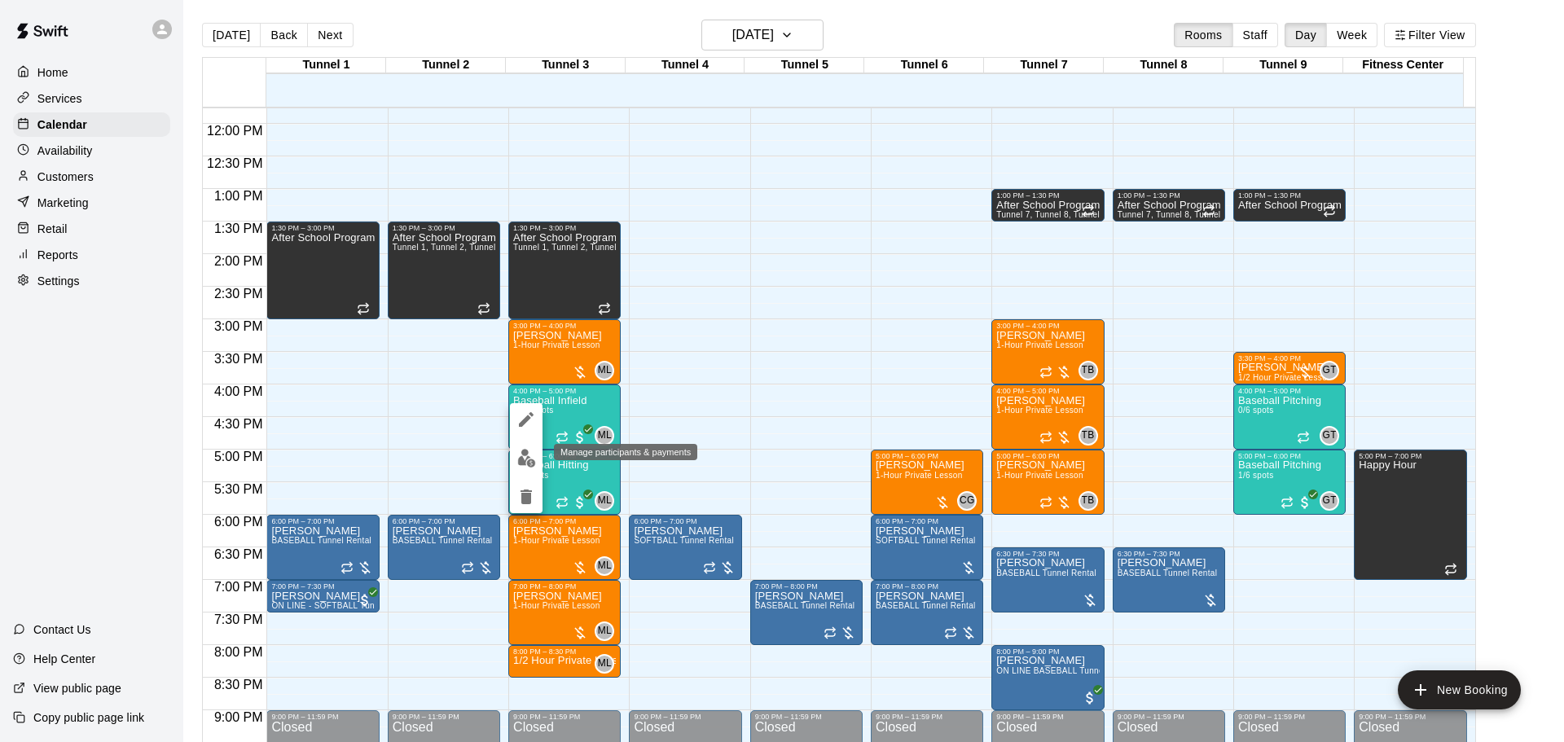
click at [527, 459] on img "edit" at bounding box center [526, 458] width 19 height 19
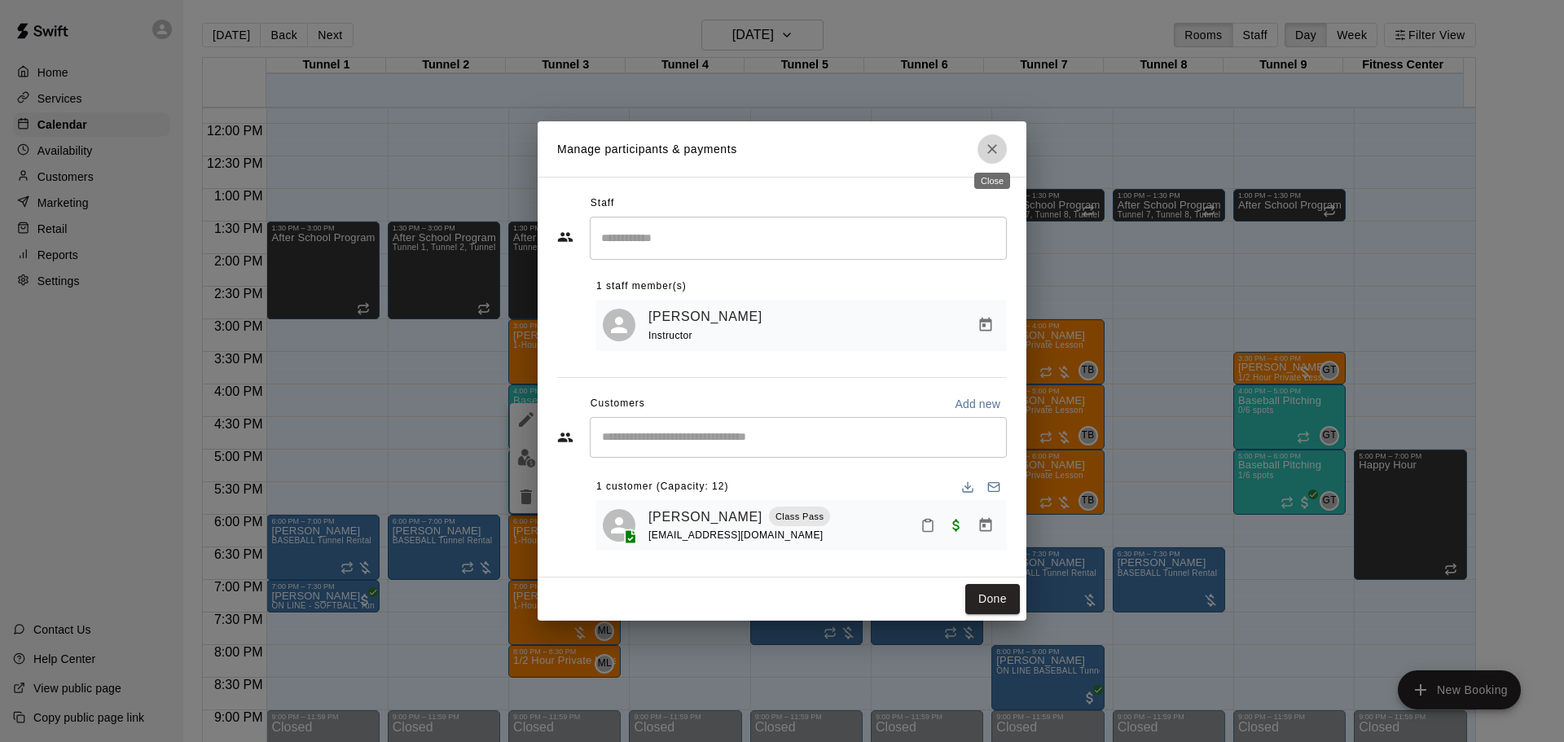
click at [996, 145] on icon "Close" at bounding box center [992, 149] width 16 height 16
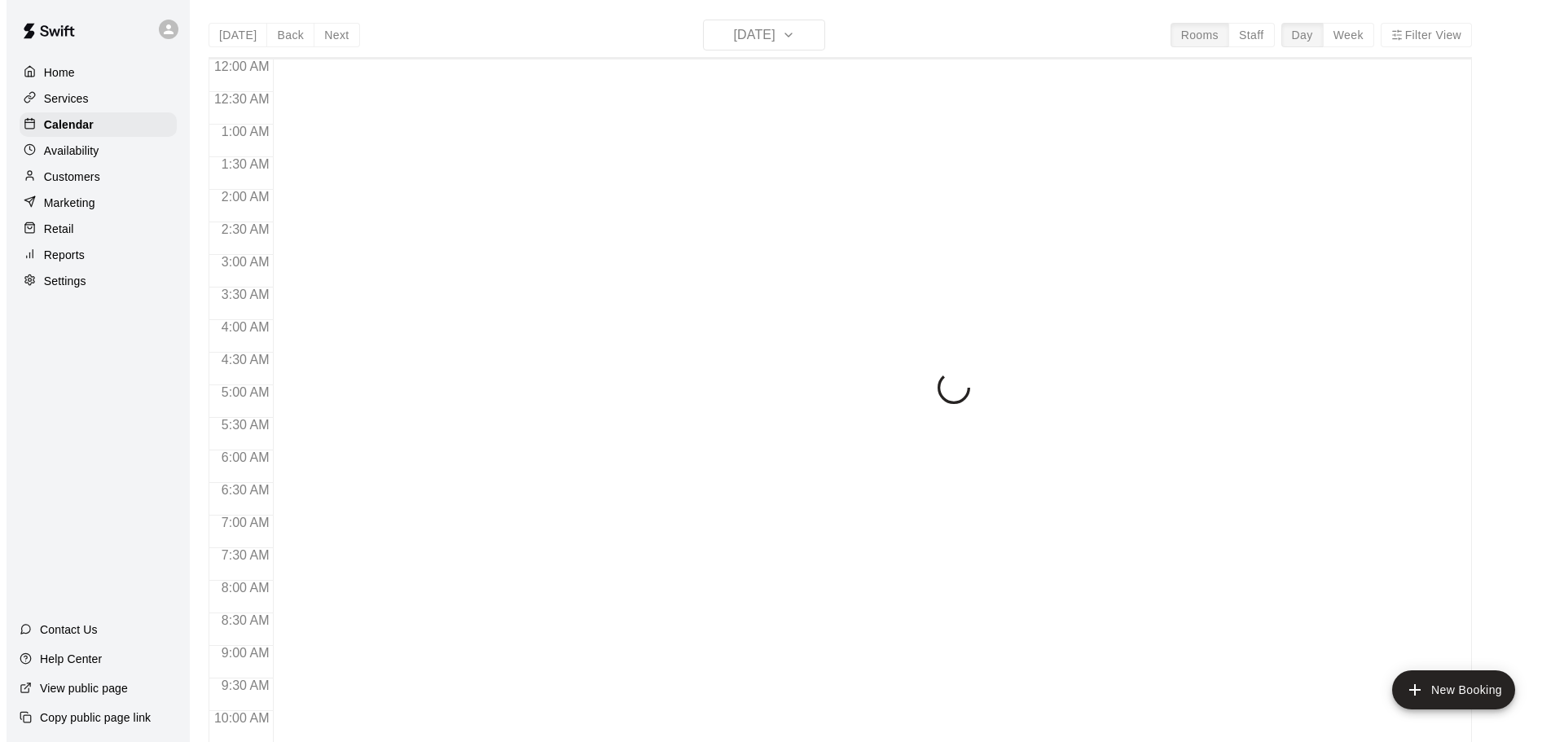
scroll to position [770, 0]
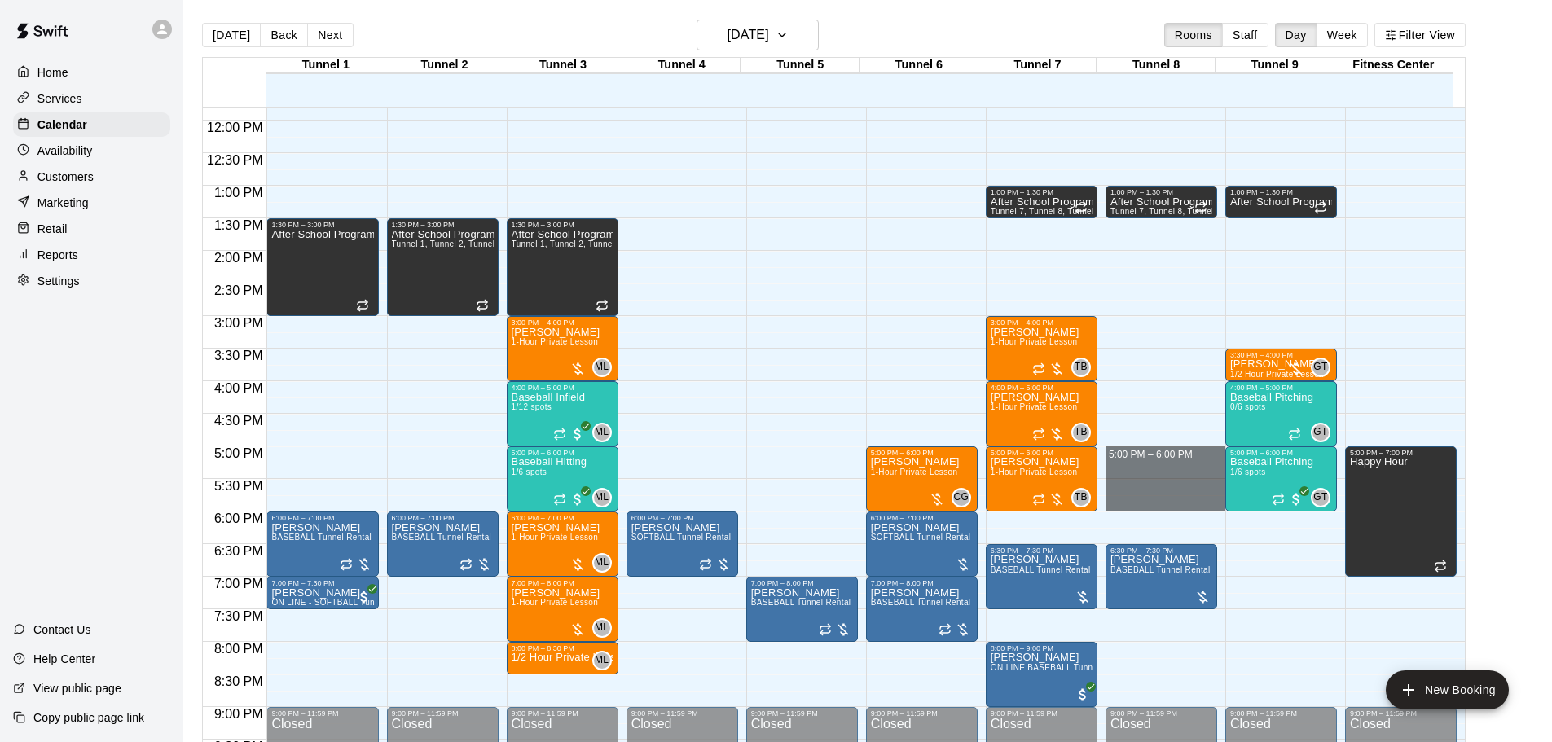
drag, startPoint x: 1152, startPoint y: 452, endPoint x: 1157, endPoint y: 504, distance: 52.4
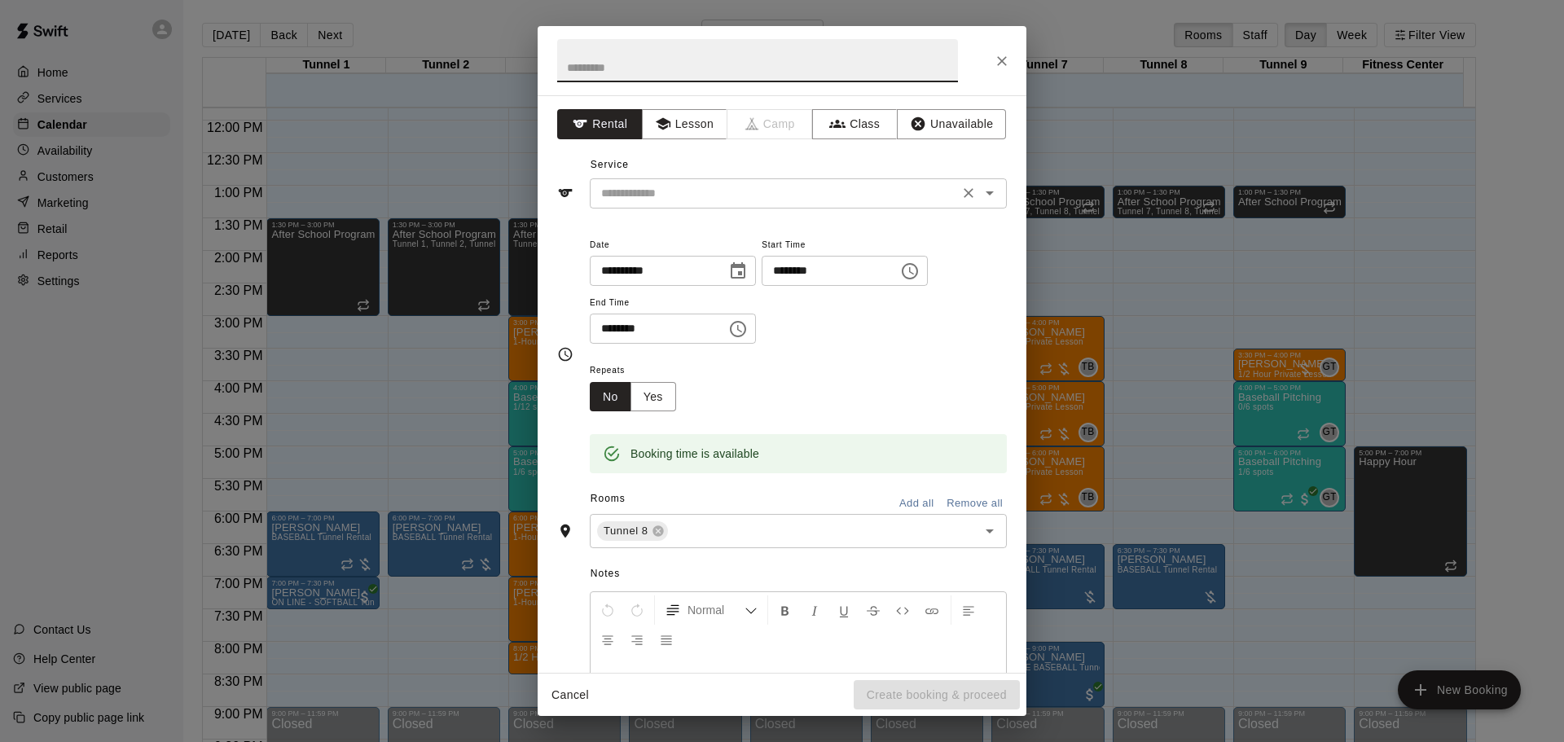
click at [706, 188] on input "text" at bounding box center [774, 193] width 359 height 20
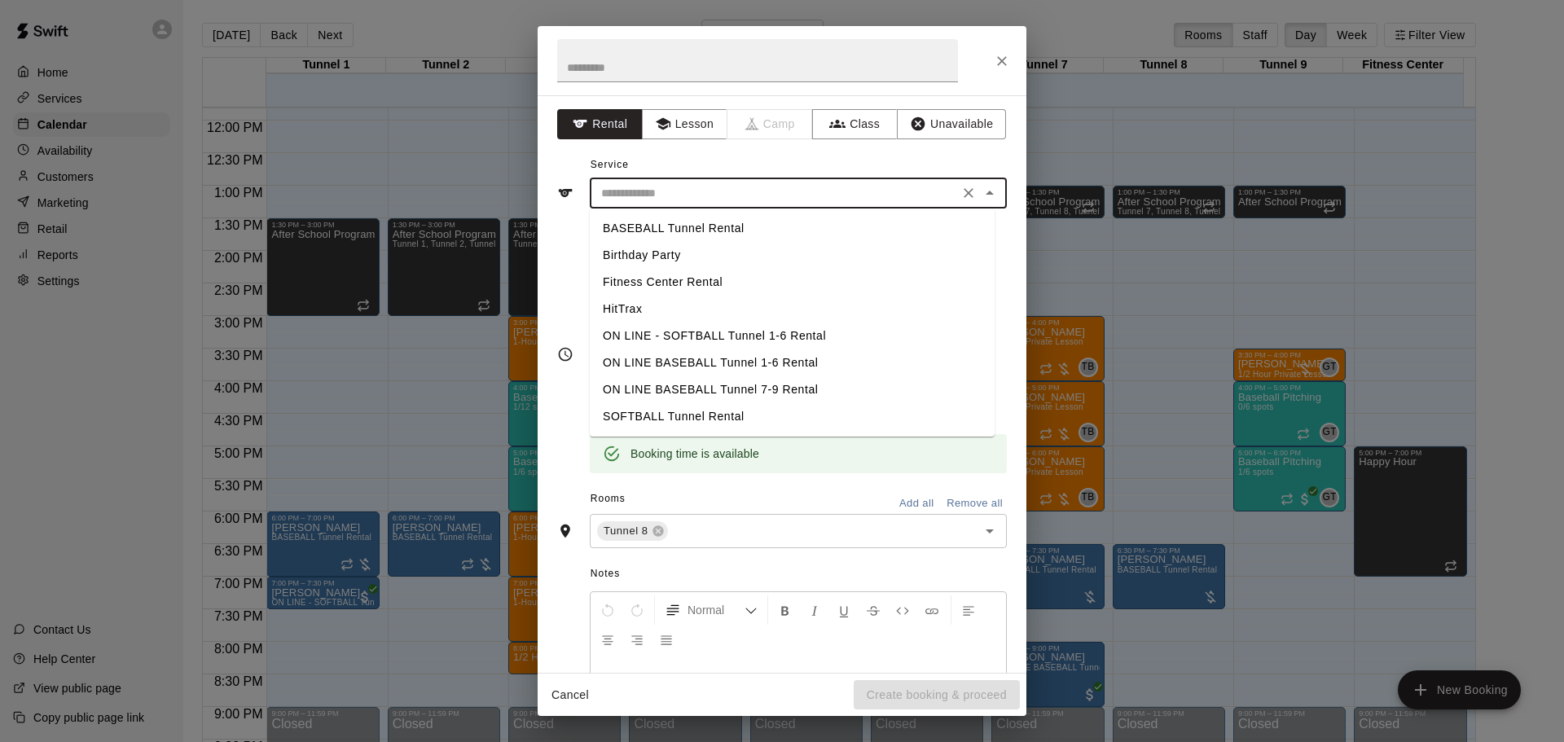
click at [709, 231] on li "BASEBALL Tunnel Rental" at bounding box center [792, 228] width 405 height 27
type input "**********"
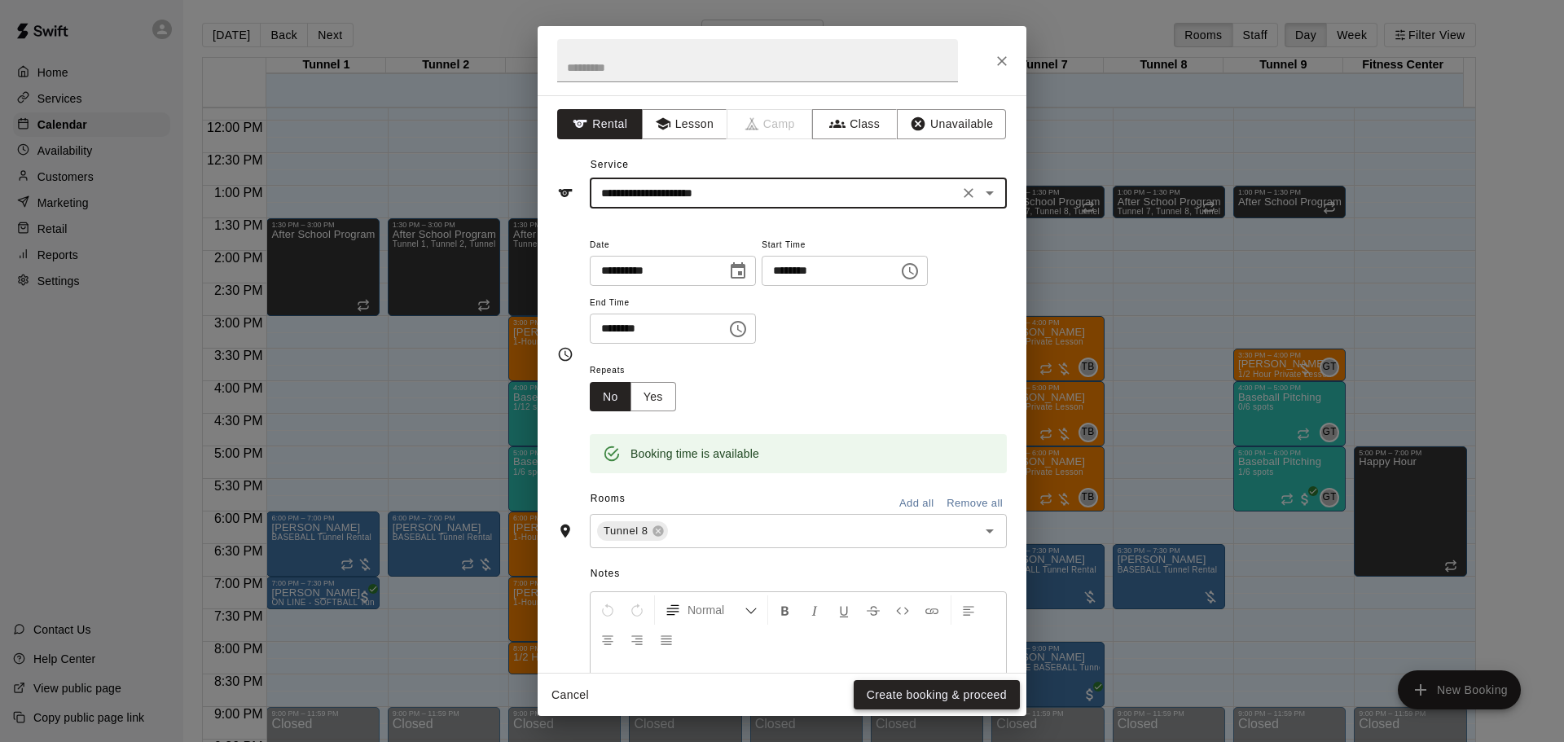
click at [967, 697] on button "Create booking & proceed" at bounding box center [937, 695] width 166 height 30
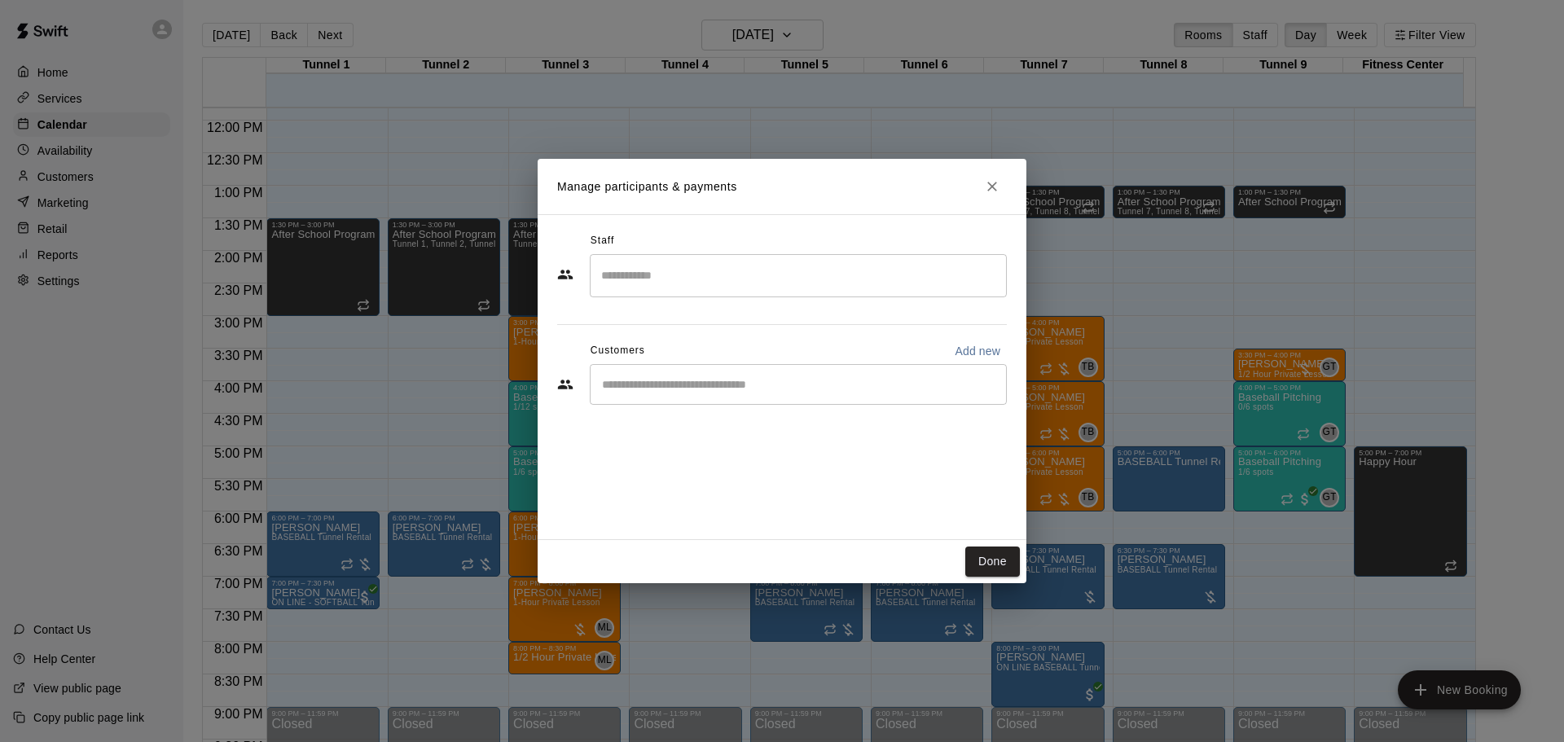
click at [722, 389] on input "Start typing to search customers..." at bounding box center [798, 384] width 402 height 16
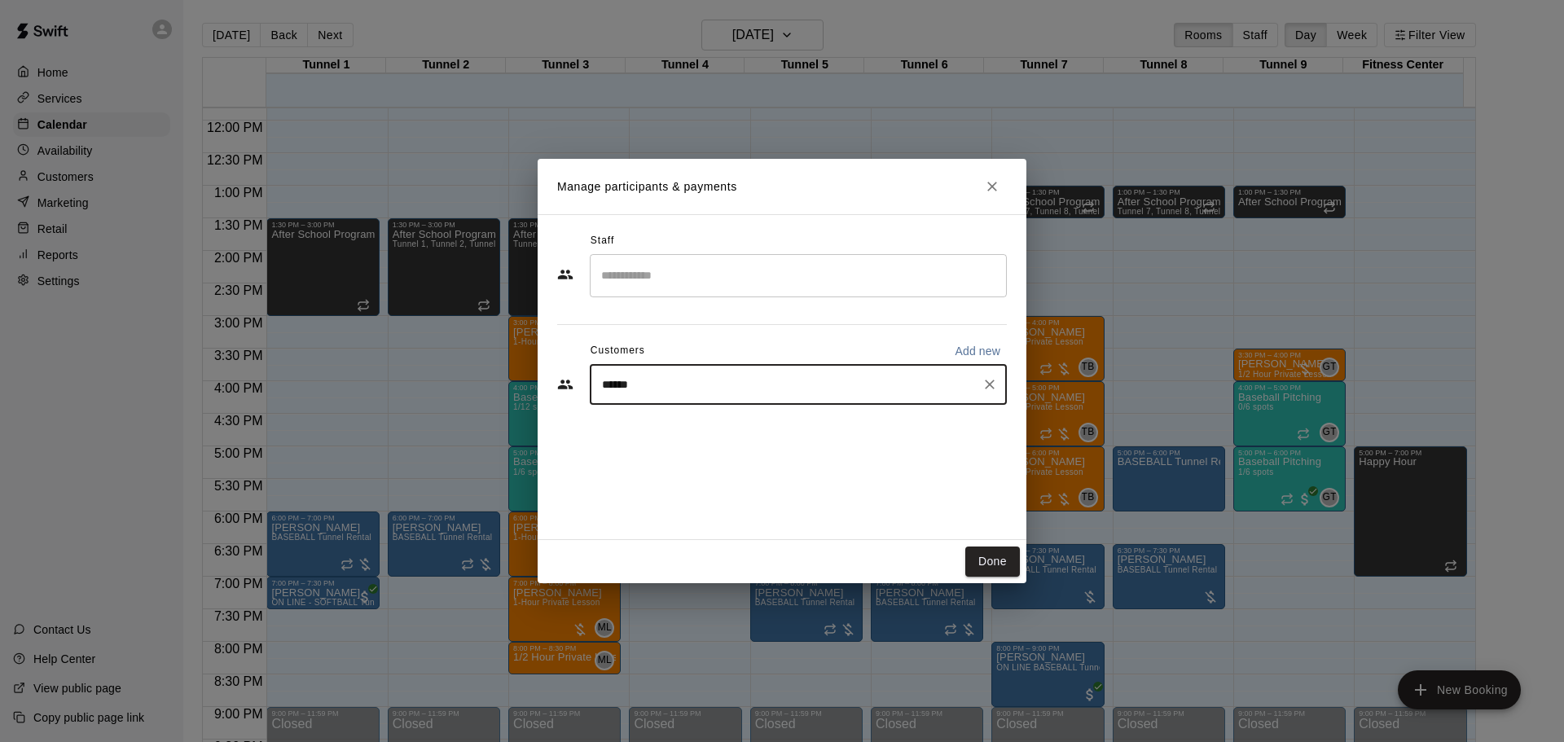
click at [604, 384] on input "******" at bounding box center [786, 384] width 378 height 16
type input "******"
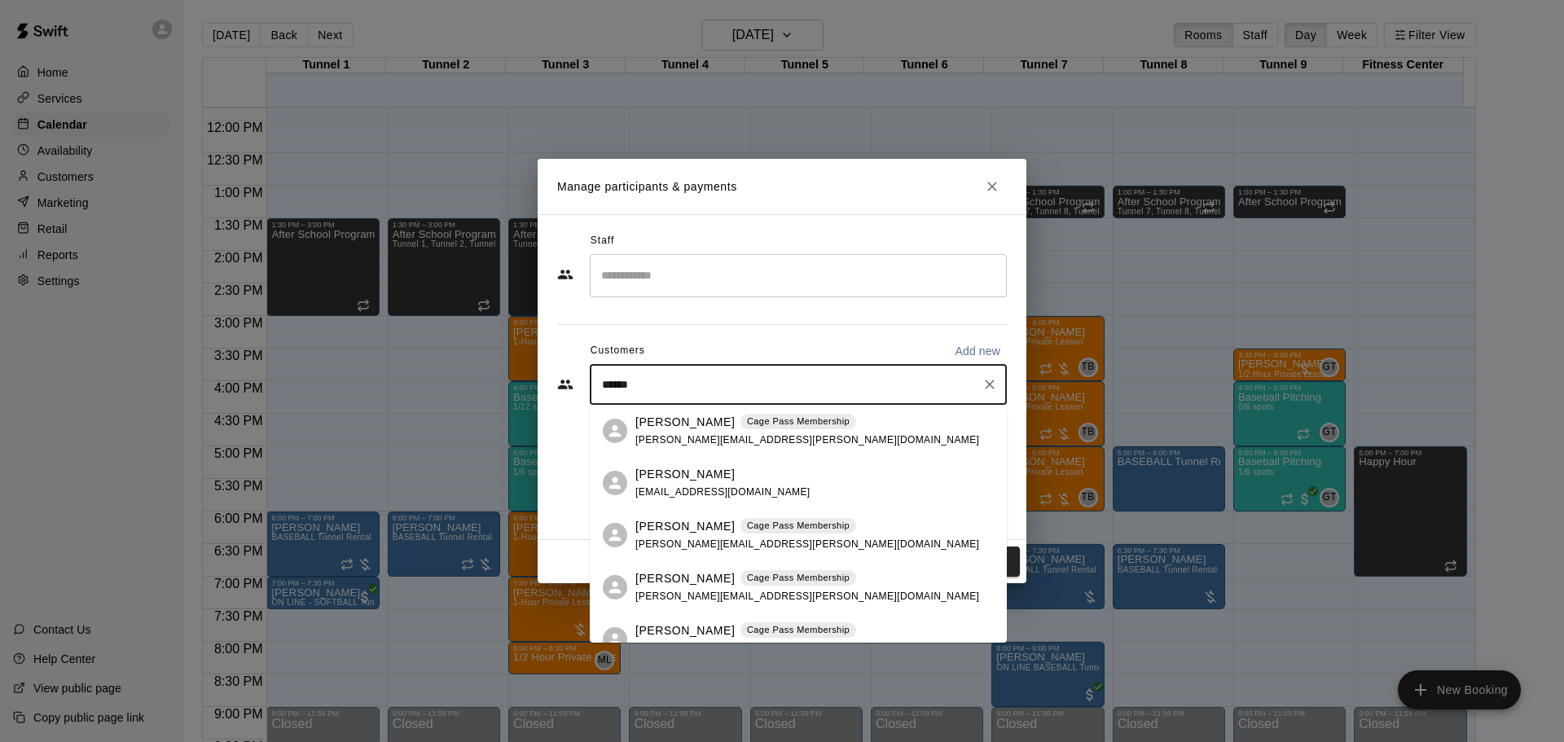
click at [704, 398] on div "****** ​" at bounding box center [798, 384] width 417 height 41
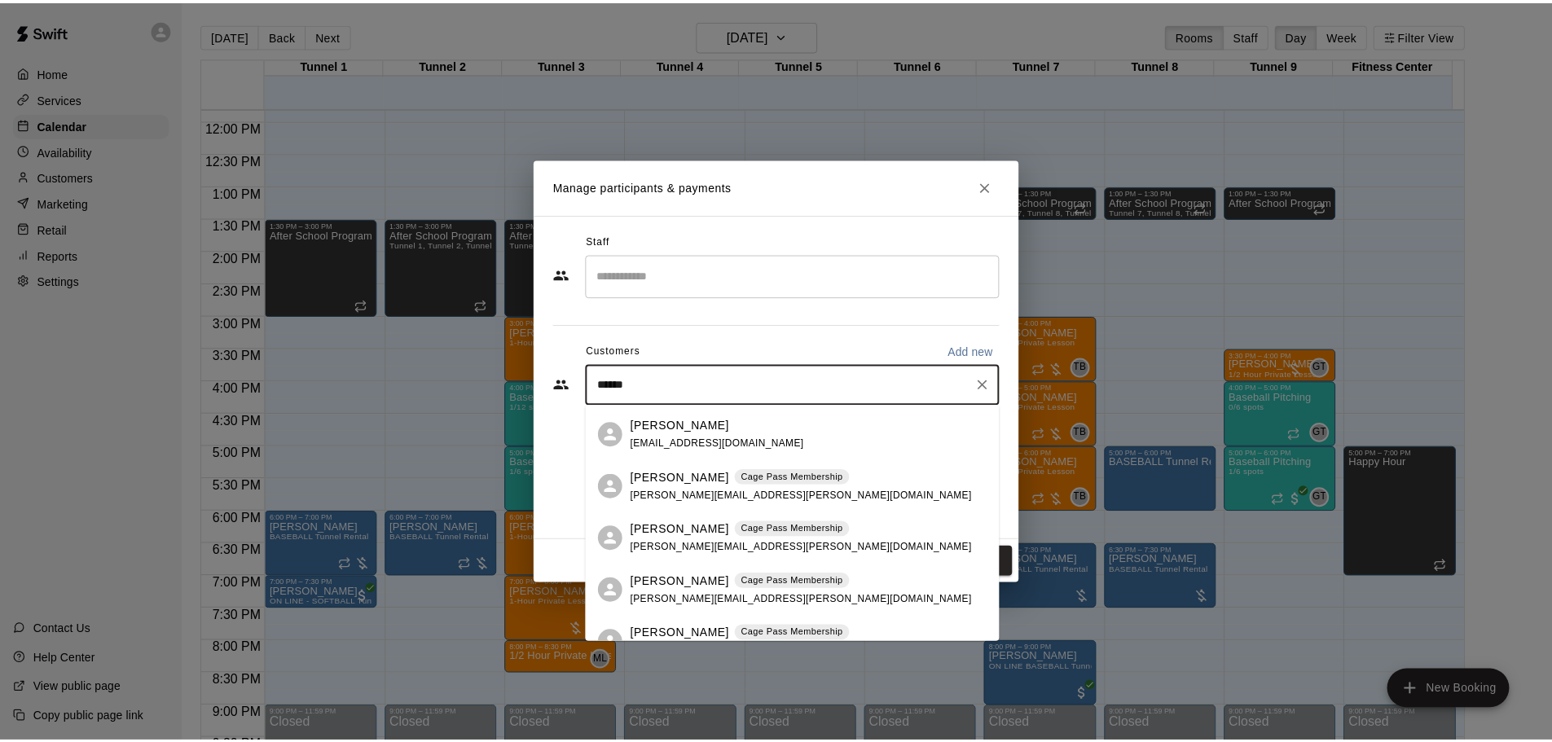
scroll to position [75, 0]
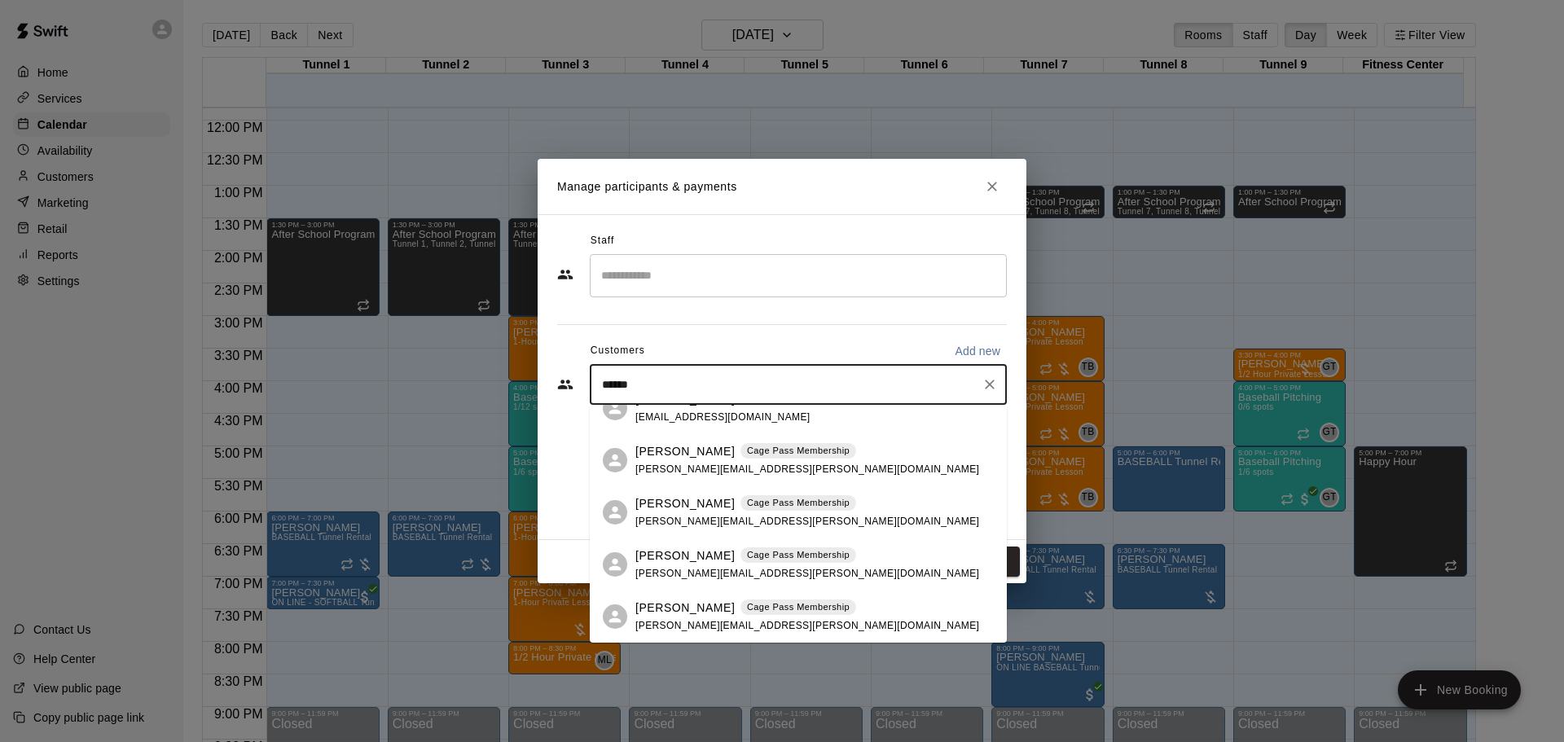
click at [670, 554] on p "[PERSON_NAME]" at bounding box center [684, 555] width 99 height 17
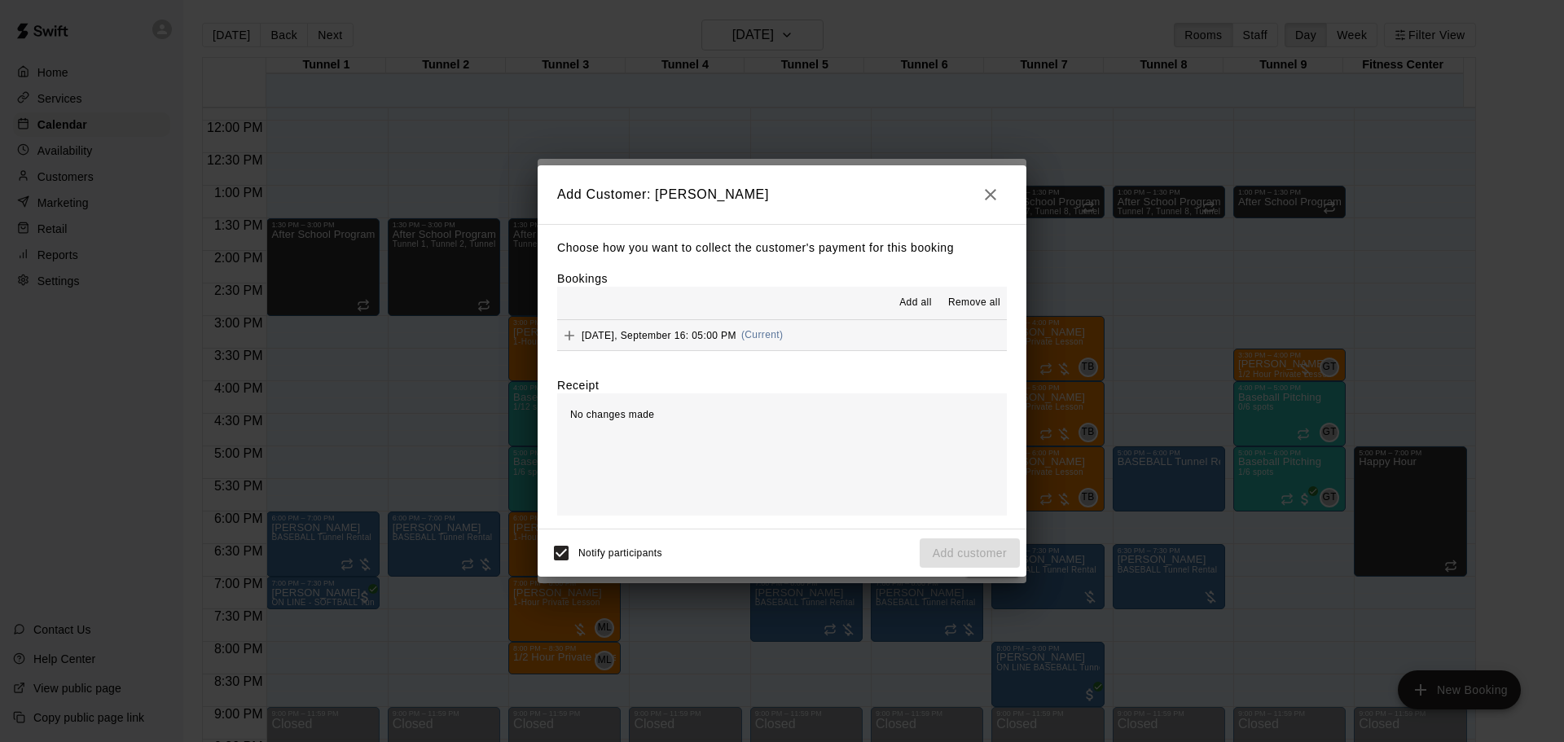
click at [736, 337] on span "Tuesday, September 16: 05:00 PM" at bounding box center [659, 334] width 155 height 11
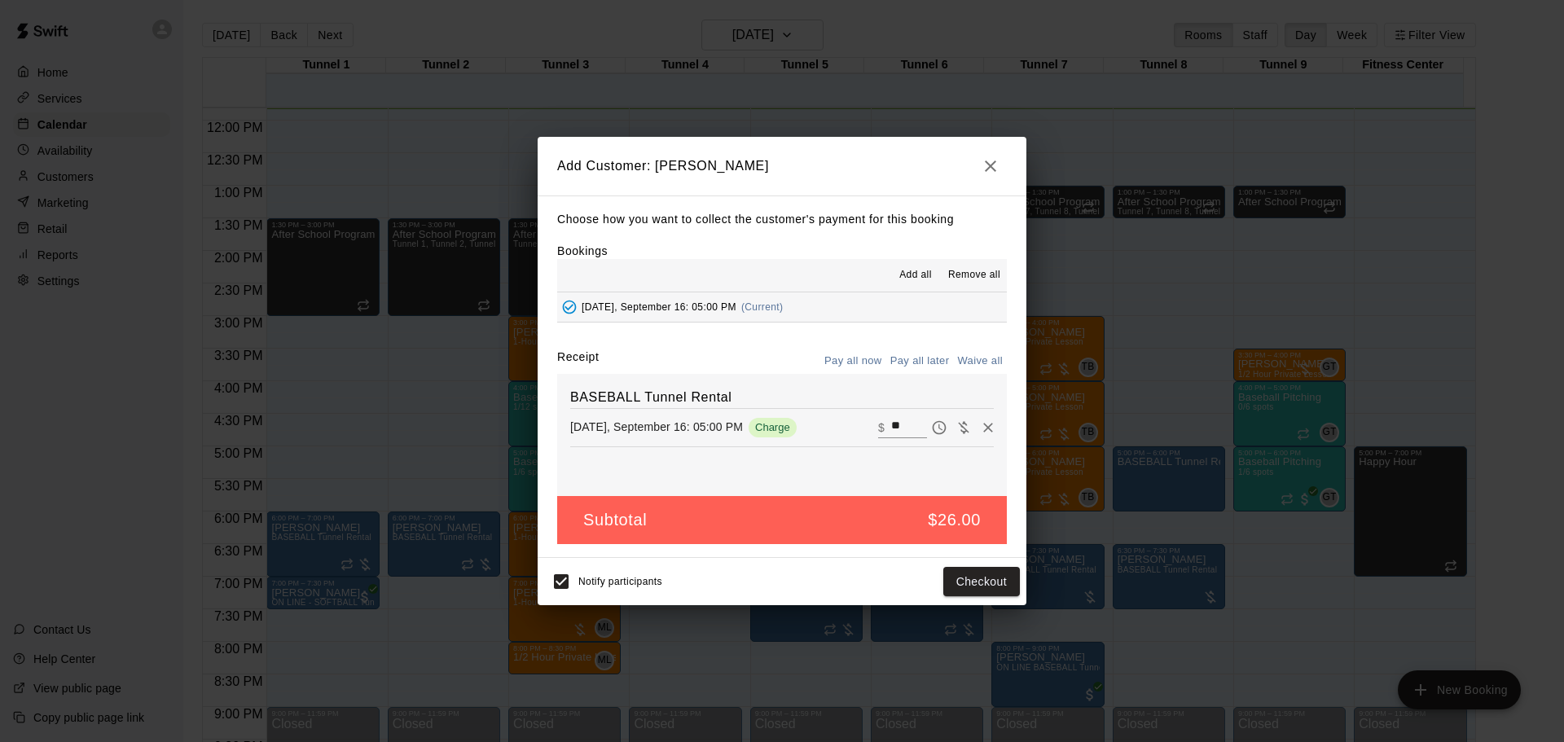
click at [907, 362] on button "Pay all later" at bounding box center [920, 361] width 68 height 25
click at [947, 572] on button "Add customer" at bounding box center [970, 582] width 100 height 30
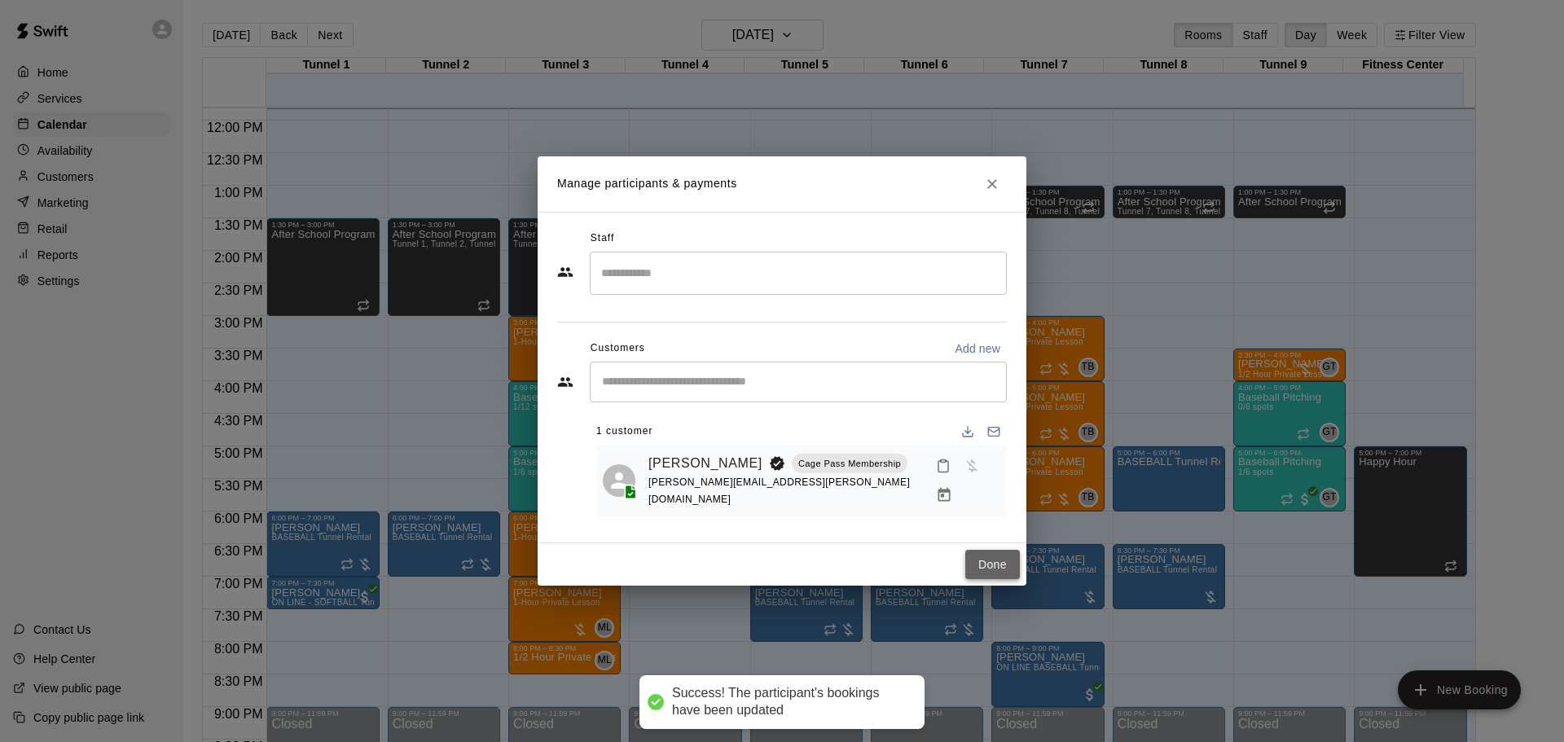
click at [995, 550] on button "Done" at bounding box center [992, 565] width 55 height 30
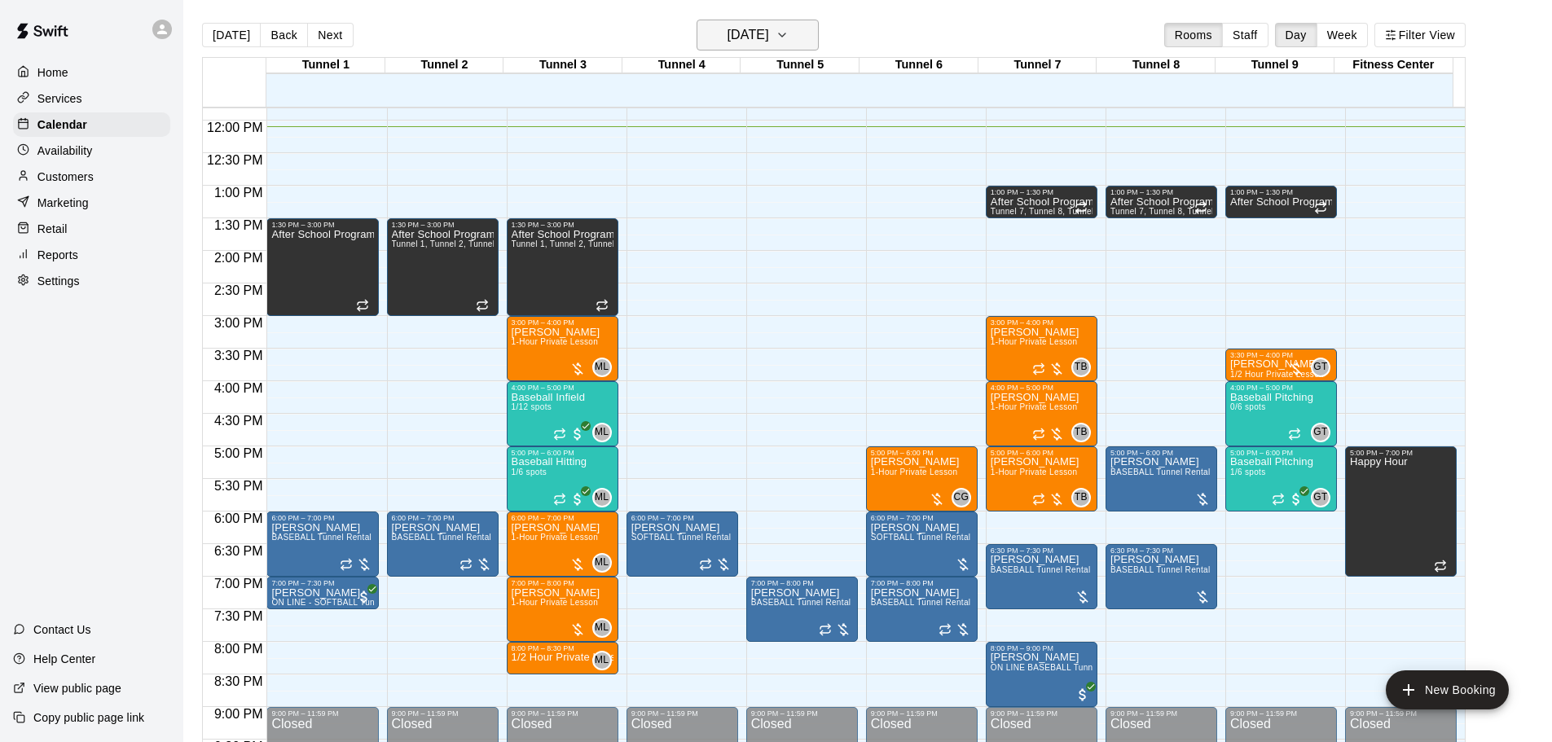
click at [740, 42] on h6 "[DATE]" at bounding box center [749, 35] width 42 height 23
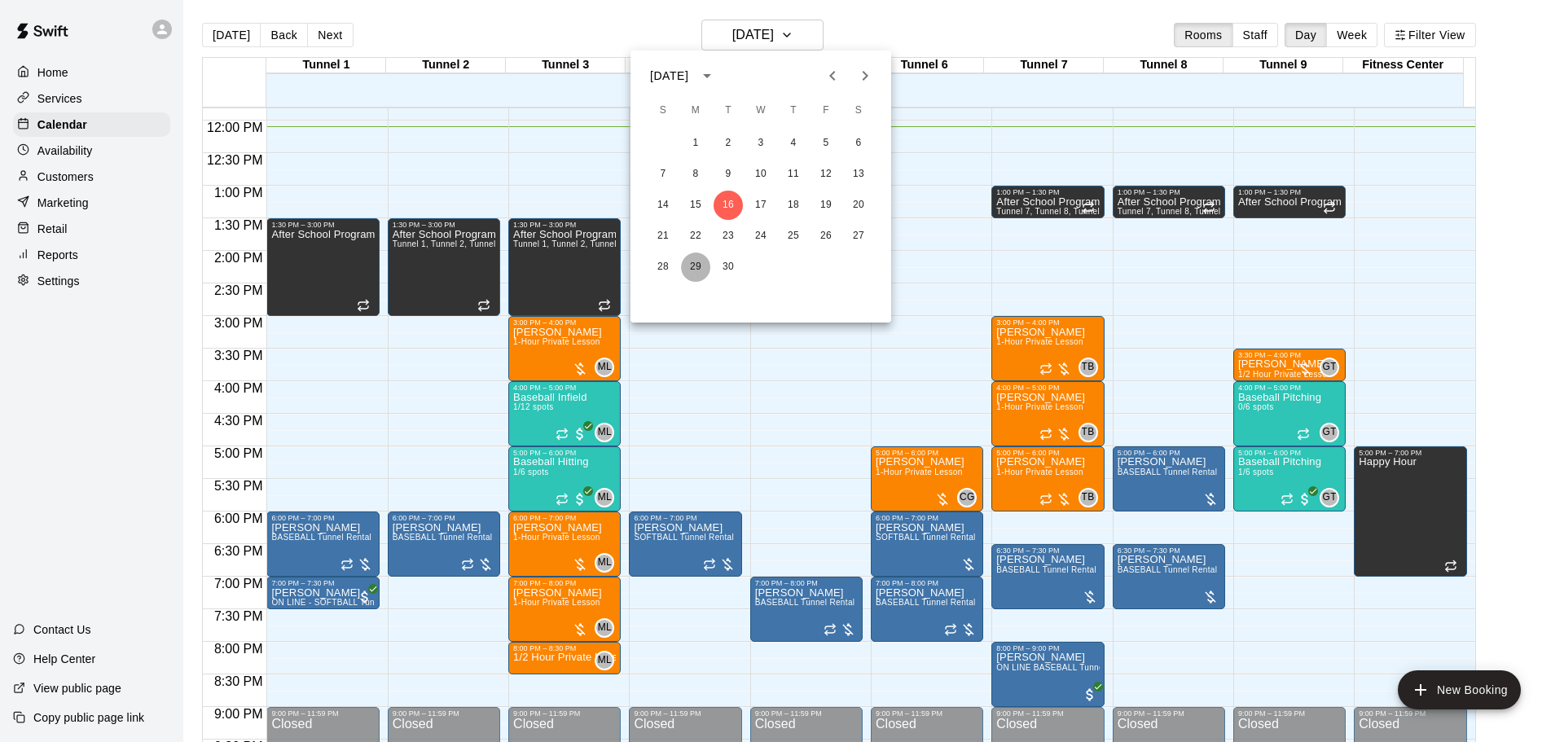
click at [692, 263] on button "29" at bounding box center [695, 267] width 29 height 29
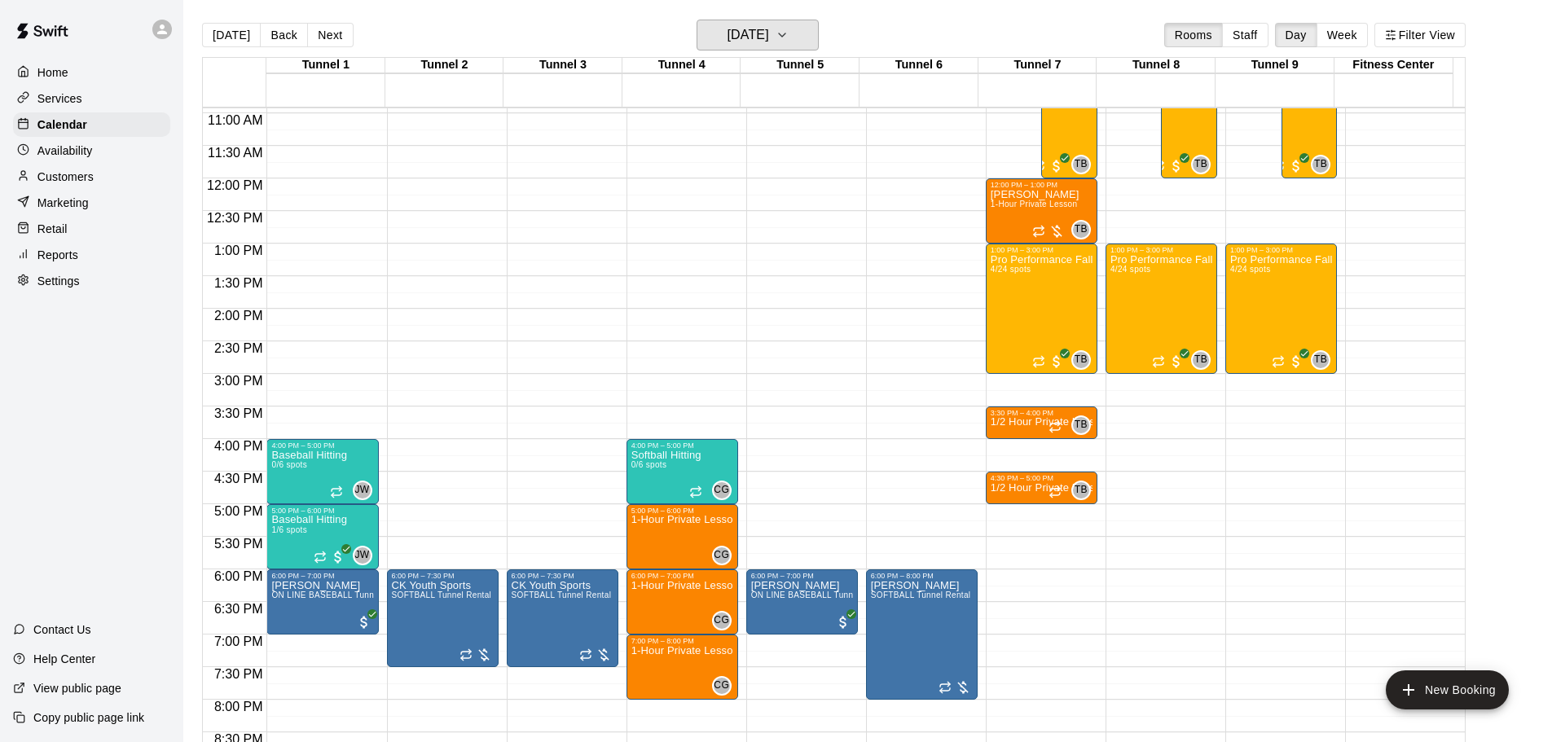
scroll to position [851, 0]
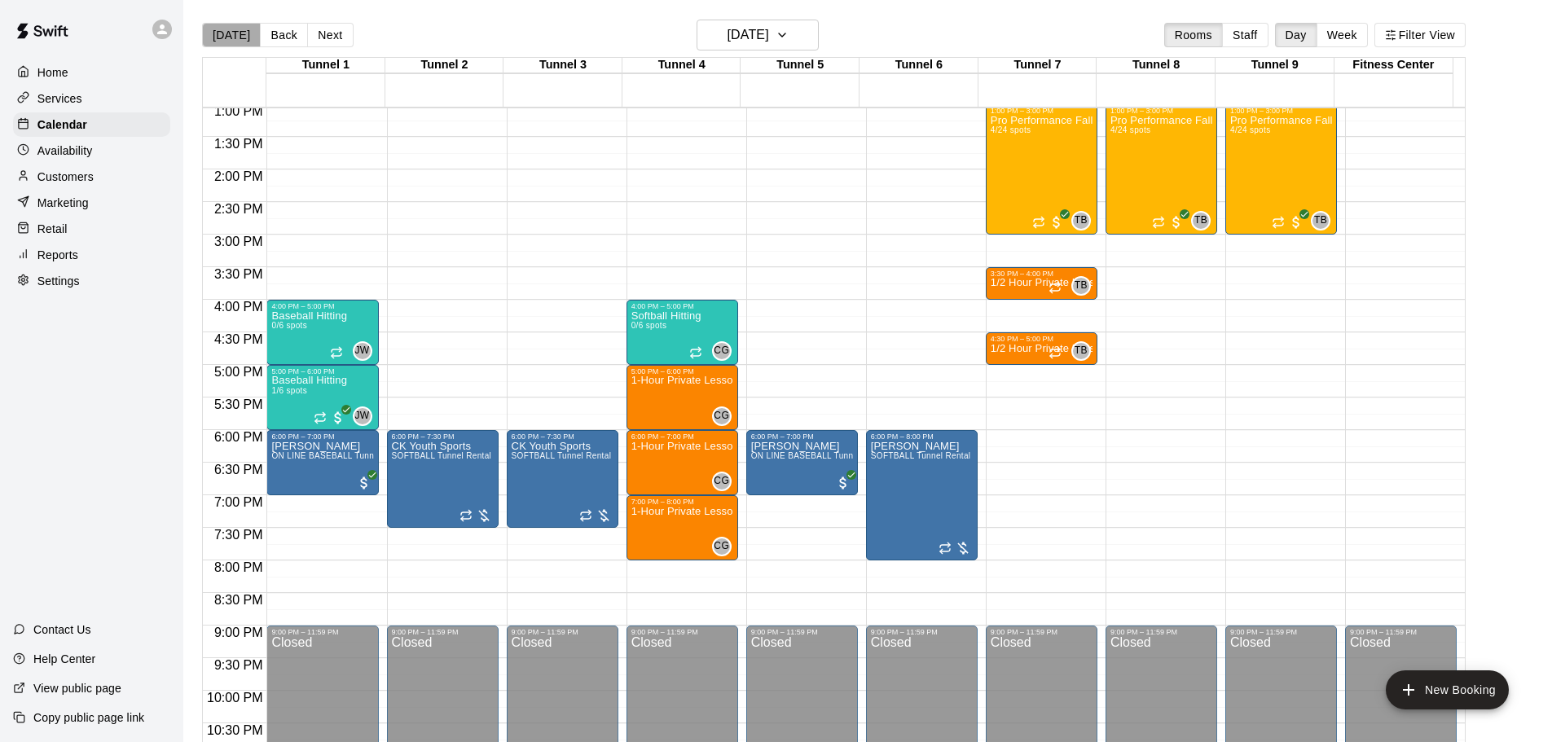
click at [235, 32] on button "[DATE]" at bounding box center [231, 35] width 59 height 24
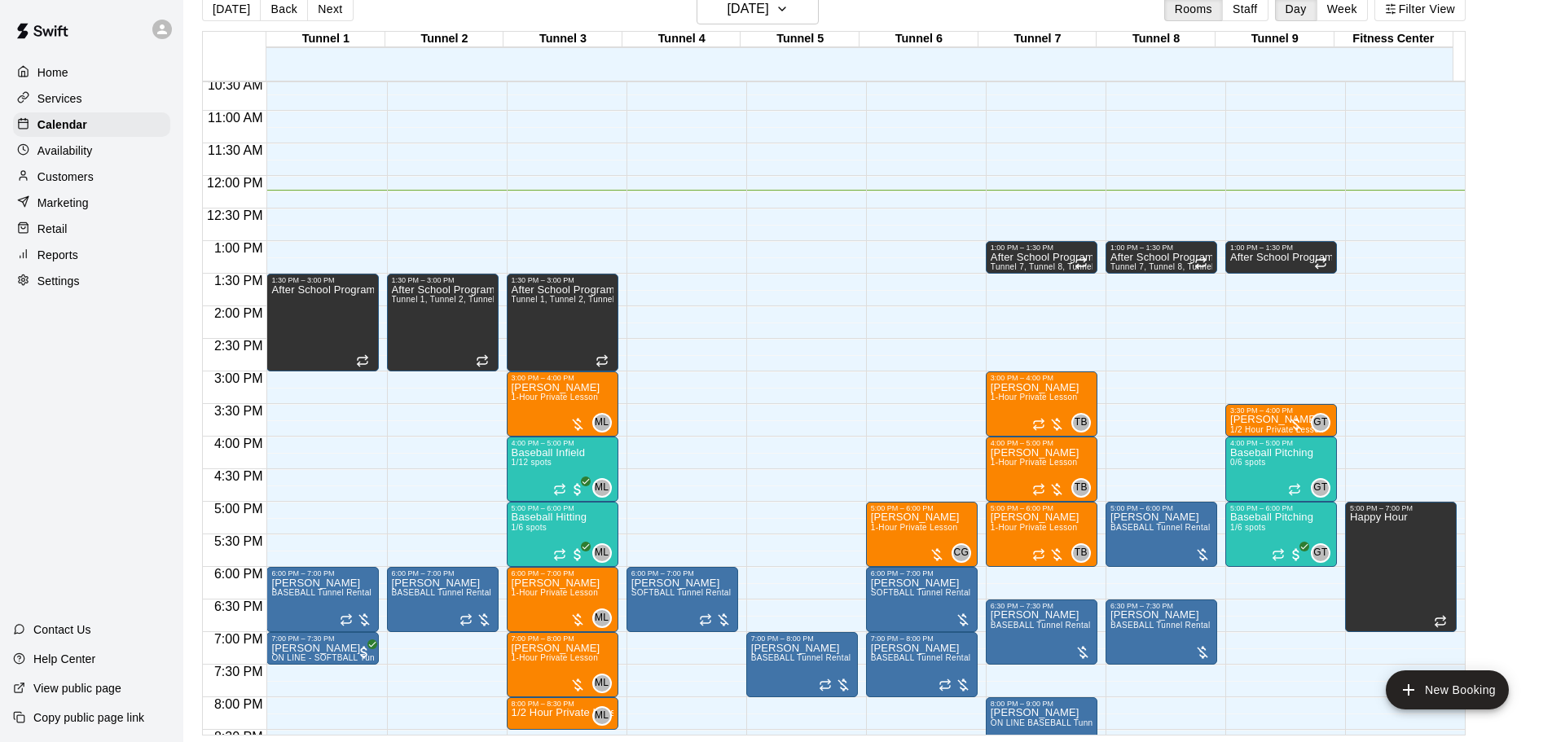
scroll to position [770, 0]
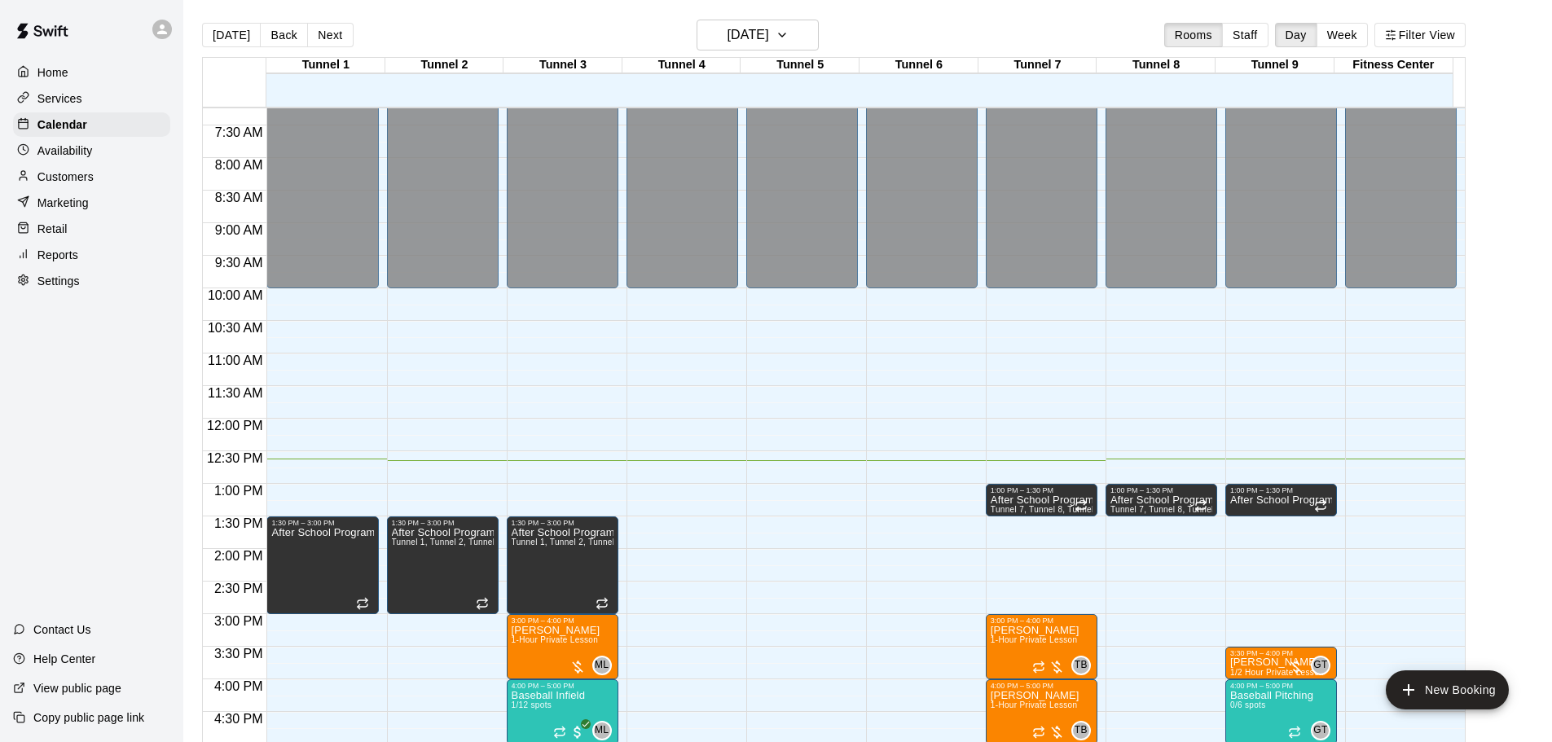
scroll to position [553, 0]
